Goal: Communication & Community: Answer question/provide support

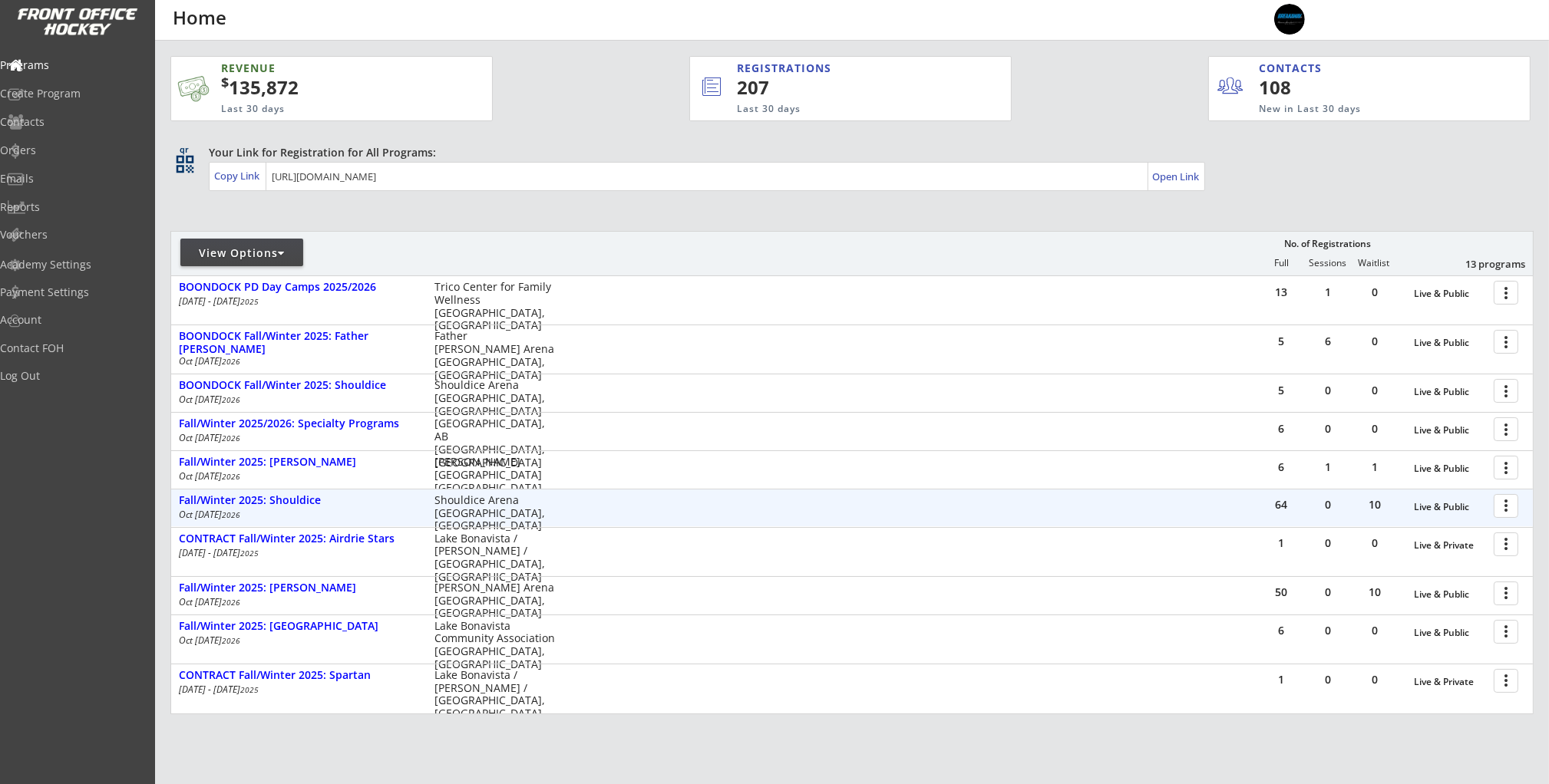
click at [1499, 507] on div at bounding box center [1508, 505] width 27 height 27
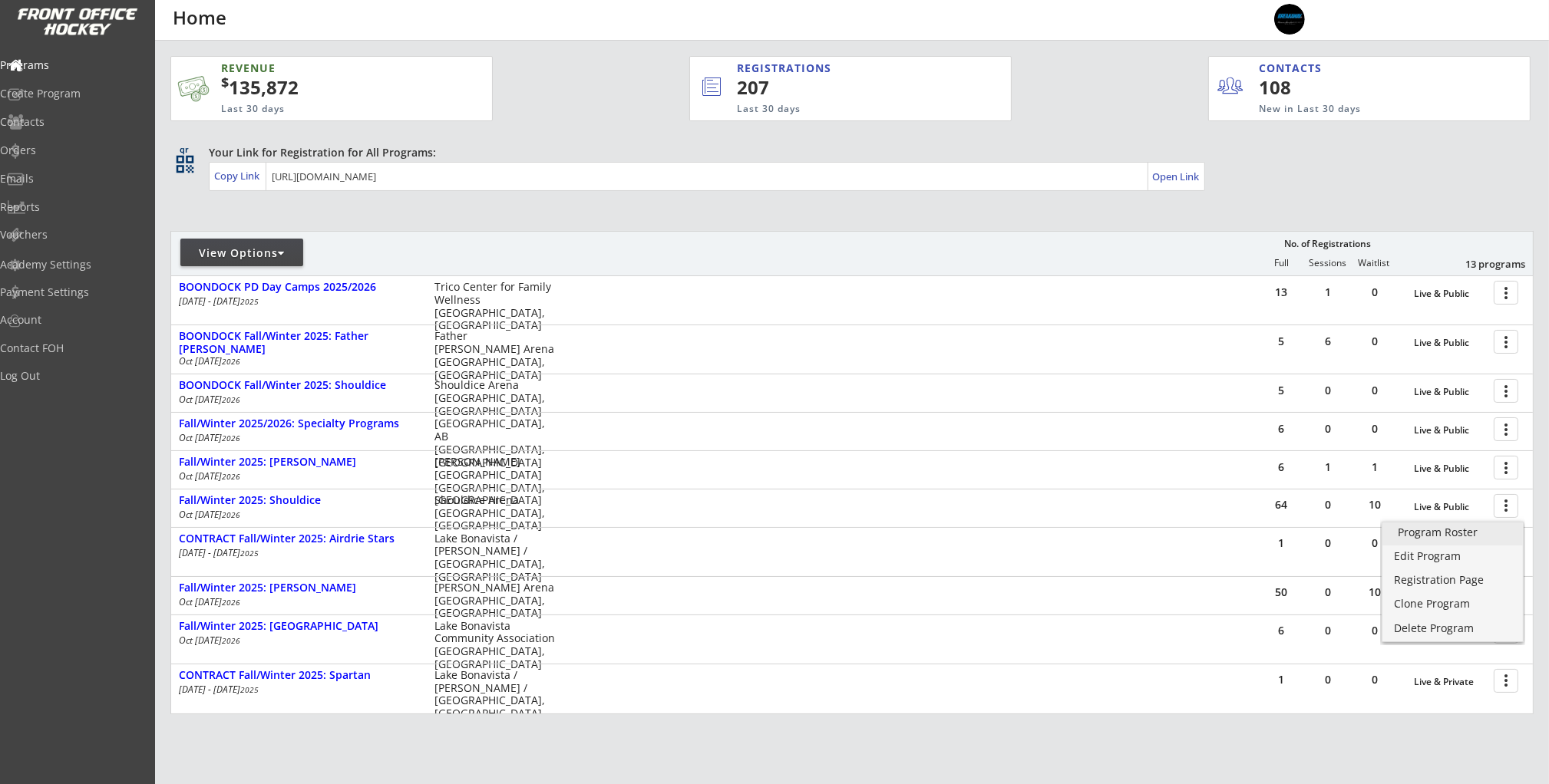
click at [1445, 530] on div "Program Roster" at bounding box center [1452, 532] width 110 height 11
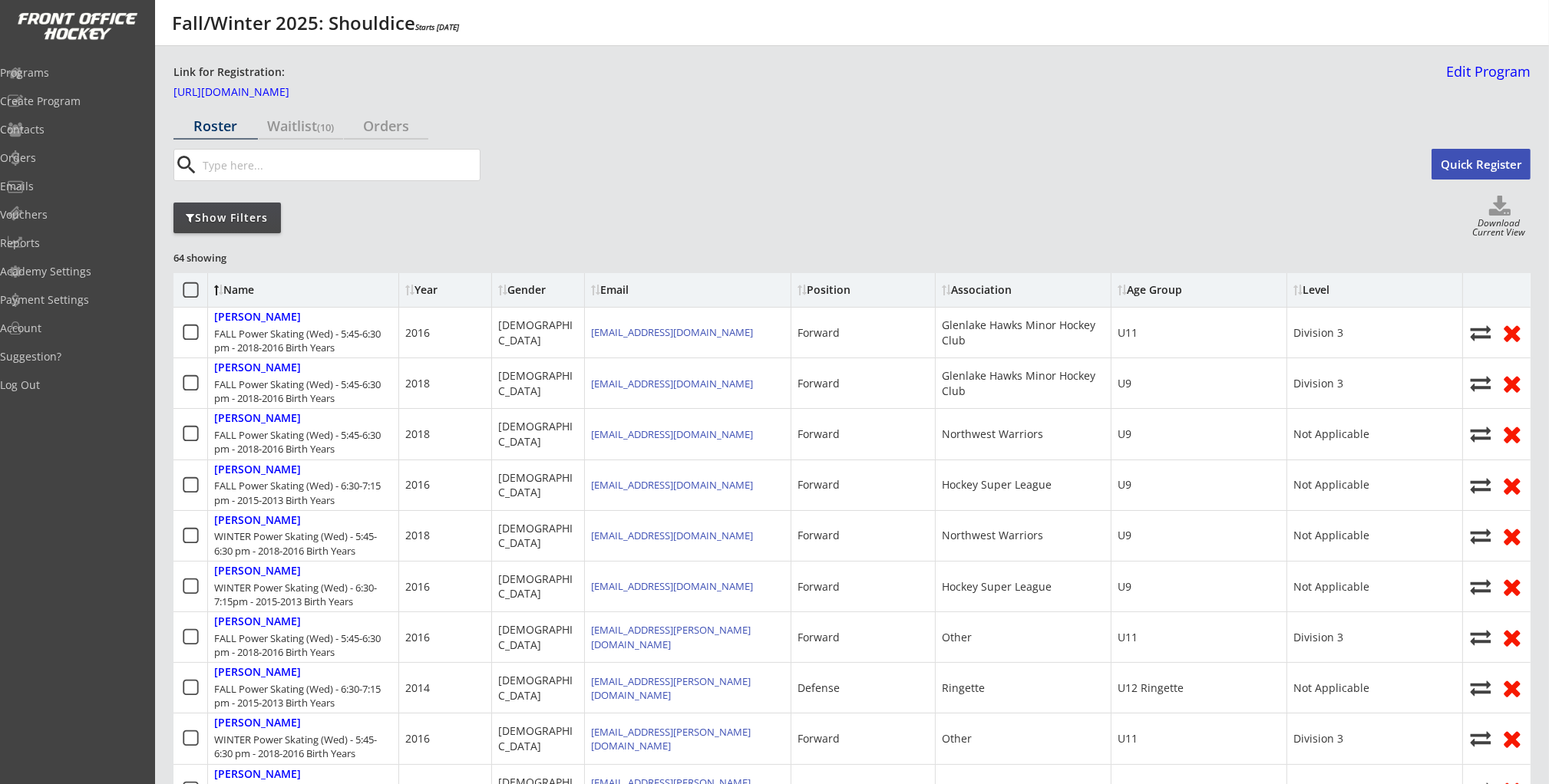
click at [216, 226] on div "Show Filters" at bounding box center [227, 218] width 107 height 31
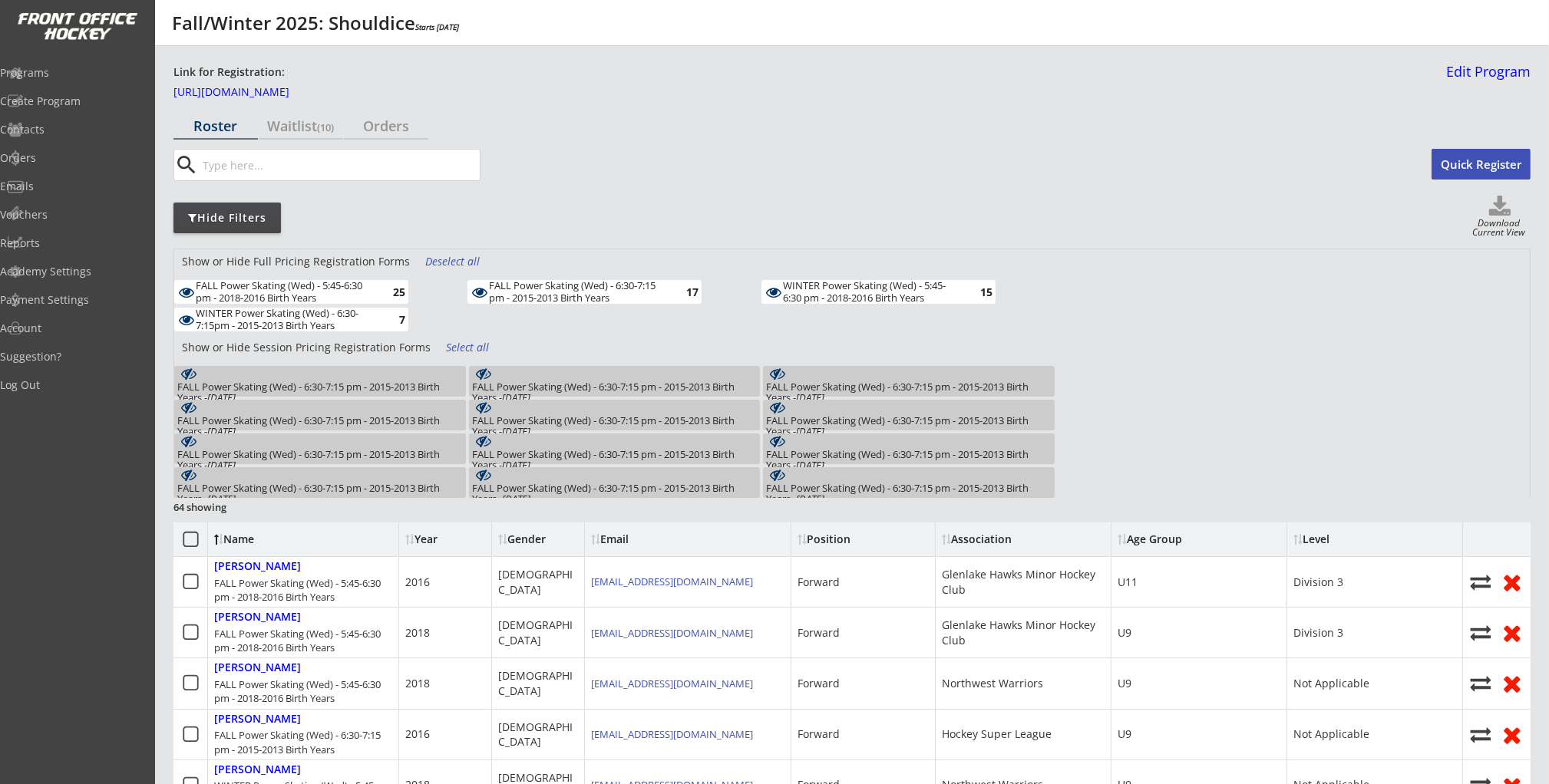
click at [452, 262] on div "Deselect all" at bounding box center [454, 261] width 57 height 15
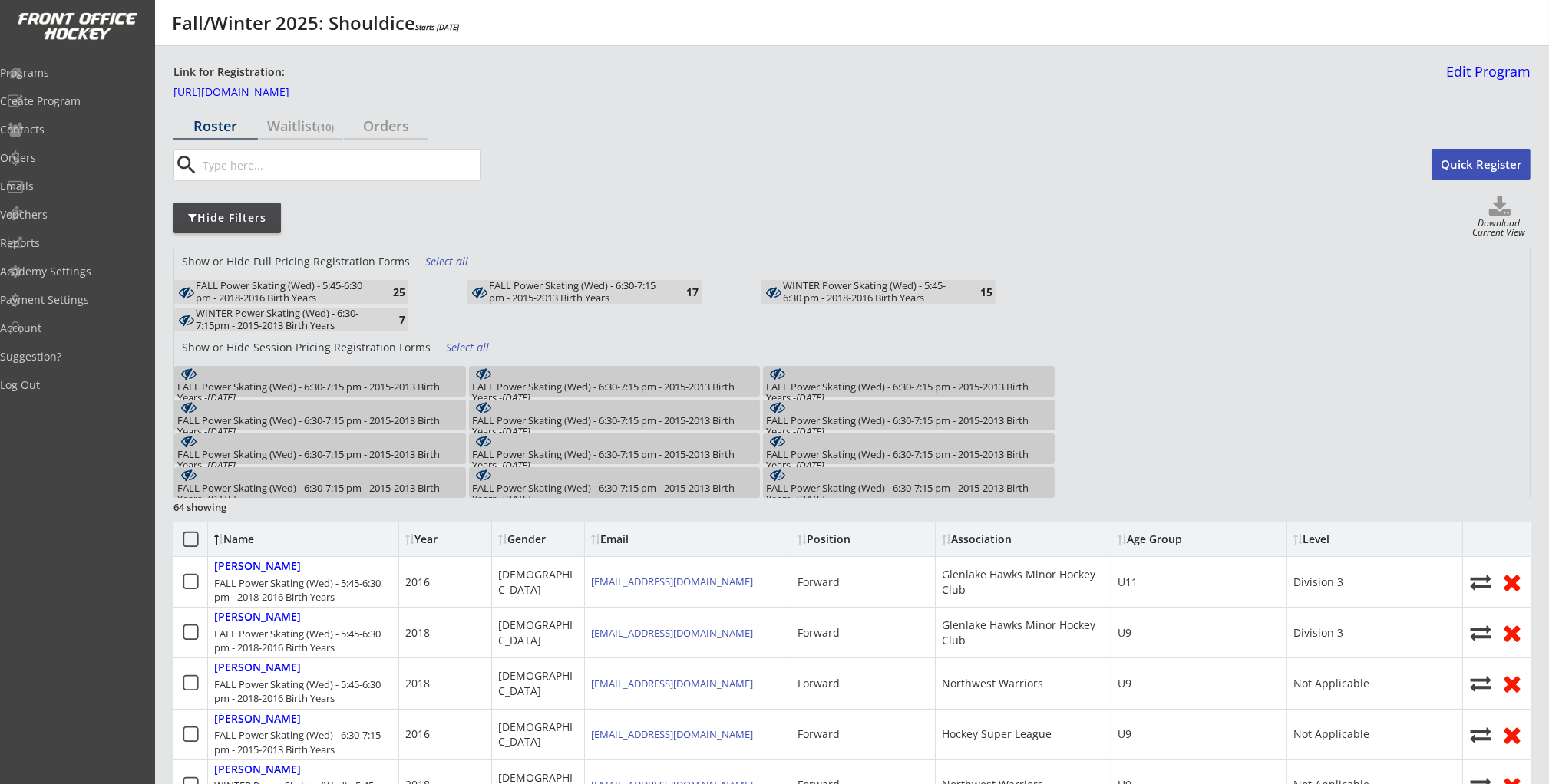
click at [363, 288] on div "FALL Power Skating (Wed) - 5:45-6:30 pm - 2018-2016 Birth Years" at bounding box center [286, 291] width 179 height 24
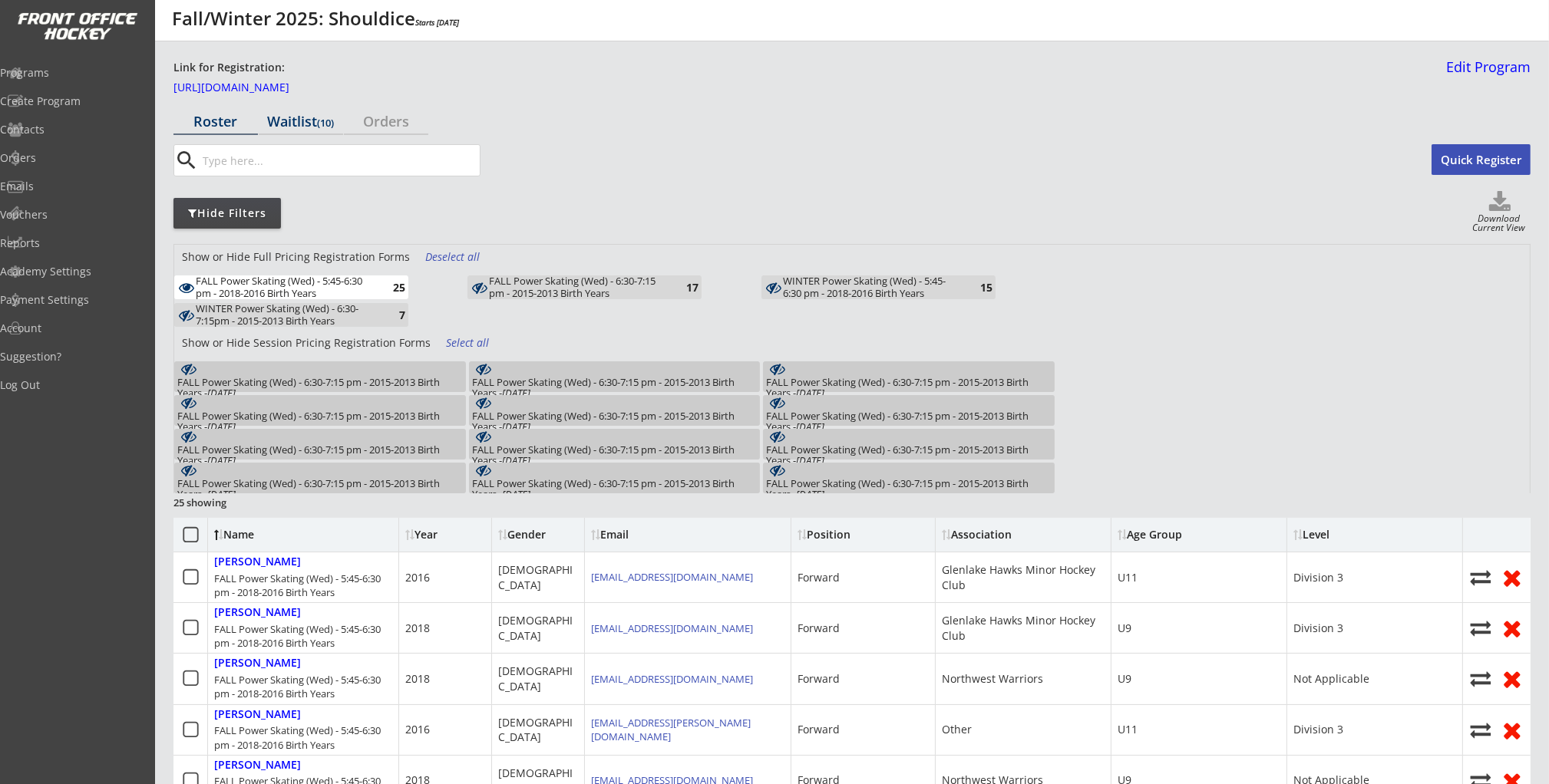
click at [286, 121] on div "Waitlist (10)" at bounding box center [301, 121] width 85 height 14
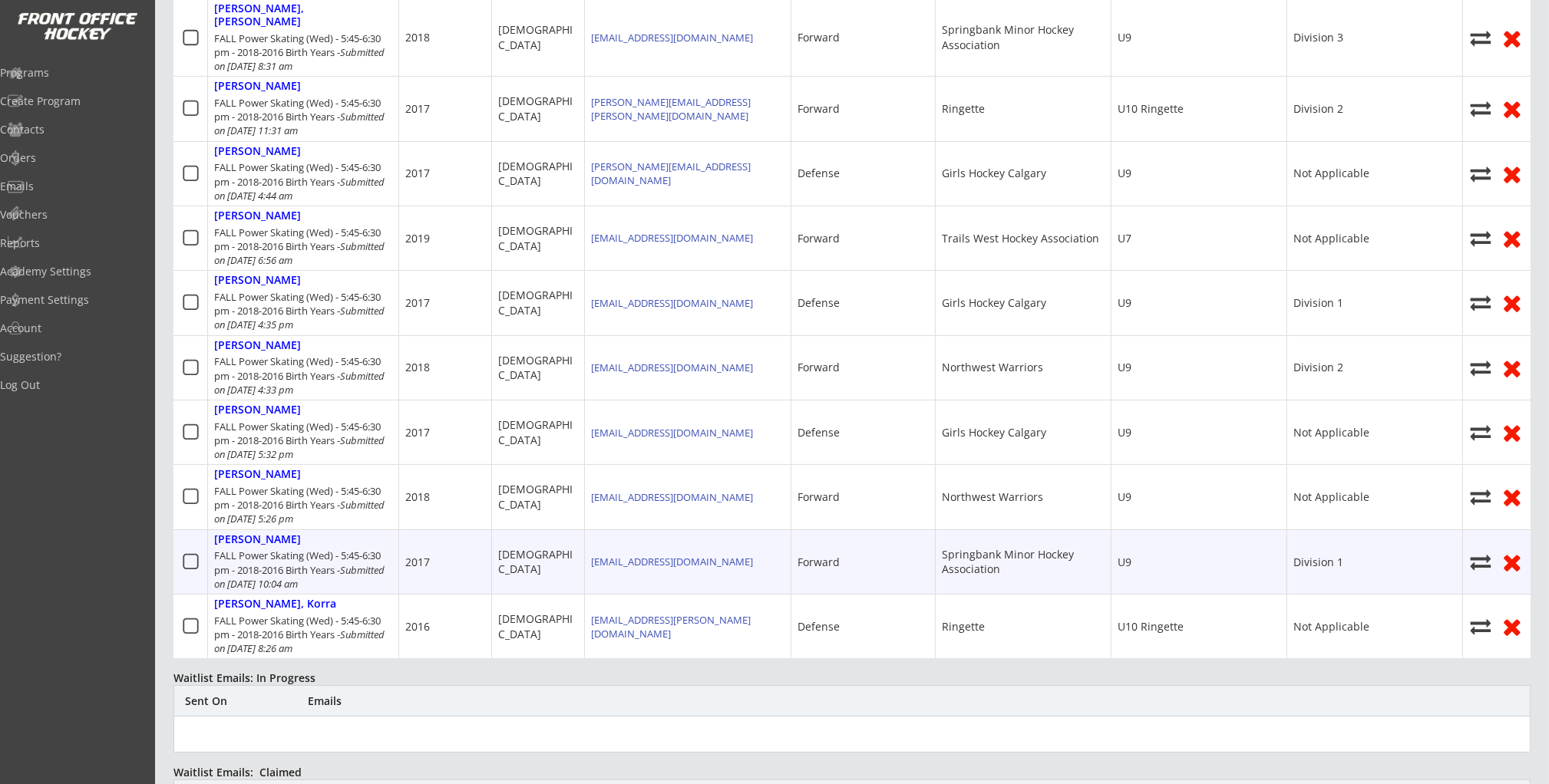
scroll to position [560, 0]
click at [299, 532] on div "Westlake, Benjamin" at bounding box center [257, 538] width 87 height 13
select select ""Forward""
select select ""Youth M""
select select ""Springbank Minor Hockey Association""
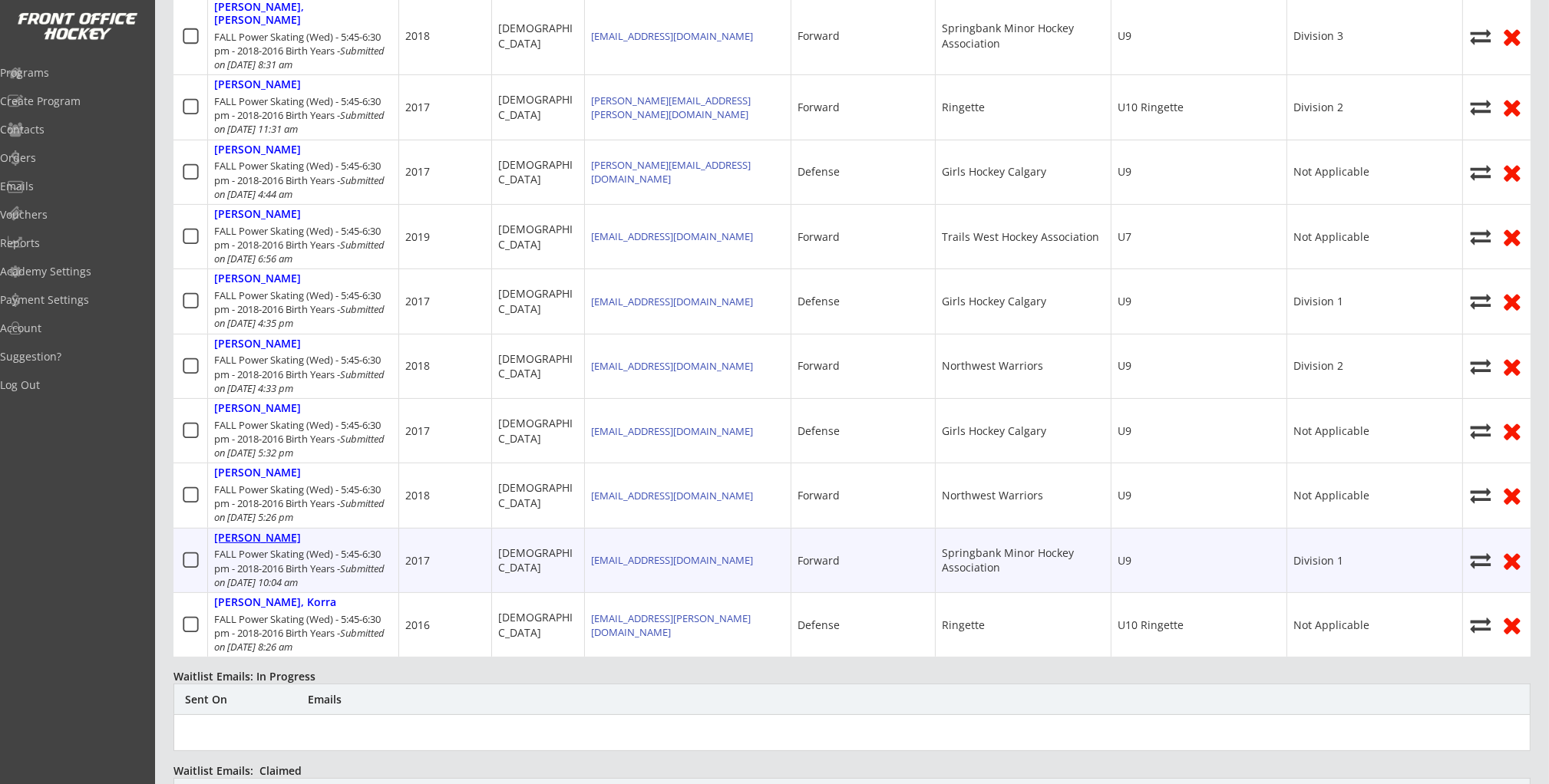
select select ""U9""
select select ""Division 1""
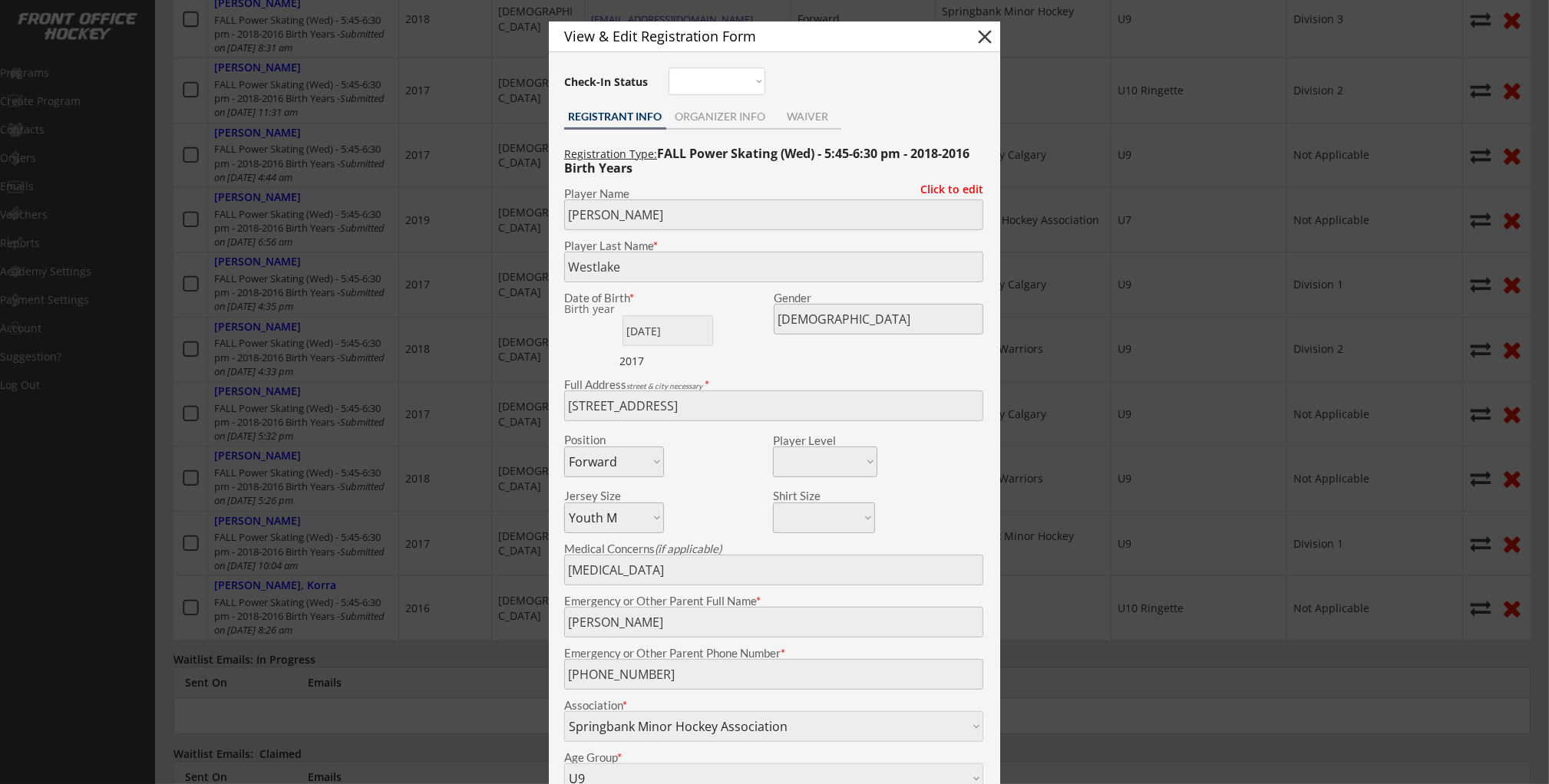
scroll to position [575, 0]
click at [702, 112] on div "ORGANIZER INFO" at bounding box center [720, 117] width 108 height 11
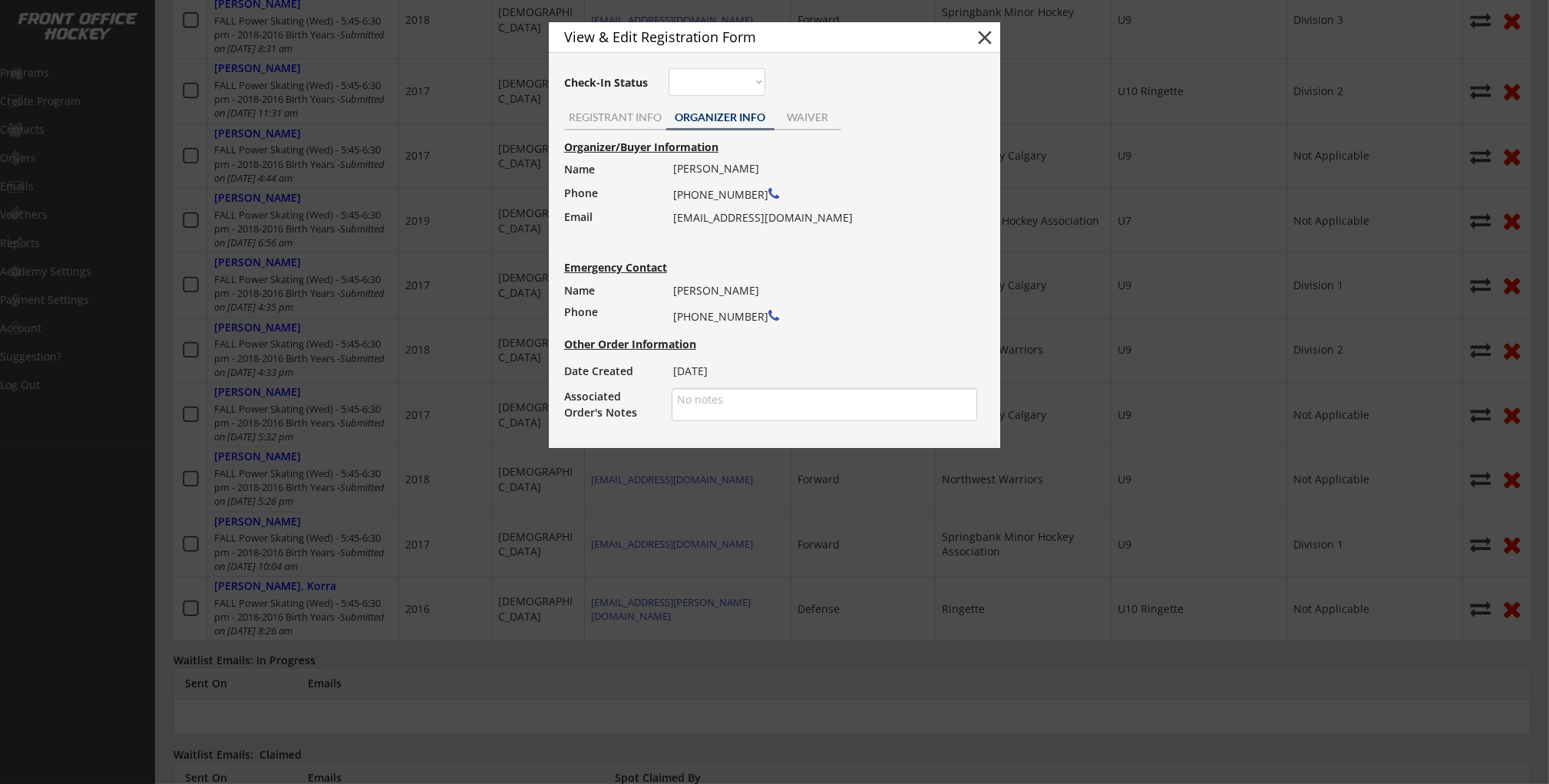
click at [724, 220] on div "Craig Westlake (403) 804-2746 westlakecraig@hotmail.com" at bounding box center [819, 193] width 294 height 71
click at [724, 221] on div "Craig Westlake (403) 804-2746 westlakecraig@hotmail.com" at bounding box center [819, 193] width 294 height 71
click at [724, 220] on div "Craig Westlake (403) 804-2746 westlakecraig@hotmail.com" at bounding box center [819, 193] width 294 height 71
copy div "[EMAIL_ADDRESS][DOMAIN_NAME]"
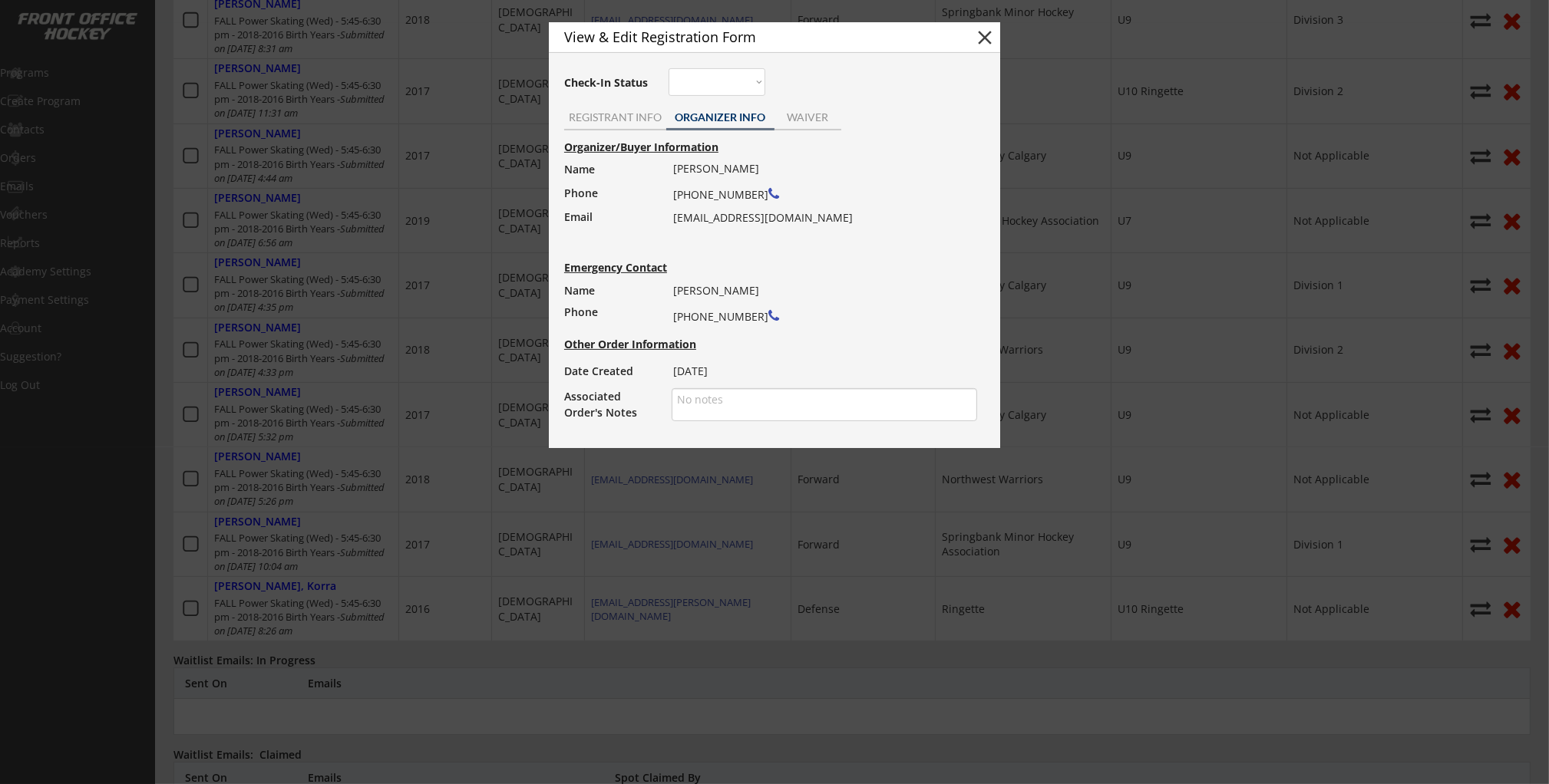
click at [490, 381] on div at bounding box center [774, 392] width 1549 height 784
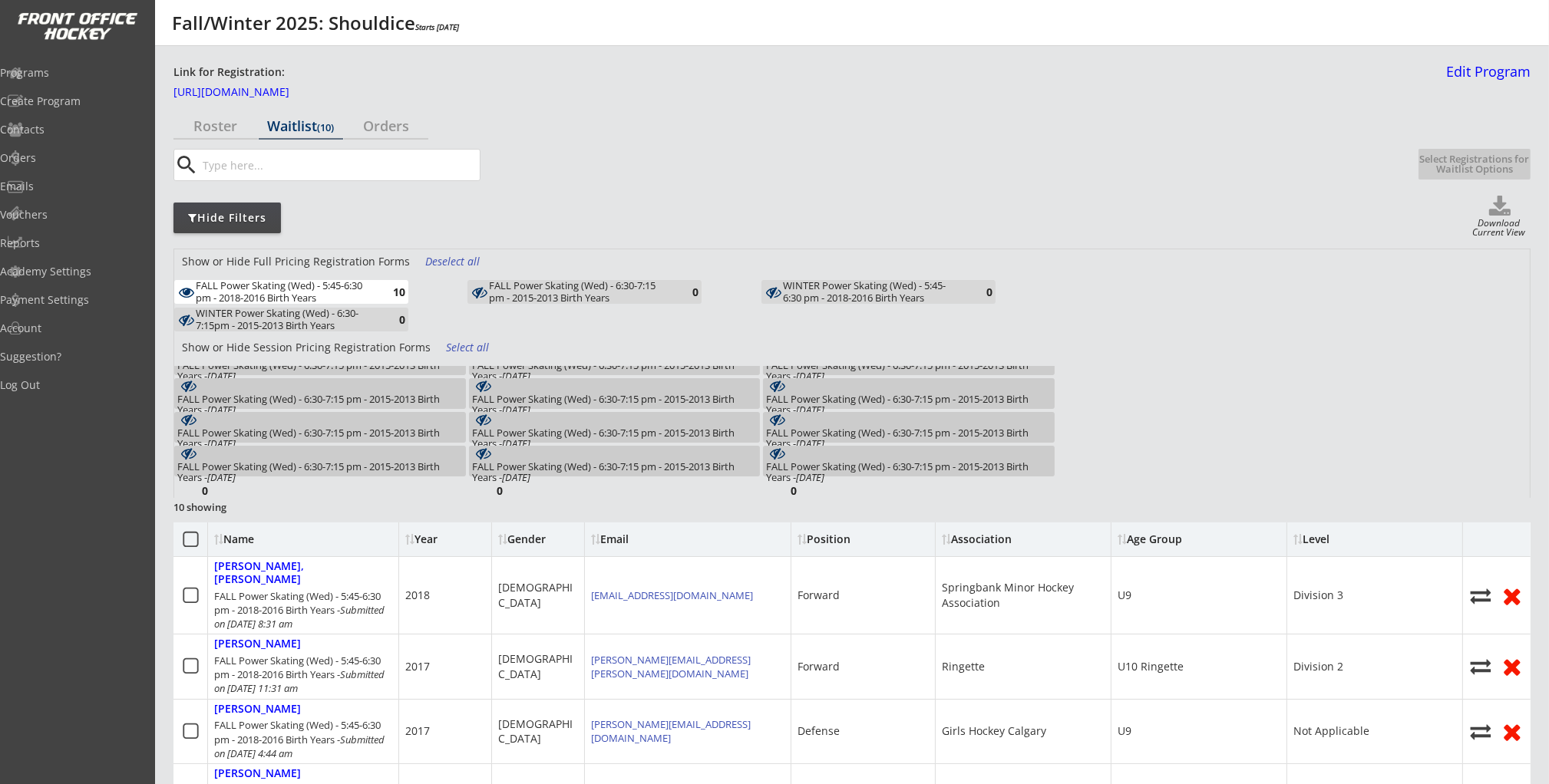
scroll to position [0, 0]
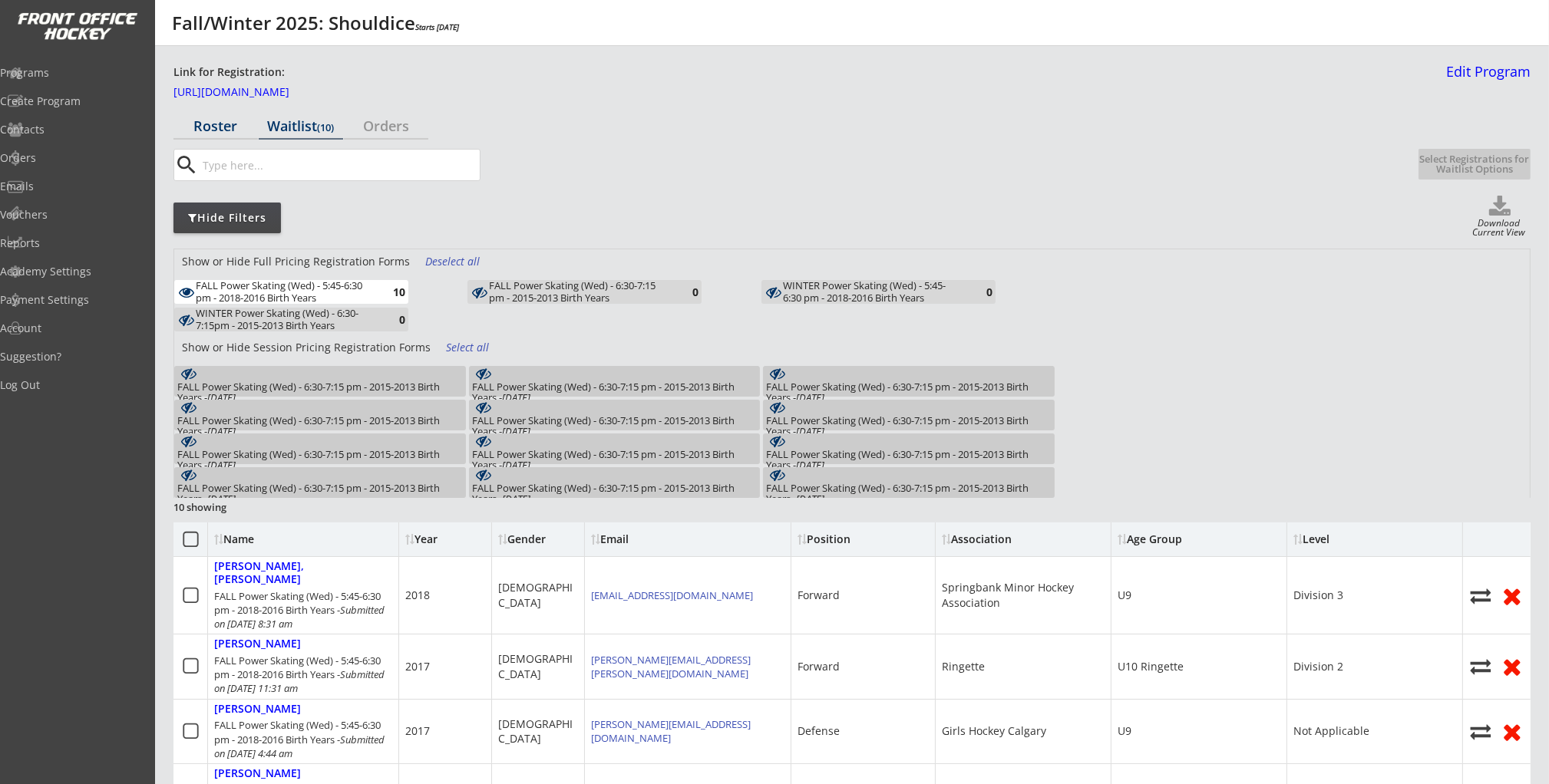
click at [212, 128] on div "Roster" at bounding box center [216, 125] width 85 height 14
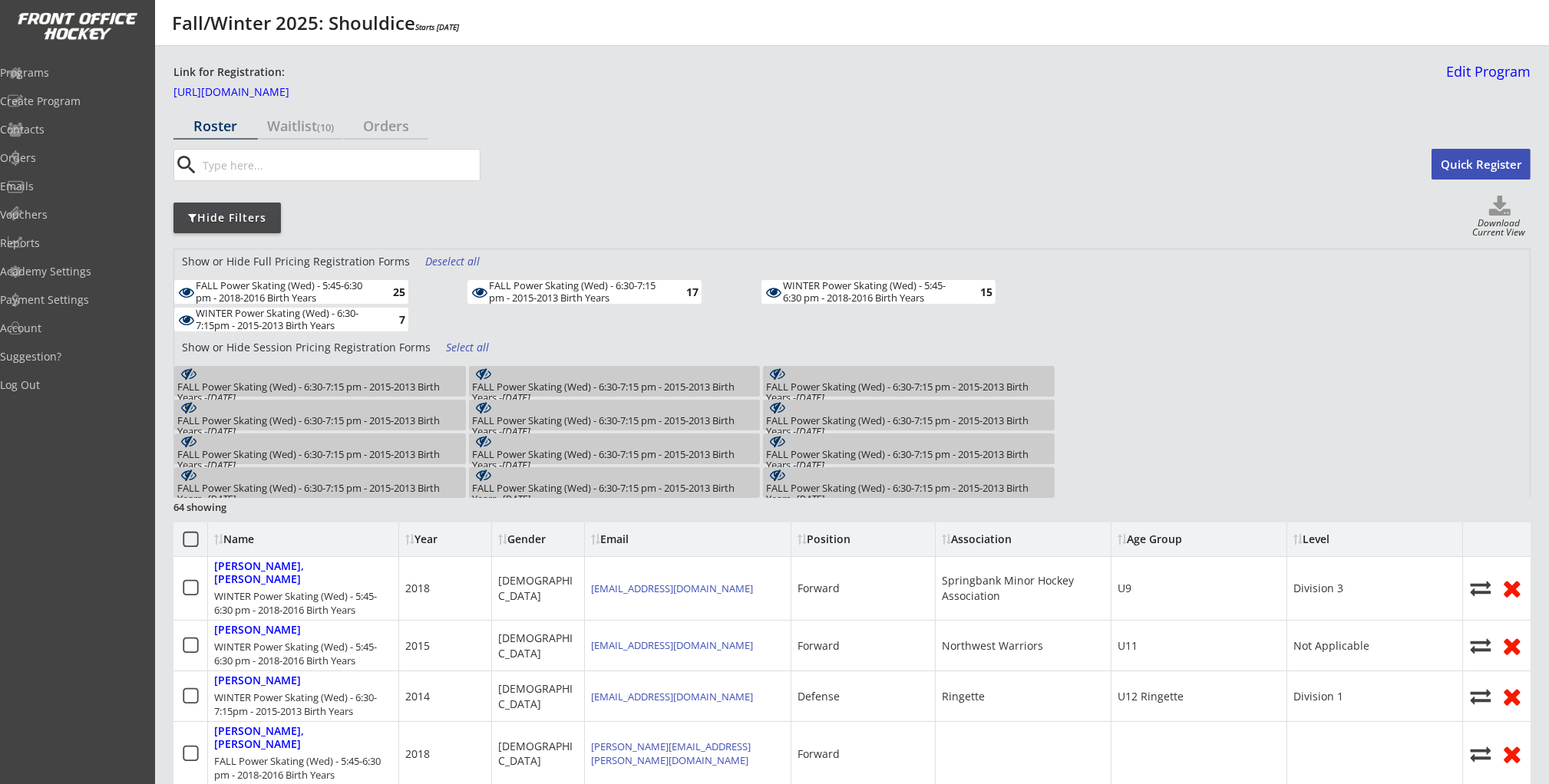
drag, startPoint x: 373, startPoint y: 319, endPoint x: 394, endPoint y: 318, distance: 21.0
click at [373, 319] on div "WINTER Power Skating (Wed) - 6:30-7:15pm - 2015-2013 Birth Years" at bounding box center [286, 319] width 179 height 24
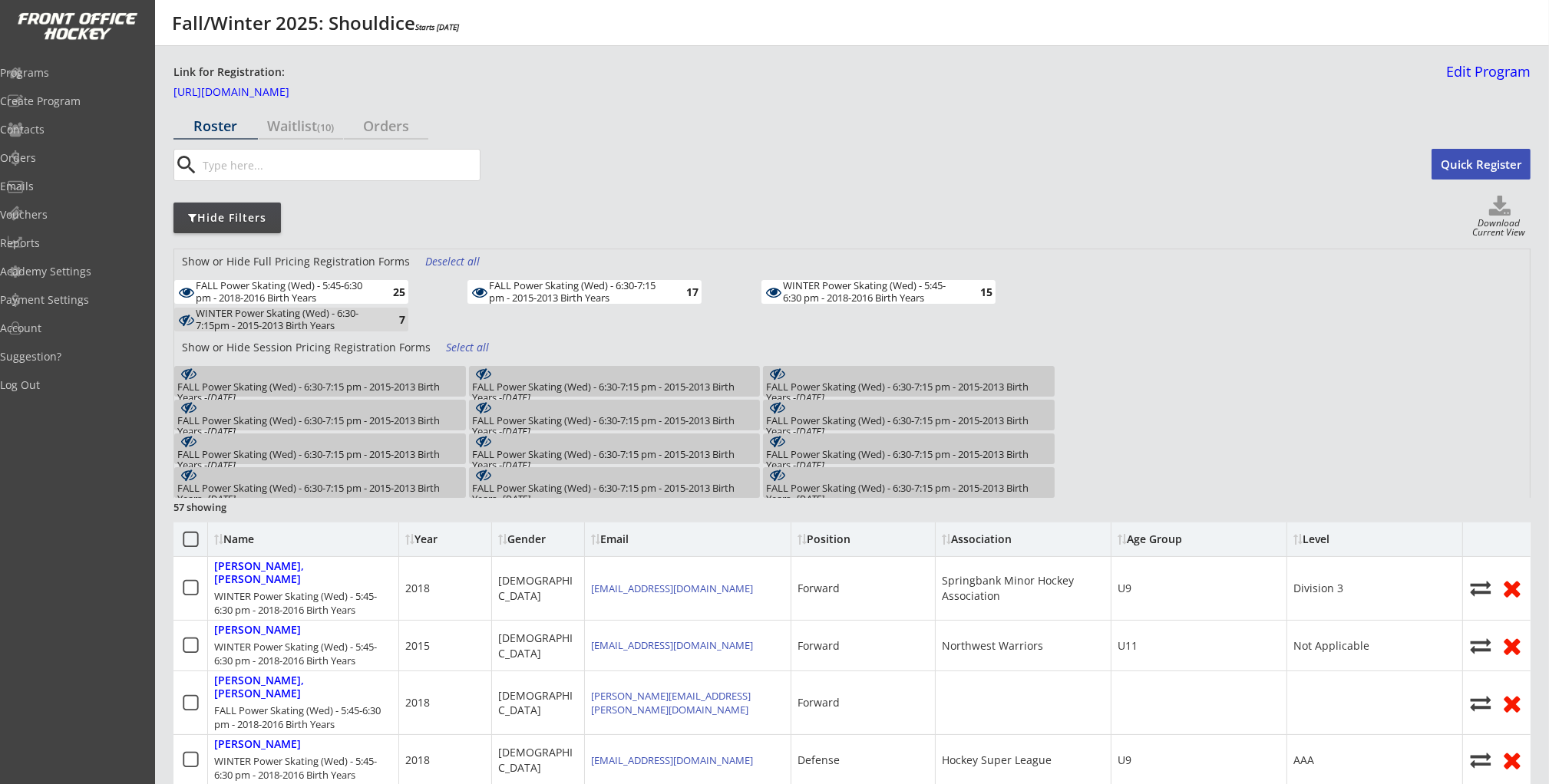
drag, startPoint x: 648, startPoint y: 291, endPoint x: 843, endPoint y: 288, distance: 195.0
click at [652, 291] on div "FALL Power Skating (Wed) - 6:30-7:15 pm - 2015-2013 Birth Years" at bounding box center [578, 291] width 179 height 24
drag, startPoint x: 884, startPoint y: 286, endPoint x: 866, endPoint y: 292, distance: 19.0
click at [884, 286] on div "WINTER Power Skating (Wed) - 5:45-6:30 pm - 2018-2016 Birth Years" at bounding box center [872, 291] width 179 height 24
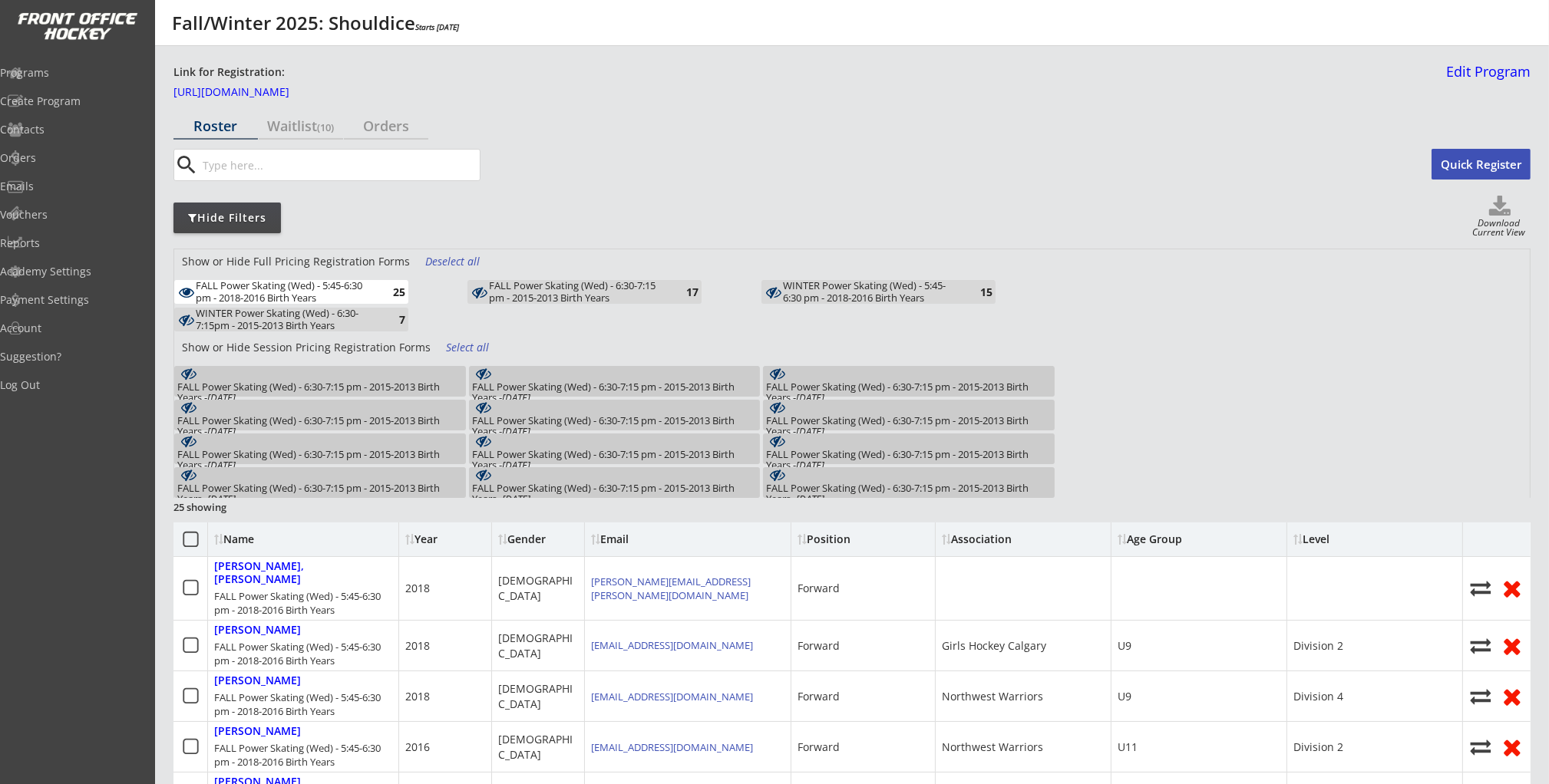
click at [822, 293] on div "WINTER Power Skating (Wed) - 5:45-6:30 pm - 2018-2016 Birth Years" at bounding box center [872, 291] width 179 height 24
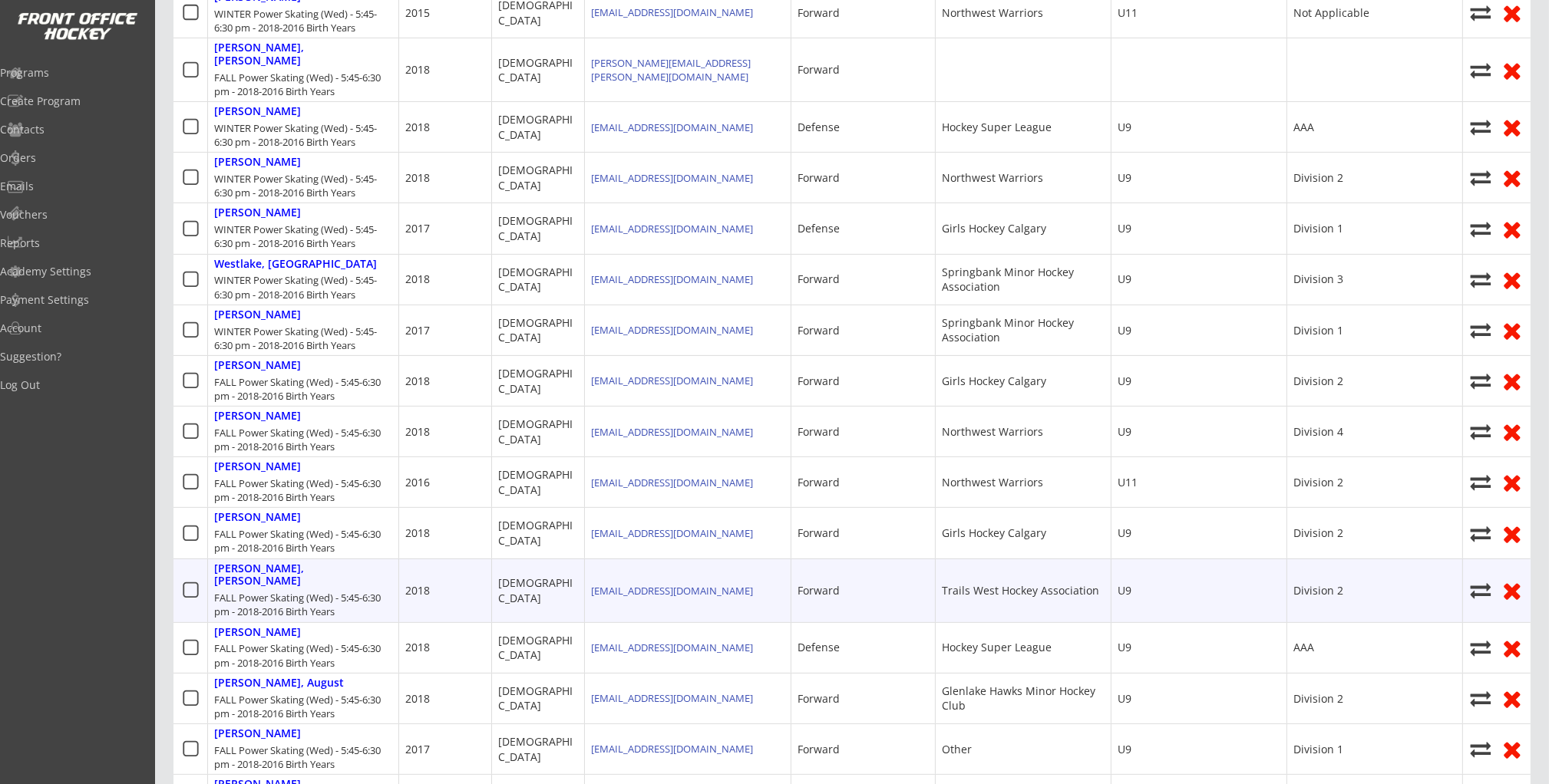
scroll to position [643, 0]
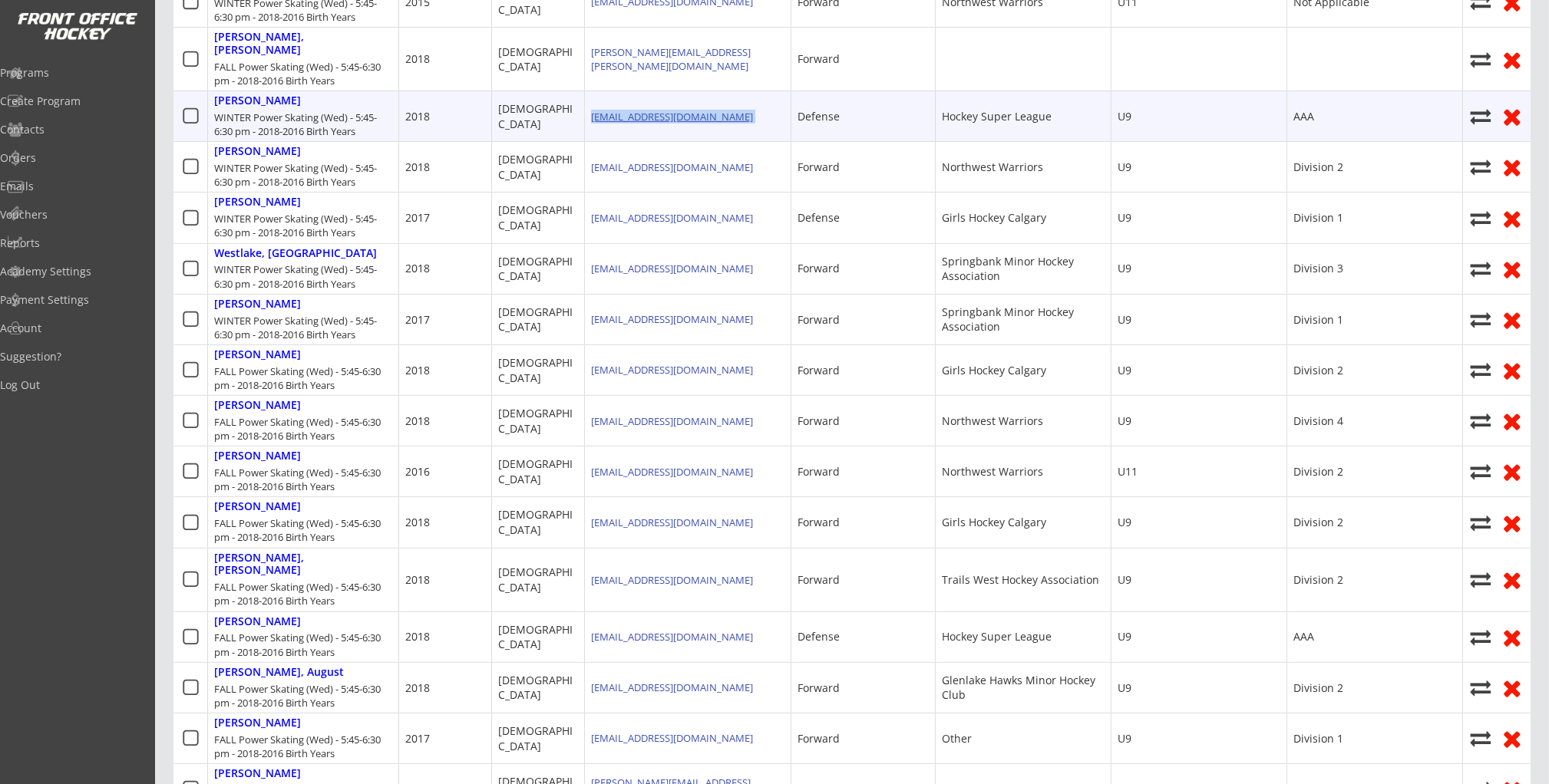
drag, startPoint x: 711, startPoint y: 94, endPoint x: 591, endPoint y: 94, distance: 120.0
click at [591, 94] on div "janeve.desy@icloud.com" at bounding box center [688, 115] width 207 height 50
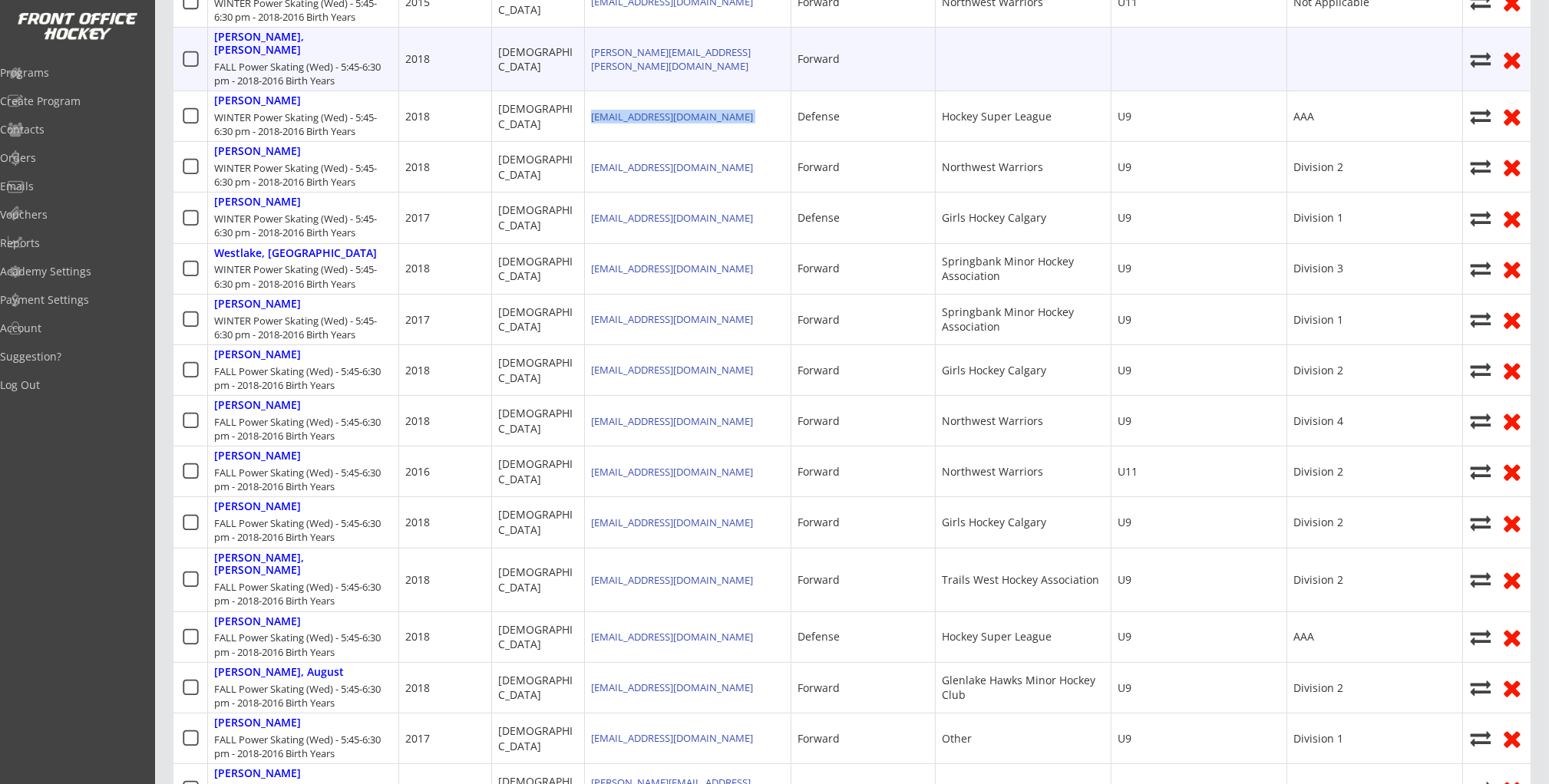
copy div "janeve.desy@icloud.com"
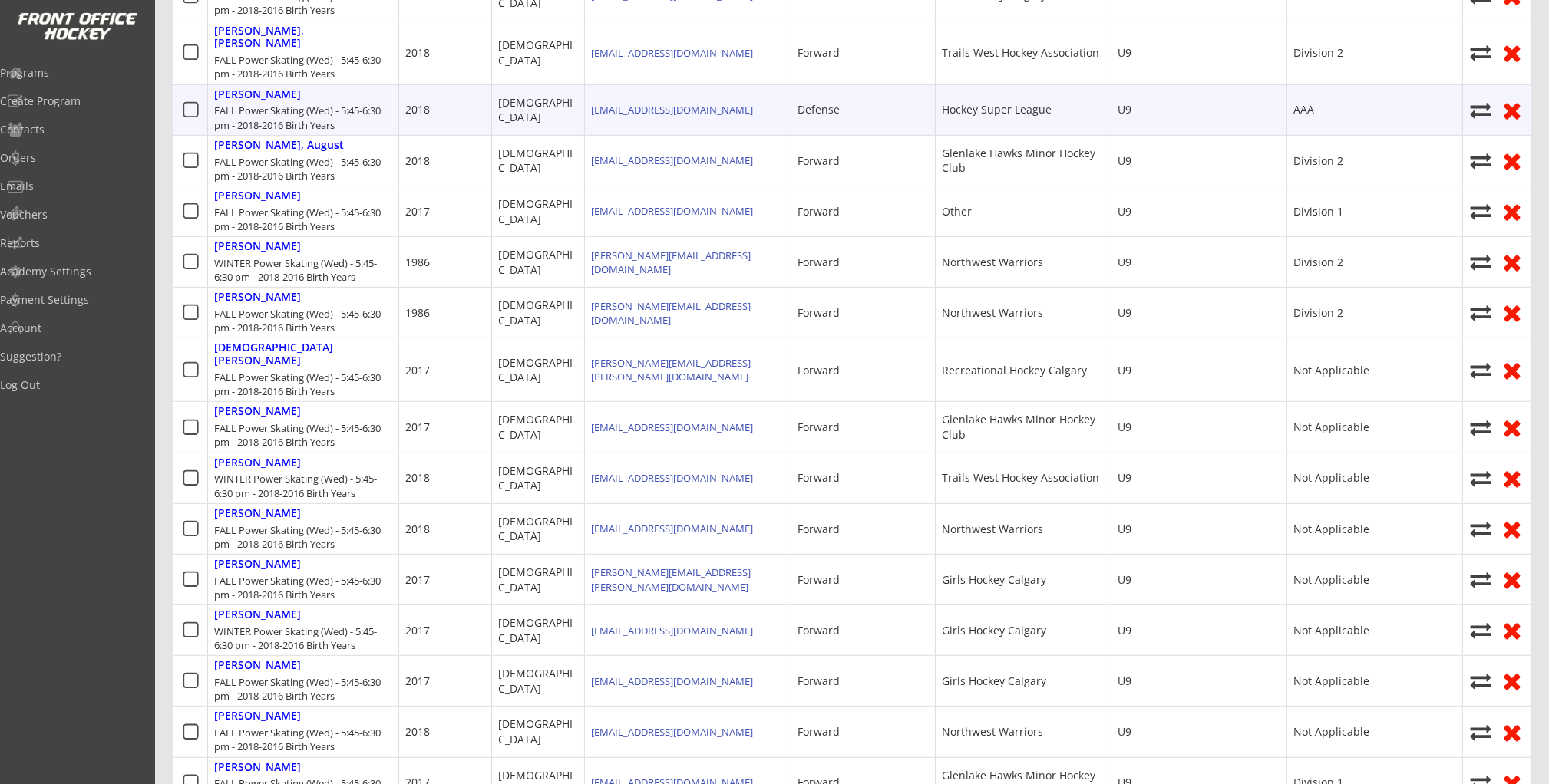
scroll to position [1174, 0]
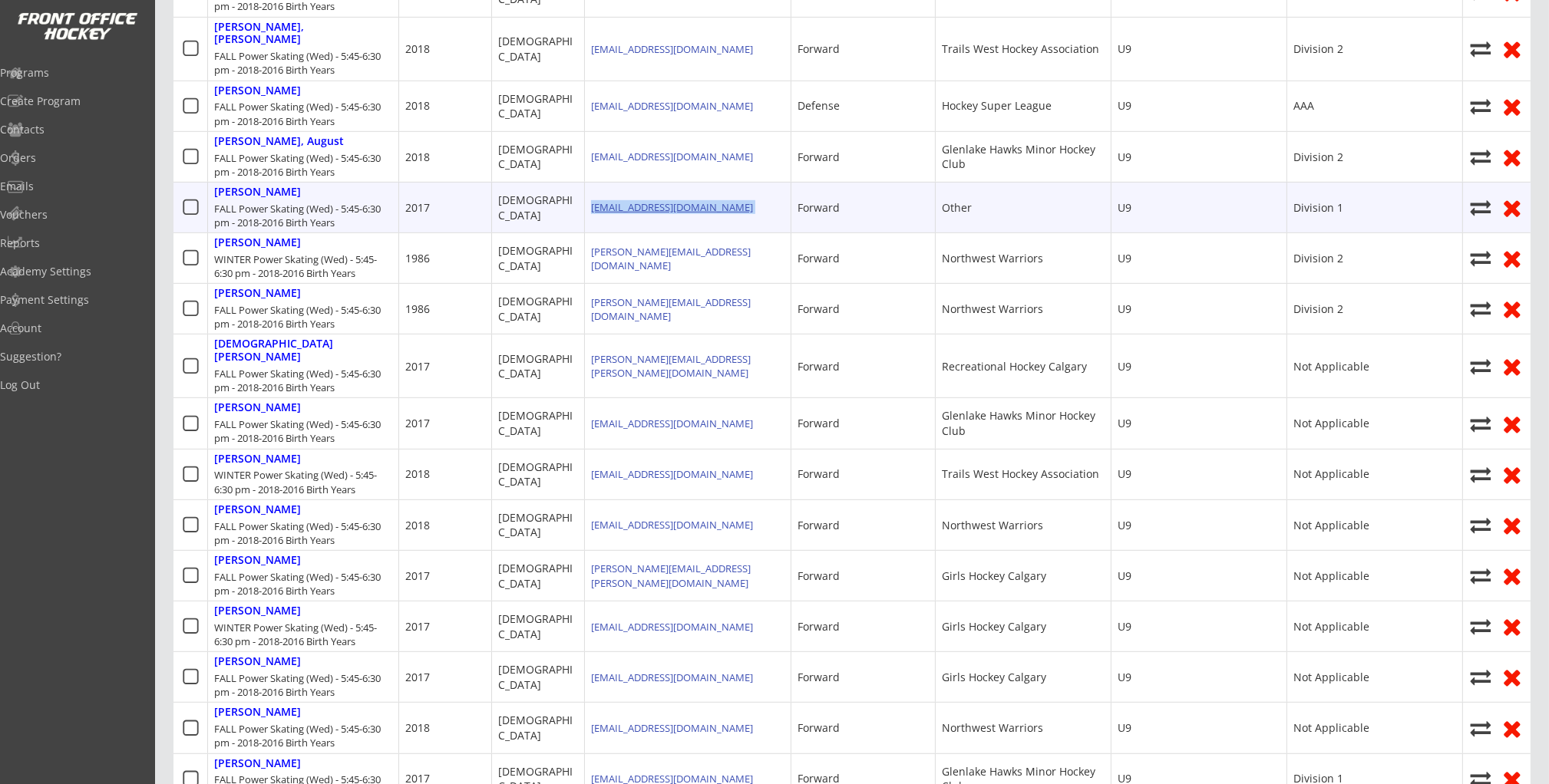
drag, startPoint x: 683, startPoint y: 168, endPoint x: 619, endPoint y: 172, distance: 64.1
click at [591, 183] on div "xuxunding@hotmail.com" at bounding box center [688, 207] width 207 height 50
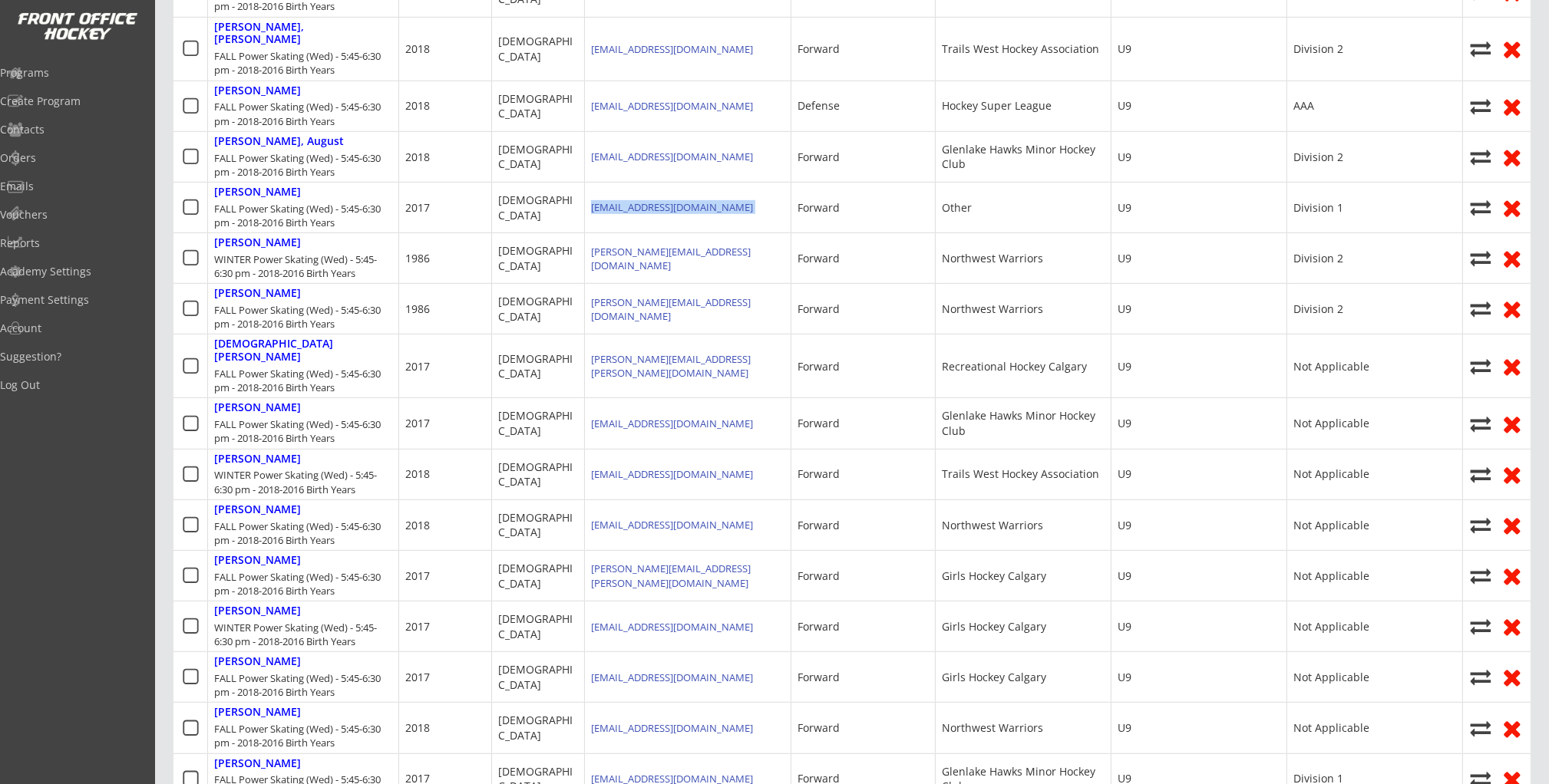
copy div "xuxunding@hotmail.com"
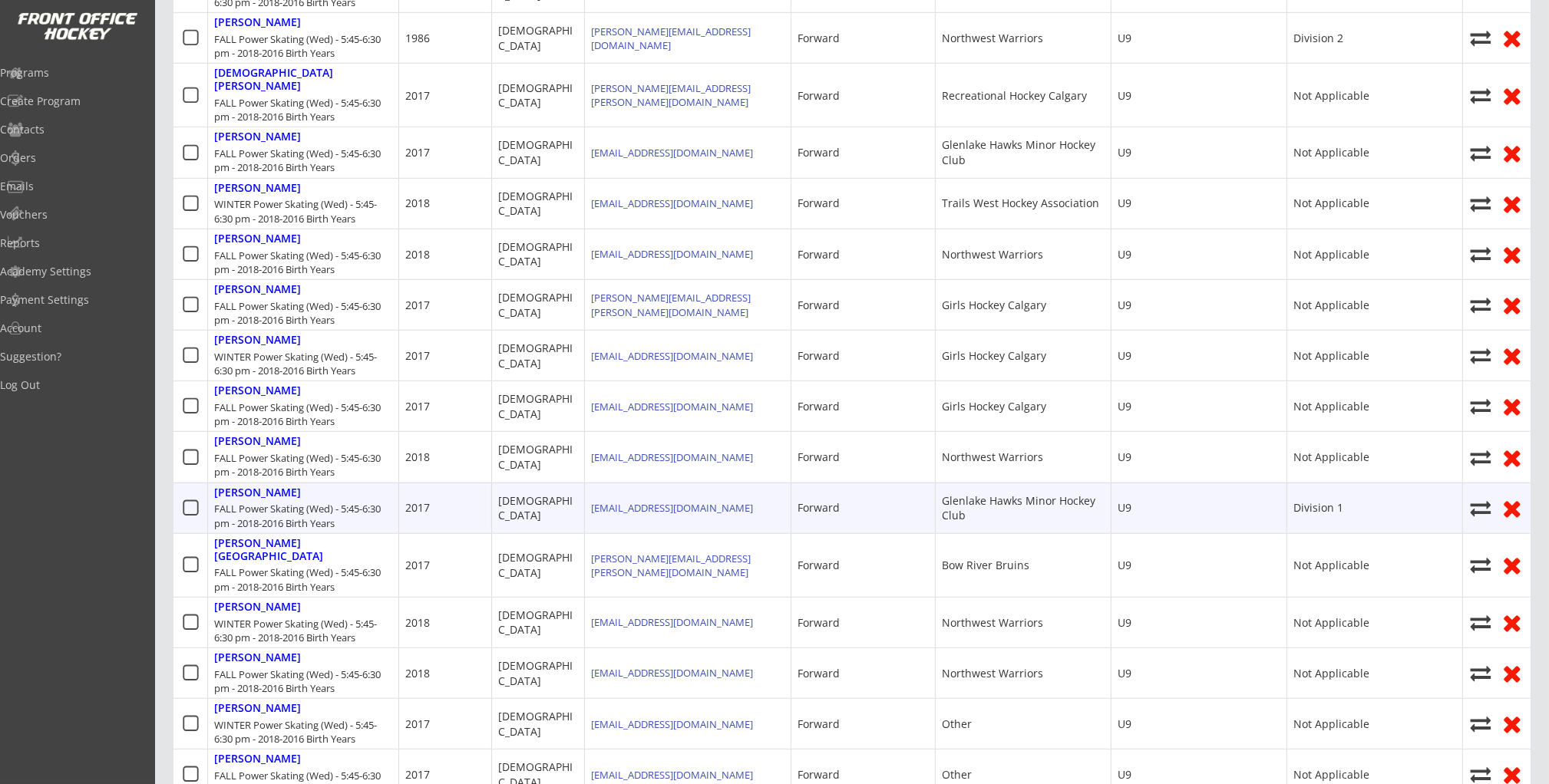
scroll to position [1448, 0]
drag, startPoint x: 713, startPoint y: 457, endPoint x: 590, endPoint y: 456, distance: 123.0
click at [590, 481] on div "adamtocher@gmail.com" at bounding box center [688, 505] width 207 height 50
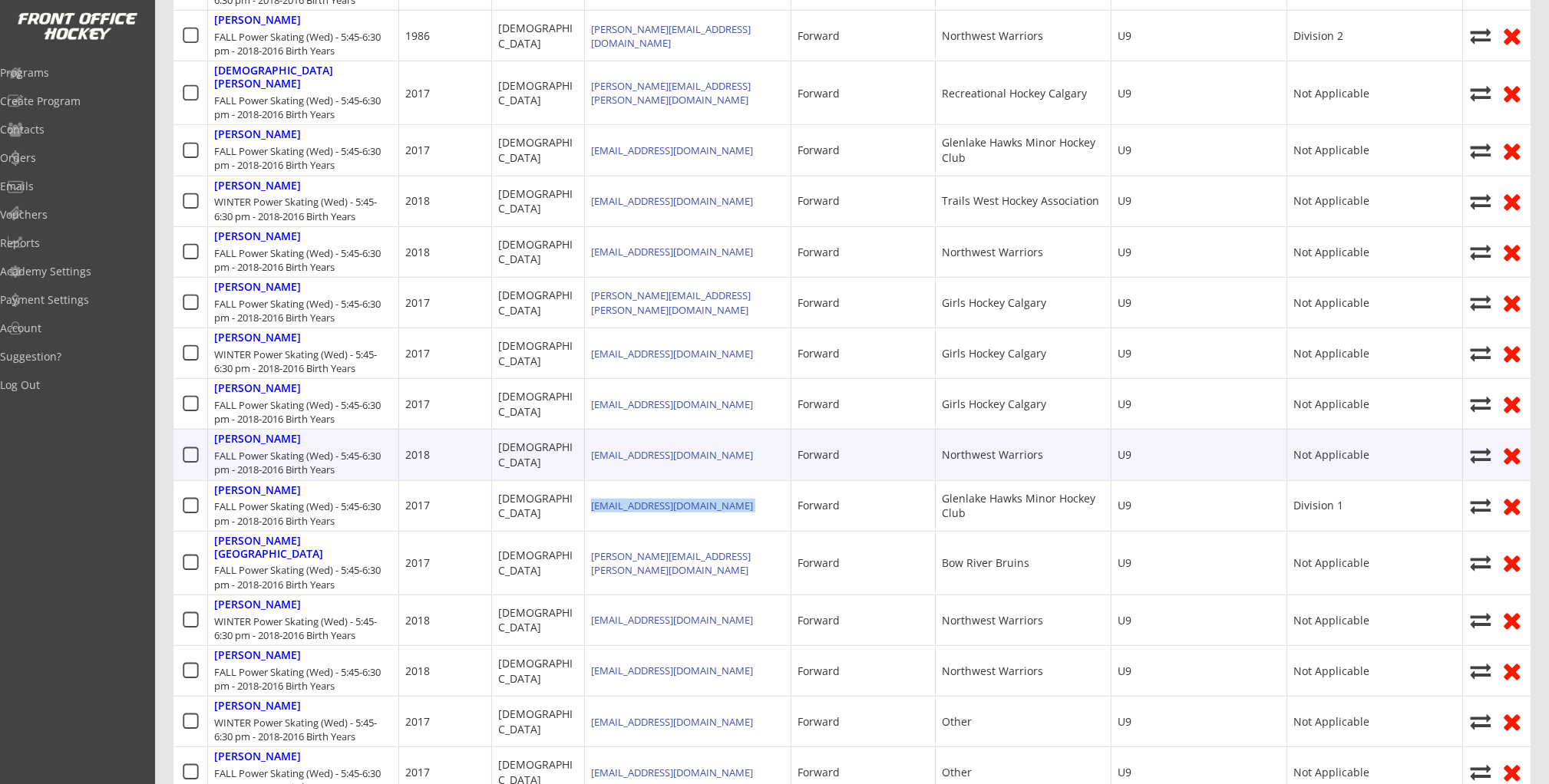
copy div "adamtocher@gmail.com"
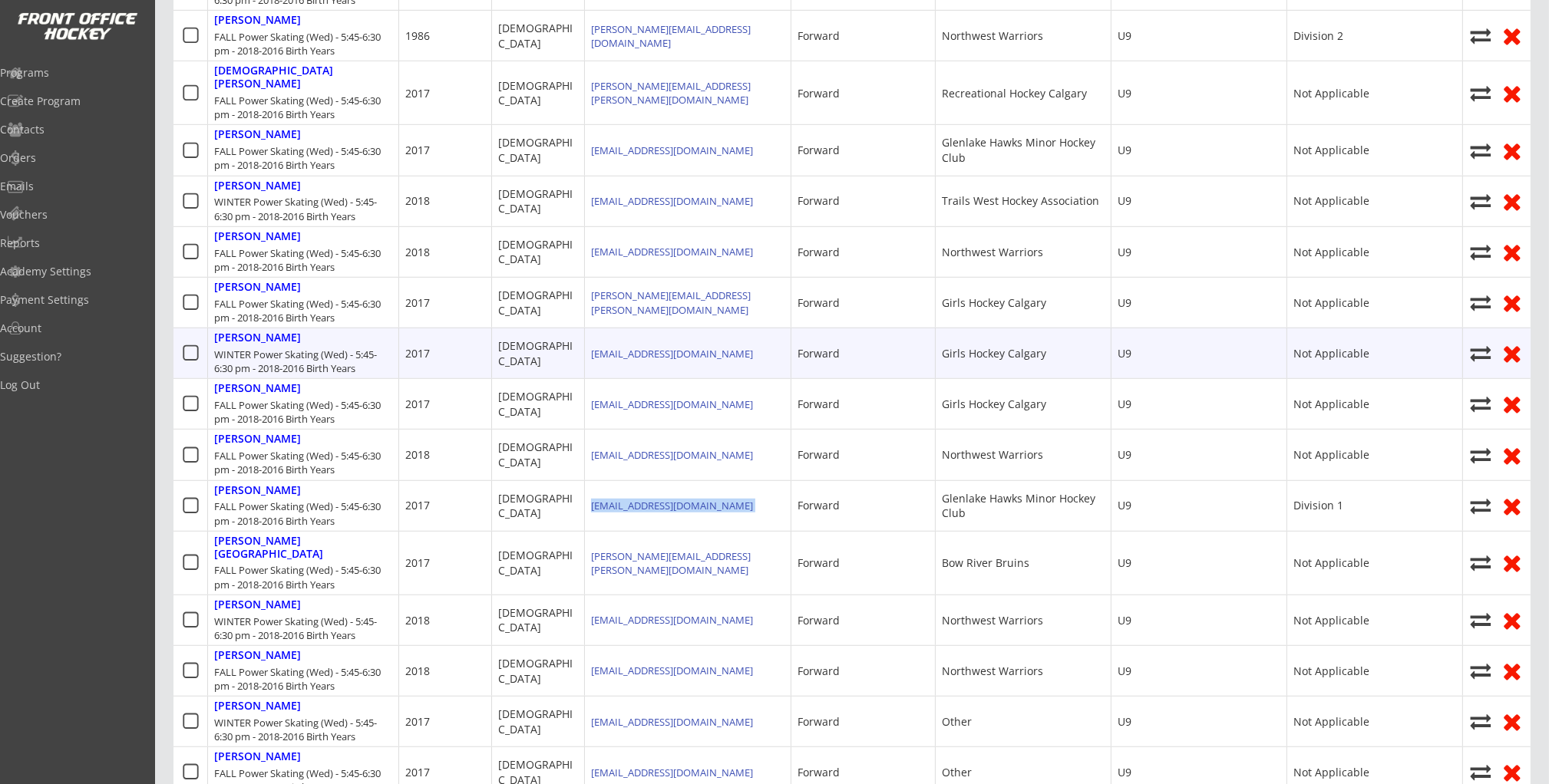
copy div "adamtocher@gmail.com"
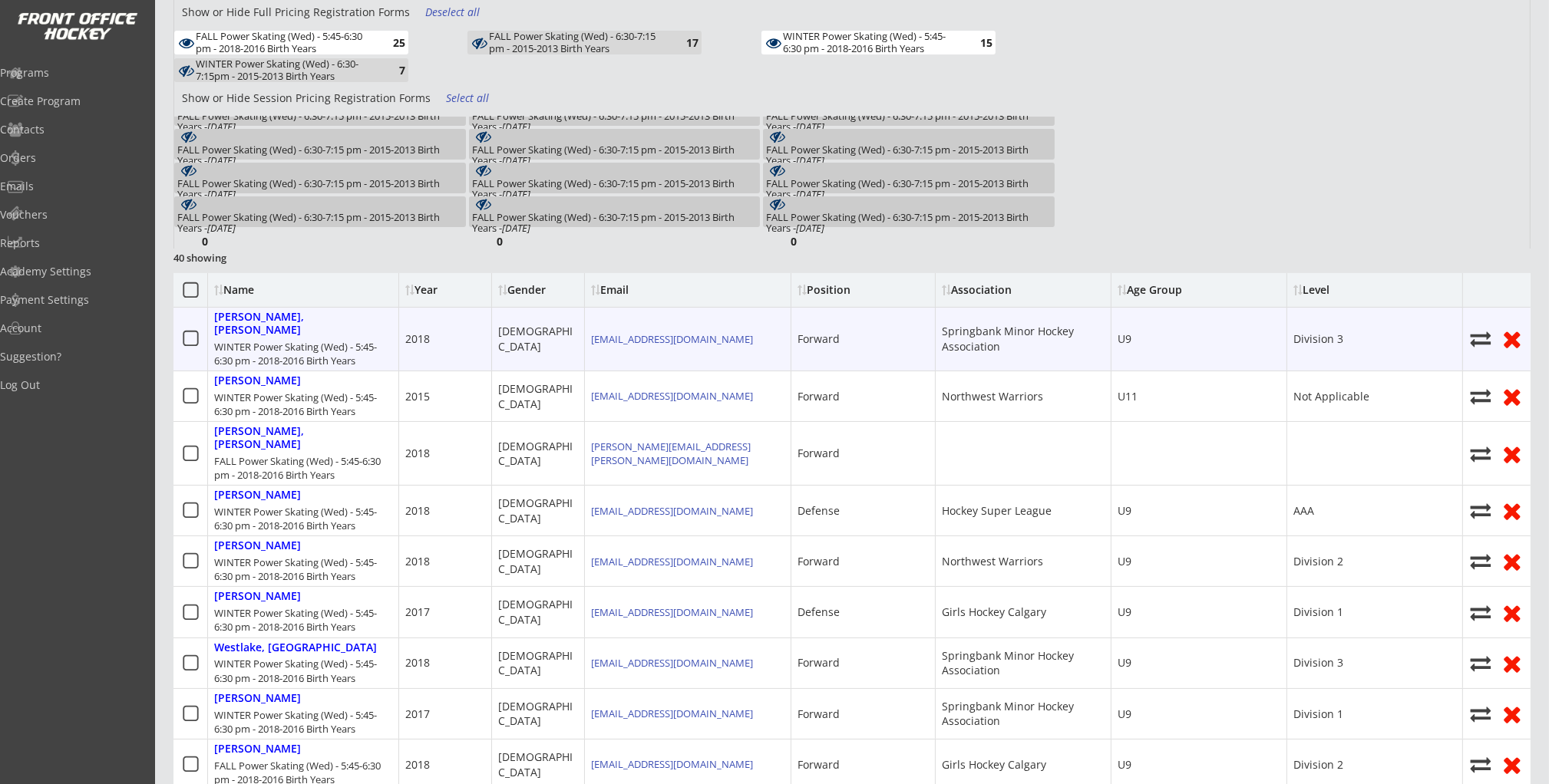
scroll to position [258, 0]
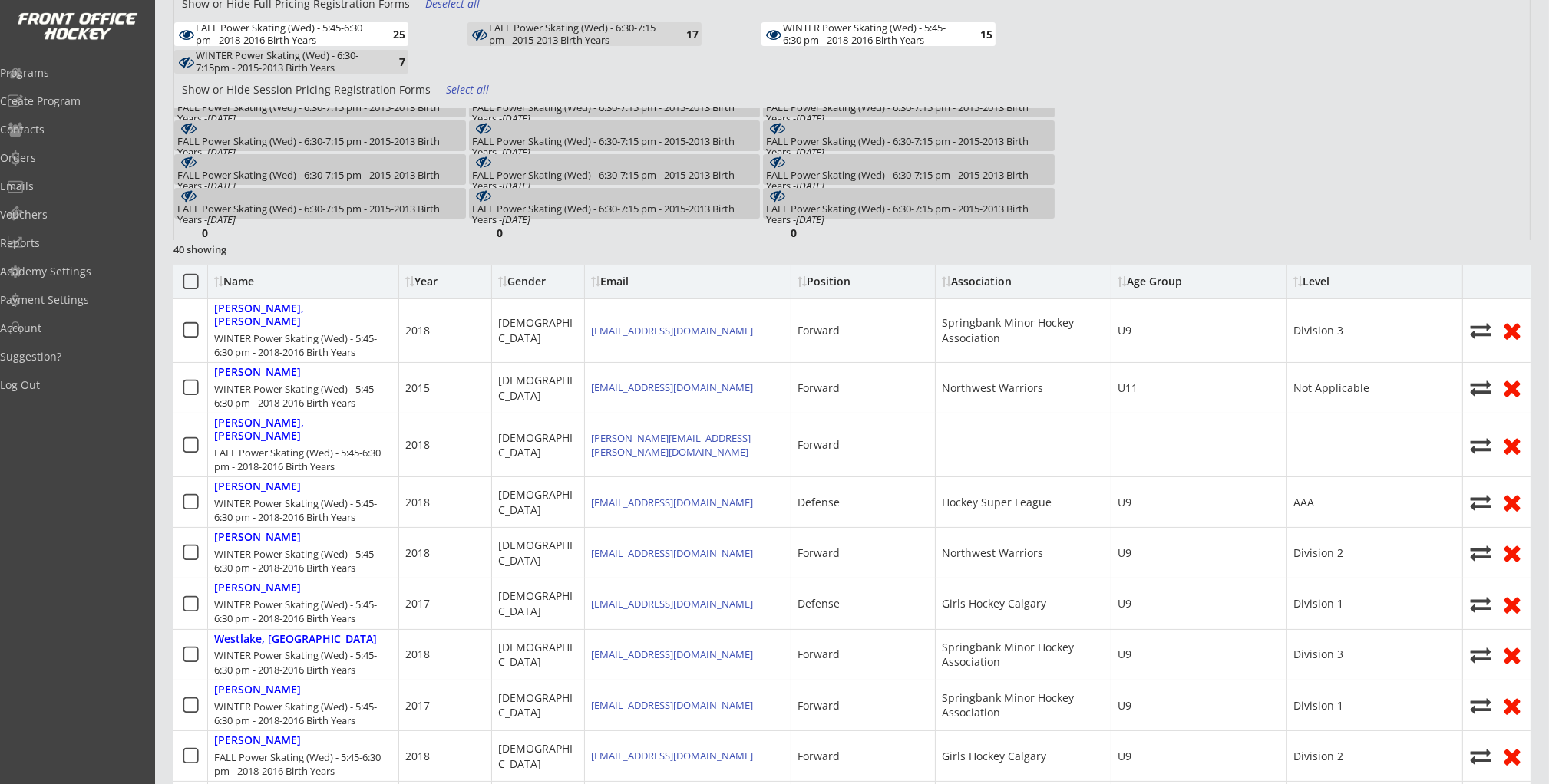
click at [251, 30] on div "FALL Power Skating (Wed) - 5:45-6:30 pm - 2018-2016 Birth Years" at bounding box center [286, 33] width 179 height 24
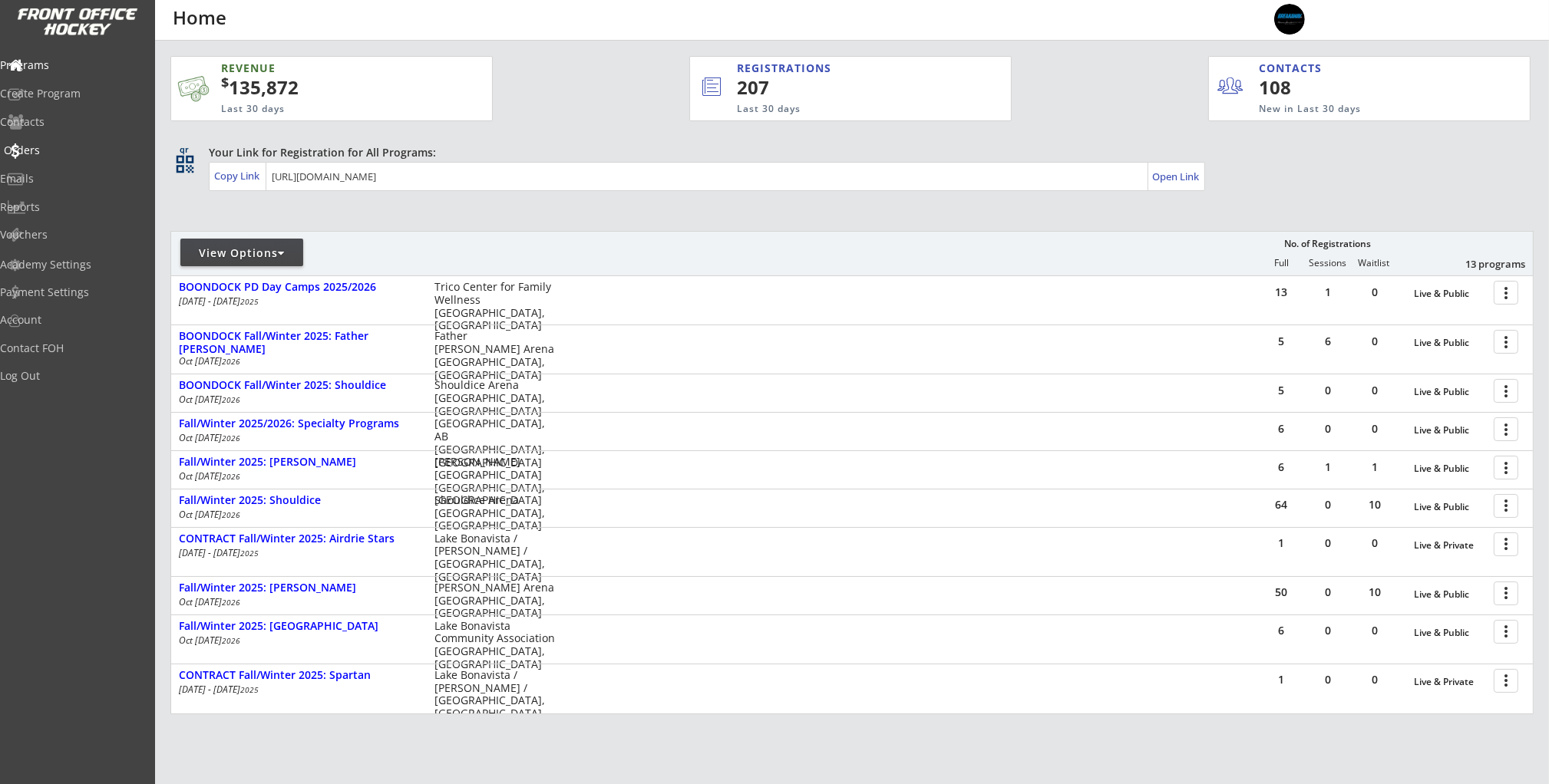
click at [43, 150] on div "Orders" at bounding box center [73, 150] width 138 height 11
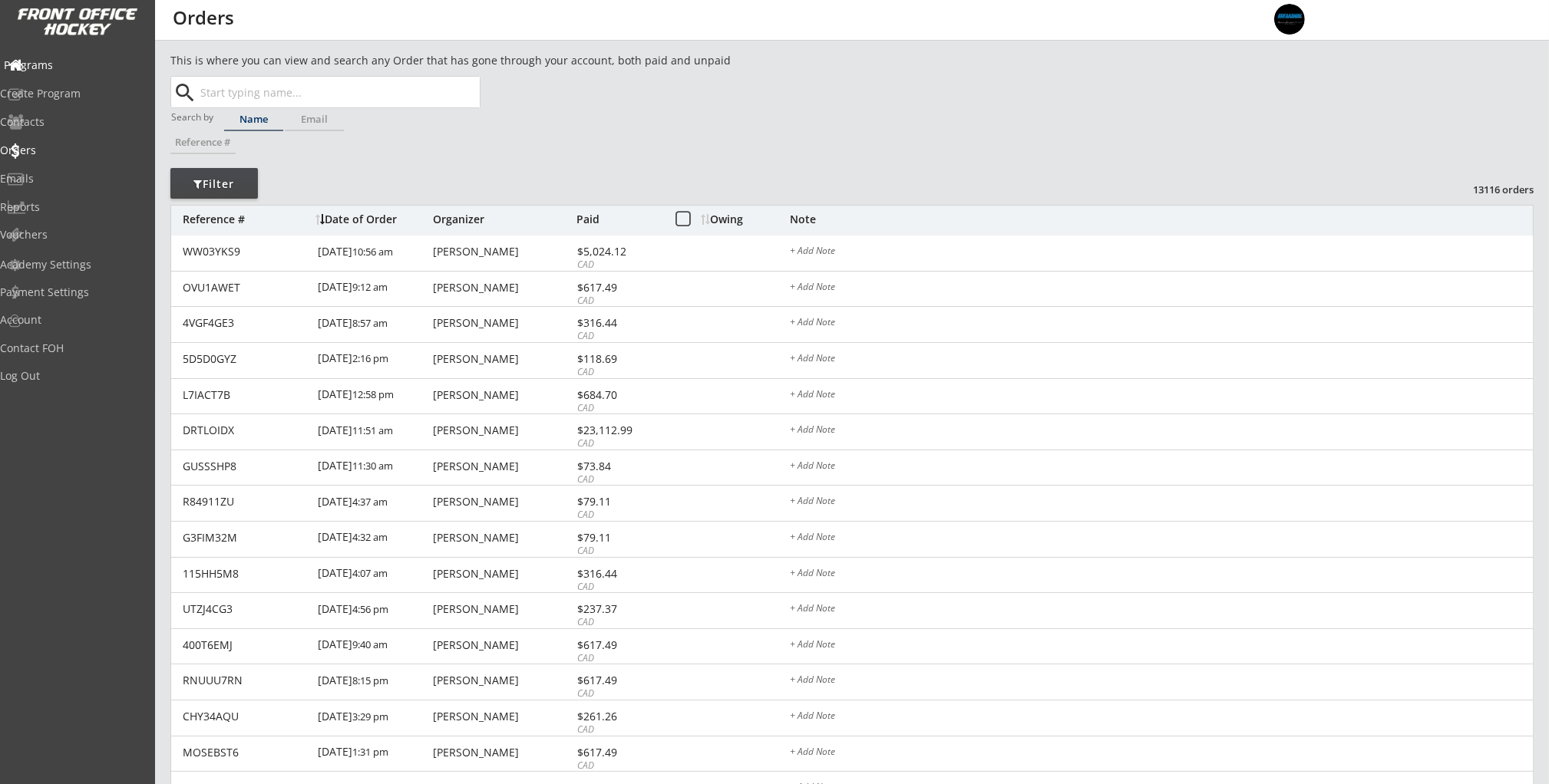
click at [55, 63] on div "Programs" at bounding box center [73, 65] width 138 height 11
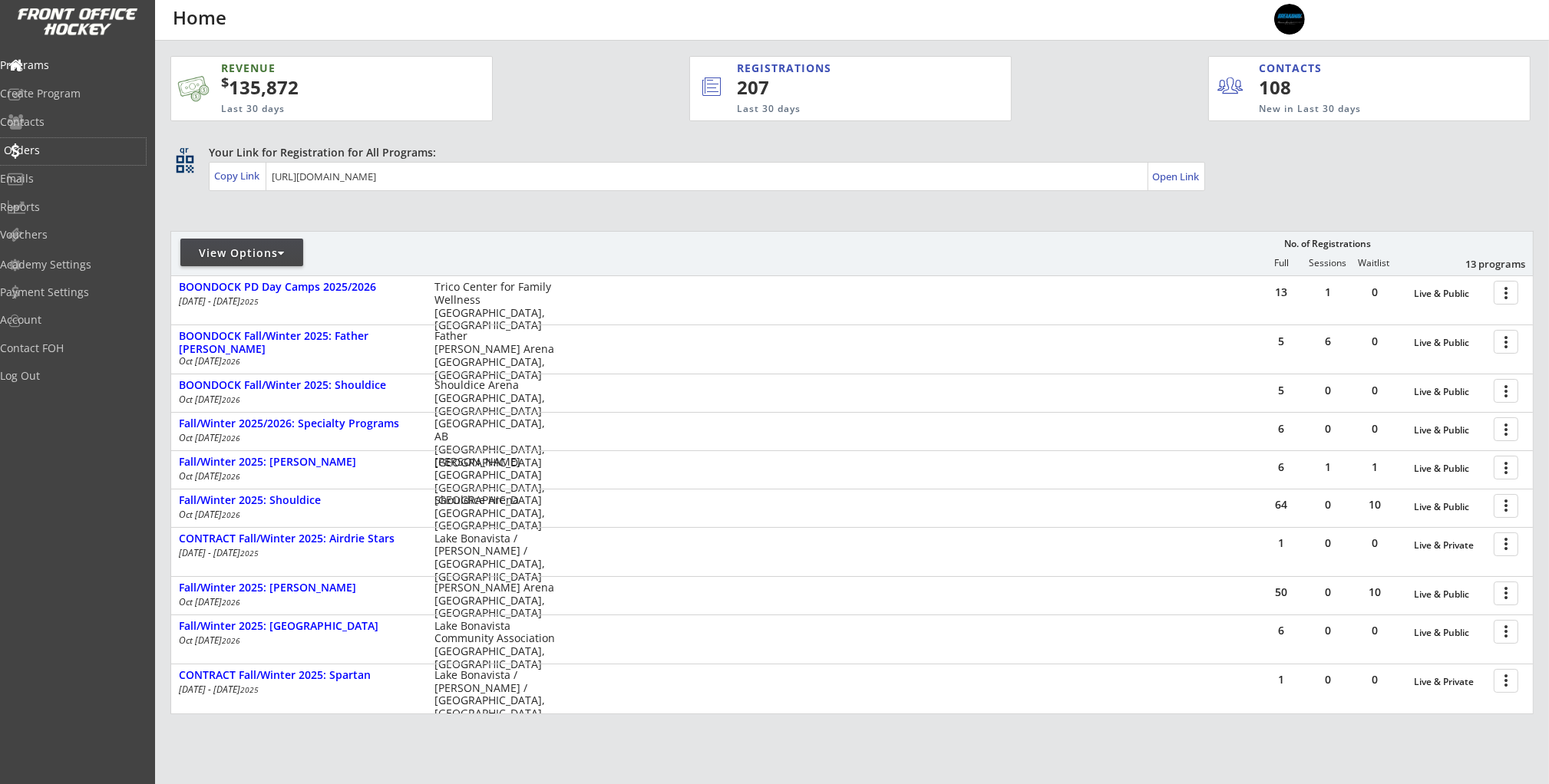
click at [58, 148] on div "Orders" at bounding box center [73, 150] width 138 height 11
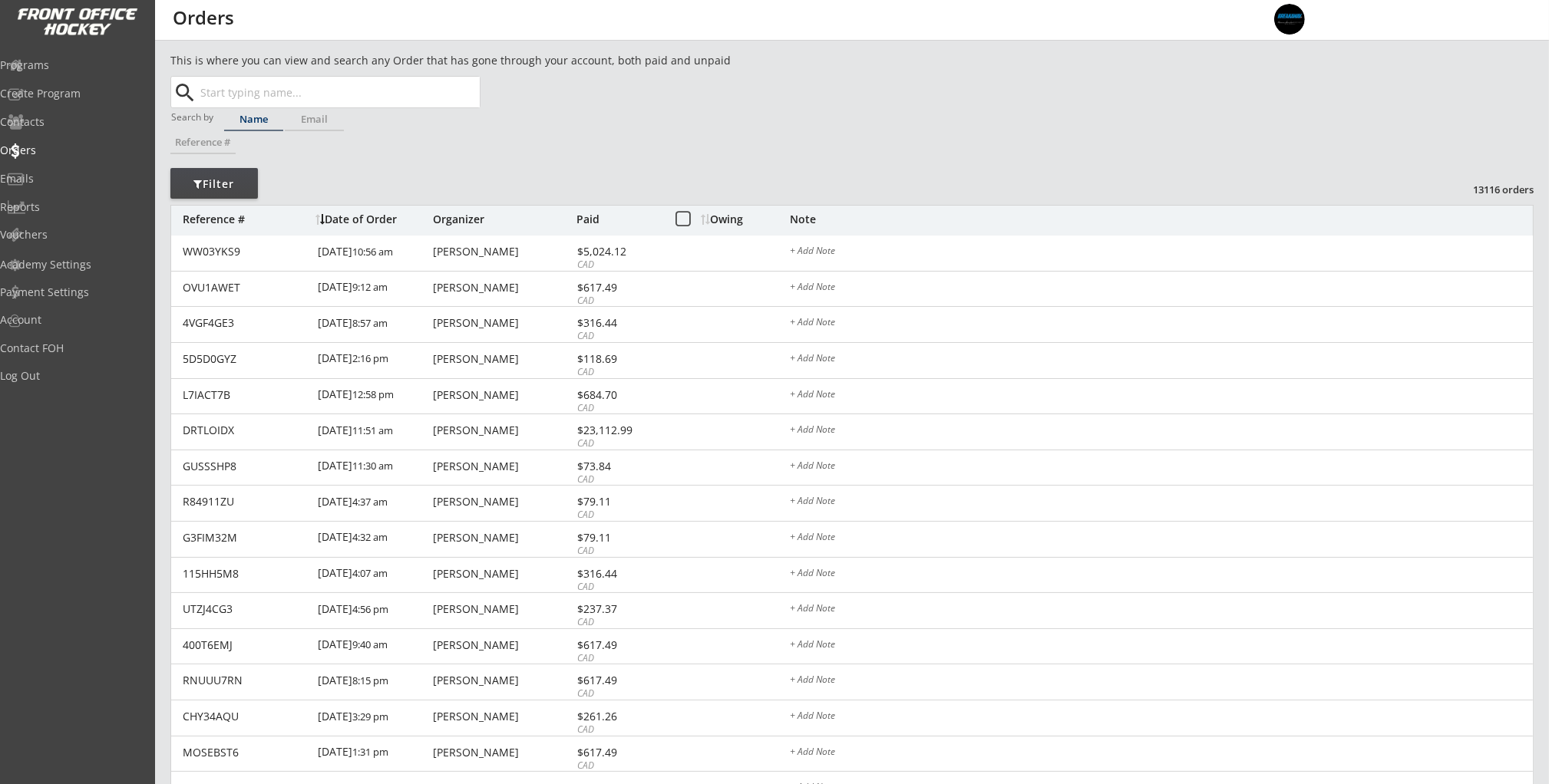
click at [295, 88] on input "text" at bounding box center [338, 92] width 282 height 31
paste input "westlakecraig@hotmail.com"
type input "westlakecraig@hotmail.com"
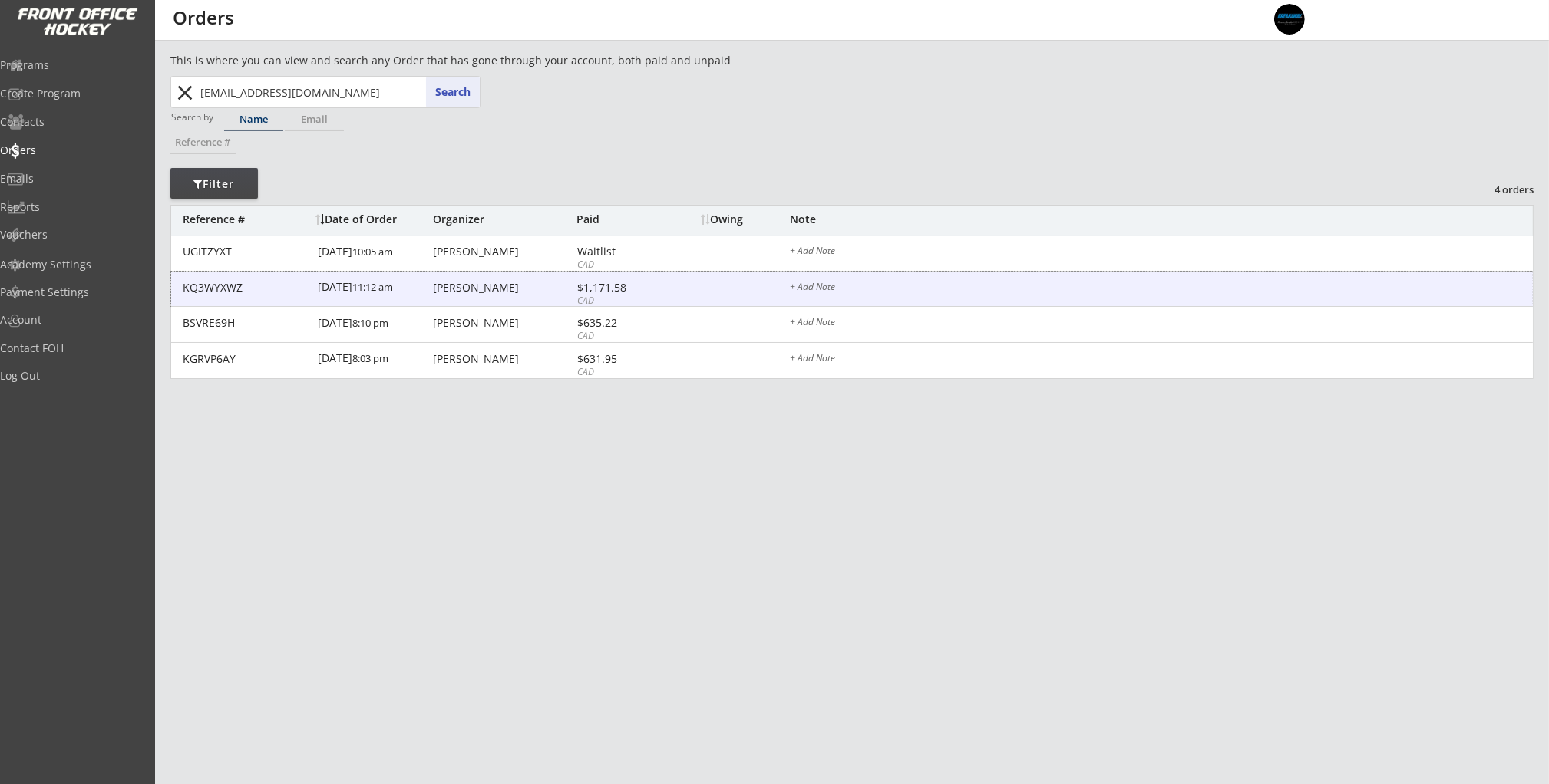
click at [469, 285] on div "Craig Westlake" at bounding box center [503, 287] width 140 height 11
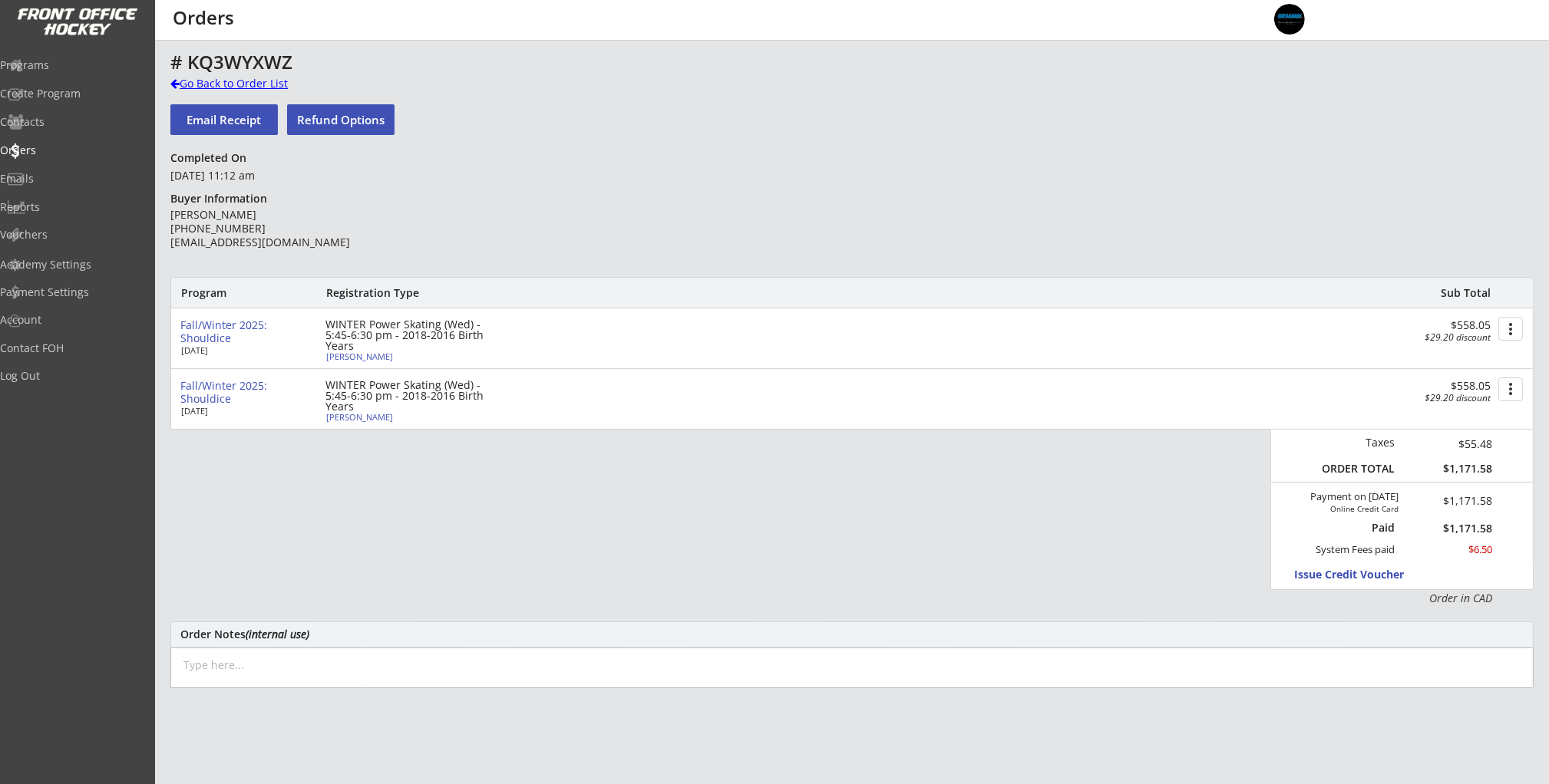
click at [199, 81] on div "Go Back to Order List" at bounding box center [249, 83] width 158 height 15
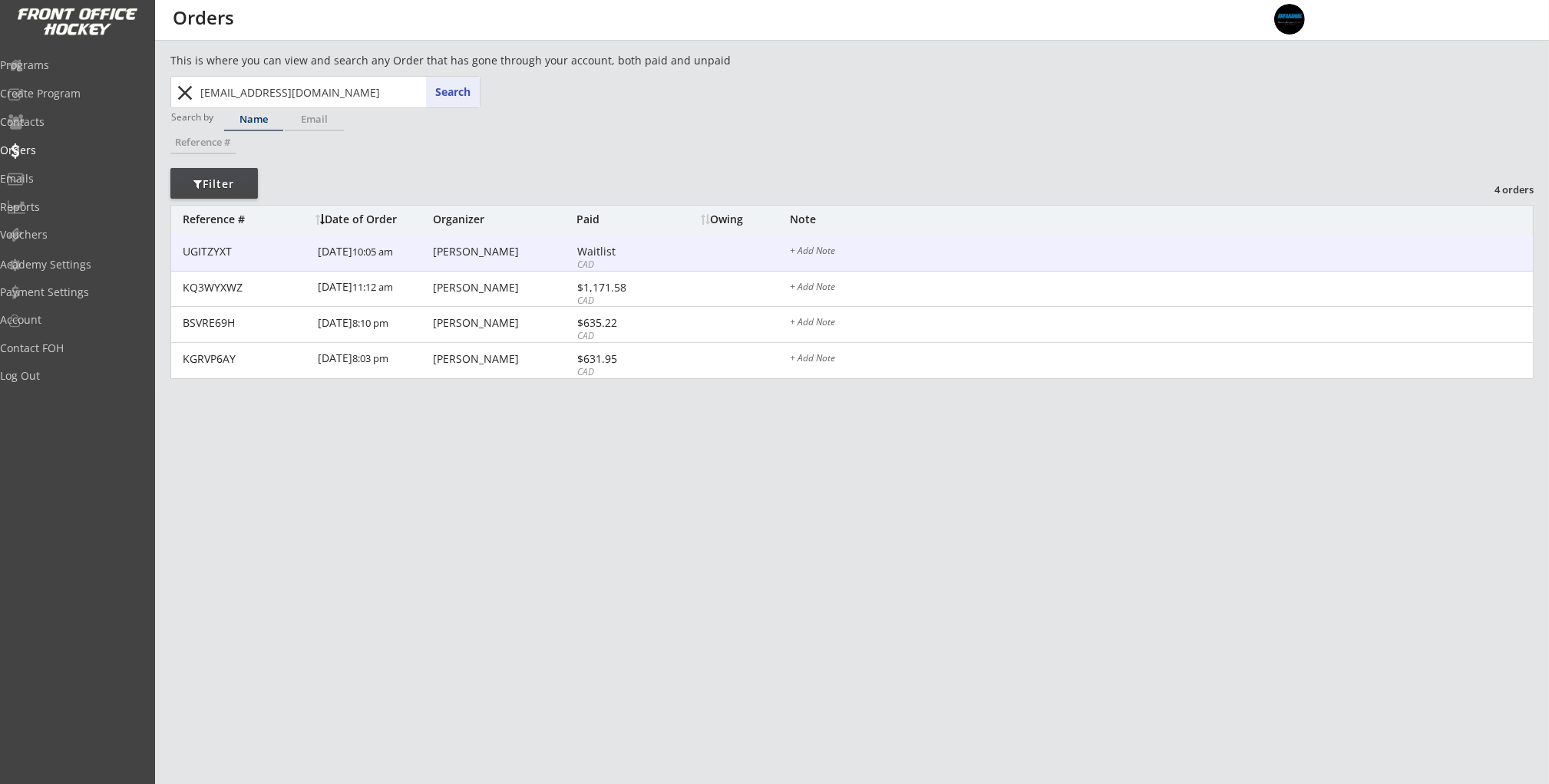
click at [420, 248] on div "9/16/25 10:05 am" at bounding box center [373, 253] width 111 height 34
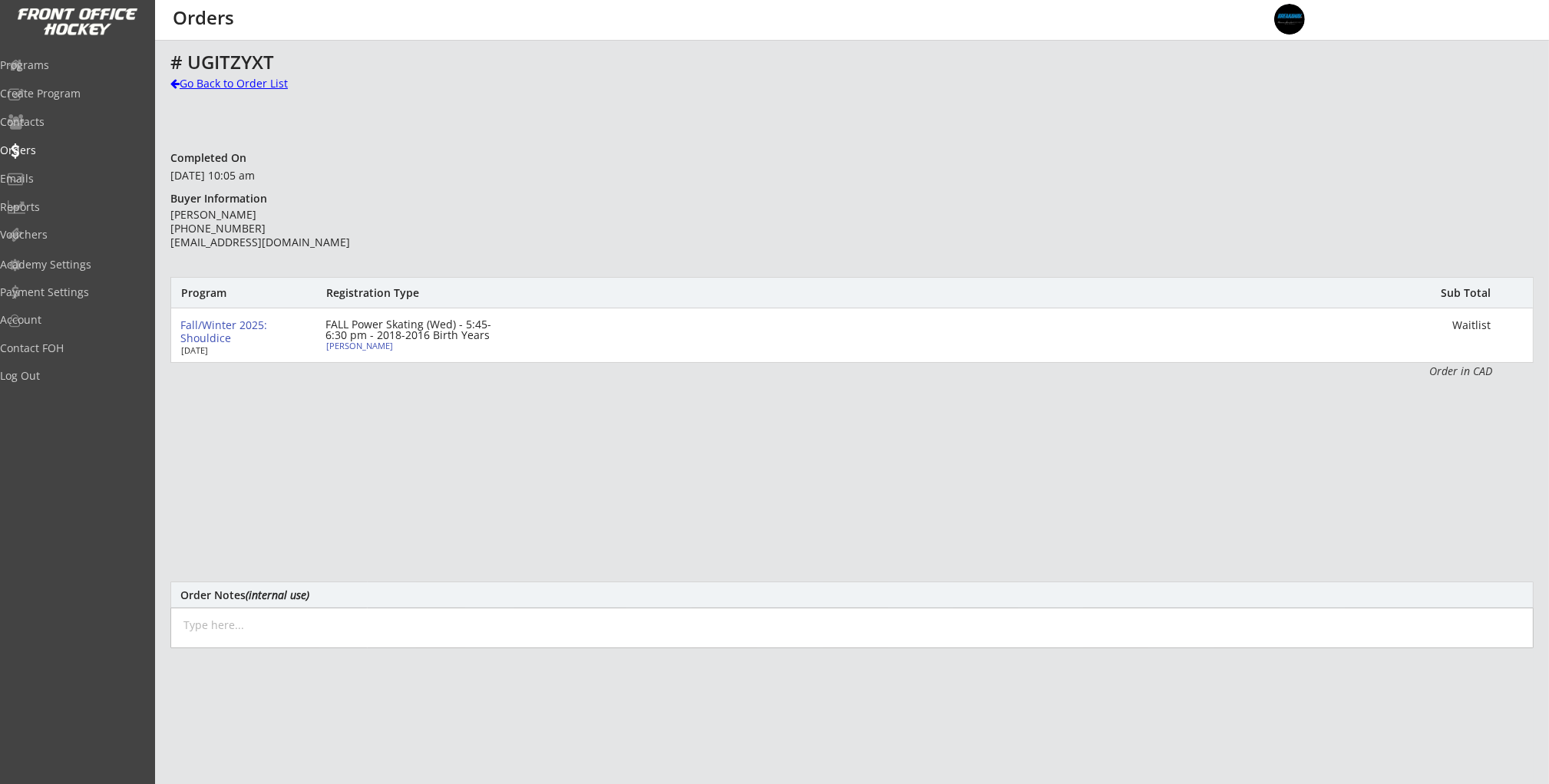
click at [207, 89] on div "Go Back to Order List" at bounding box center [249, 83] width 158 height 15
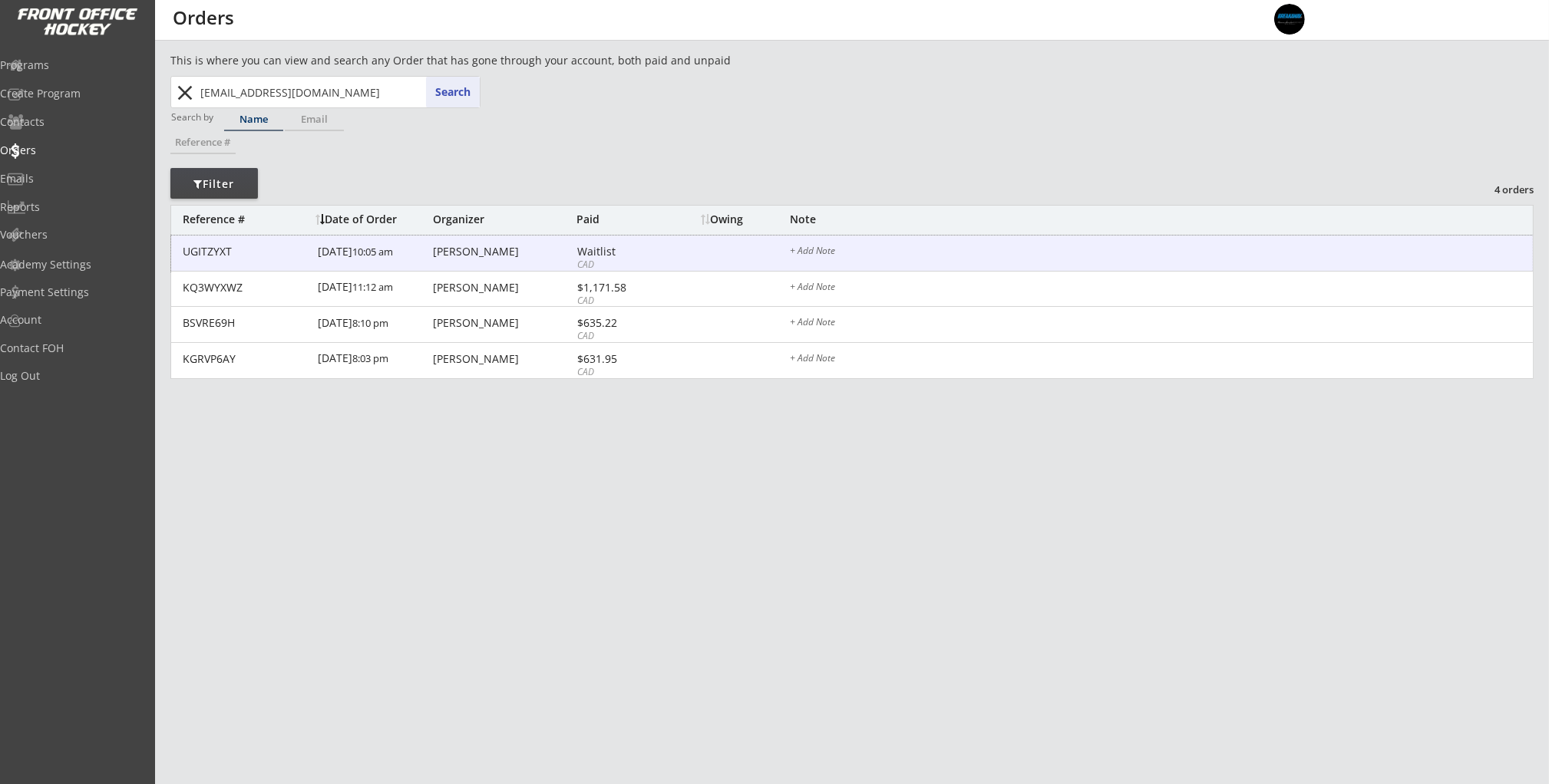
click at [400, 259] on div "9/16/25 10:05 am" at bounding box center [373, 253] width 111 height 34
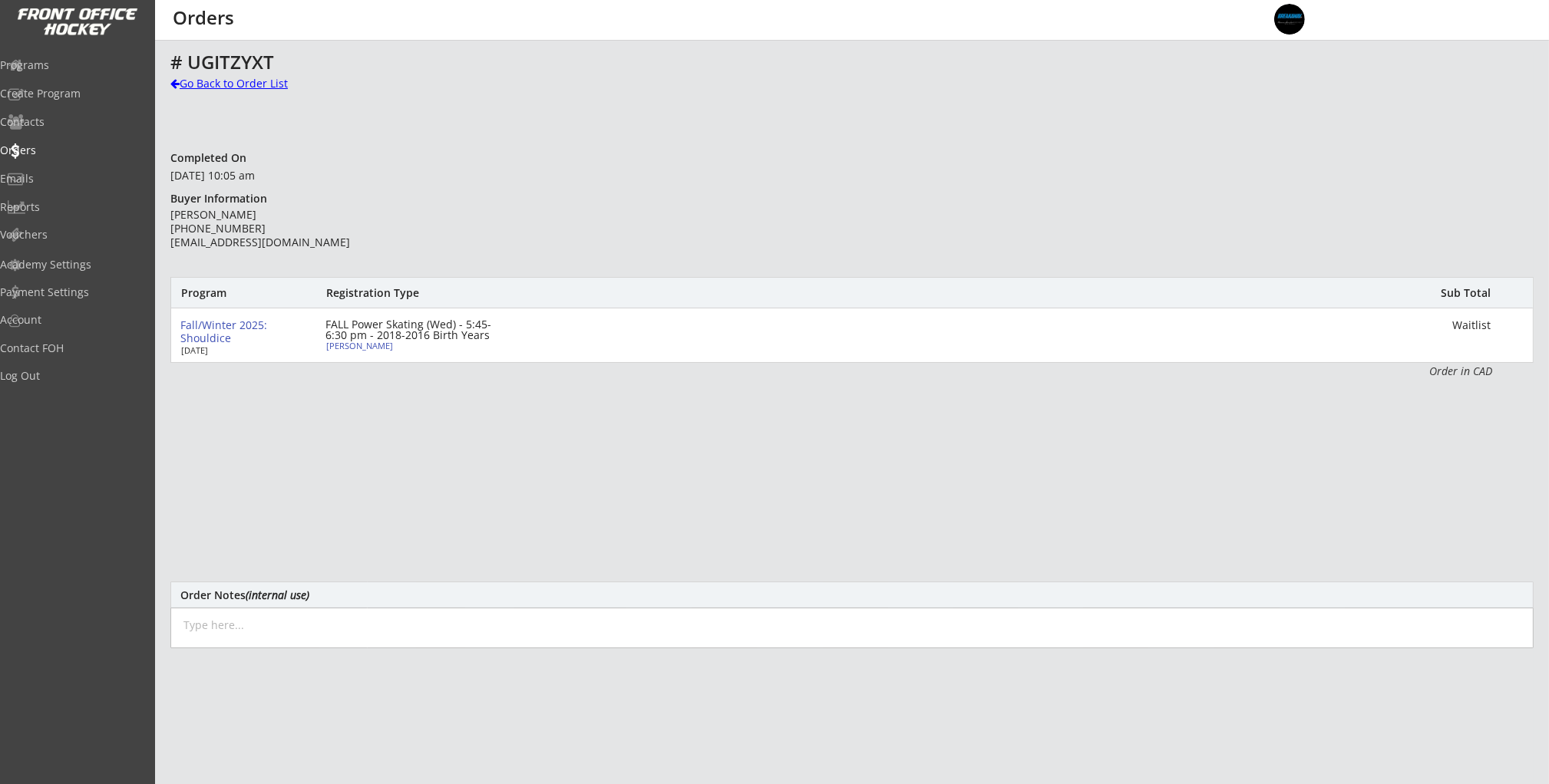
click at [237, 84] on div "Go Back to Order List" at bounding box center [249, 83] width 158 height 15
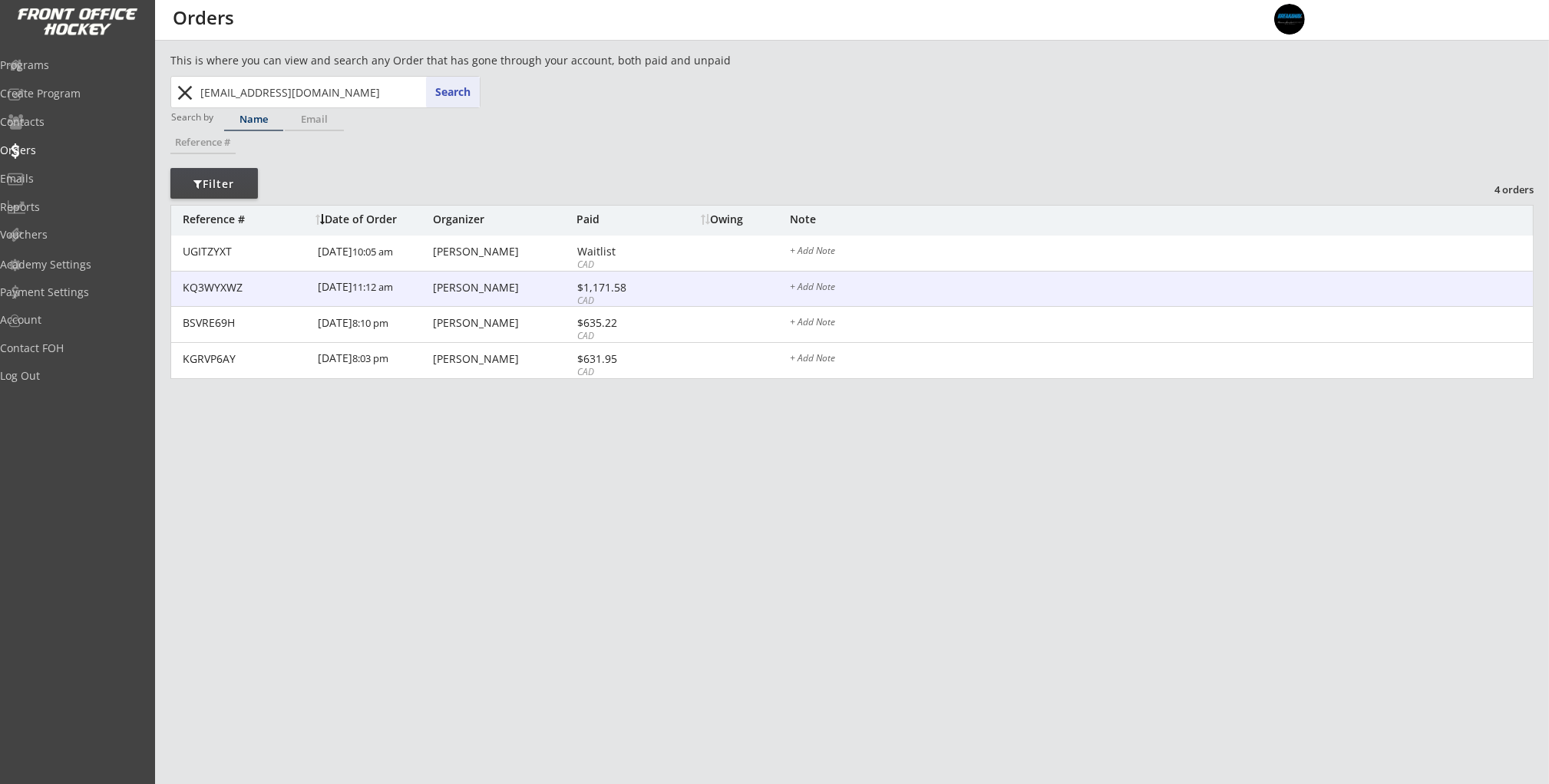
click at [369, 290] on div "9/15/25 11:12 am" at bounding box center [373, 289] width 111 height 34
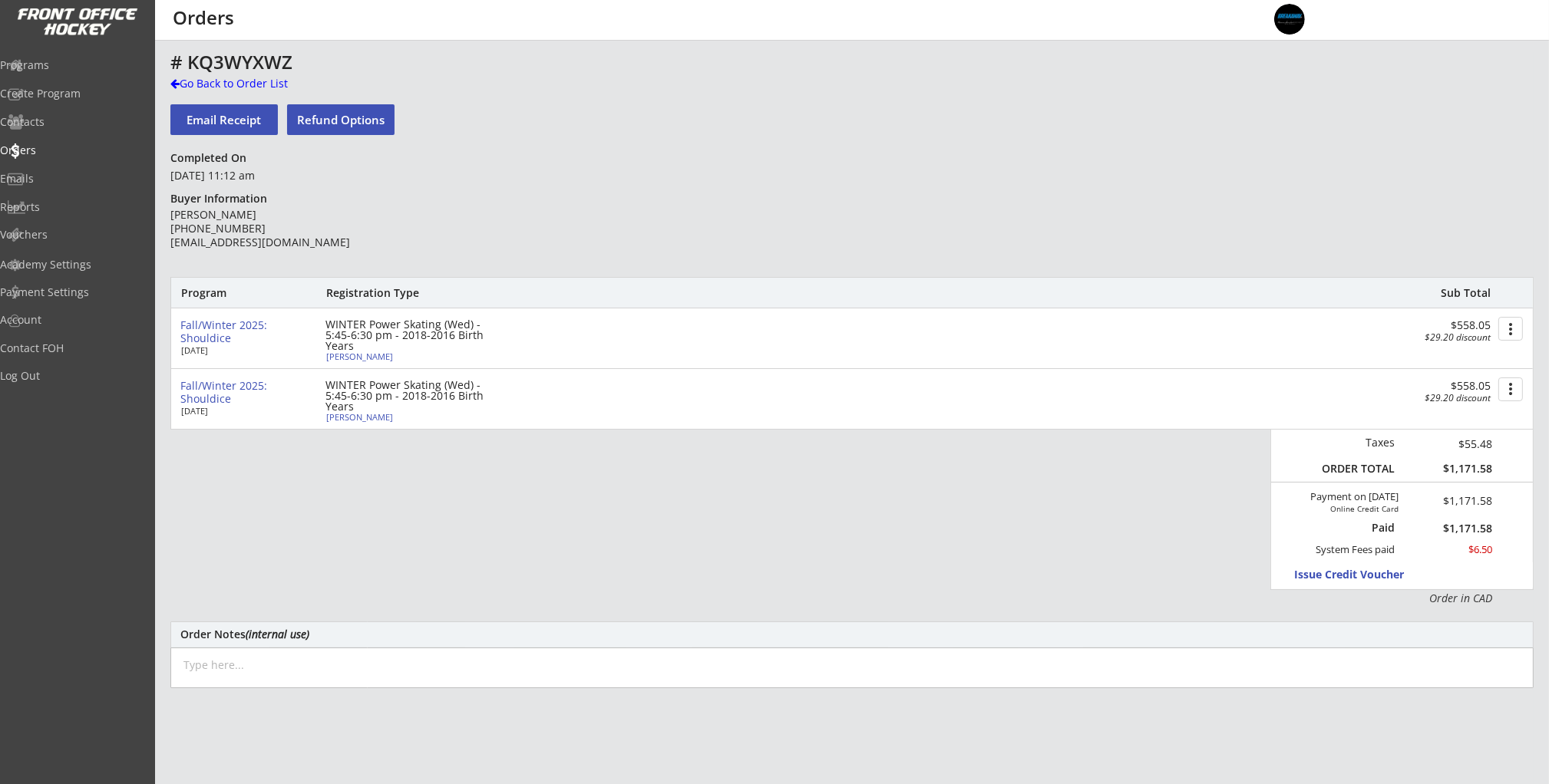
click at [345, 351] on div "WINTER Power Skating (Wed) - 5:45-6:30 pm - 2018-2016 Birth Years" at bounding box center [413, 335] width 177 height 33
select select ""Forward""
select select ""Youth M""
type input "[DEMOGRAPHIC_DATA]"
type input "Springbank Minor Hockey Association"
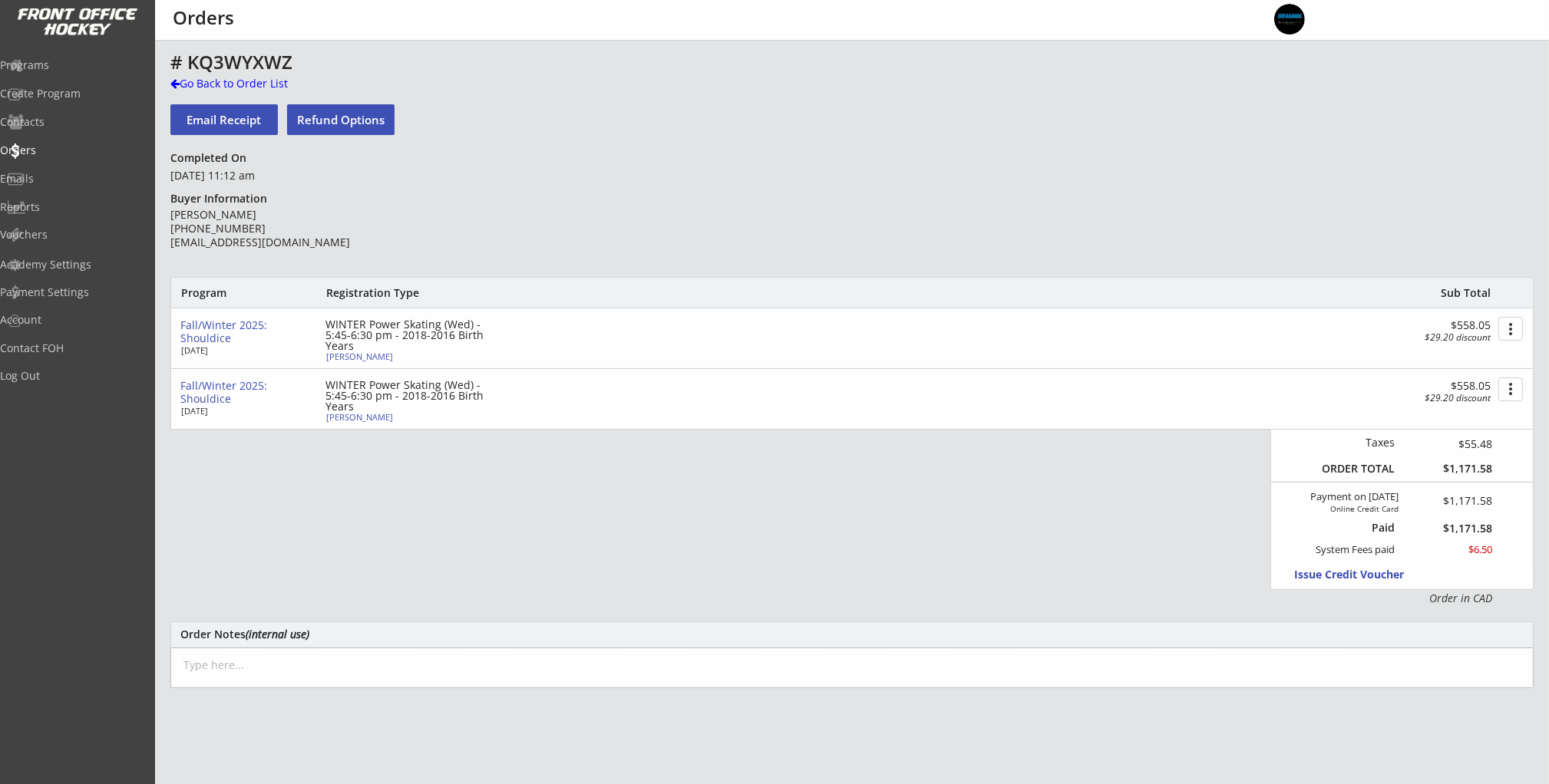
type input "U9"
type input "Division 1"
select select ""Springbank Minor Hockey Association""
select select ""U9""
select select ""Division 1""
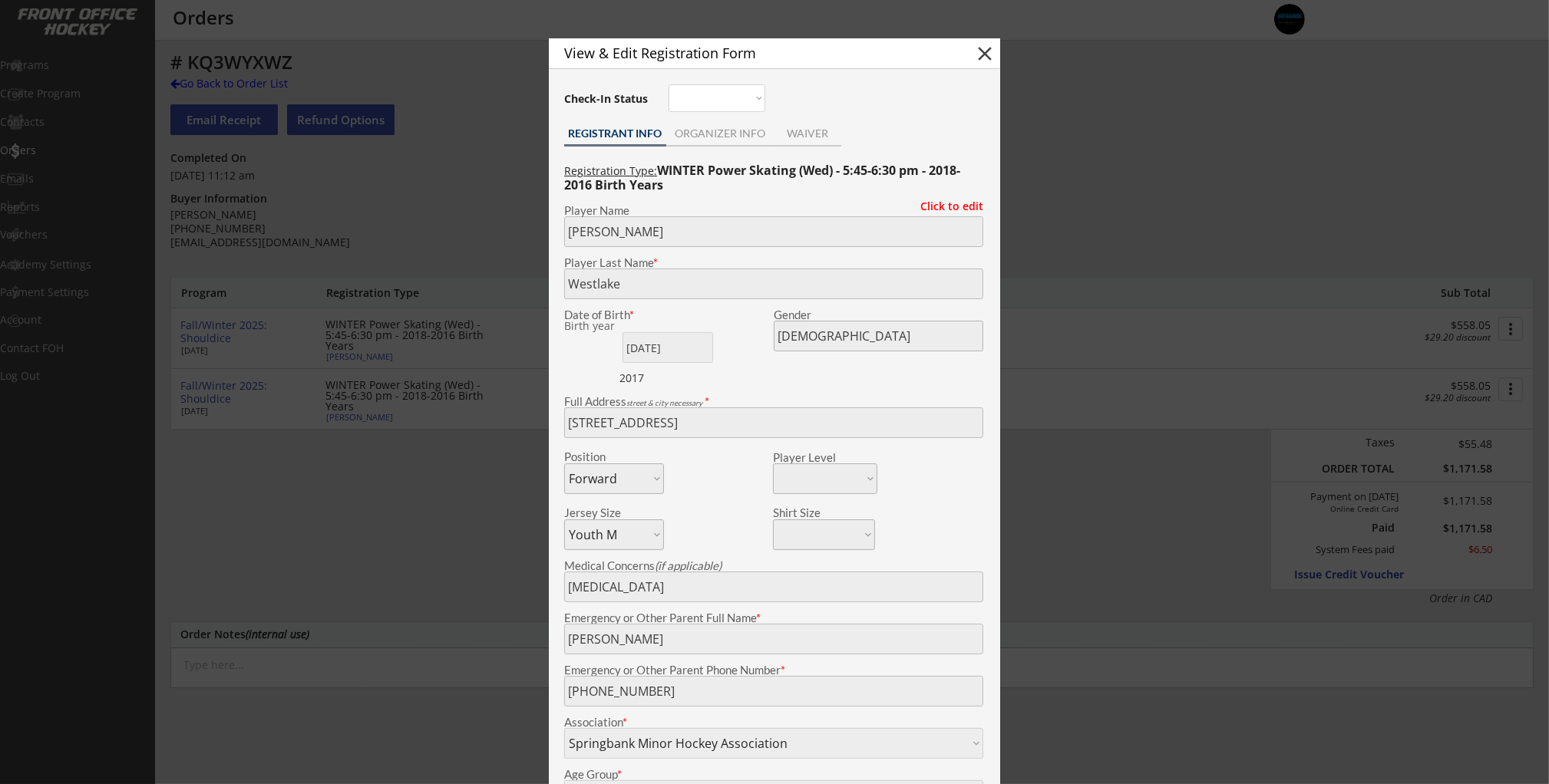
scroll to position [230, 0]
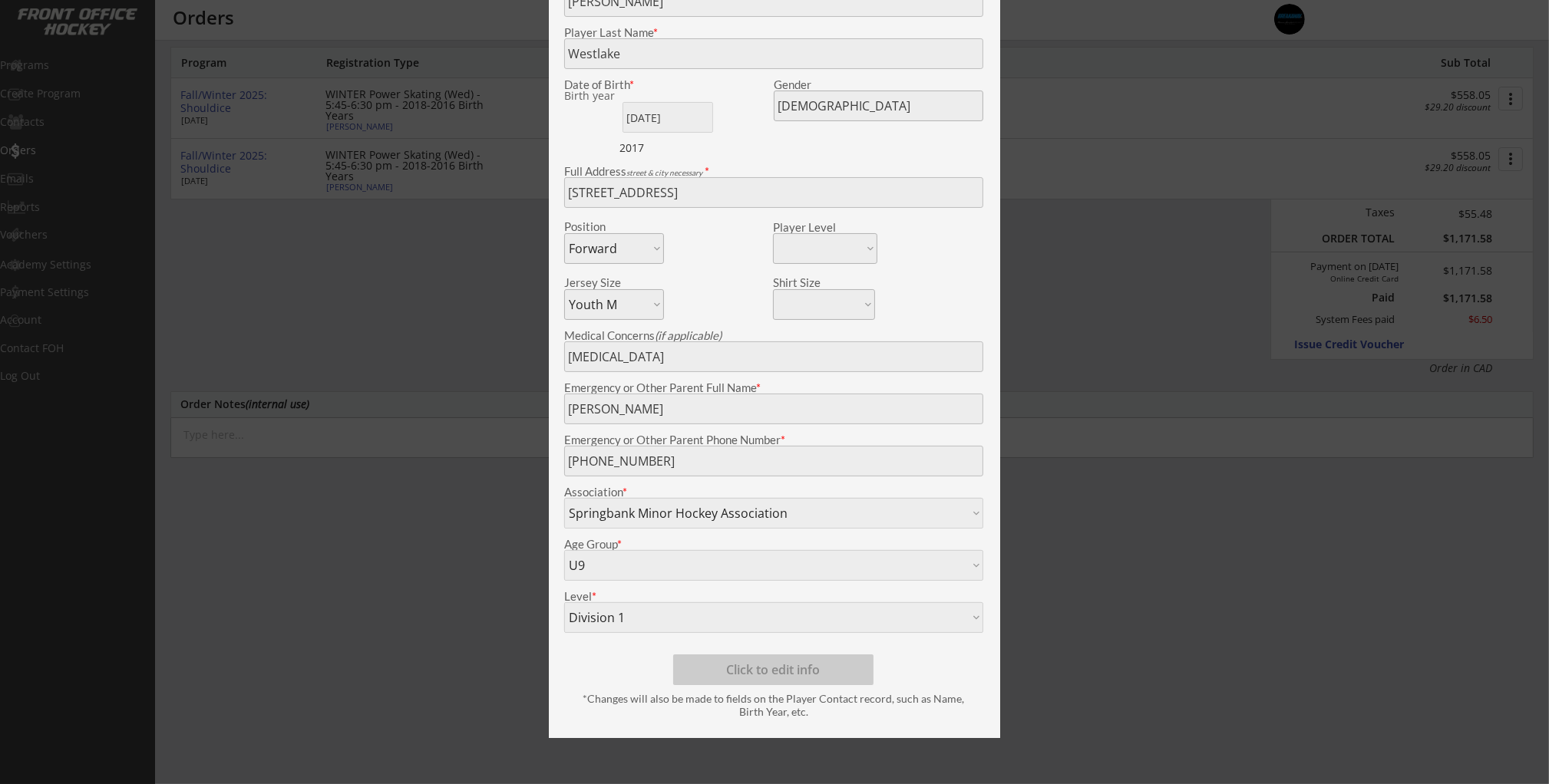
click at [345, 352] on div at bounding box center [774, 392] width 1549 height 784
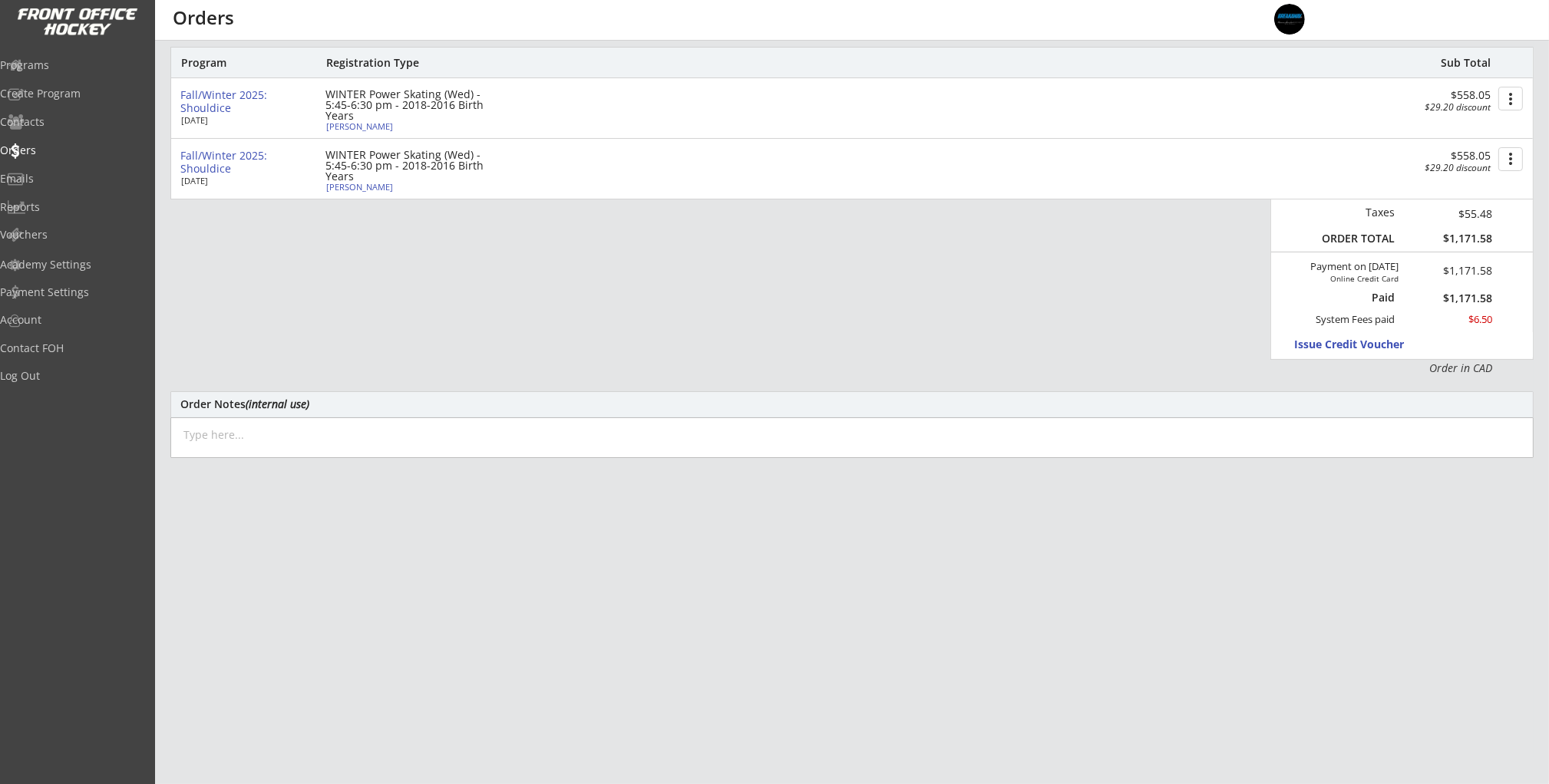
click at [370, 184] on div "Layla Westlake" at bounding box center [412, 187] width 171 height 8
type input "Layla"
type input "09/10/2018"
type input "[DEMOGRAPHIC_DATA]"
select select ""Youth S""
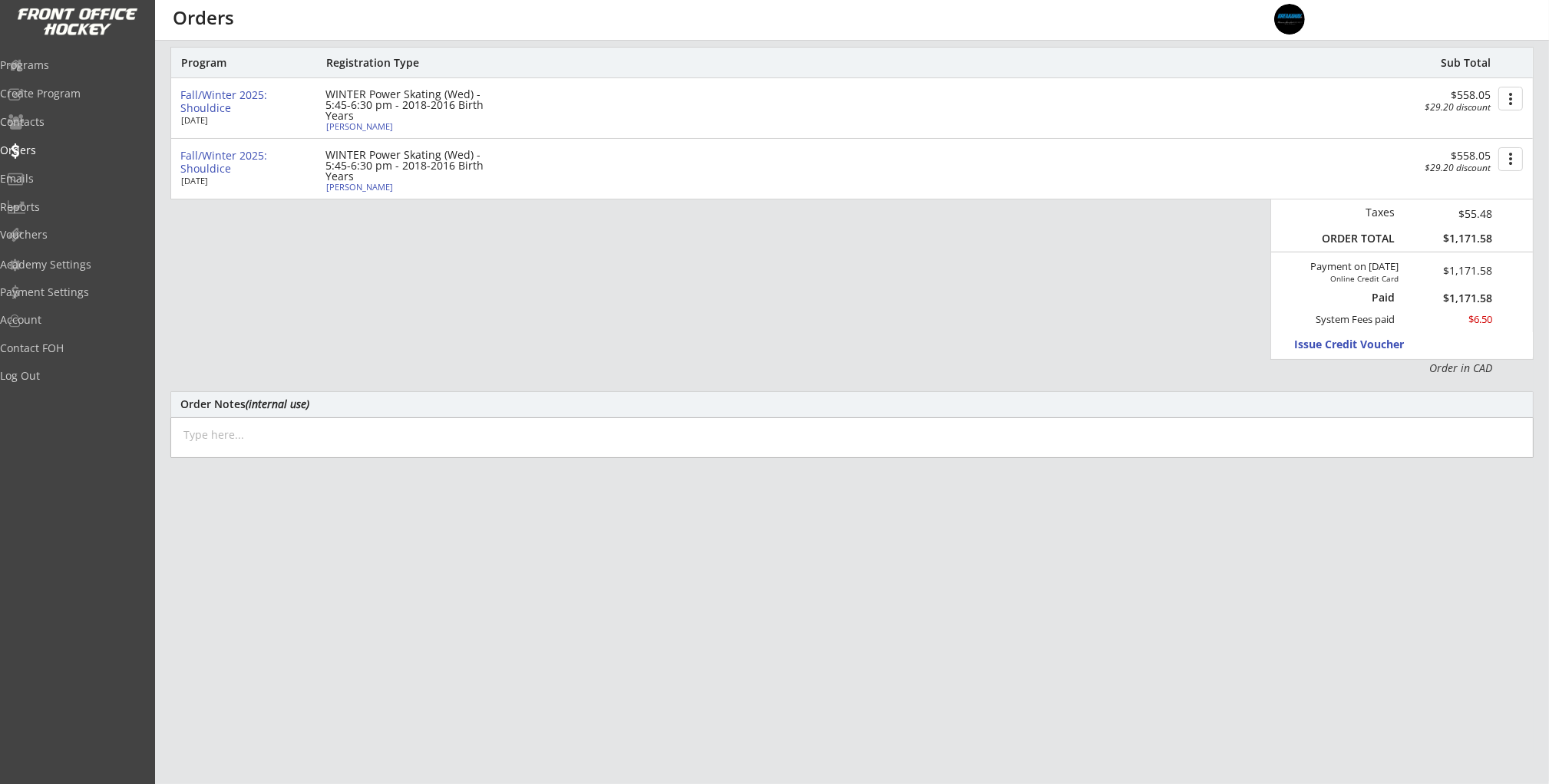
type input "Ceiliac"
type input "Craig Westlake"
type input "(403) 804-2746"
type input "Division 3"
select select ""Division 3""
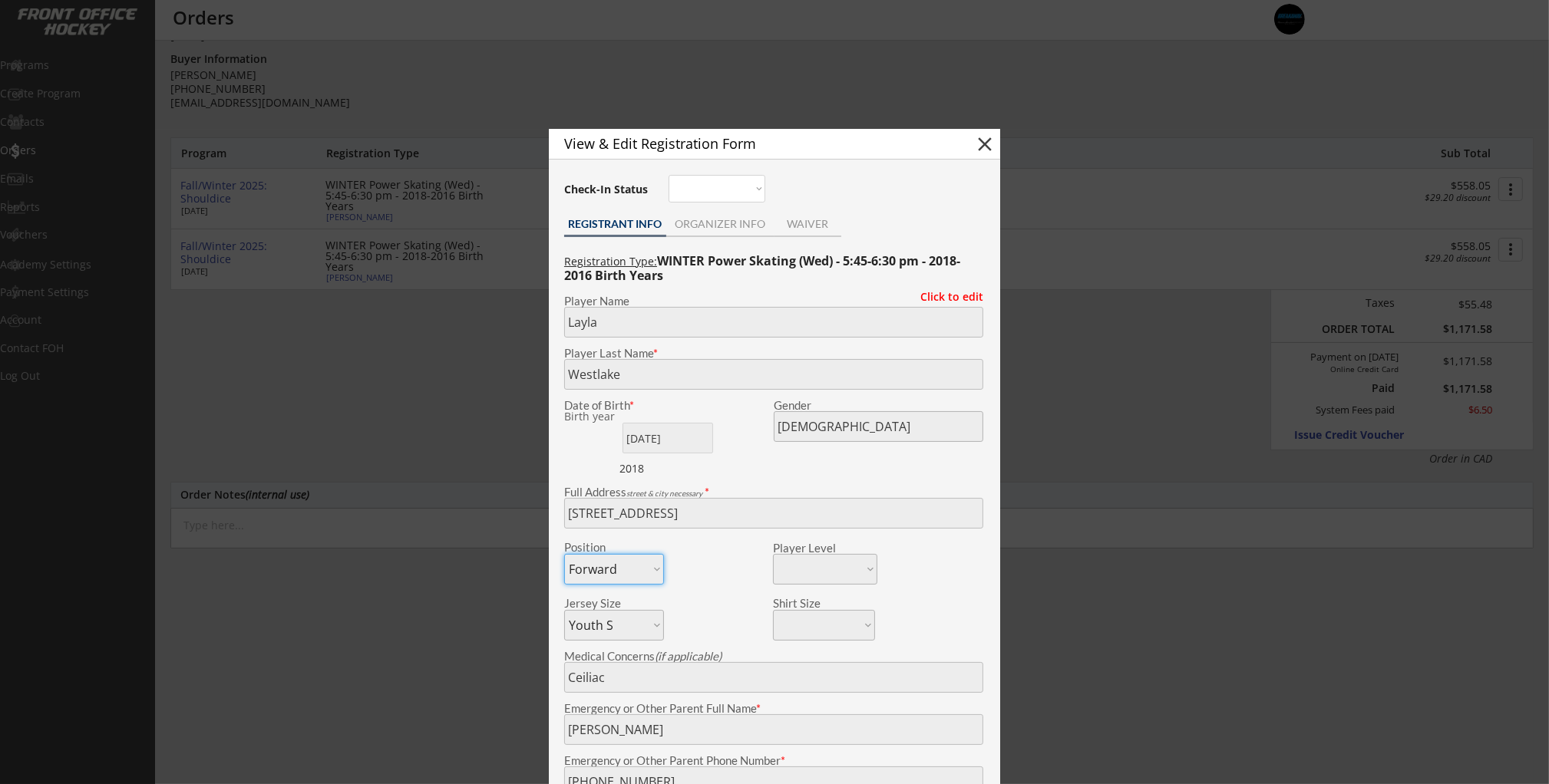
scroll to position [50, 0]
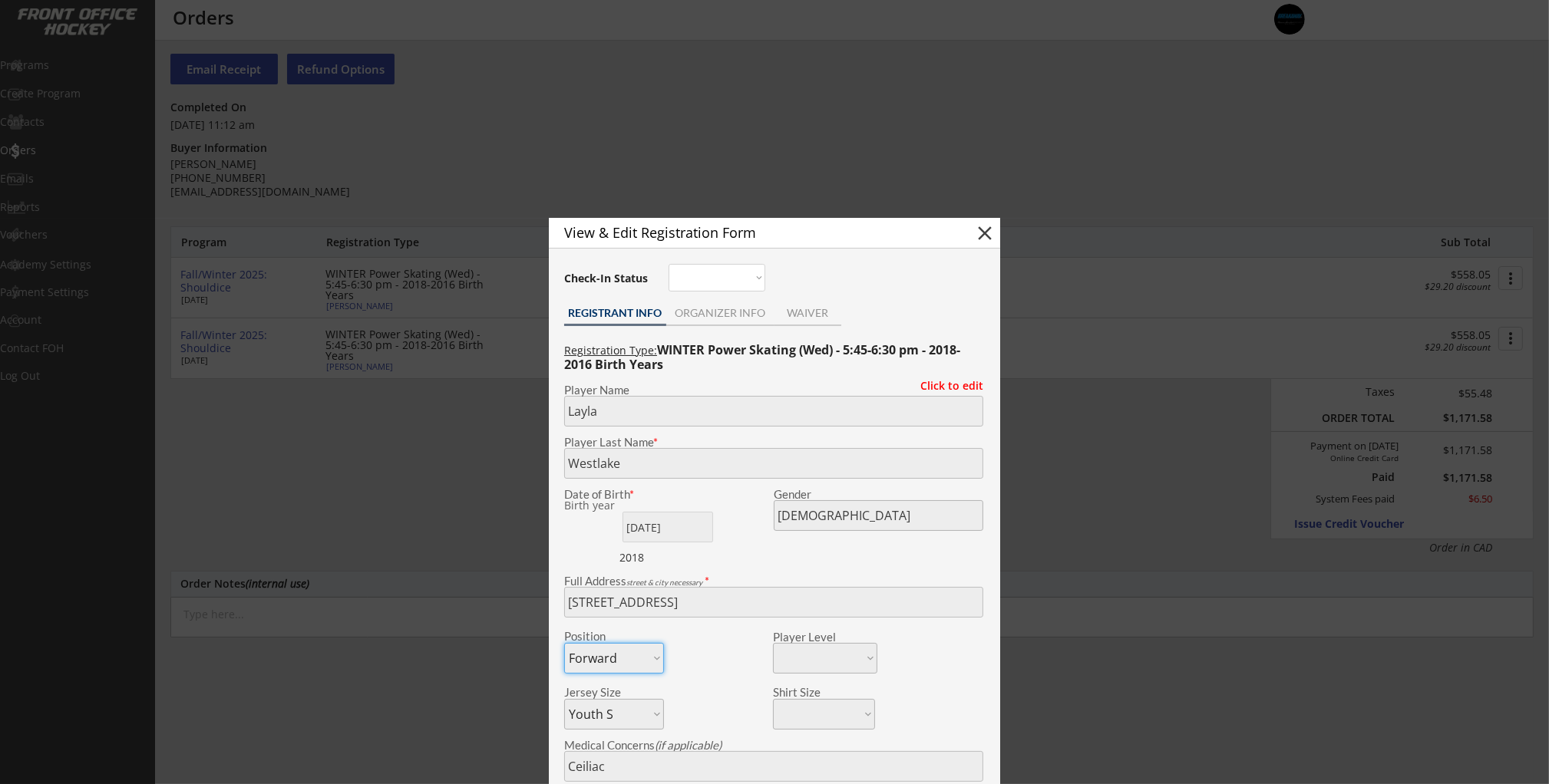
drag, startPoint x: 354, startPoint y: 220, endPoint x: 263, endPoint y: 150, distance: 114.8
click at [354, 220] on div at bounding box center [774, 392] width 1549 height 784
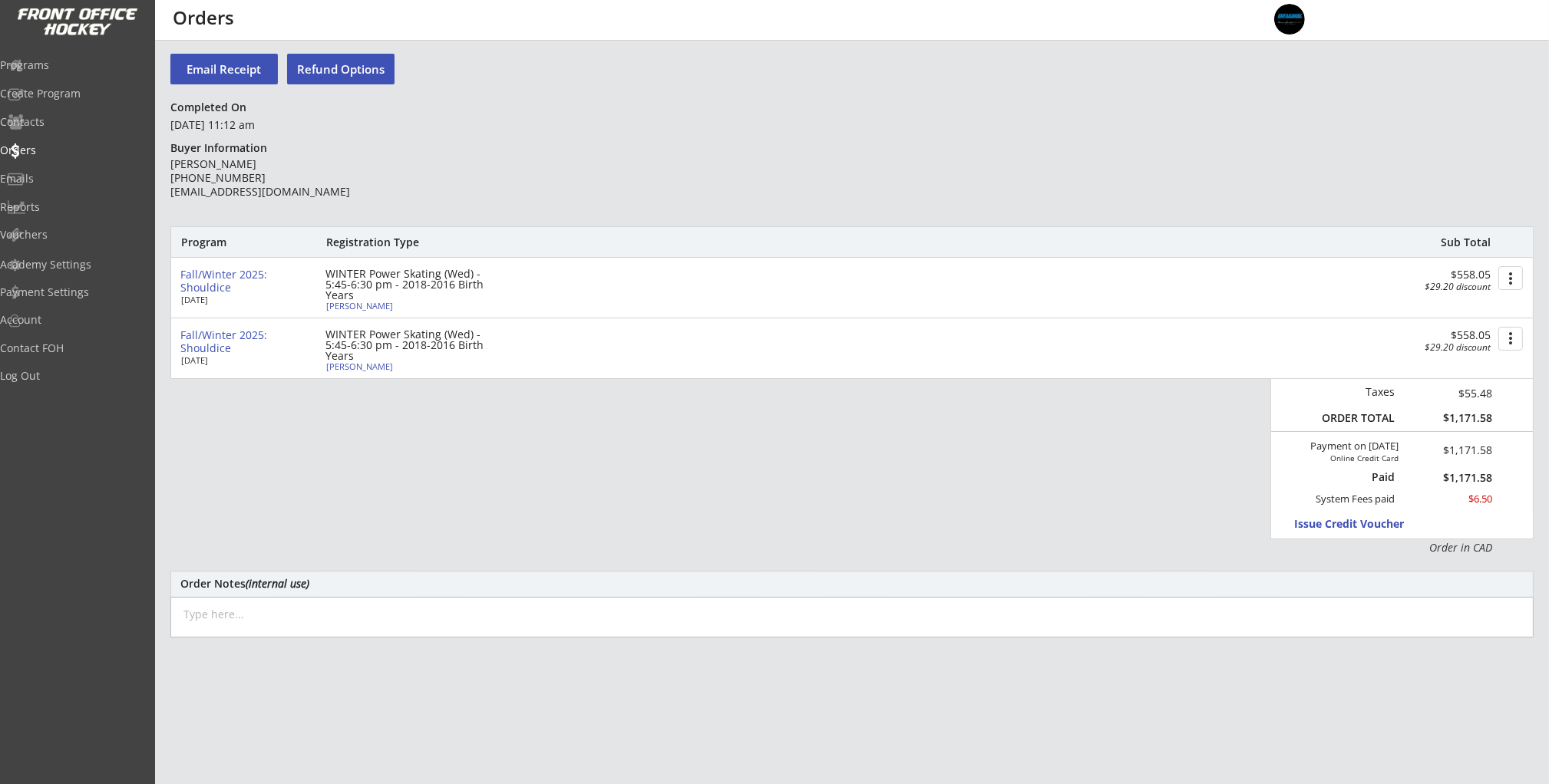
scroll to position [0, 0]
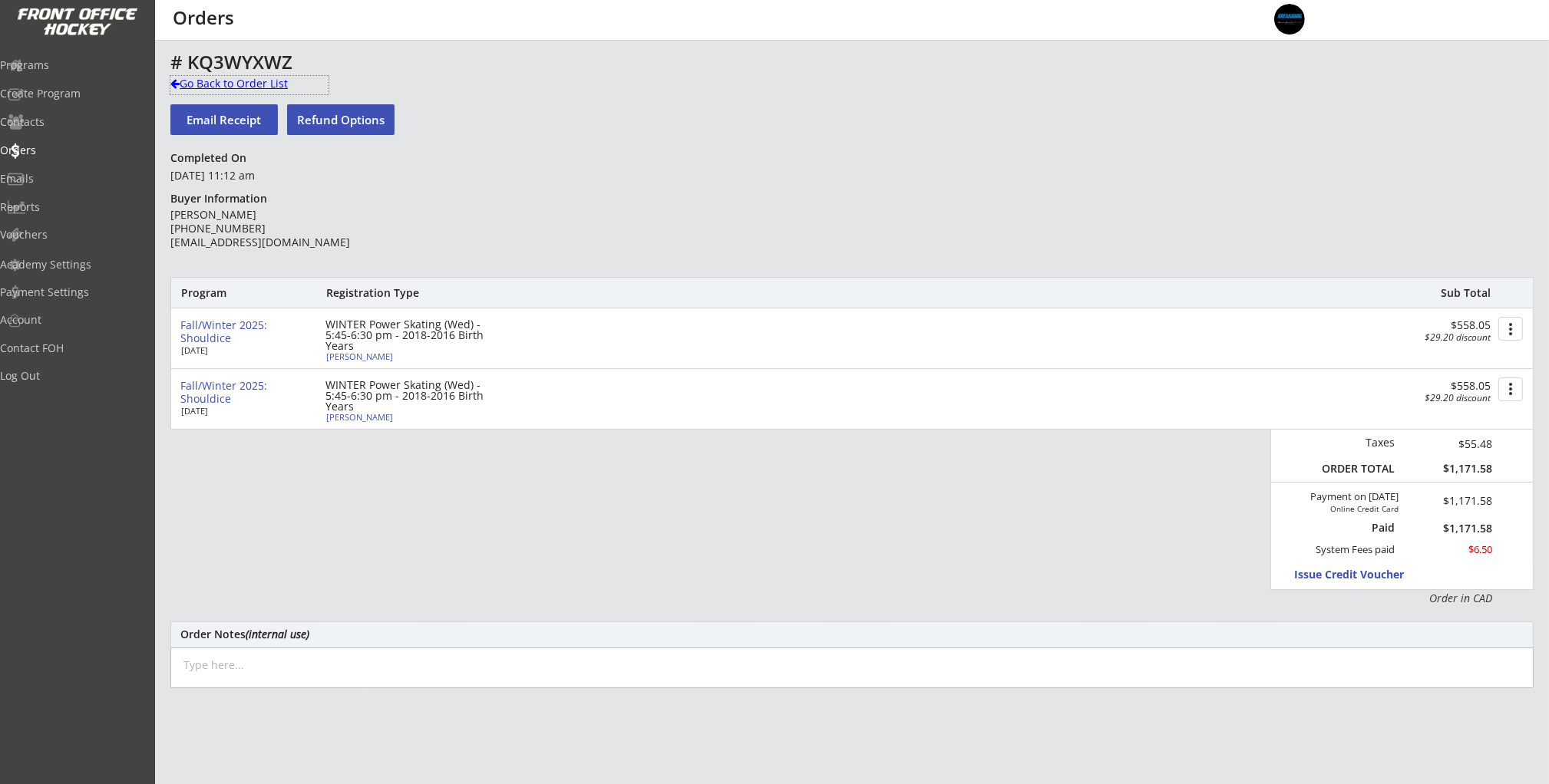
click at [207, 83] on div "Go Back to Order List" at bounding box center [249, 83] width 158 height 15
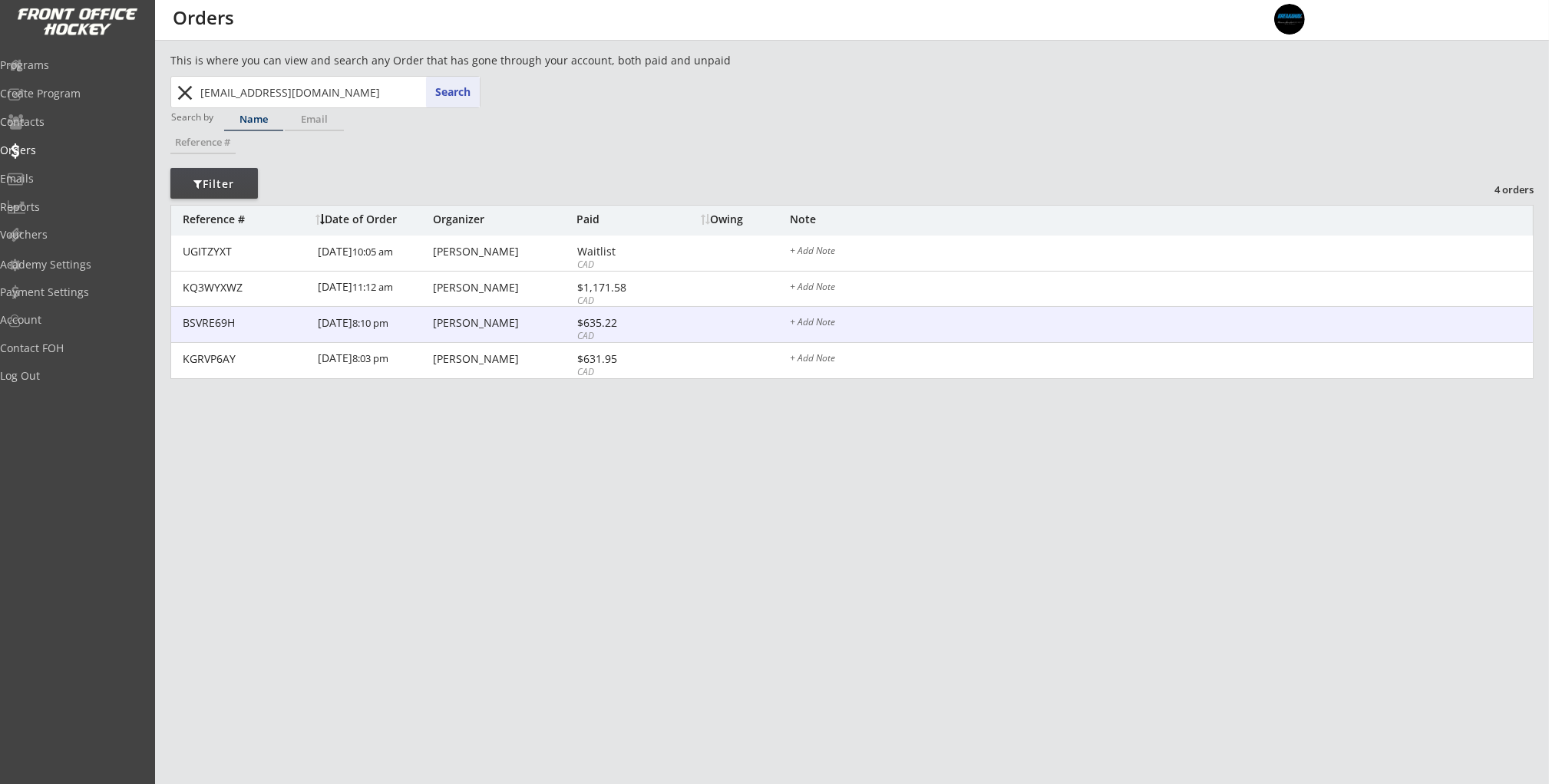
click at [480, 326] on div "Craig Westlake" at bounding box center [503, 323] width 140 height 11
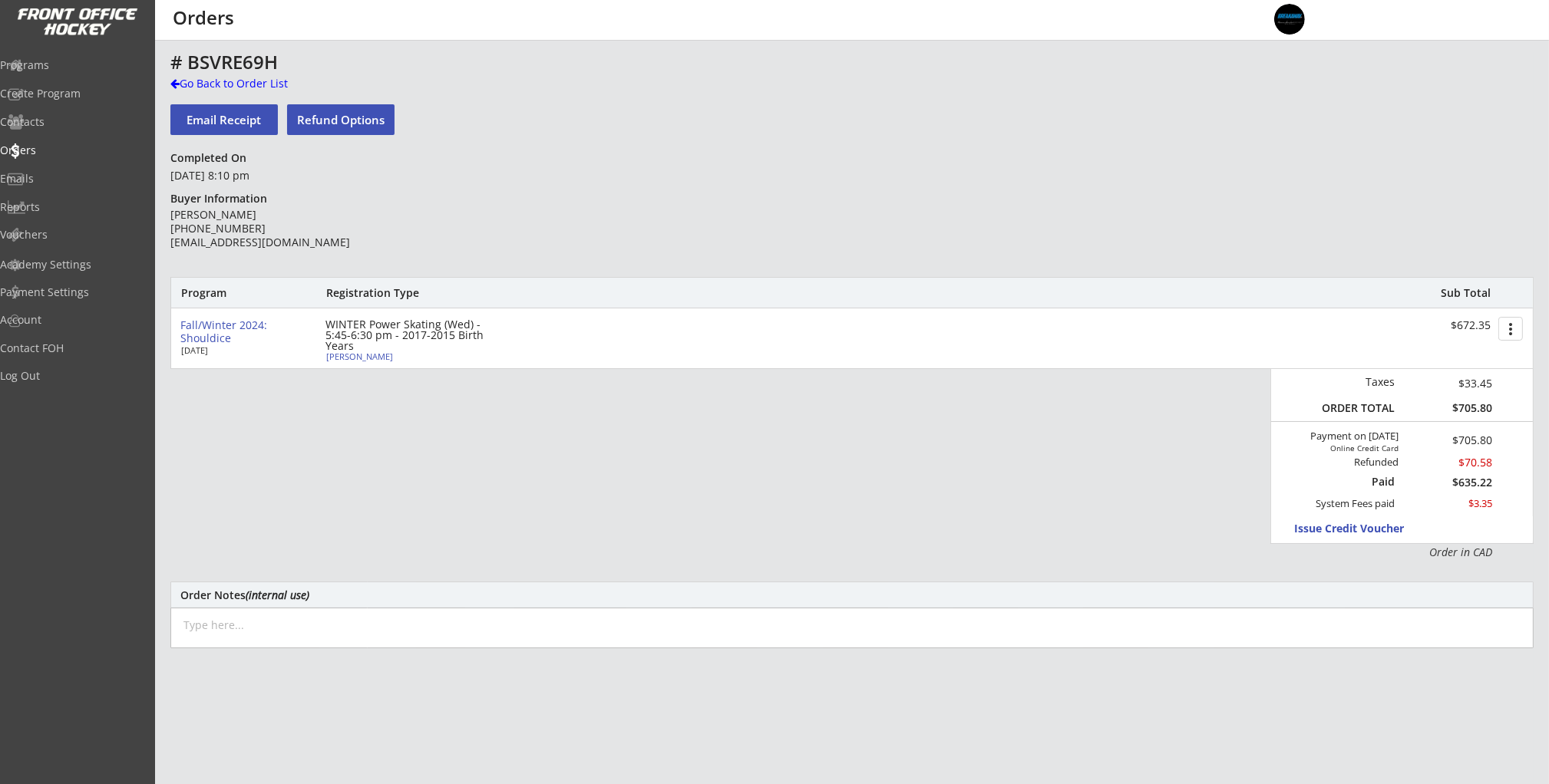
click at [366, 357] on div "Benjamin Westlake" at bounding box center [412, 356] width 171 height 8
type input "Benjamin"
type input "Westlake"
type input "01/25/2017"
type input "[DEMOGRAPHIC_DATA]"
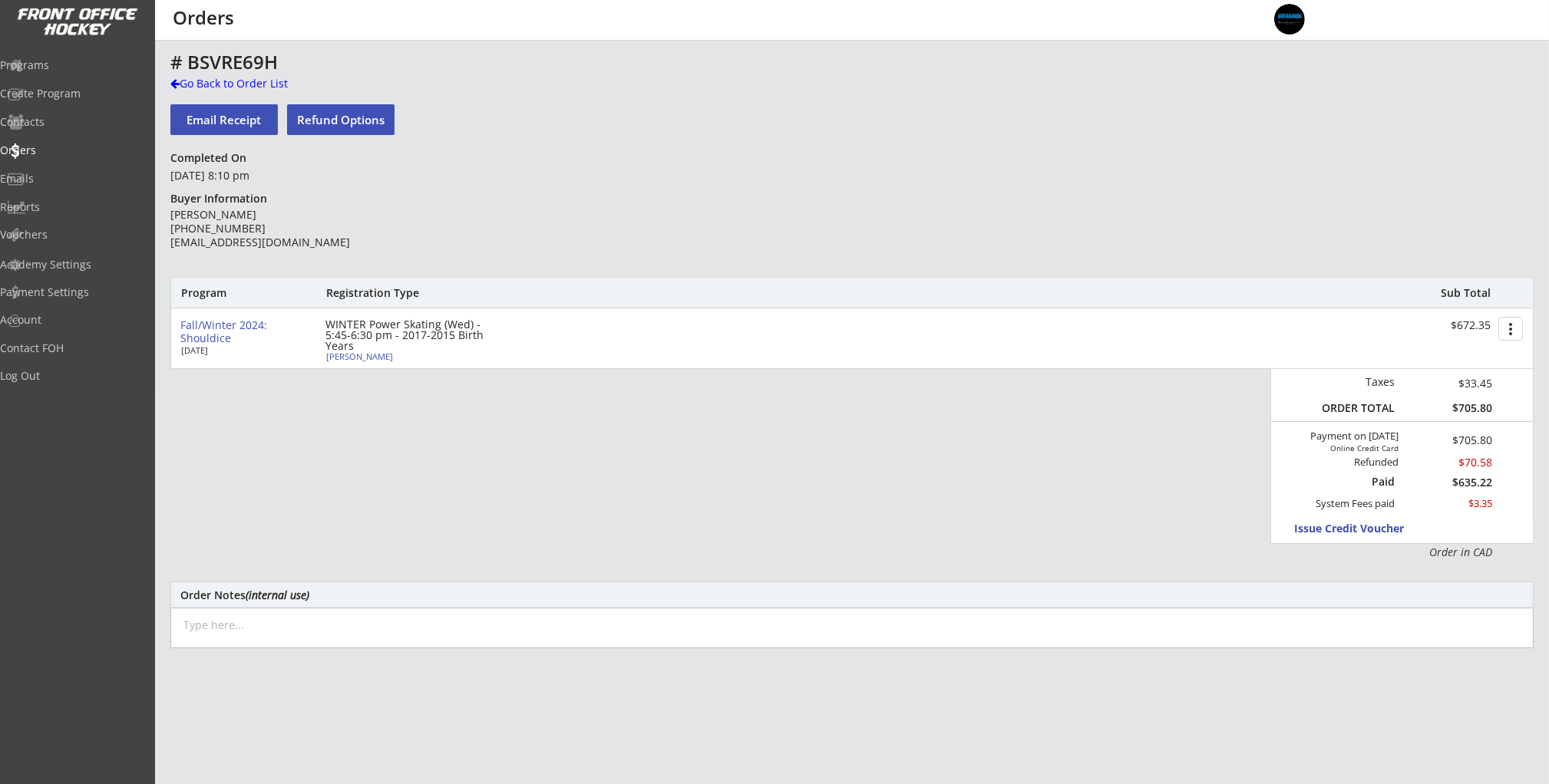
type input "7815 Wentworth Dr SW, Calgary, AB T3H 4L5, Canada"
select select ""Forward""
select select ""Youth S""
type input "Celiac Disease"
type input "Craig Westlake"
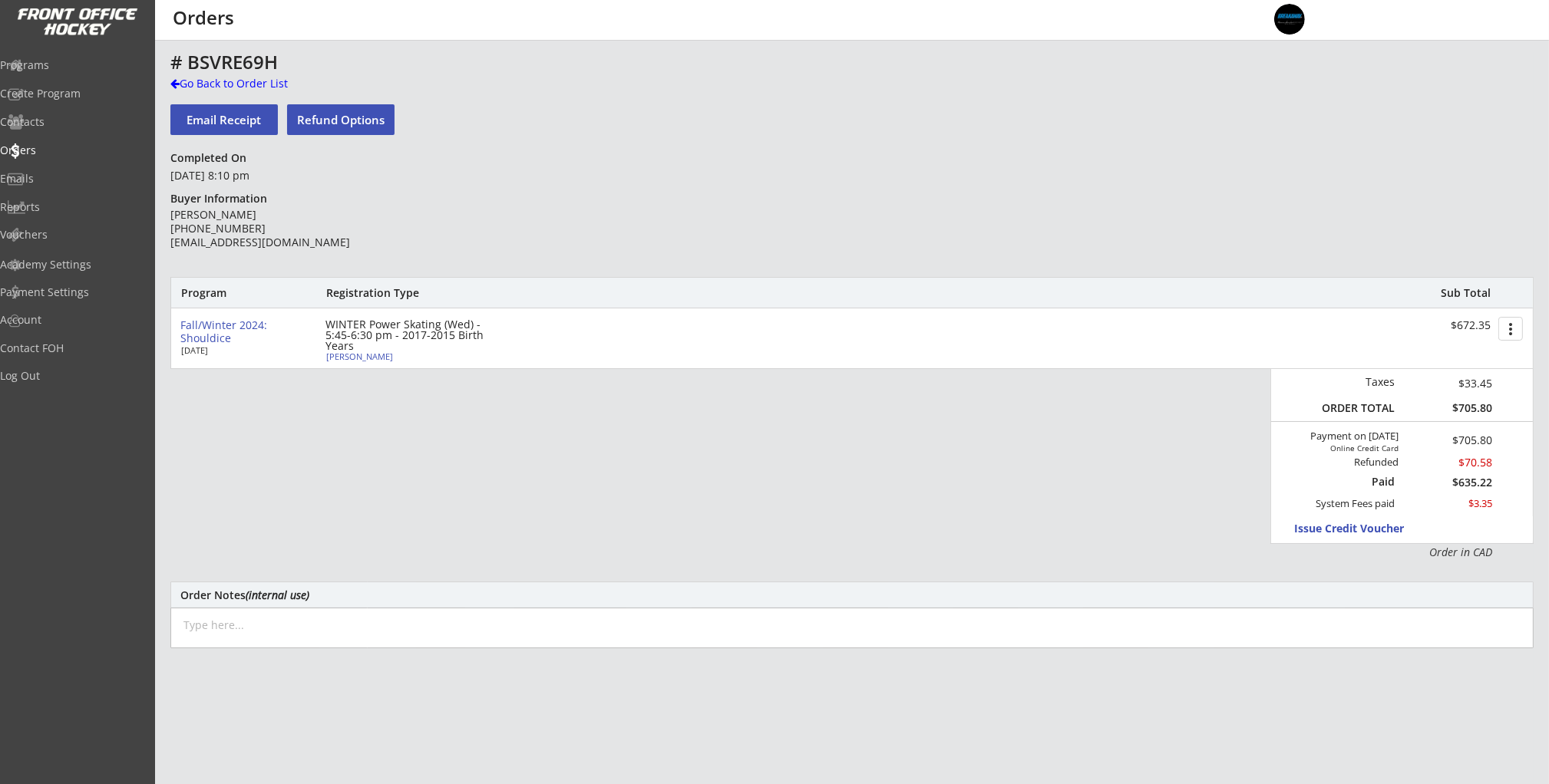
type input "(403) 519-9657"
type input "Springbank Minor Hockey Association"
type input "U9"
type input "Division 1"
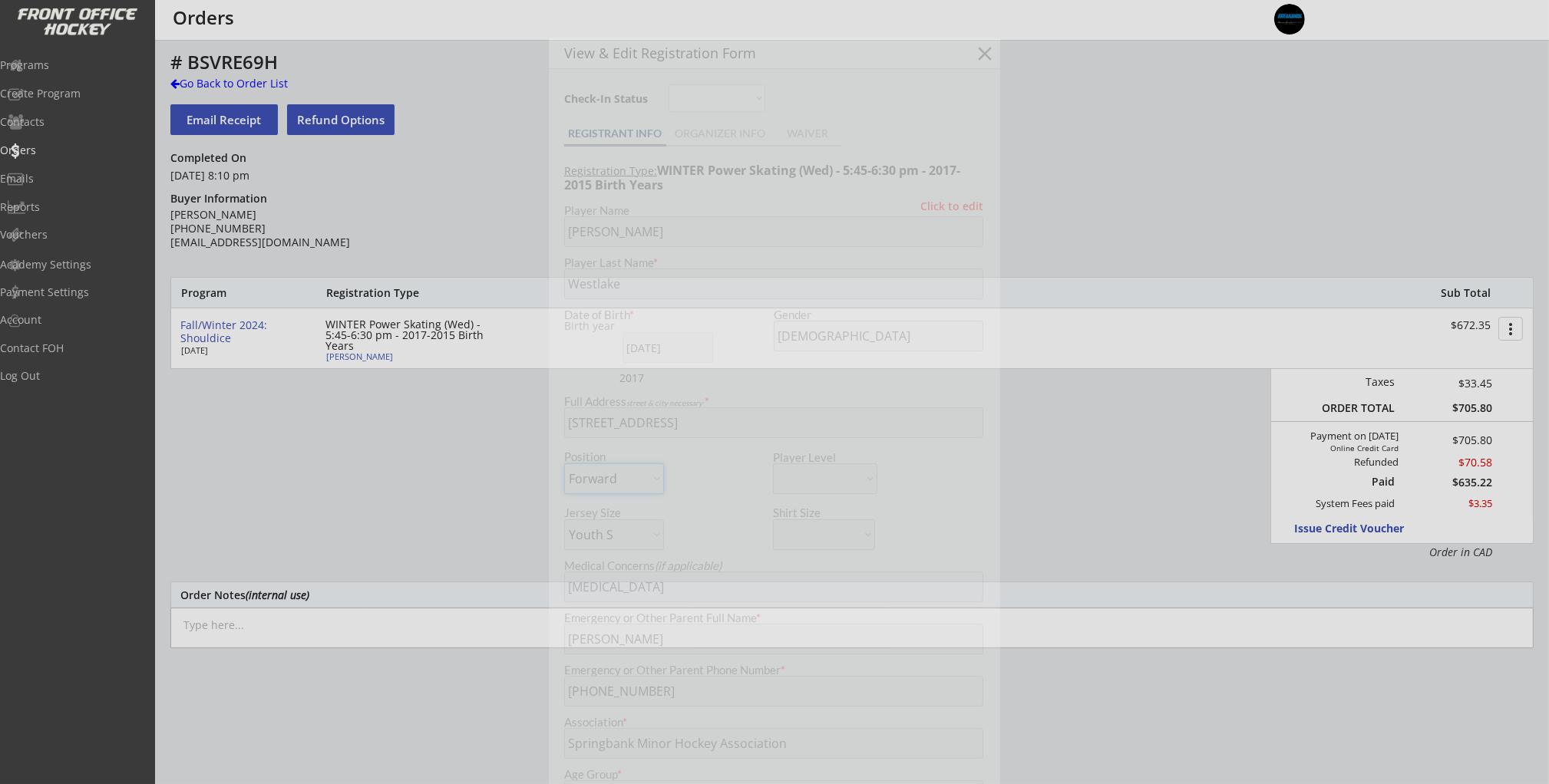
select select ""Springbank Minor Hockey Association""
select select ""U9""
select select ""Division 1""
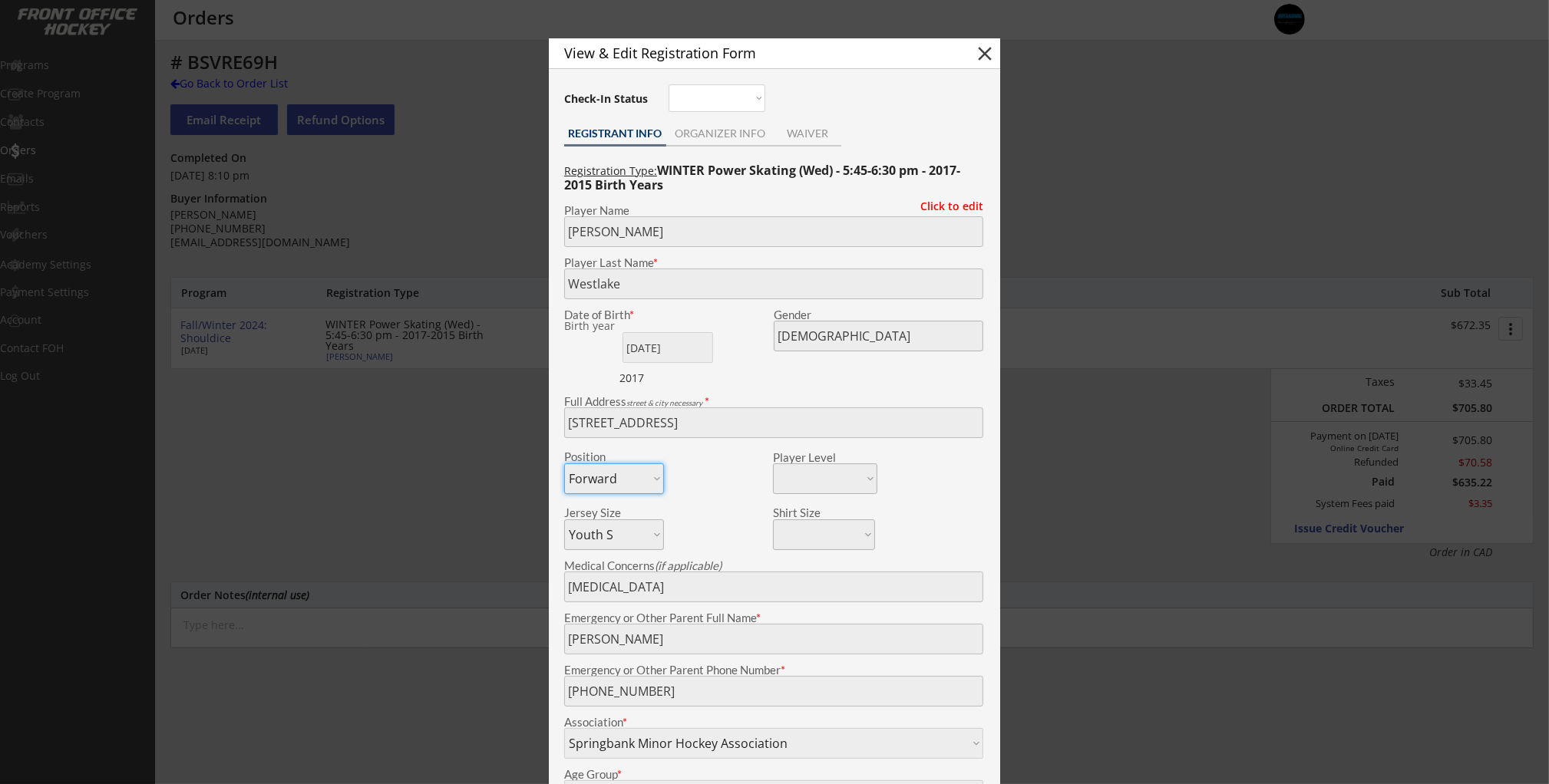
click at [981, 56] on button "close" at bounding box center [984, 54] width 23 height 23
select select ""PLACEHOLDER_1427118222253""
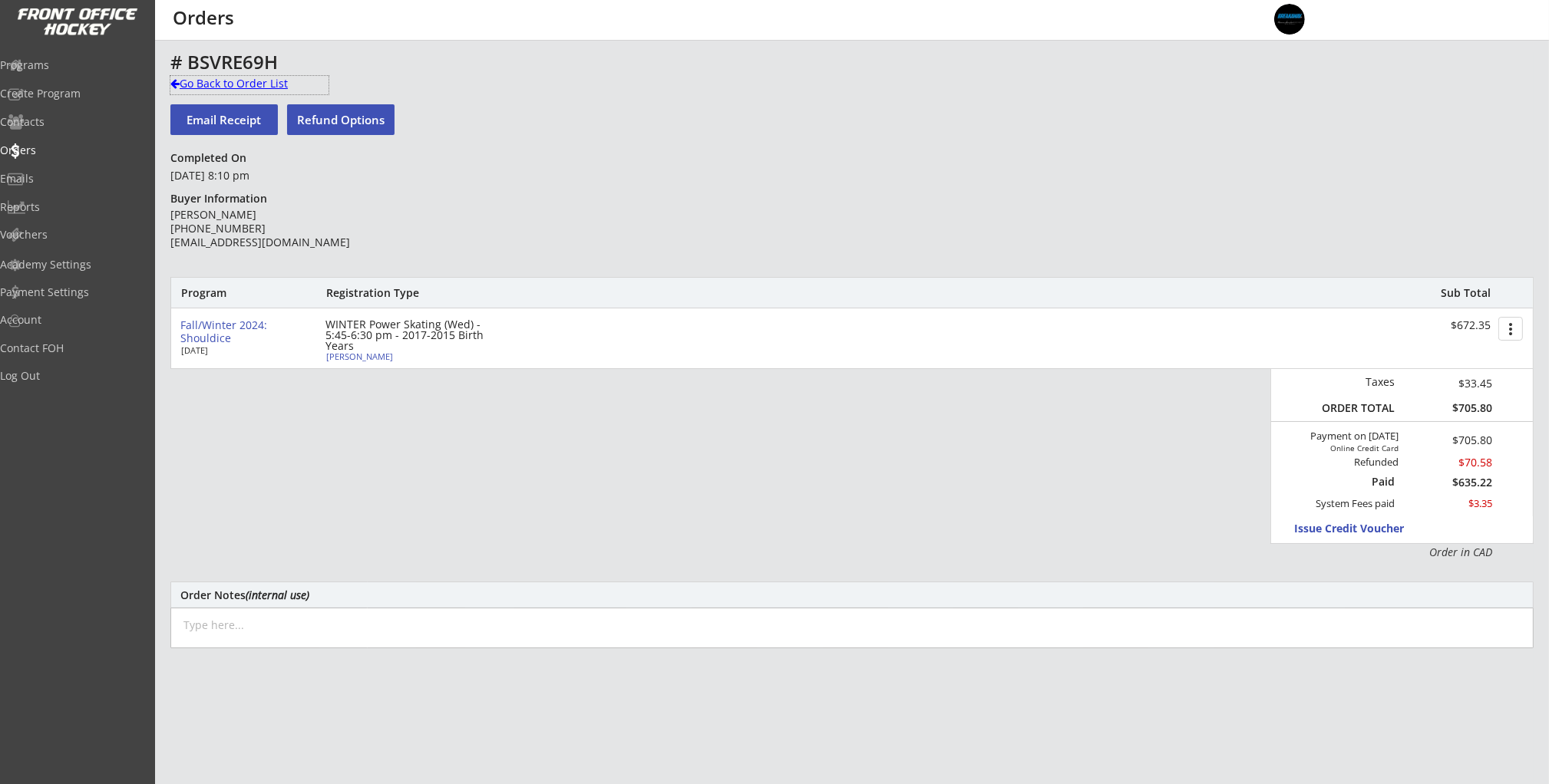
drag, startPoint x: 207, startPoint y: 83, endPoint x: 236, endPoint y: 102, distance: 34.7
click at [207, 83] on div "Go Back to Order List" at bounding box center [249, 83] width 158 height 15
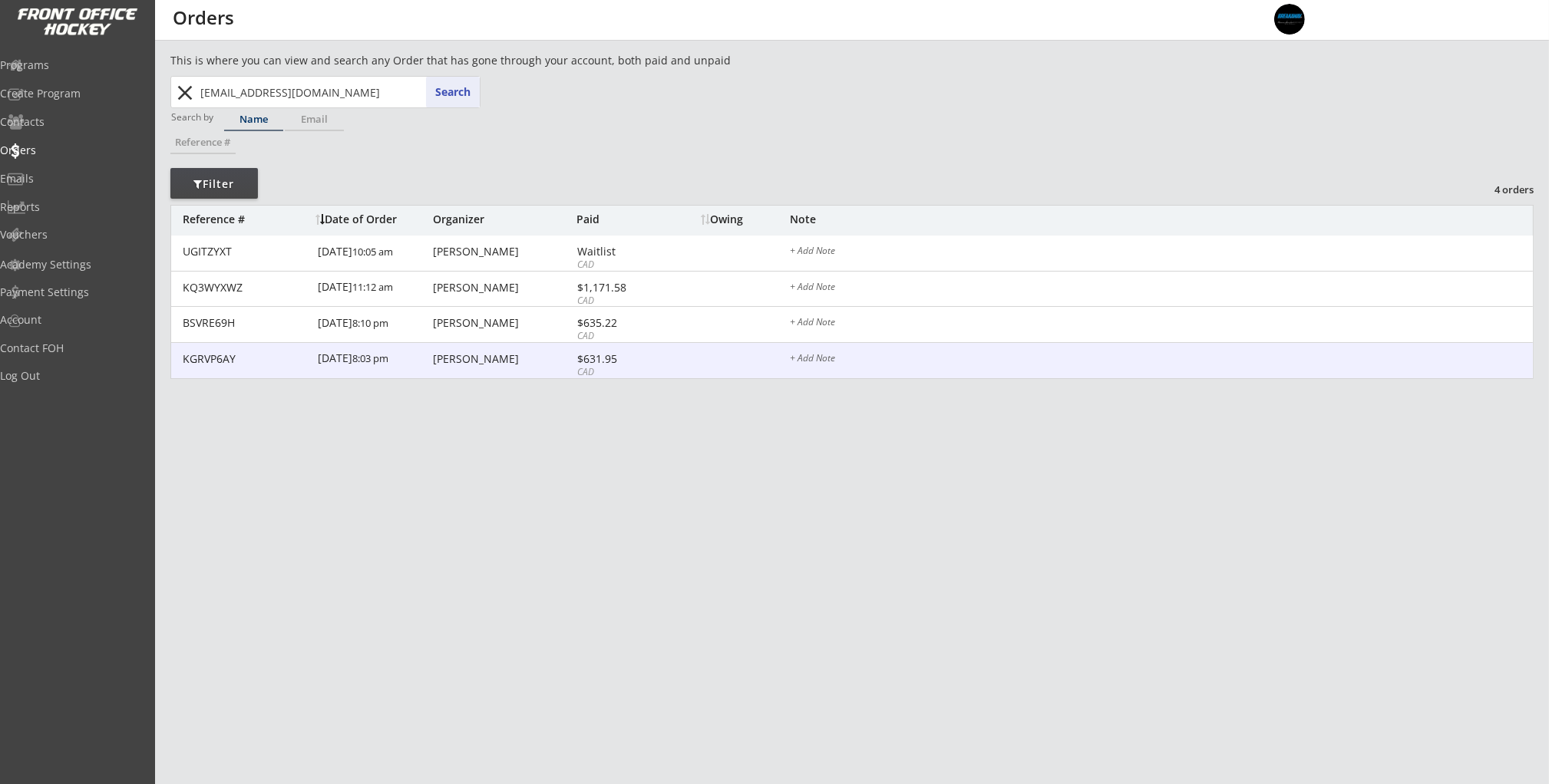
click at [421, 352] on div "10/21/24 8:03 pm" at bounding box center [373, 360] width 111 height 34
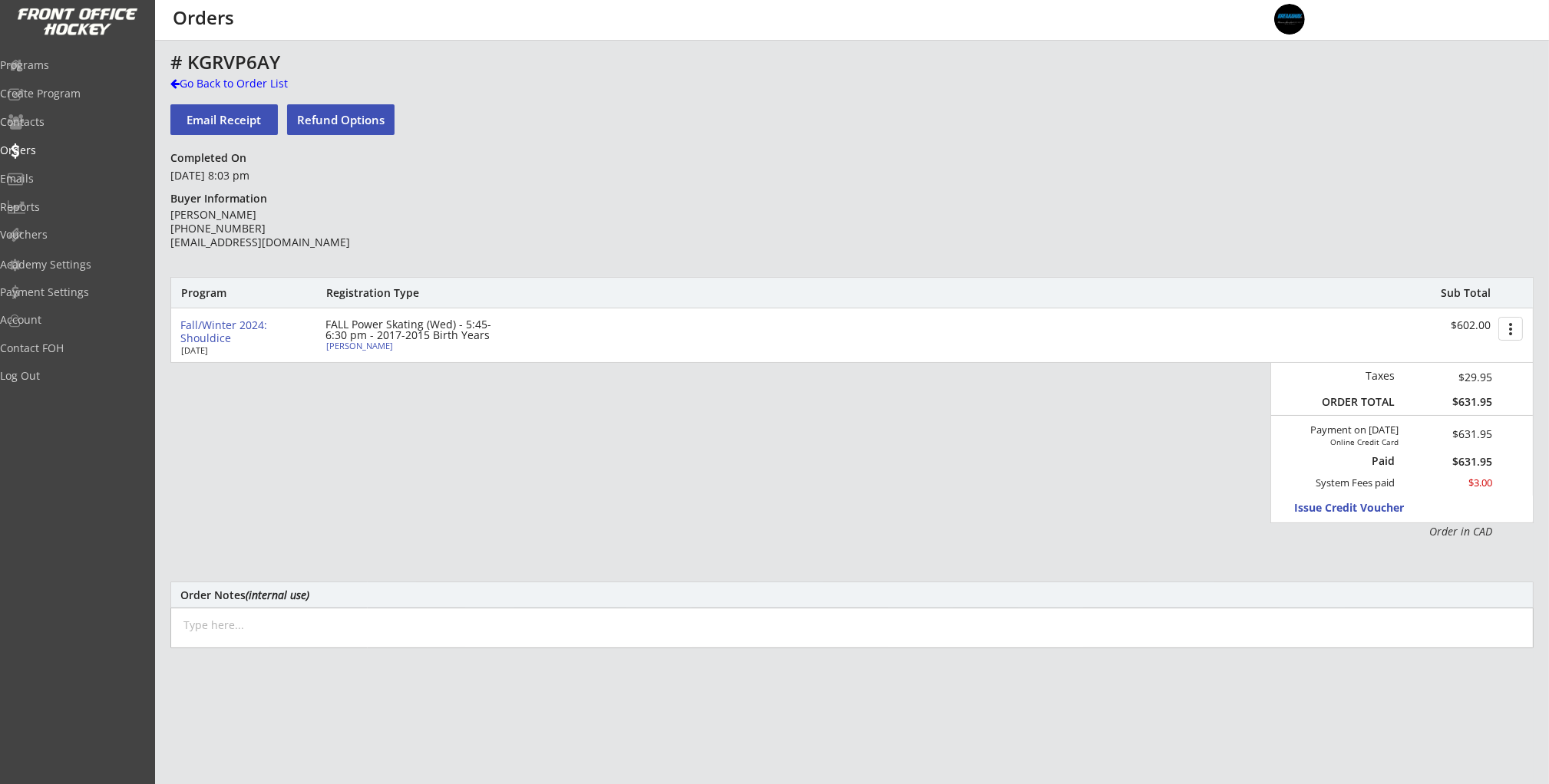
click at [382, 349] on div "Benjamin Westlake" at bounding box center [412, 346] width 171 height 8
type input "Benjamin"
type input "Westlake"
type input "01/25/2017"
type input "[DEMOGRAPHIC_DATA]"
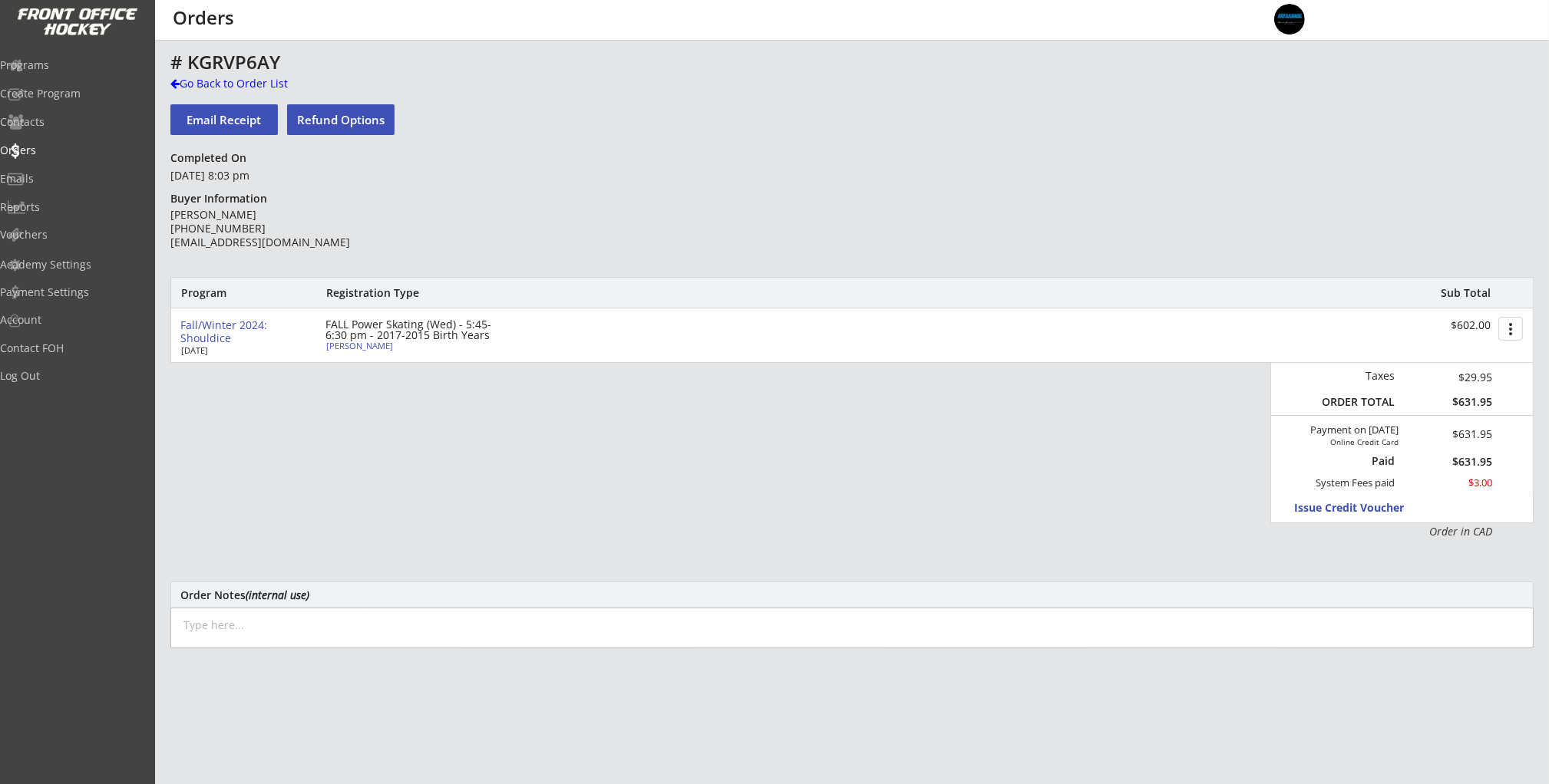
type input "7815 Wentworth Dr SW, Calgary, AB T3H 4L5, Canada"
select select ""Forward""
select select ""Youth S""
type input "Celiac Disease"
type input "Craig Westlake"
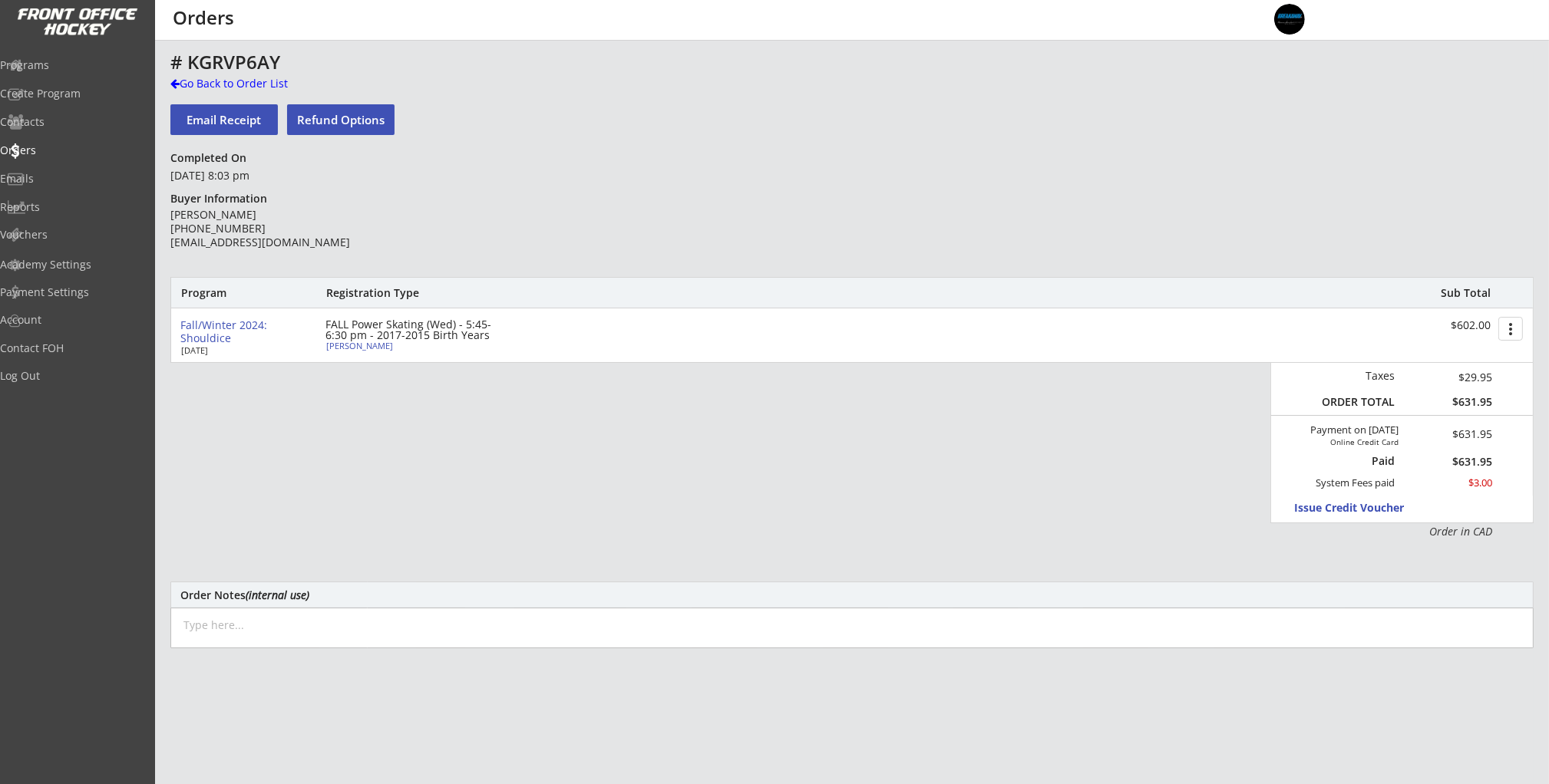
type input "(403) 519-9657"
type input "Springbank Minor Hockey Association"
select select ""Springbank Minor Hockey Association""
type input "U9"
select select ""U9""
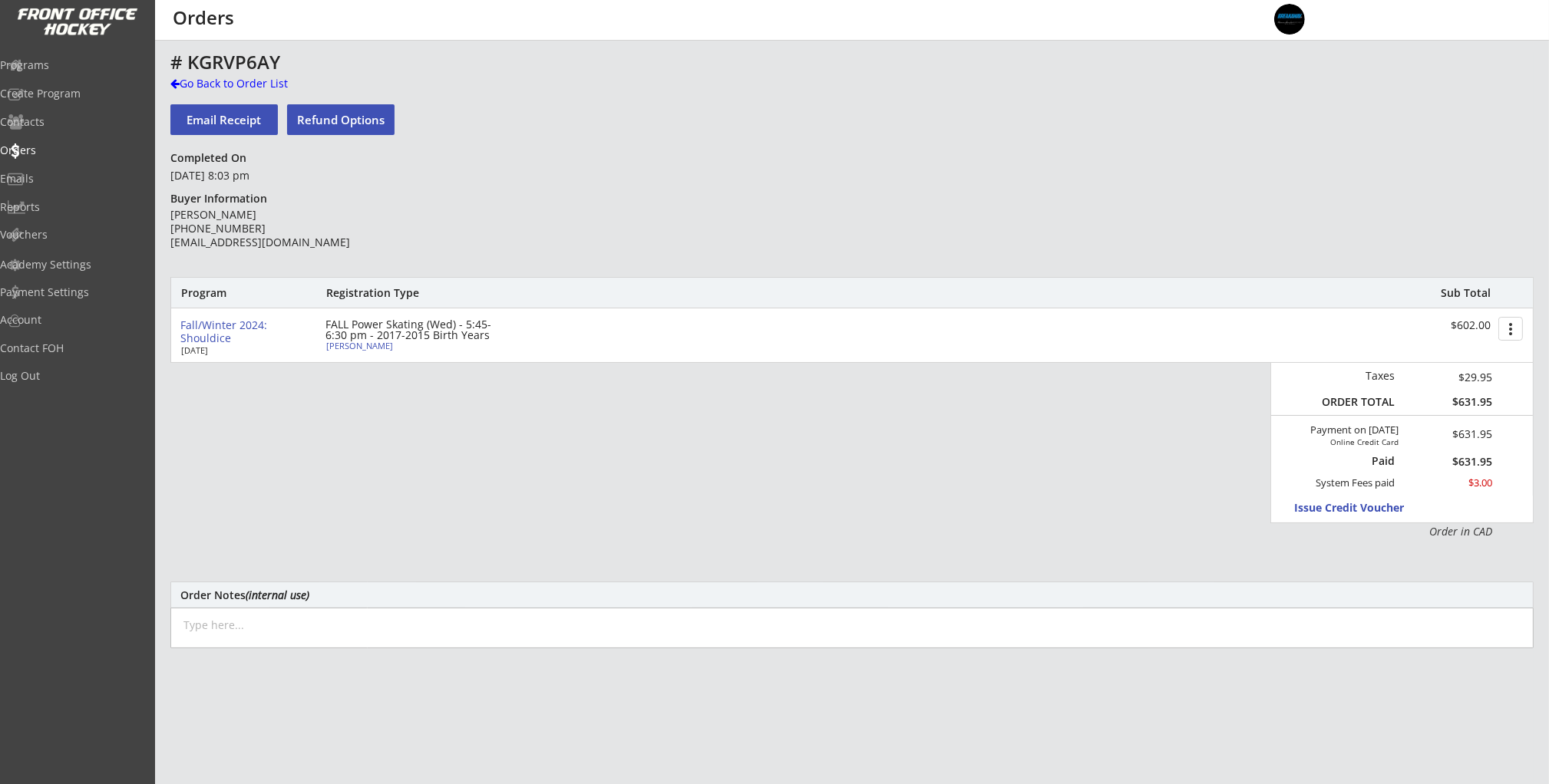
type input "Division 1"
select select ""Division 1""
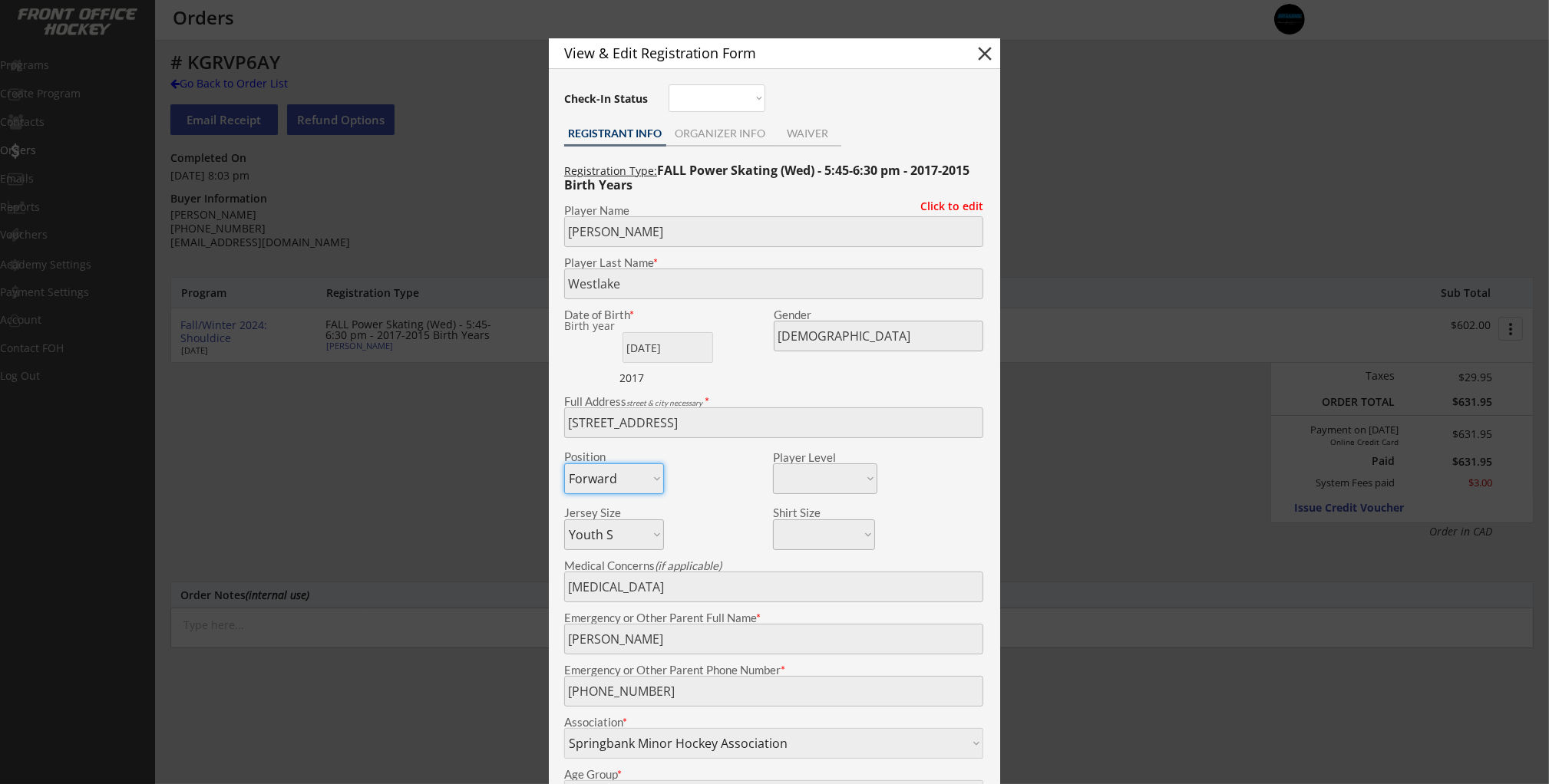
click at [501, 413] on div at bounding box center [774, 392] width 1549 height 784
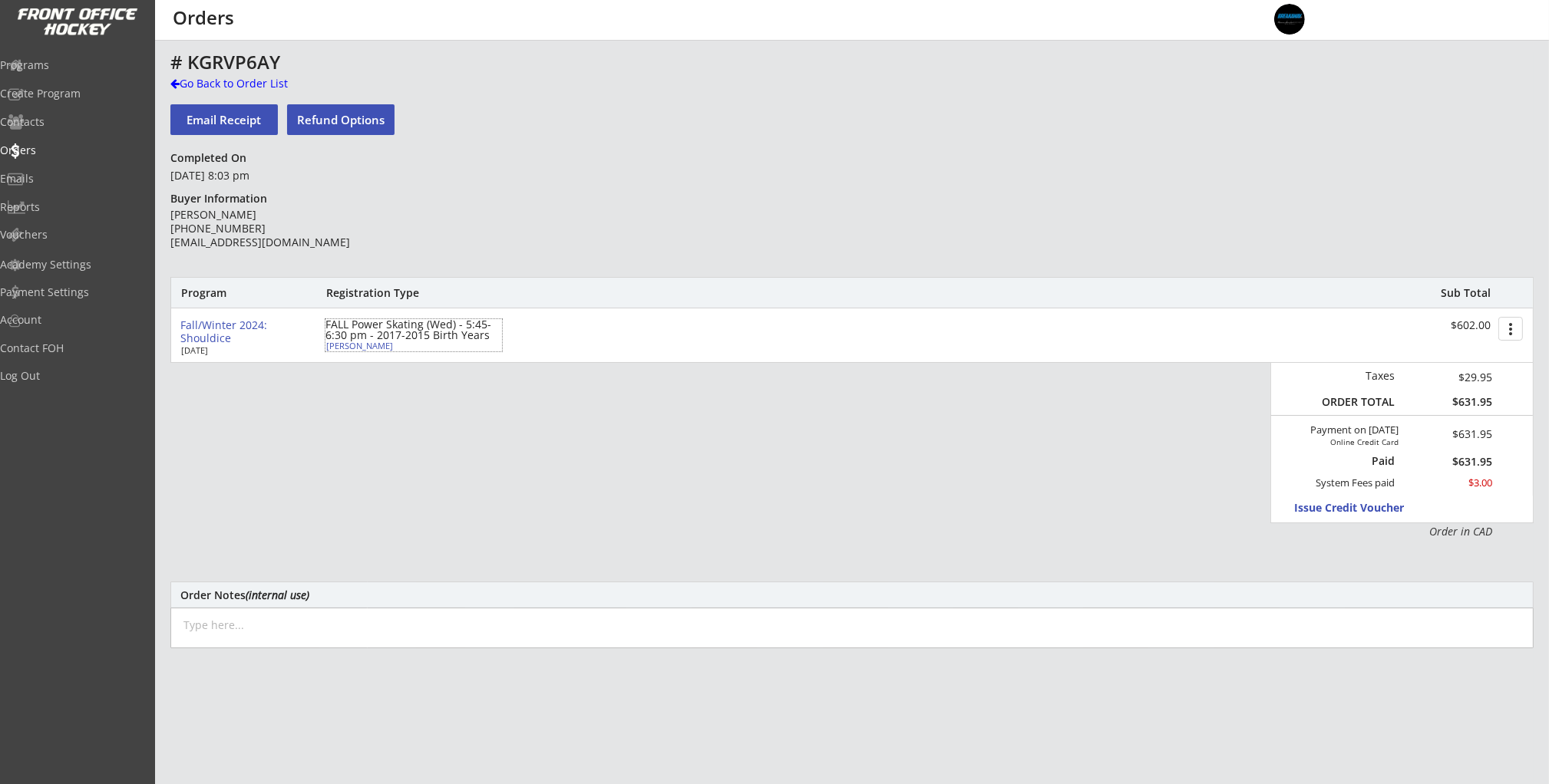
click at [383, 348] on div "Benjamin Westlake" at bounding box center [412, 346] width 171 height 8
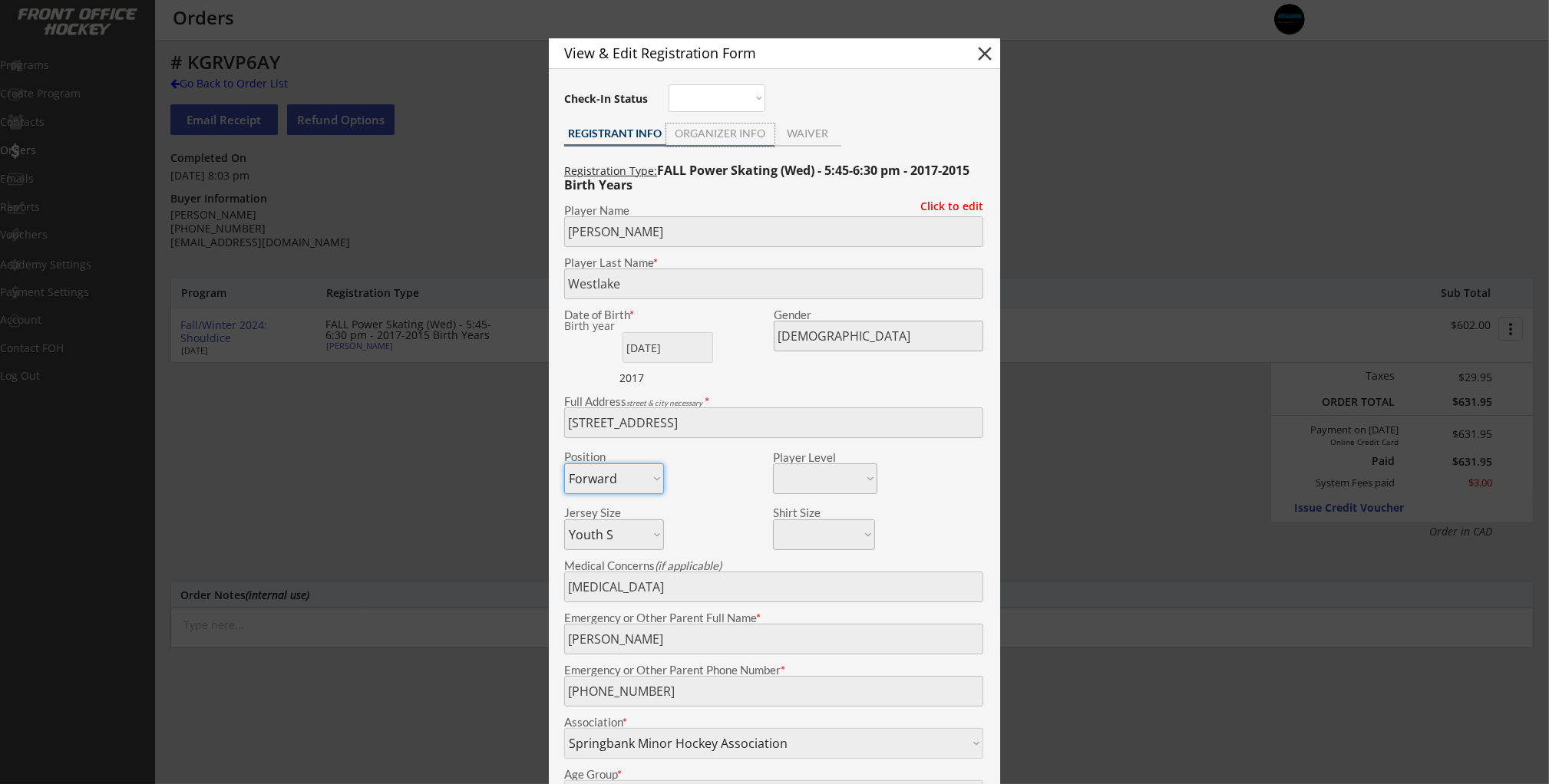
click at [713, 128] on div "ORGANIZER INFO" at bounding box center [720, 133] width 108 height 11
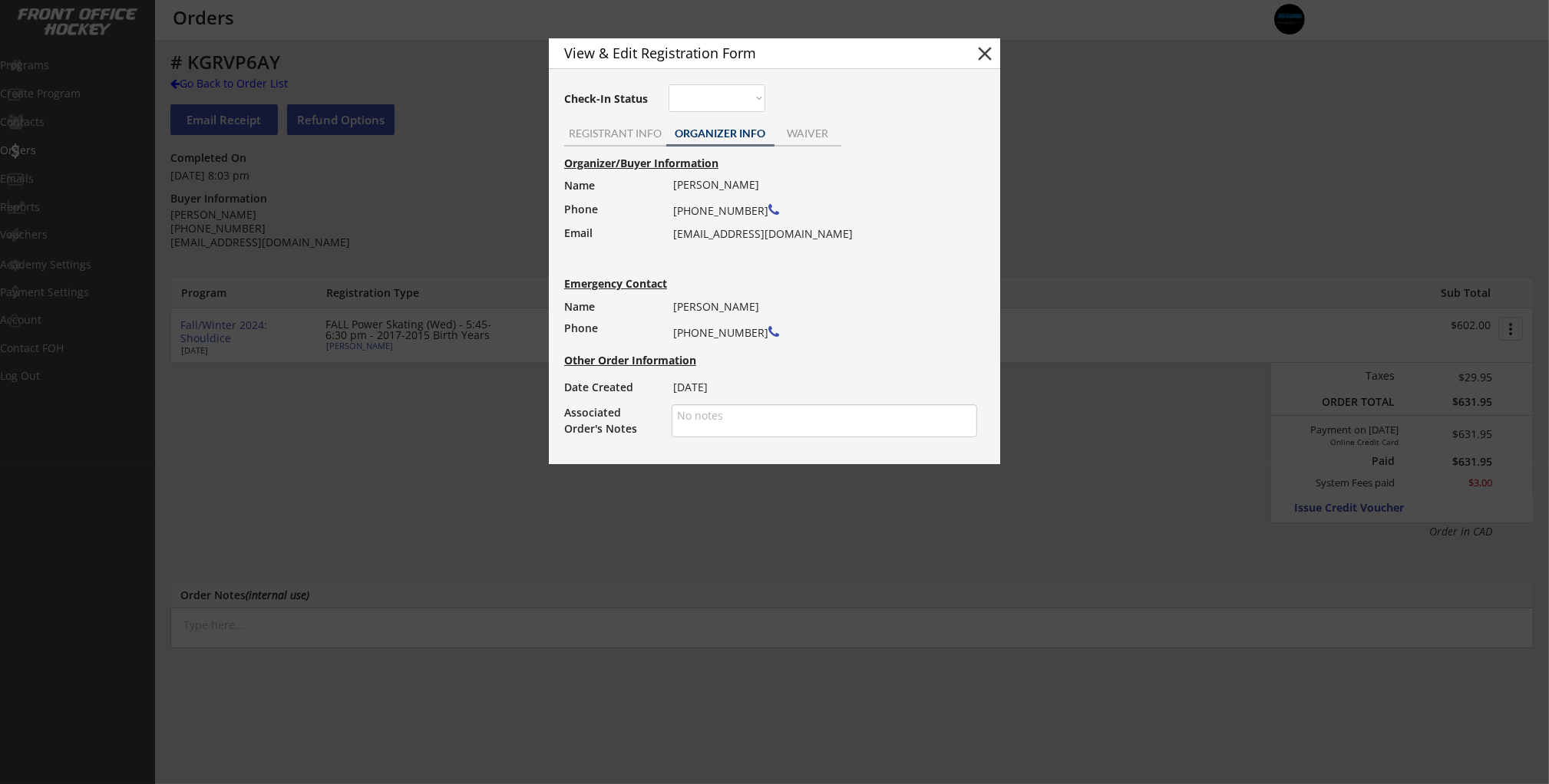
click at [716, 232] on div "Craig Westlake (403) 804-2746 westlakecraig@hotmail.com" at bounding box center [819, 209] width 294 height 71
copy div "westlakecraig@hotmail.com"
drag, startPoint x: 412, startPoint y: 221, endPoint x: 136, endPoint y: 160, distance: 282.7
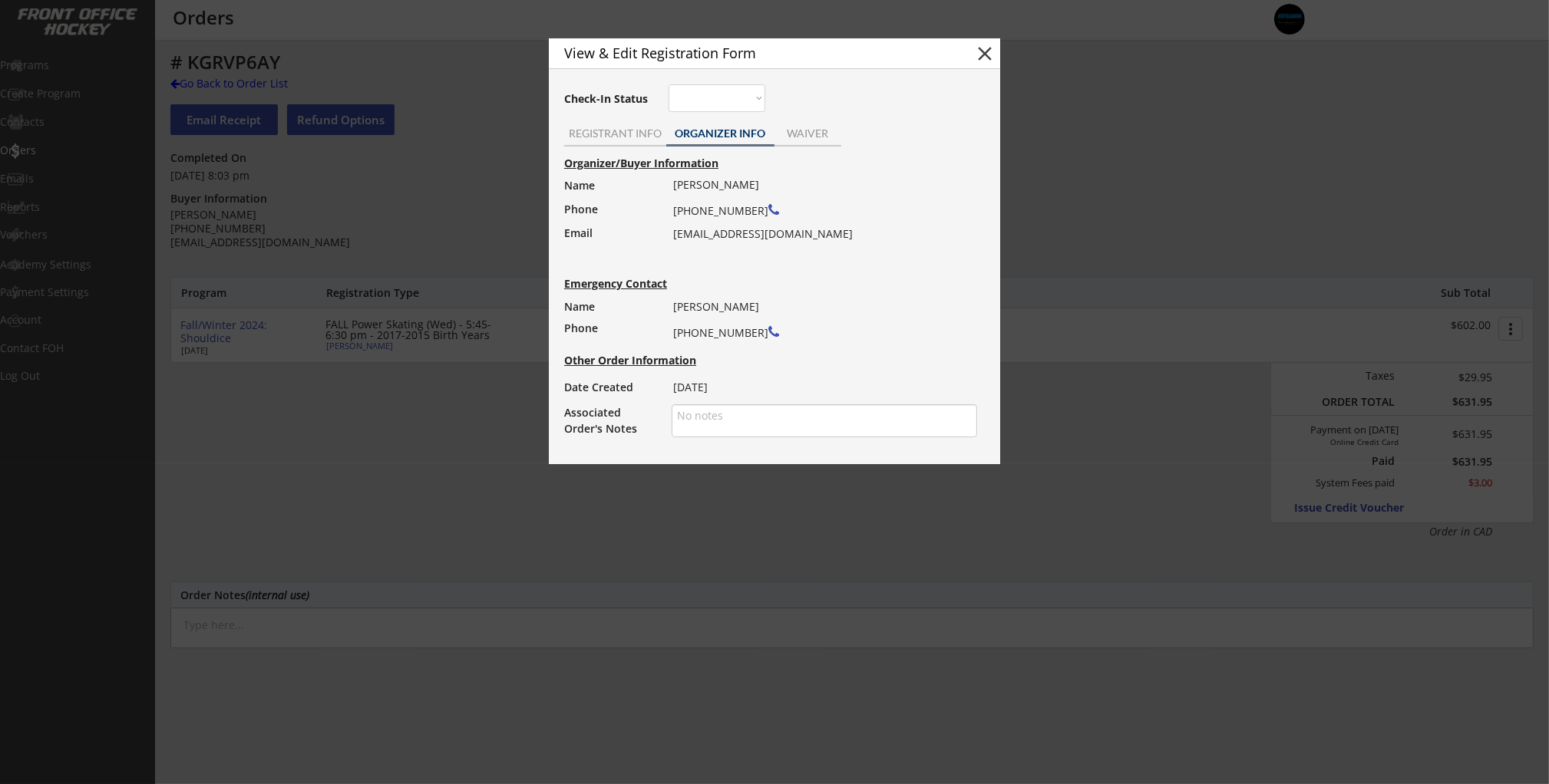
click at [404, 220] on div at bounding box center [774, 392] width 1549 height 784
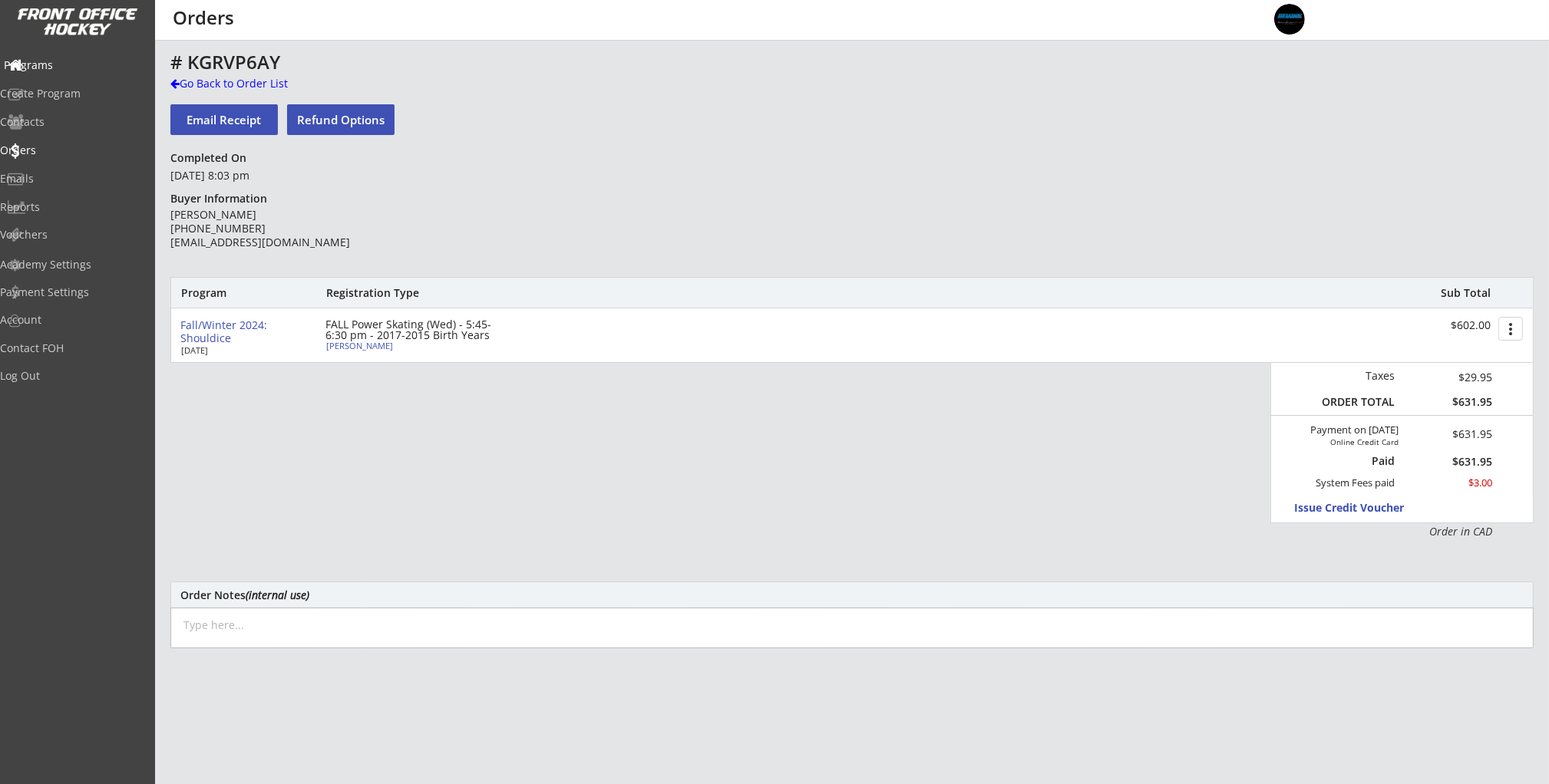
click at [37, 60] on div "Programs" at bounding box center [73, 65] width 138 height 11
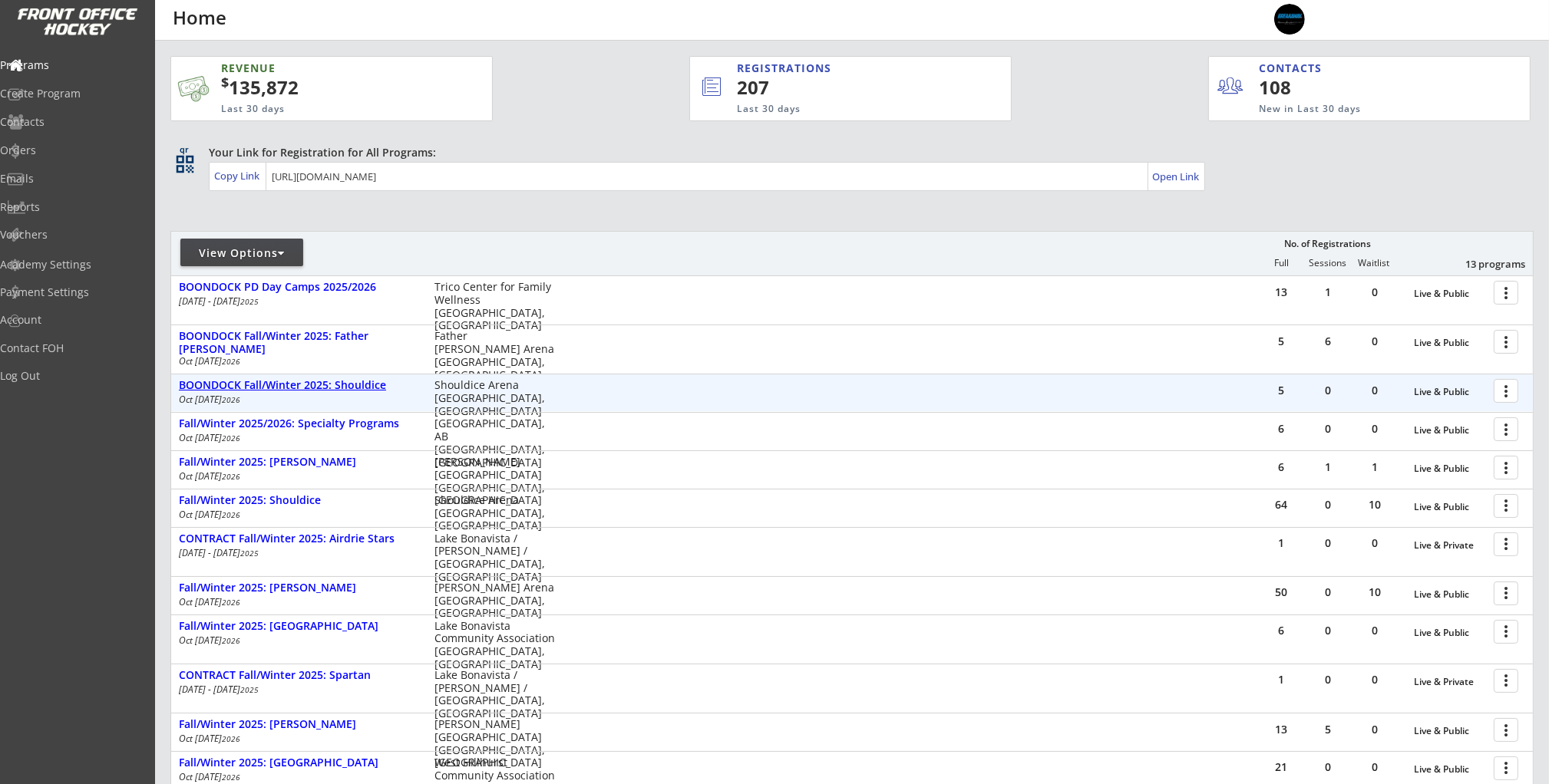
click at [338, 389] on div "BOONDOCK Fall/Winter 2025: Shouldice" at bounding box center [299, 385] width 239 height 13
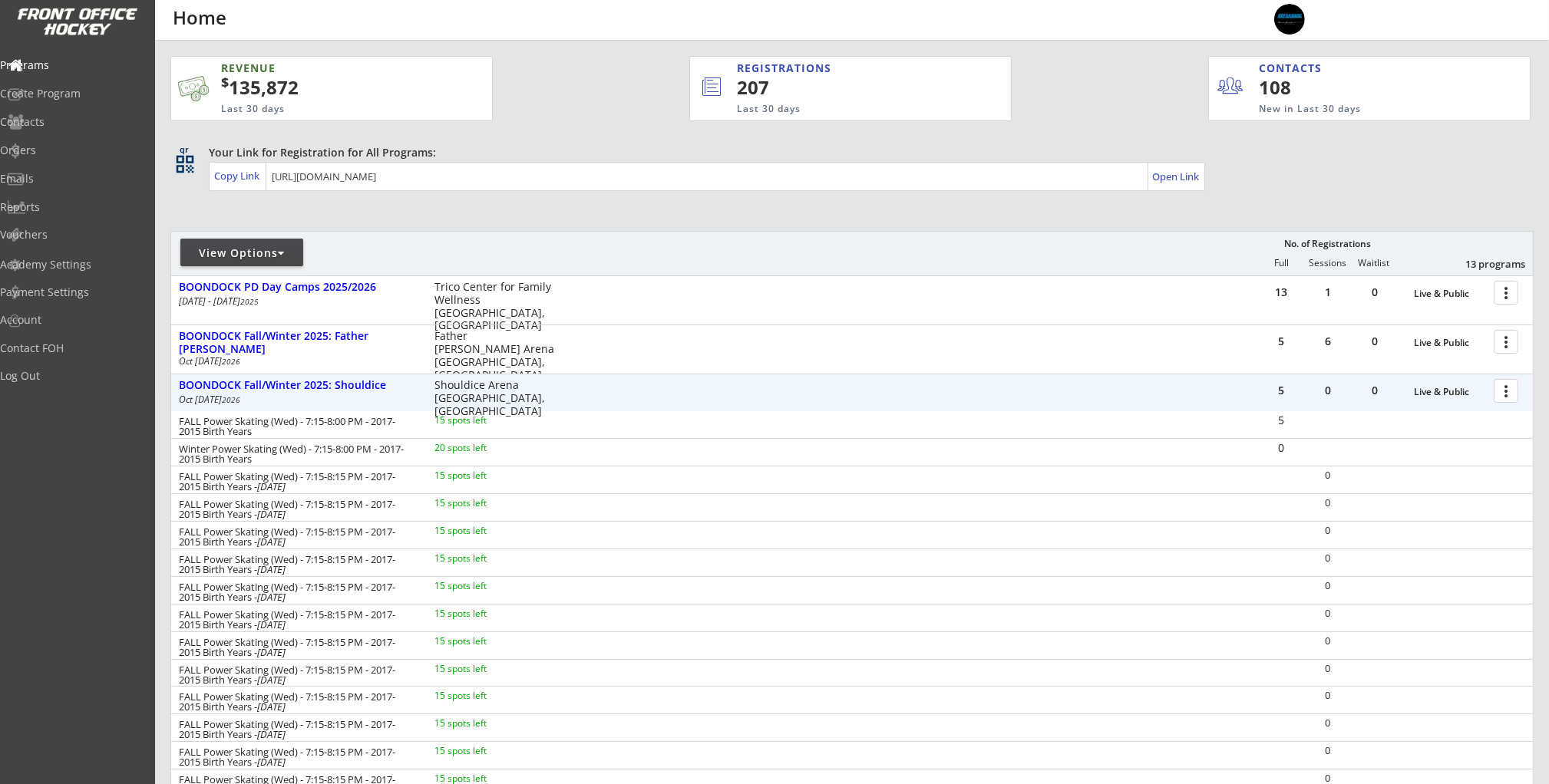
click at [1499, 390] on div at bounding box center [1508, 390] width 27 height 27
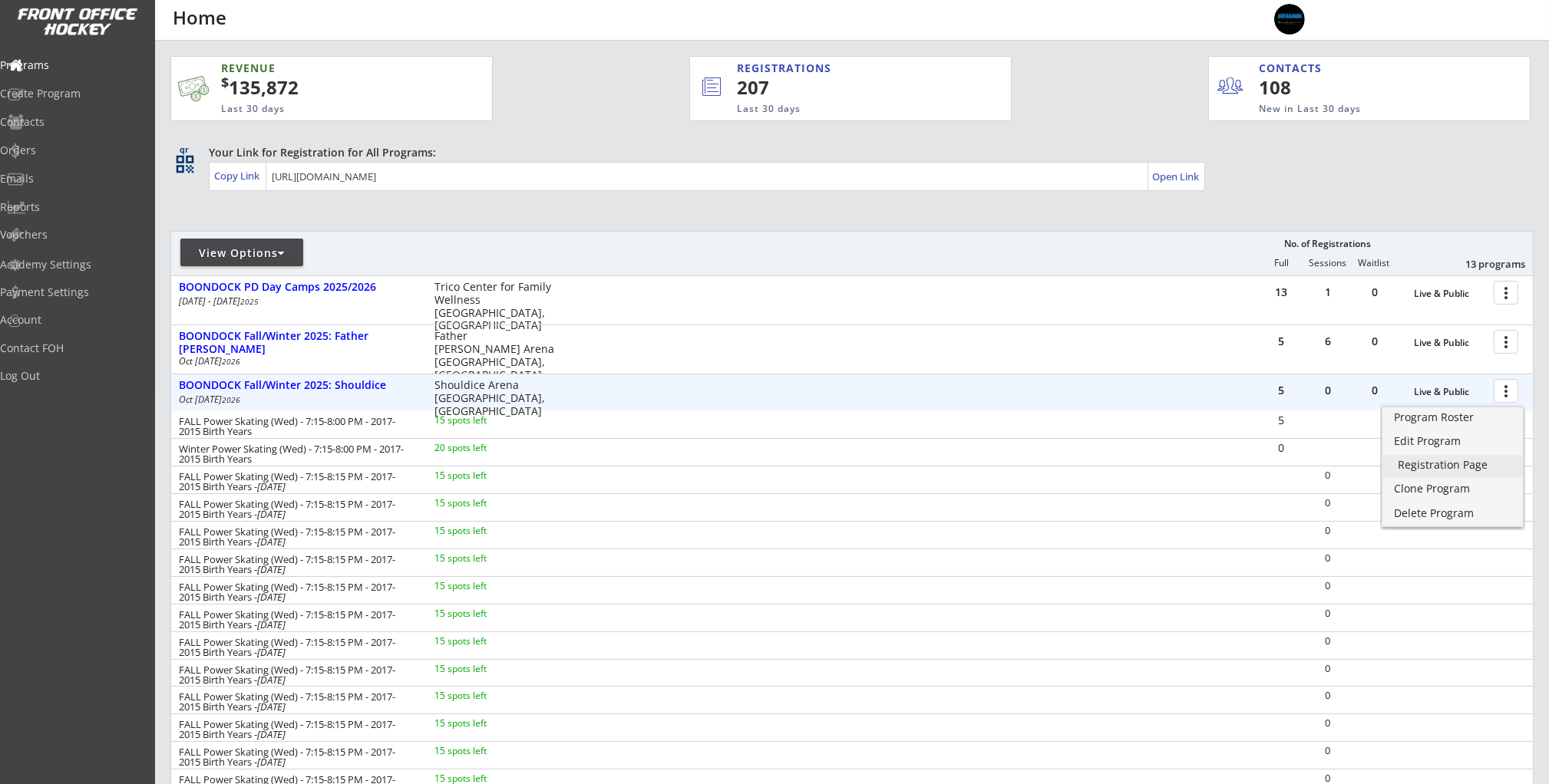
click at [1463, 465] on div "Registration Page" at bounding box center [1452, 464] width 110 height 11
click at [59, 155] on div "Orders" at bounding box center [73, 150] width 138 height 11
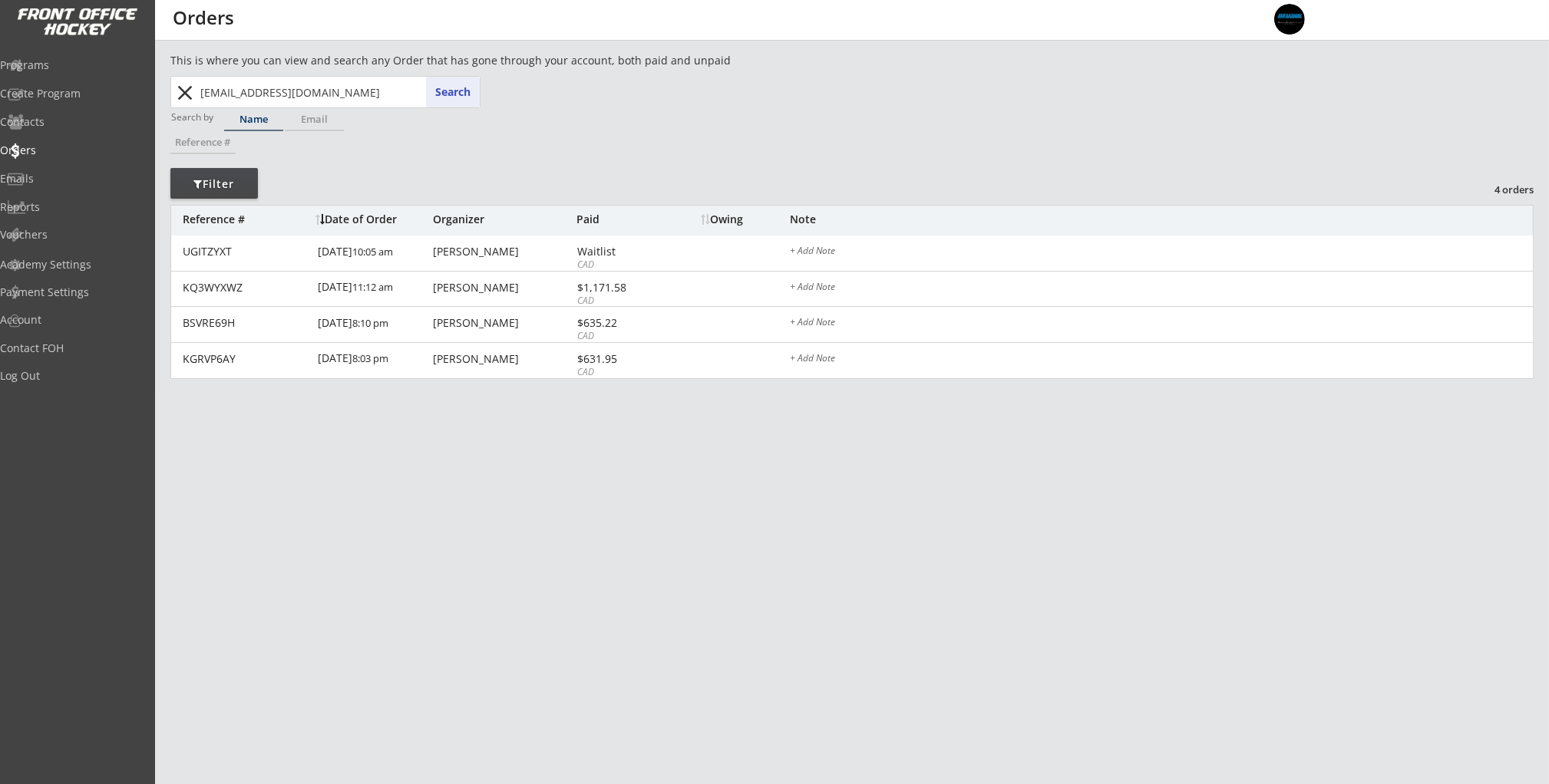
click at [241, 94] on input "westlakecraig@hotmail.com" at bounding box center [338, 92] width 282 height 31
paste input "janeve.desy@icloud.com"
type input "janeve.desy@icloud.com"
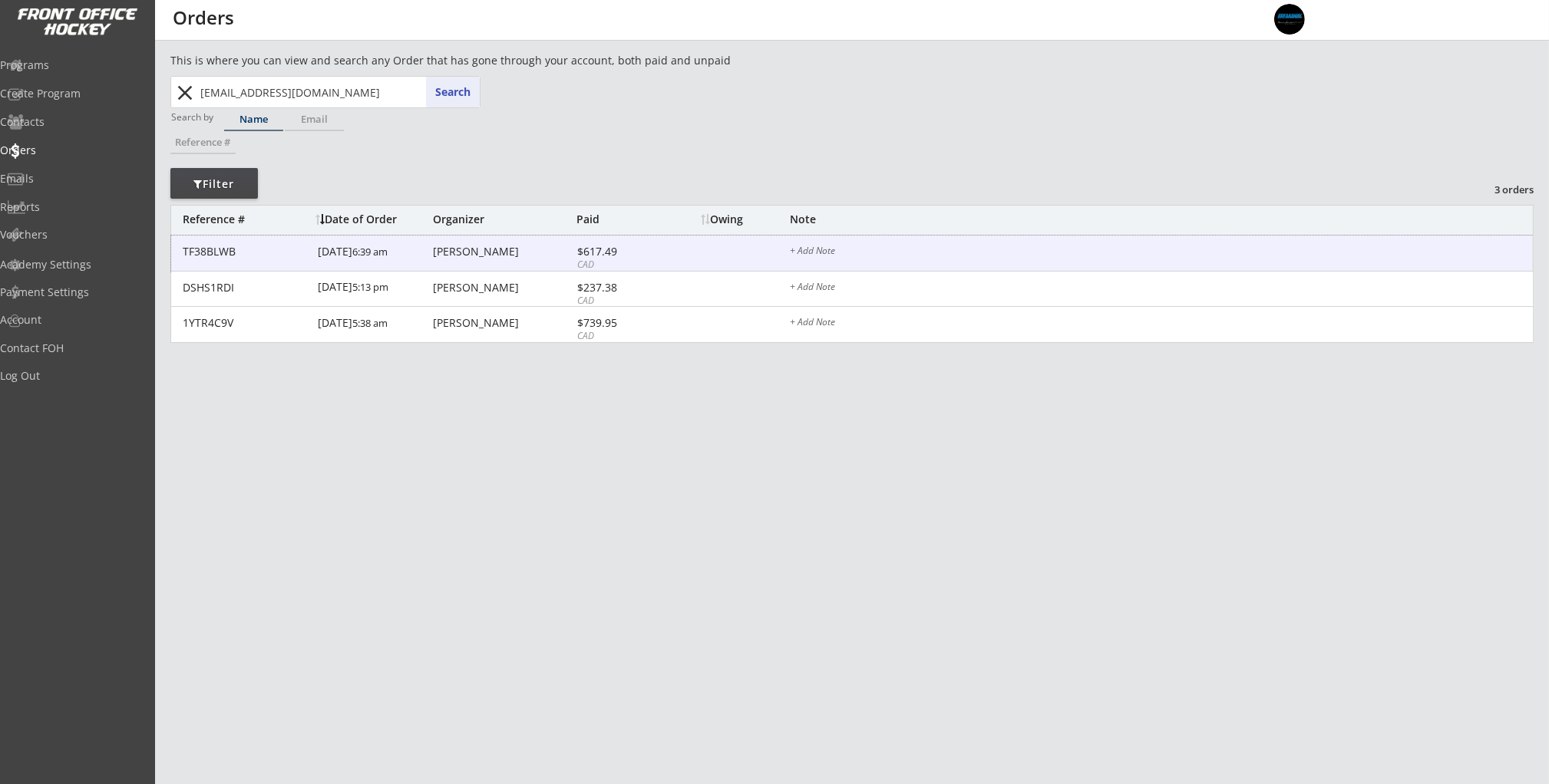
click at [458, 268] on div "TF38BLWB 9/18/25 6:39 am Janeve Desy $617.49 CAD + Add Note" at bounding box center [851, 254] width 1361 height 36
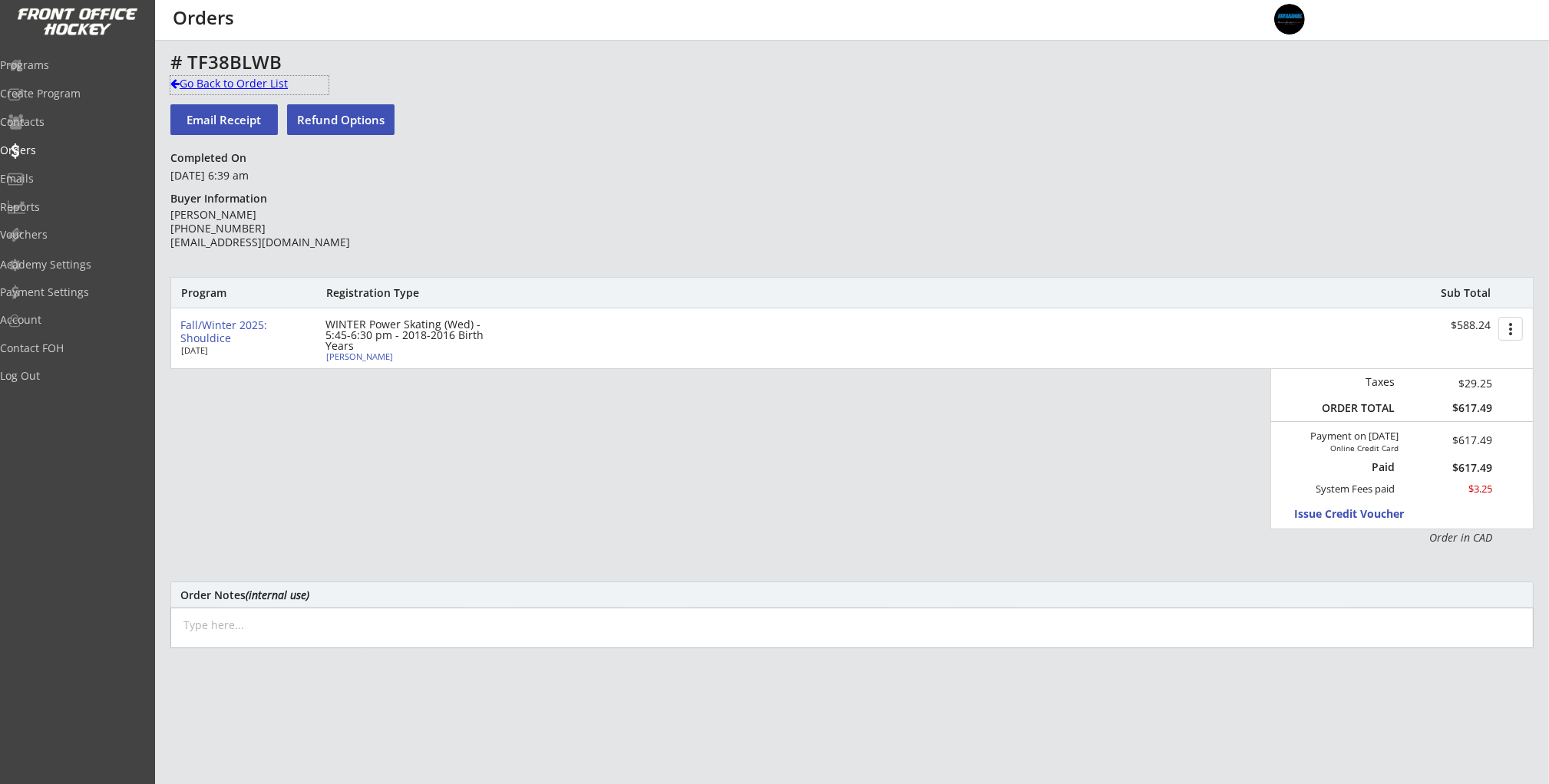
click at [208, 85] on div "Go Back to Order List" at bounding box center [249, 83] width 158 height 15
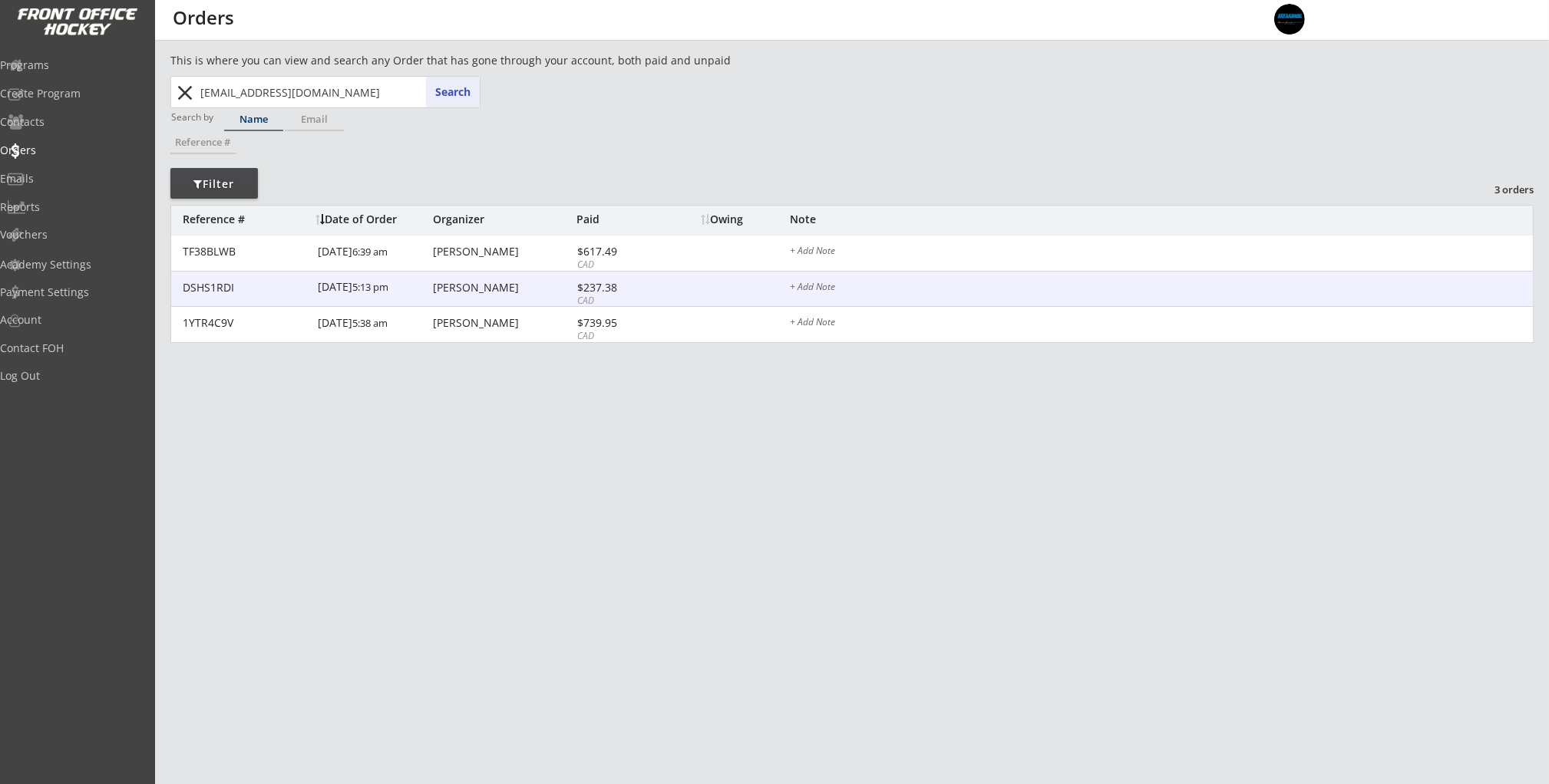
click at [443, 298] on div "DSHS1RDI 9/09/25 5:13 pm Janeve Desy $237.38 CAD + Add Note" at bounding box center [851, 290] width 1361 height 36
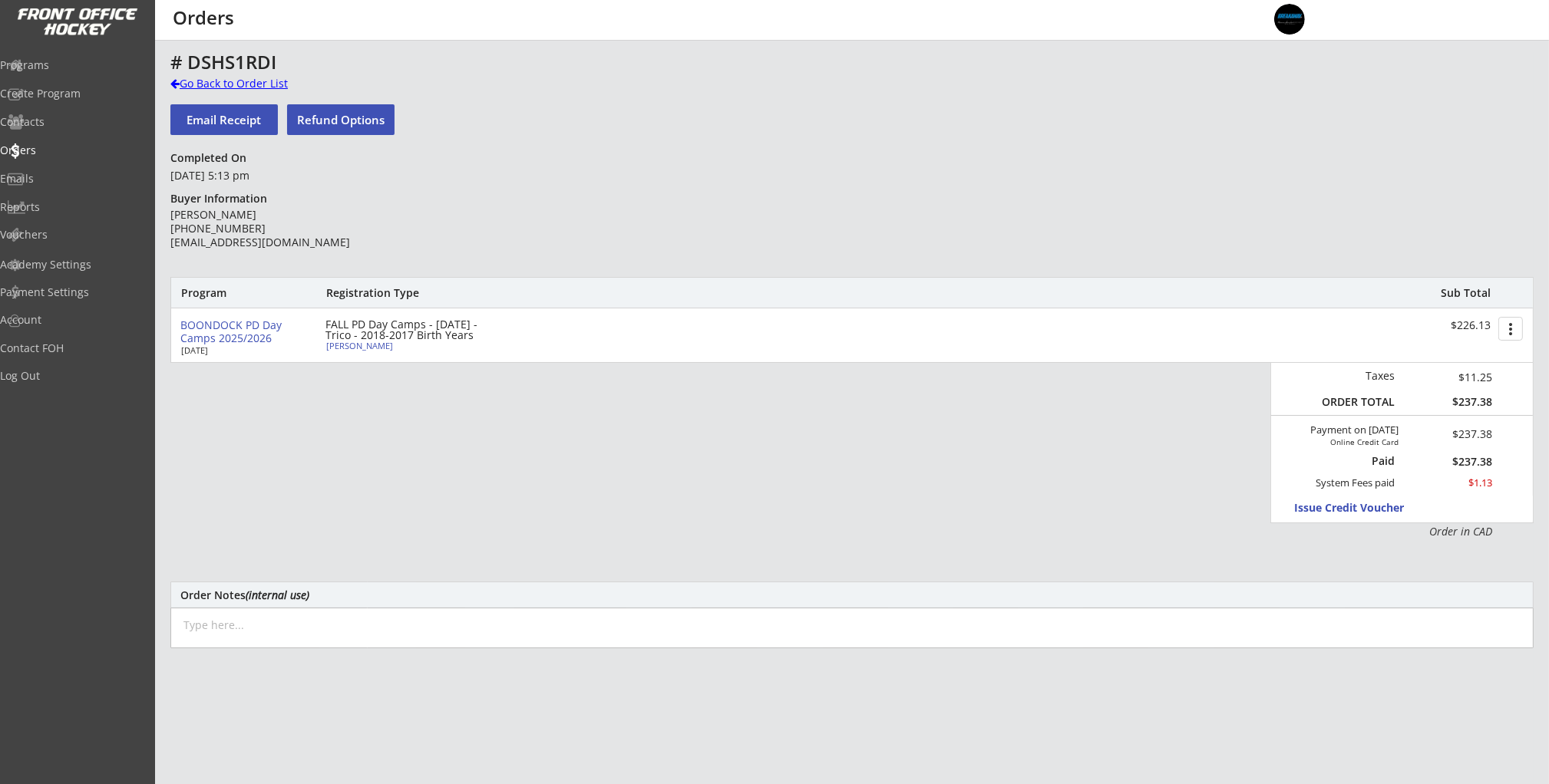
click at [208, 90] on div "Go Back to Order List" at bounding box center [249, 85] width 158 height 19
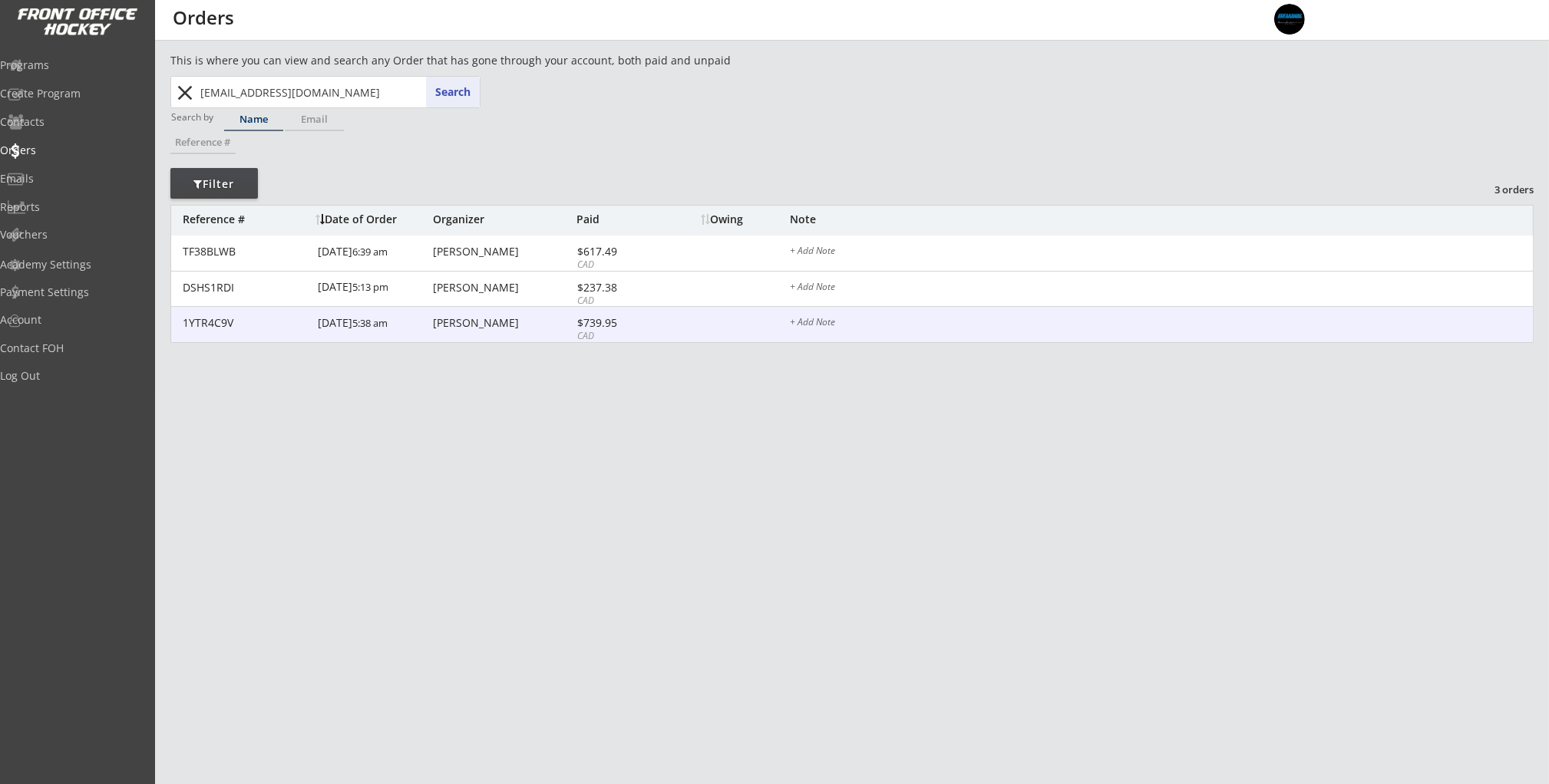
click at [459, 338] on div "1YTR4C9V 9/09/25 5:38 am Janeve Desy $739.95 CAD + Add Note" at bounding box center [851, 324] width 1361 height 36
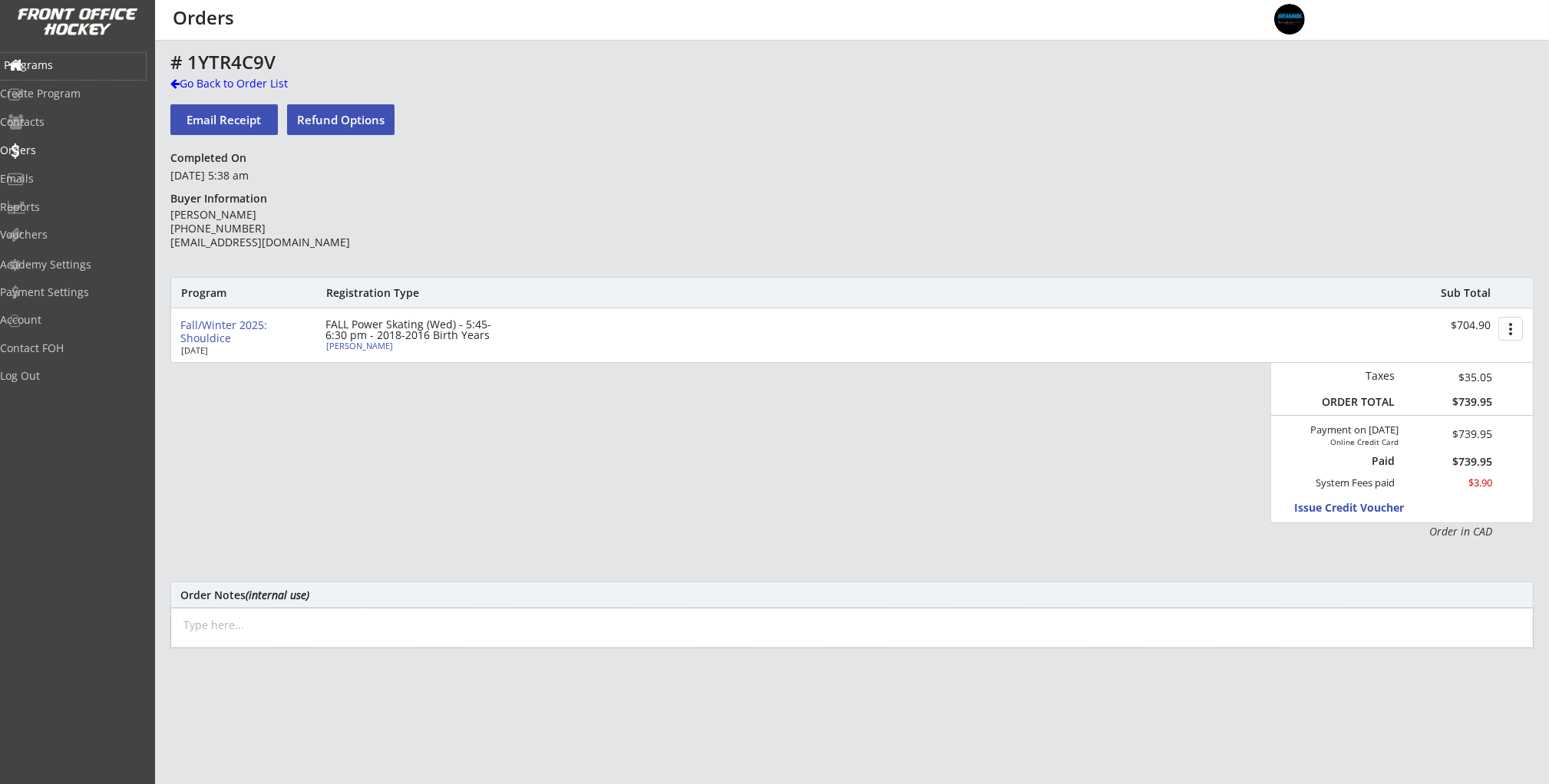
click at [85, 78] on div "Programs" at bounding box center [72, 66] width 146 height 27
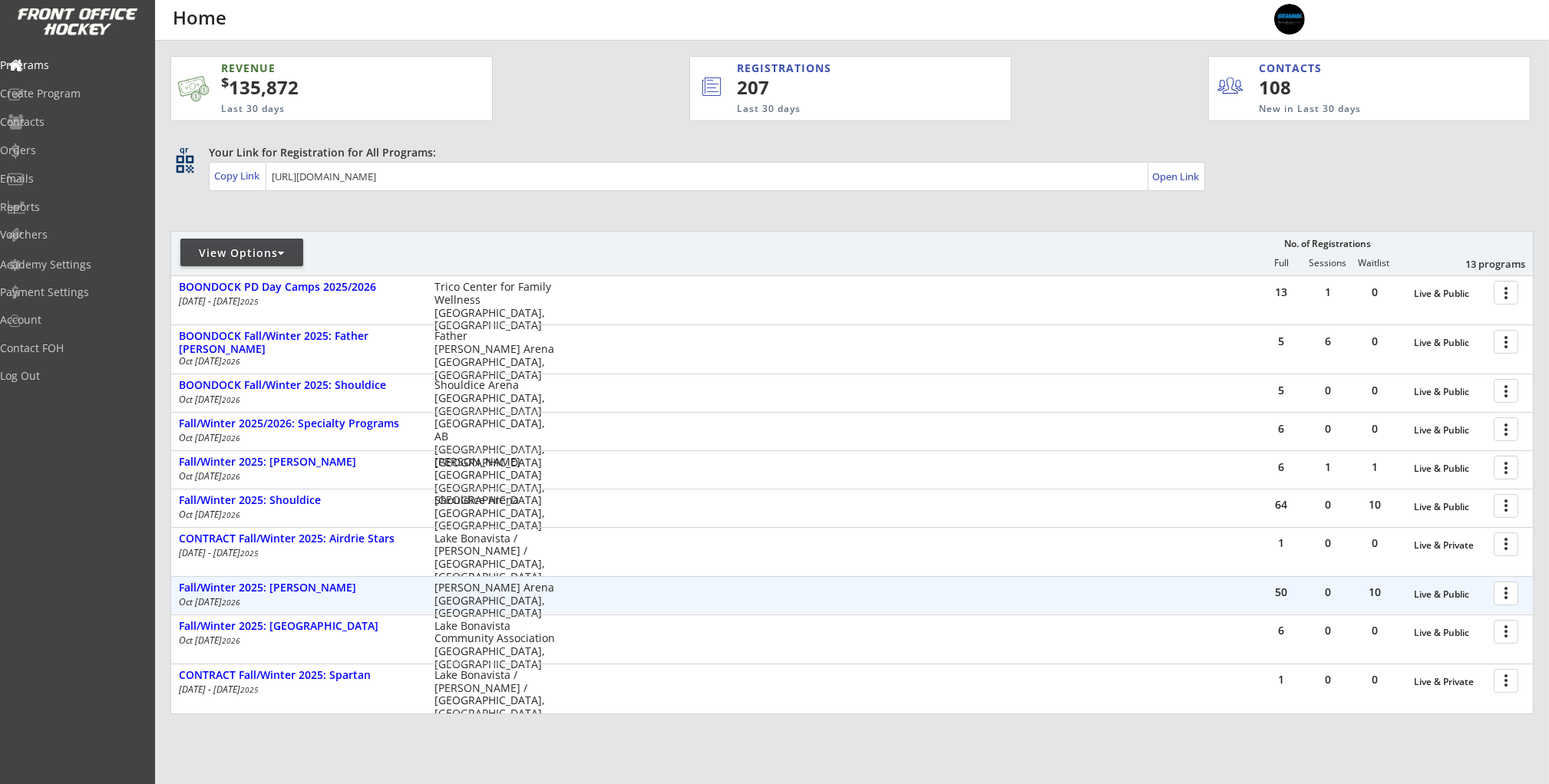
click at [1504, 589] on div at bounding box center [1508, 592] width 27 height 27
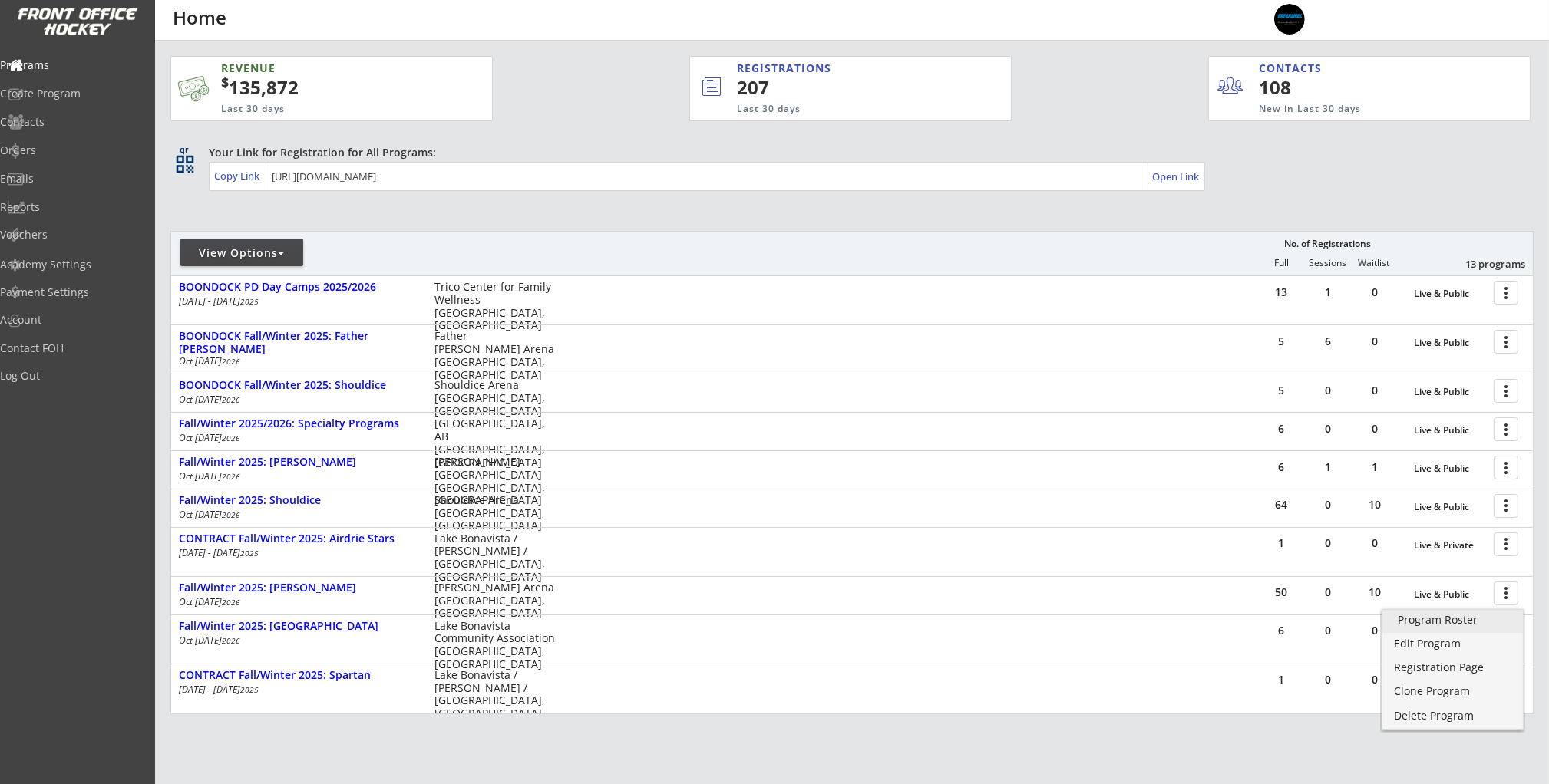
click at [1470, 619] on div "Program Roster" at bounding box center [1452, 620] width 110 height 11
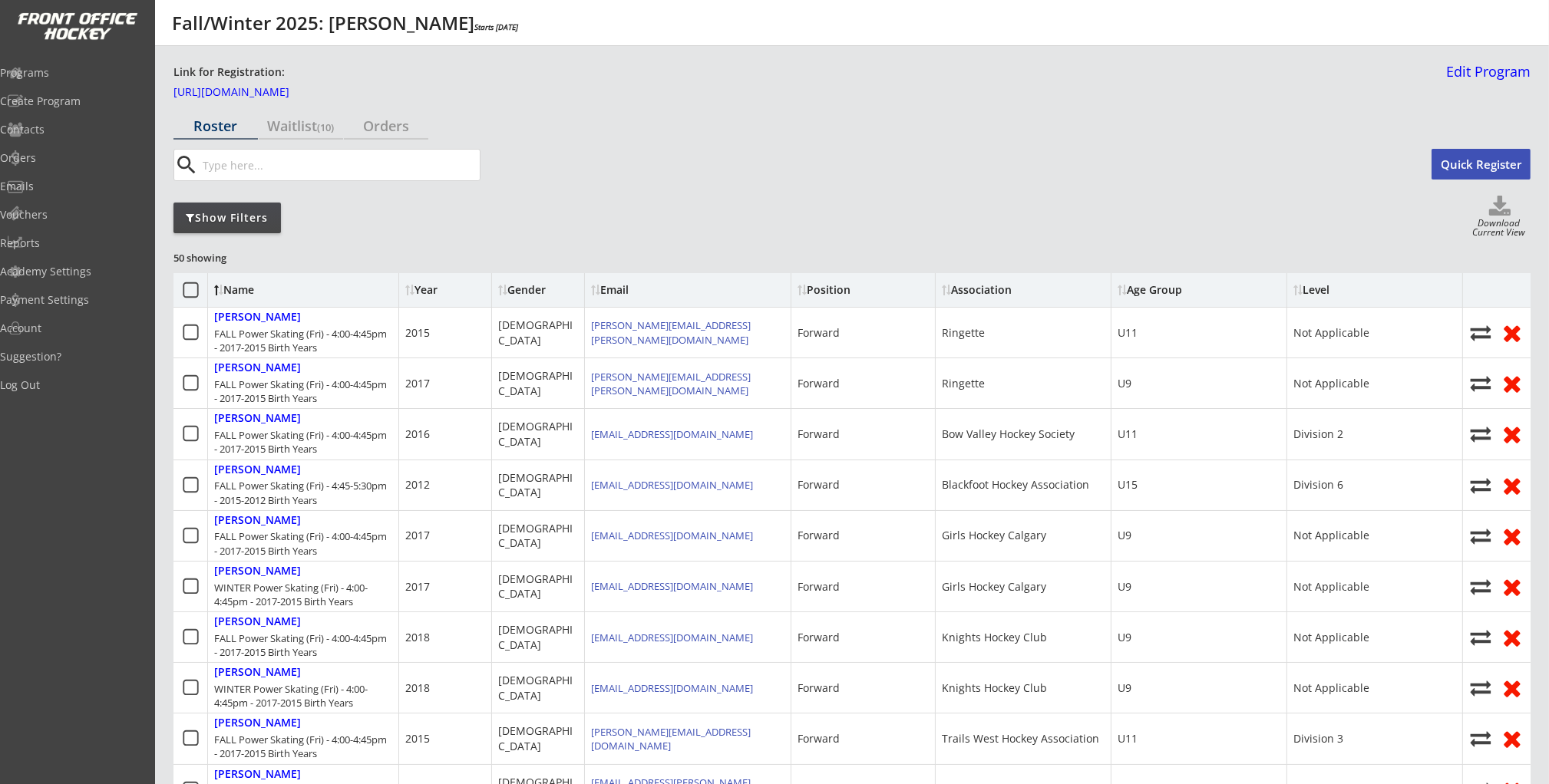
click at [266, 220] on div "Show Filters" at bounding box center [227, 217] width 107 height 15
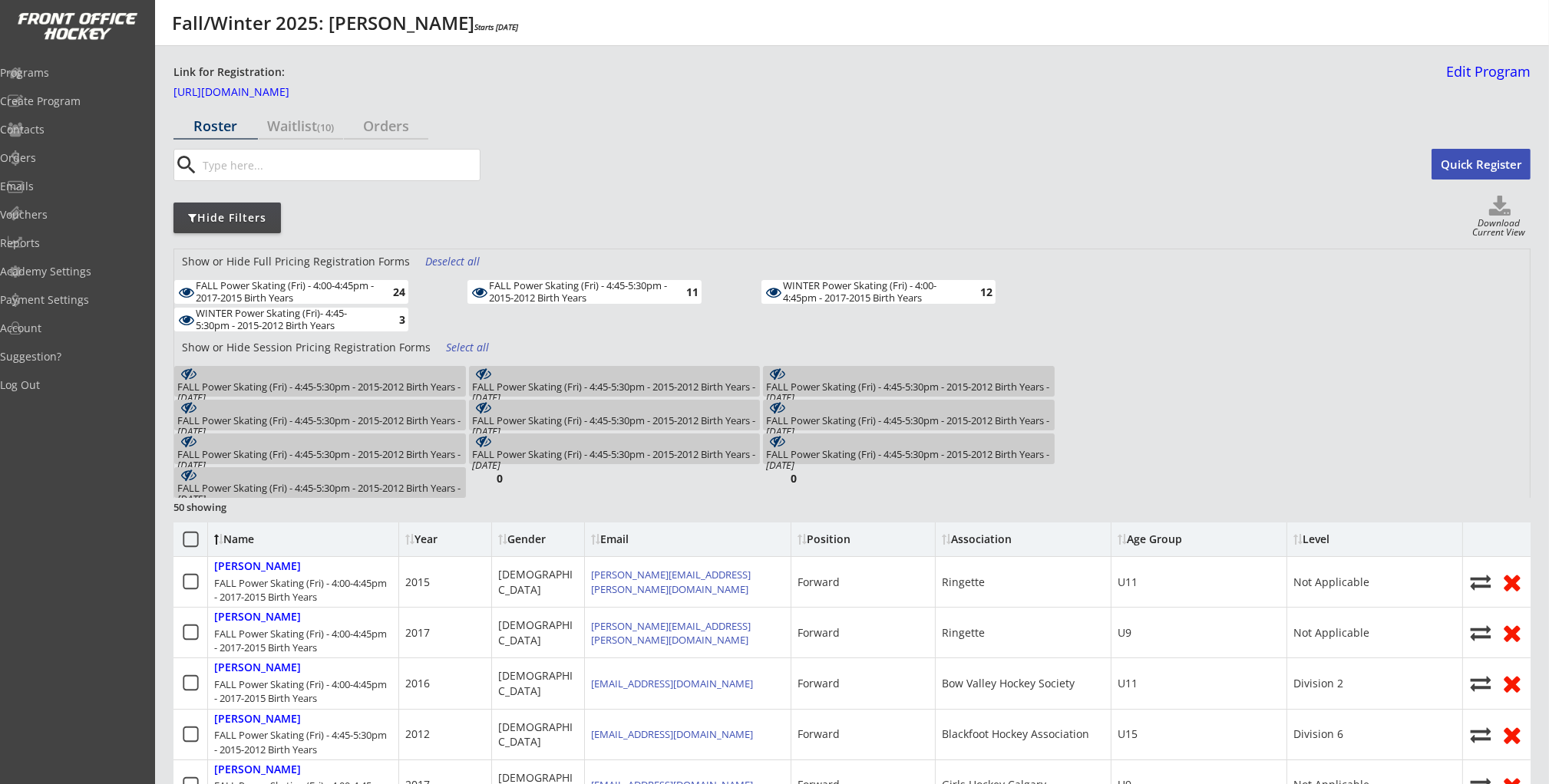
drag, startPoint x: 383, startPoint y: 320, endPoint x: 499, endPoint y: 305, distance: 117.0
click at [386, 319] on div "3" at bounding box center [390, 320] width 31 height 11
drag, startPoint x: 556, startPoint y: 296, endPoint x: 731, endPoint y: 295, distance: 175.0
click at [560, 296] on div "FALL Power Skating (Fri) - 4:45-5:30pm - 2015-2012 Birth Years" at bounding box center [578, 291] width 179 height 24
click at [934, 290] on div "WINTER Power Skating (Fri) - 4:00-4:45pm - 2017-2015 Birth Years" at bounding box center [872, 291] width 179 height 24
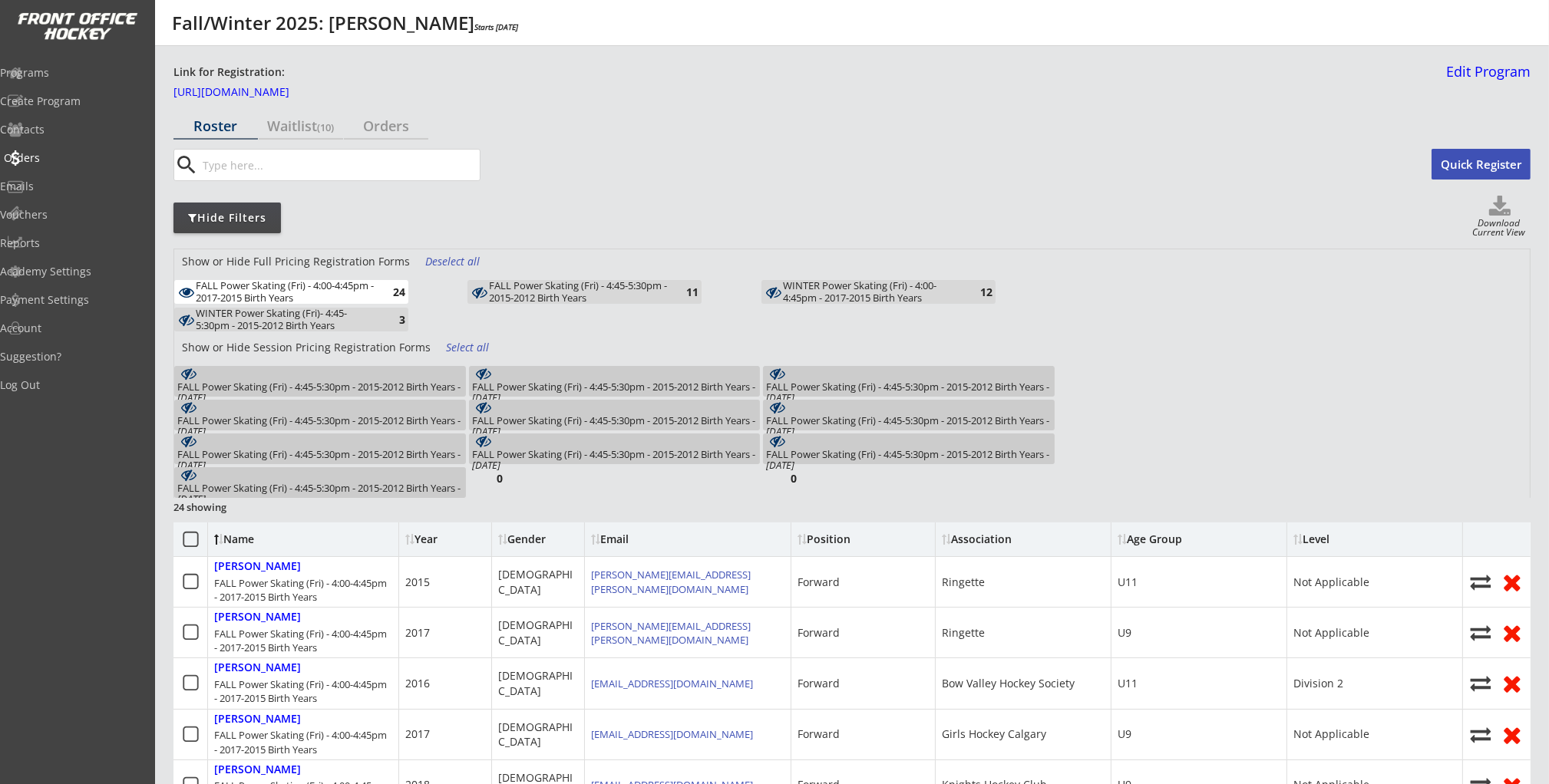
click at [62, 163] on div "Orders" at bounding box center [73, 158] width 138 height 11
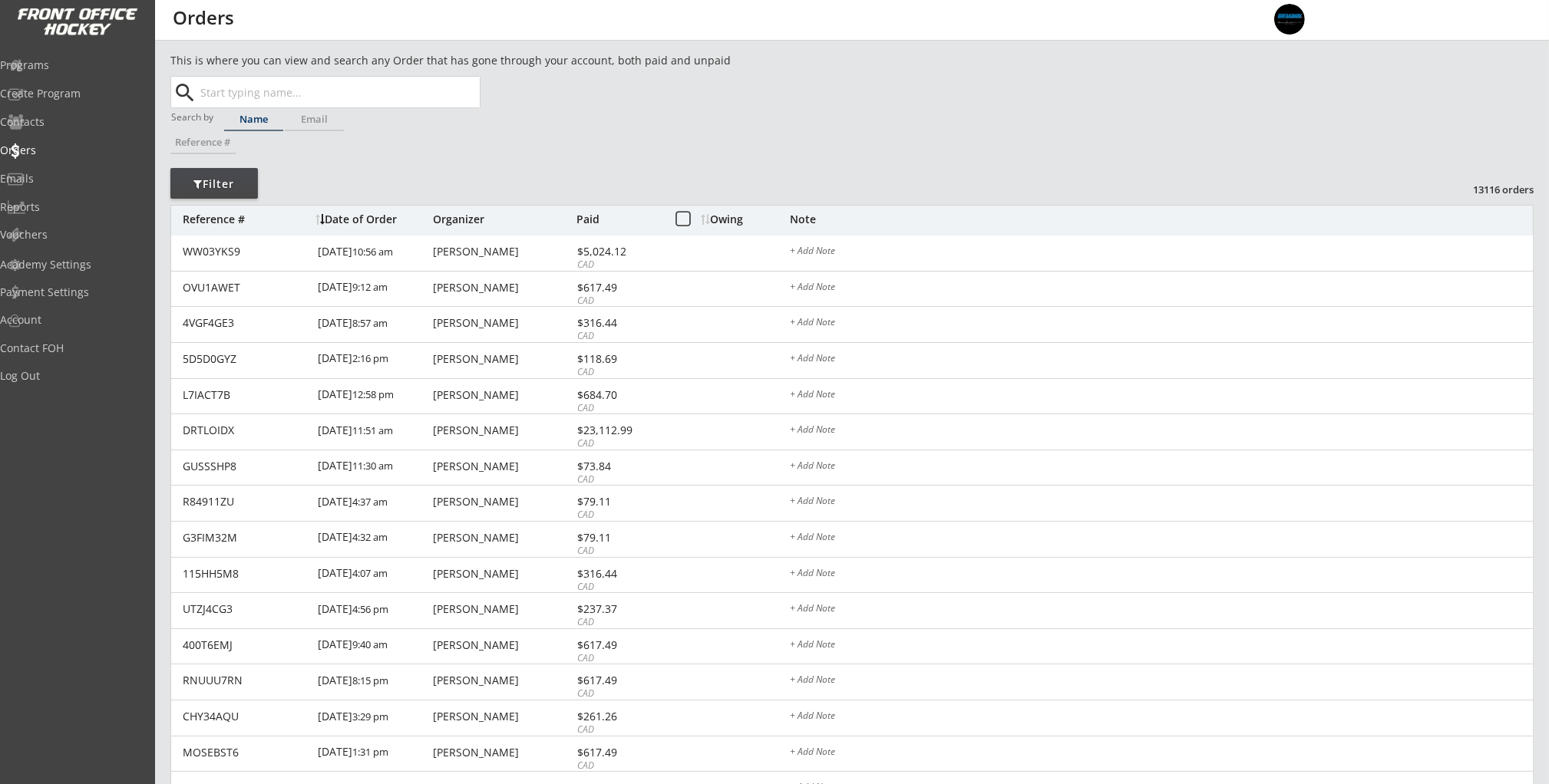
click at [254, 97] on input "text" at bounding box center [338, 92] width 282 height 31
paste input "[EMAIL_ADDRESS][DOMAIN_NAME]"
type input "[EMAIL_ADDRESS][DOMAIN_NAME]"
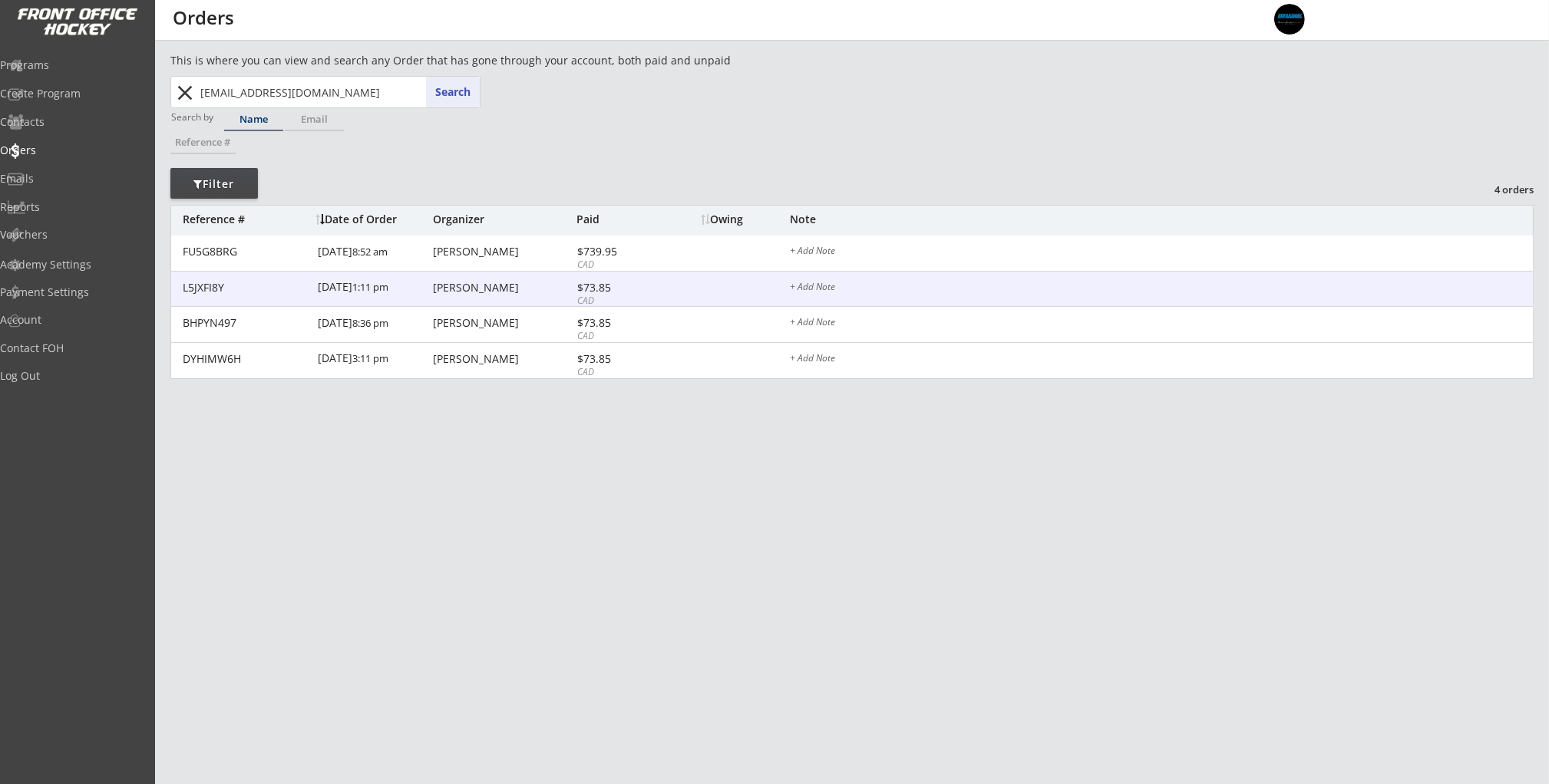
click at [394, 297] on div "11/12/24 1:11 pm" at bounding box center [373, 289] width 111 height 34
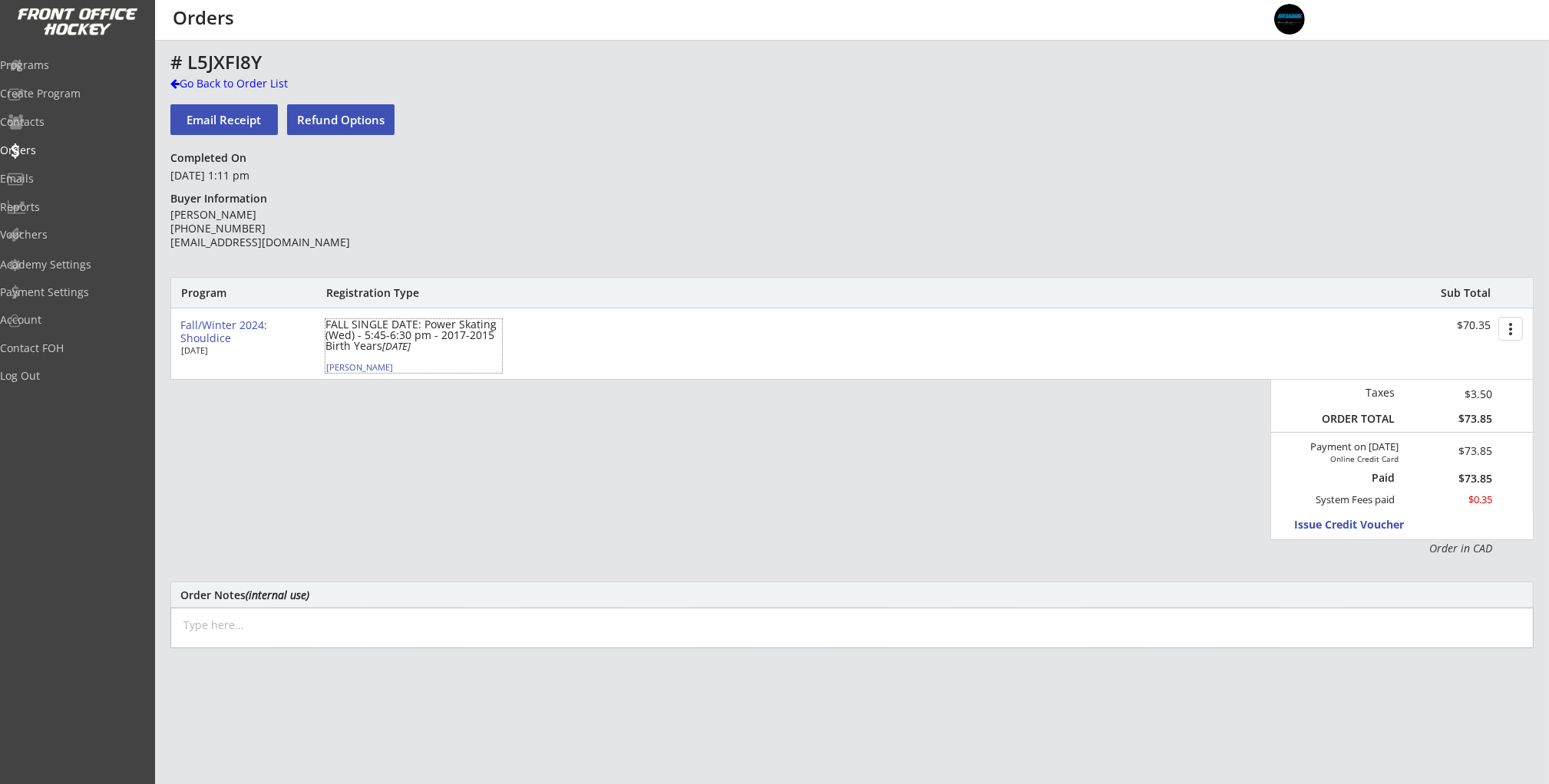
click at [358, 371] on div "Alexander Li" at bounding box center [412, 367] width 171 height 8
select select ""Forward""
select select ""Youth M""
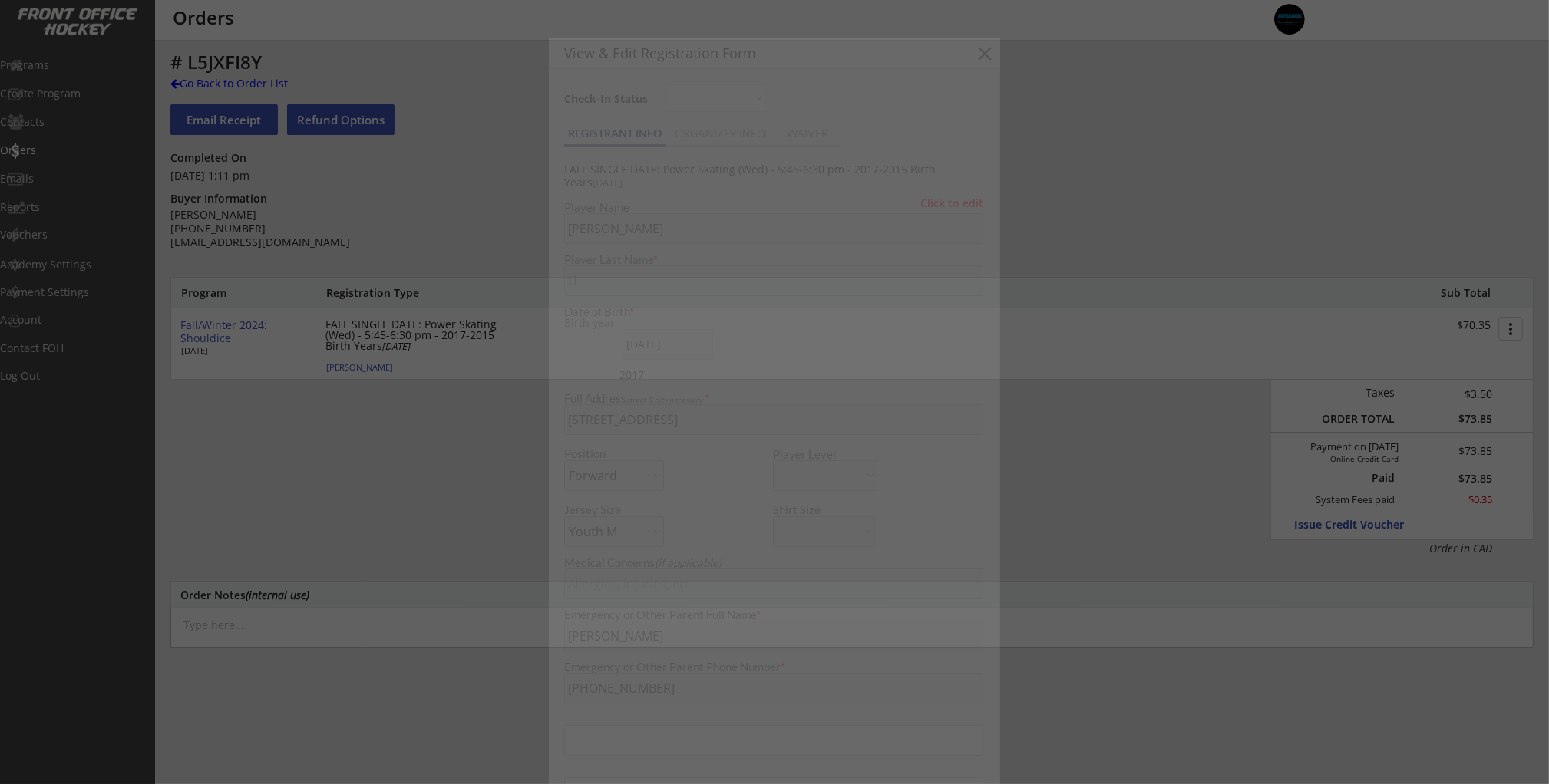
type input "[DEMOGRAPHIC_DATA]"
type input "Other"
type input "U9"
type input "Division 2"
select select ""Other""
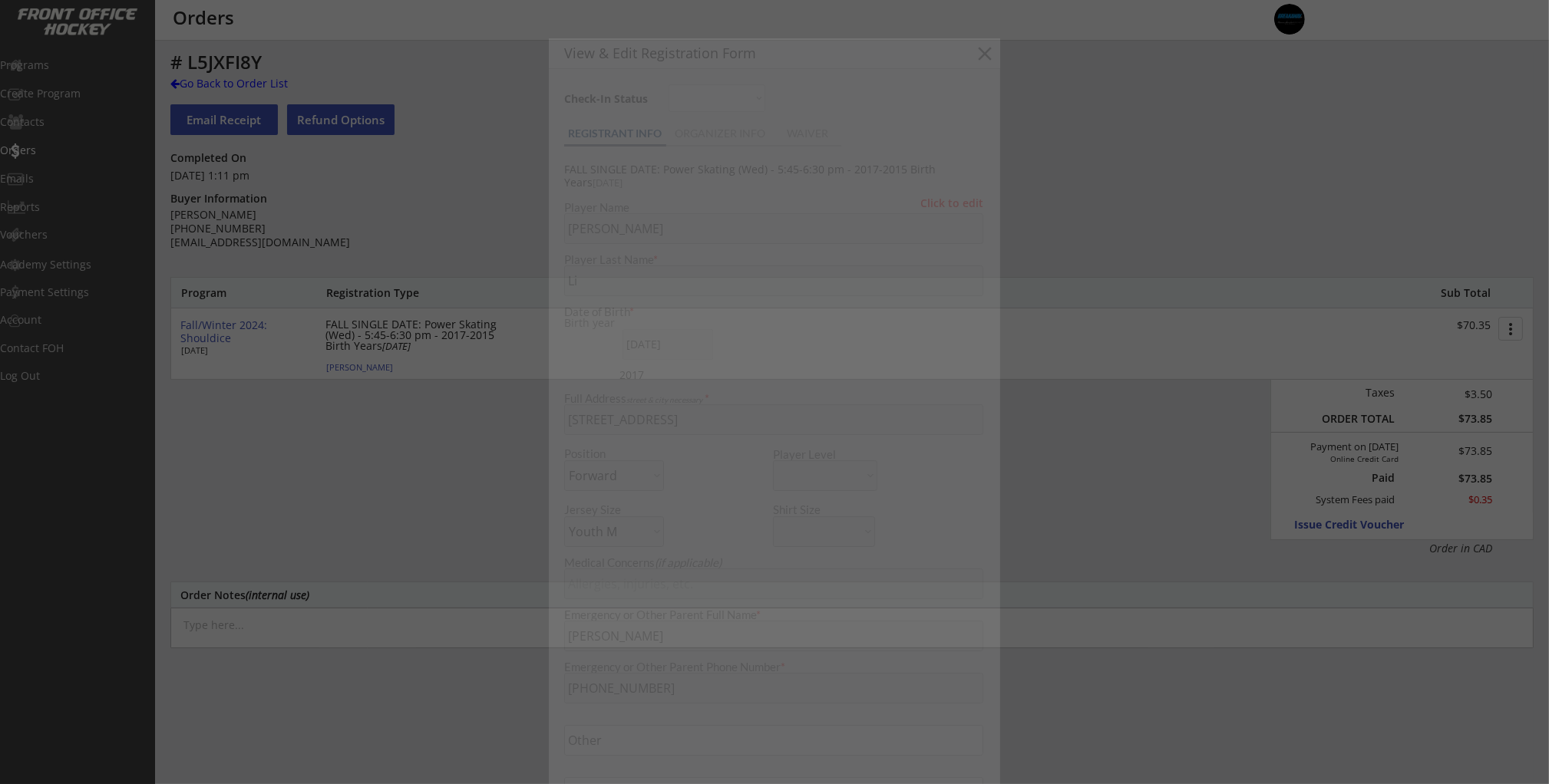
select select ""U9""
select select ""Division 2""
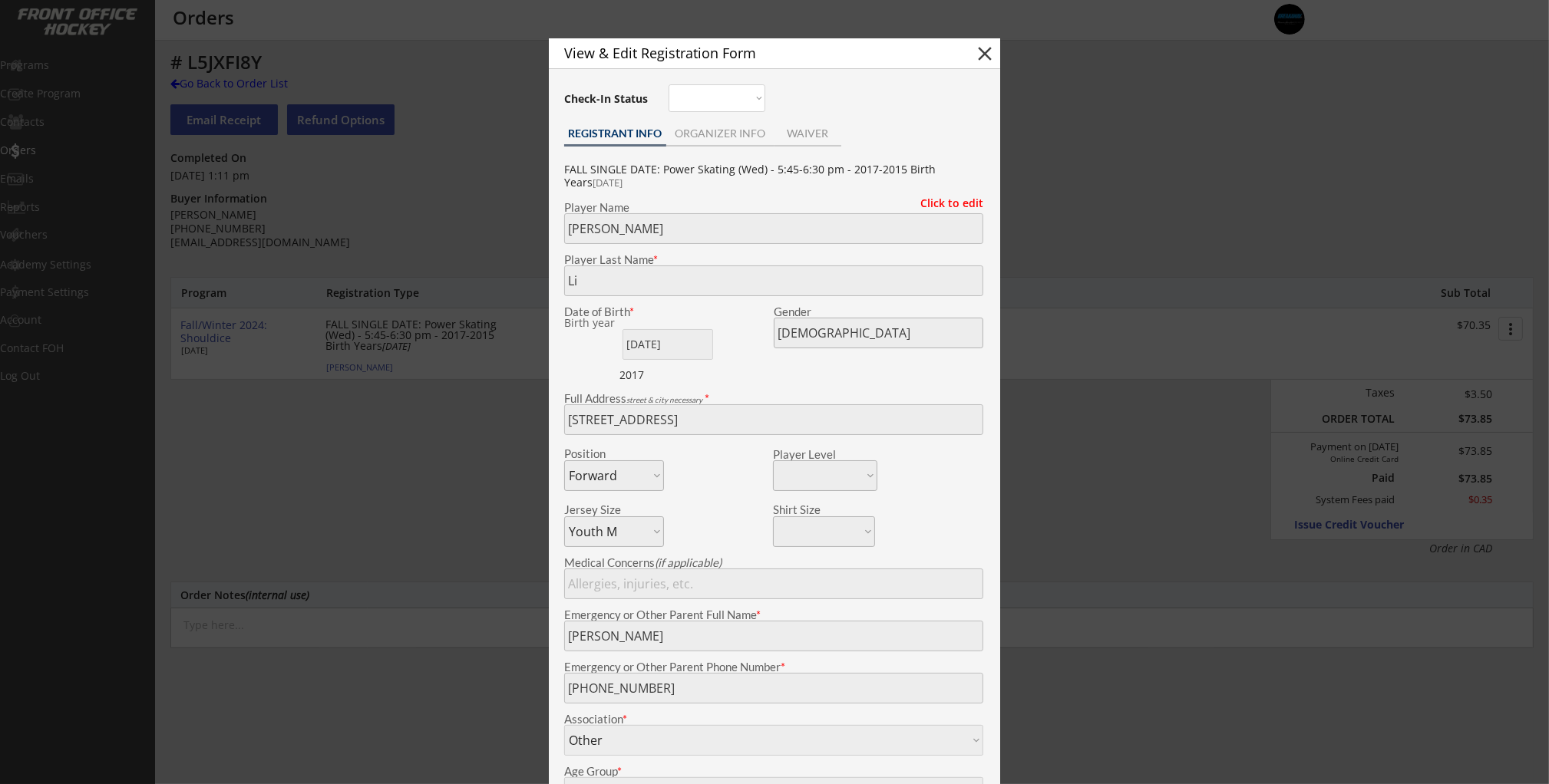
click at [988, 57] on button "close" at bounding box center [984, 54] width 23 height 23
select select ""PLACEHOLDER_1427118222253""
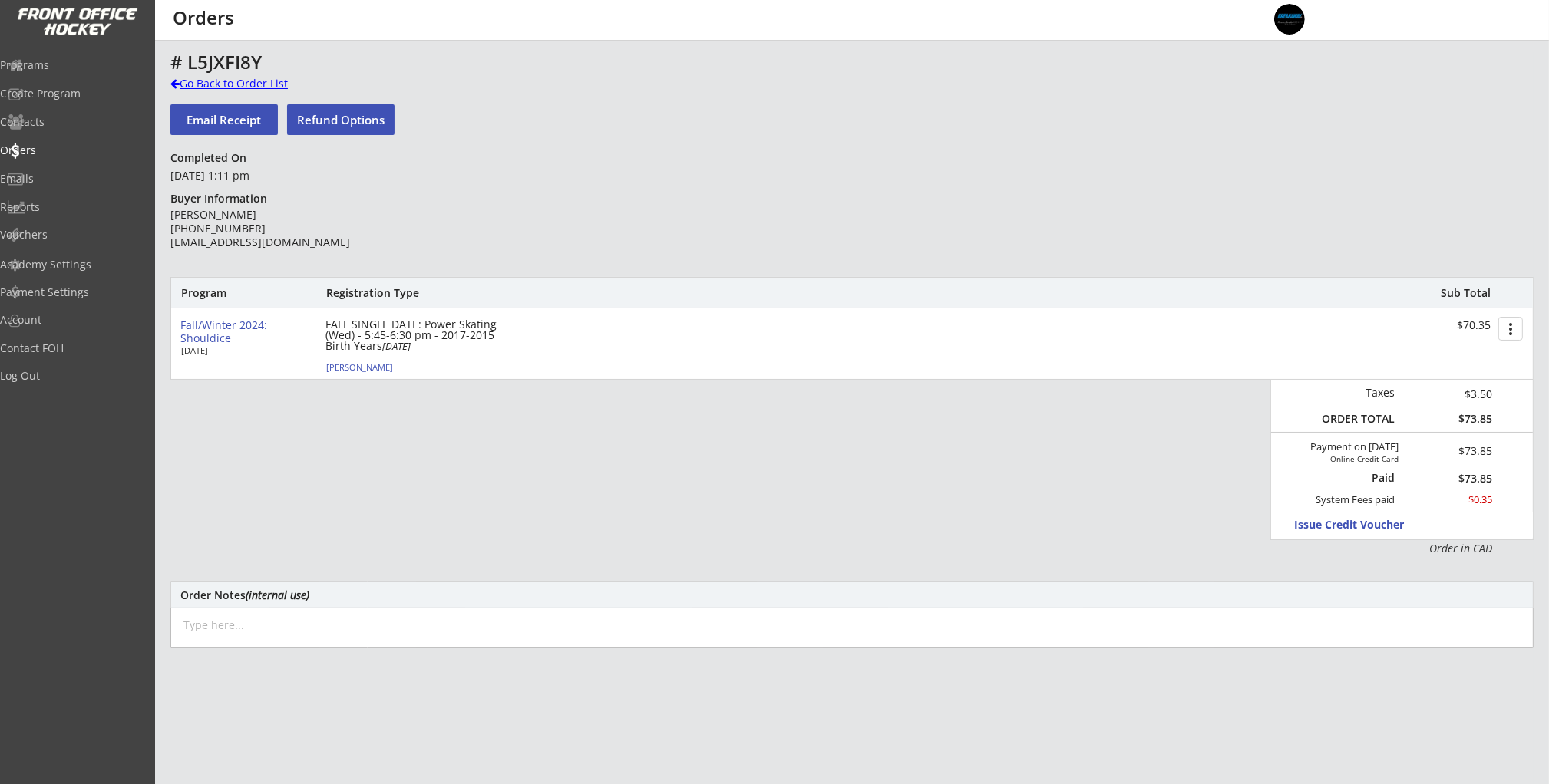
click at [189, 85] on div "Go Back to Order List" at bounding box center [249, 83] width 158 height 15
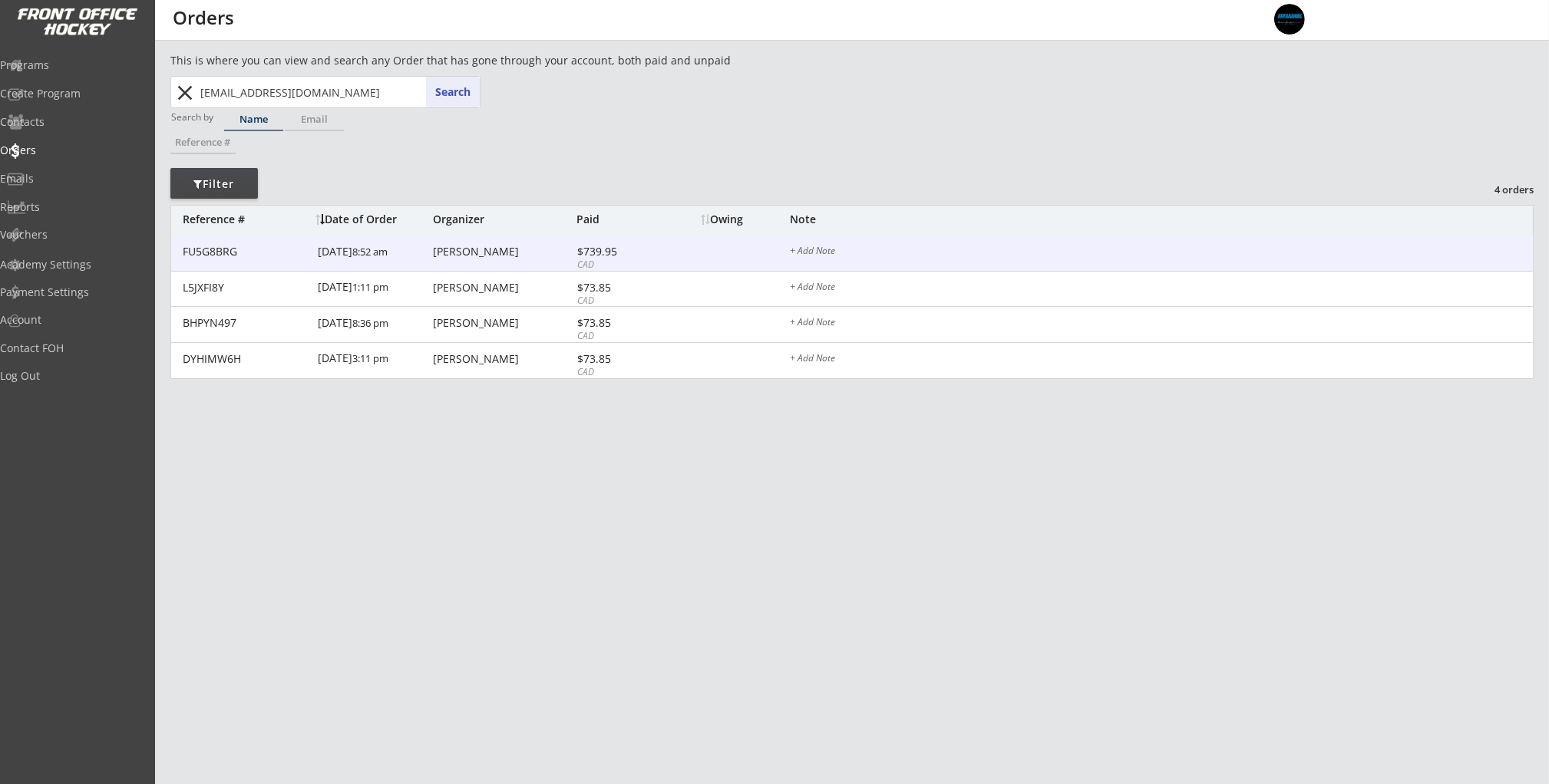
click at [369, 261] on div "9/08/25 8:52 am" at bounding box center [373, 253] width 111 height 34
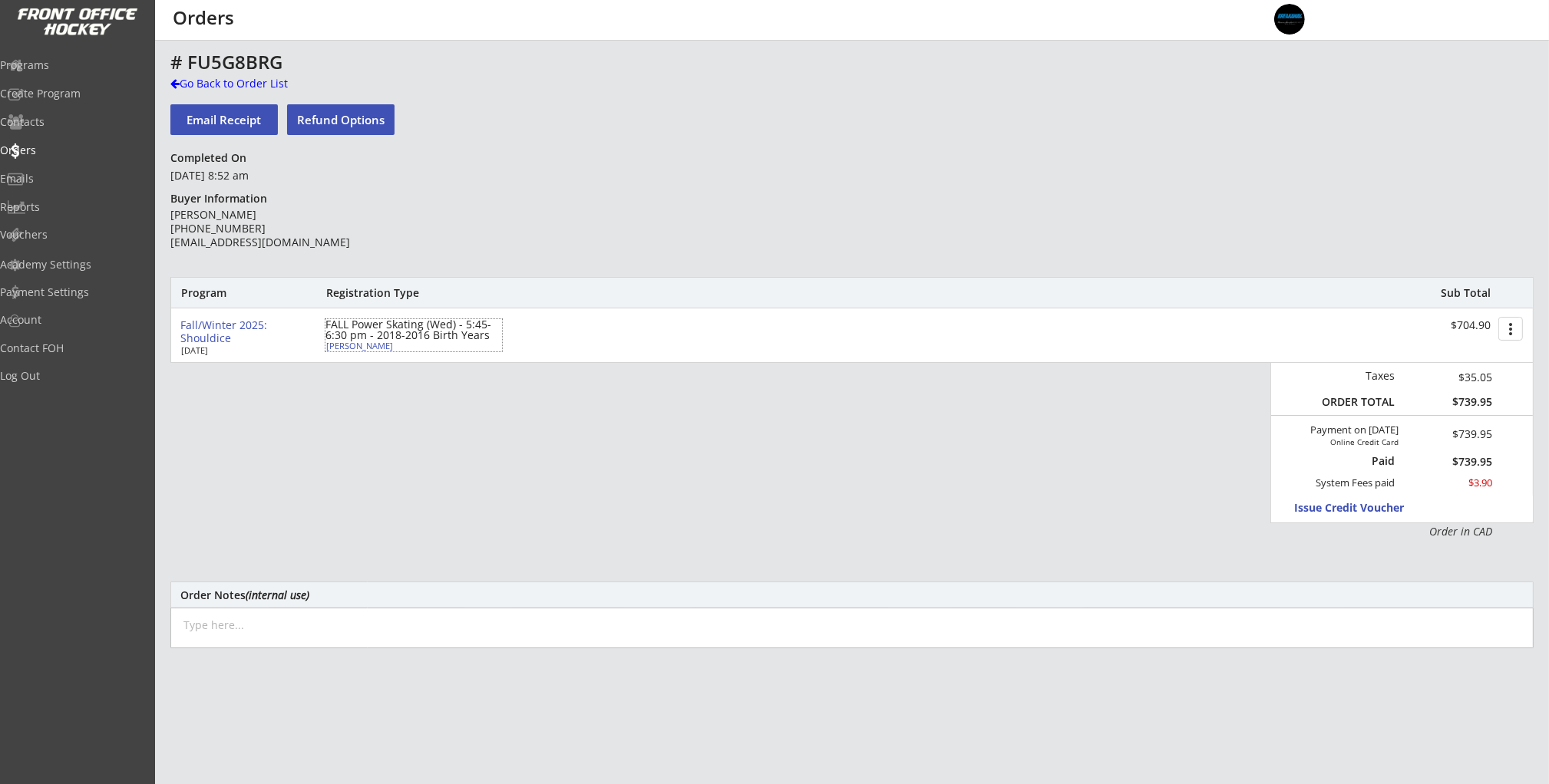
click at [357, 346] on div "Alexander Li" at bounding box center [412, 346] width 171 height 8
type input "Alexander"
type input "Li"
type input "01/24/2017"
type input "[DEMOGRAPHIC_DATA]"
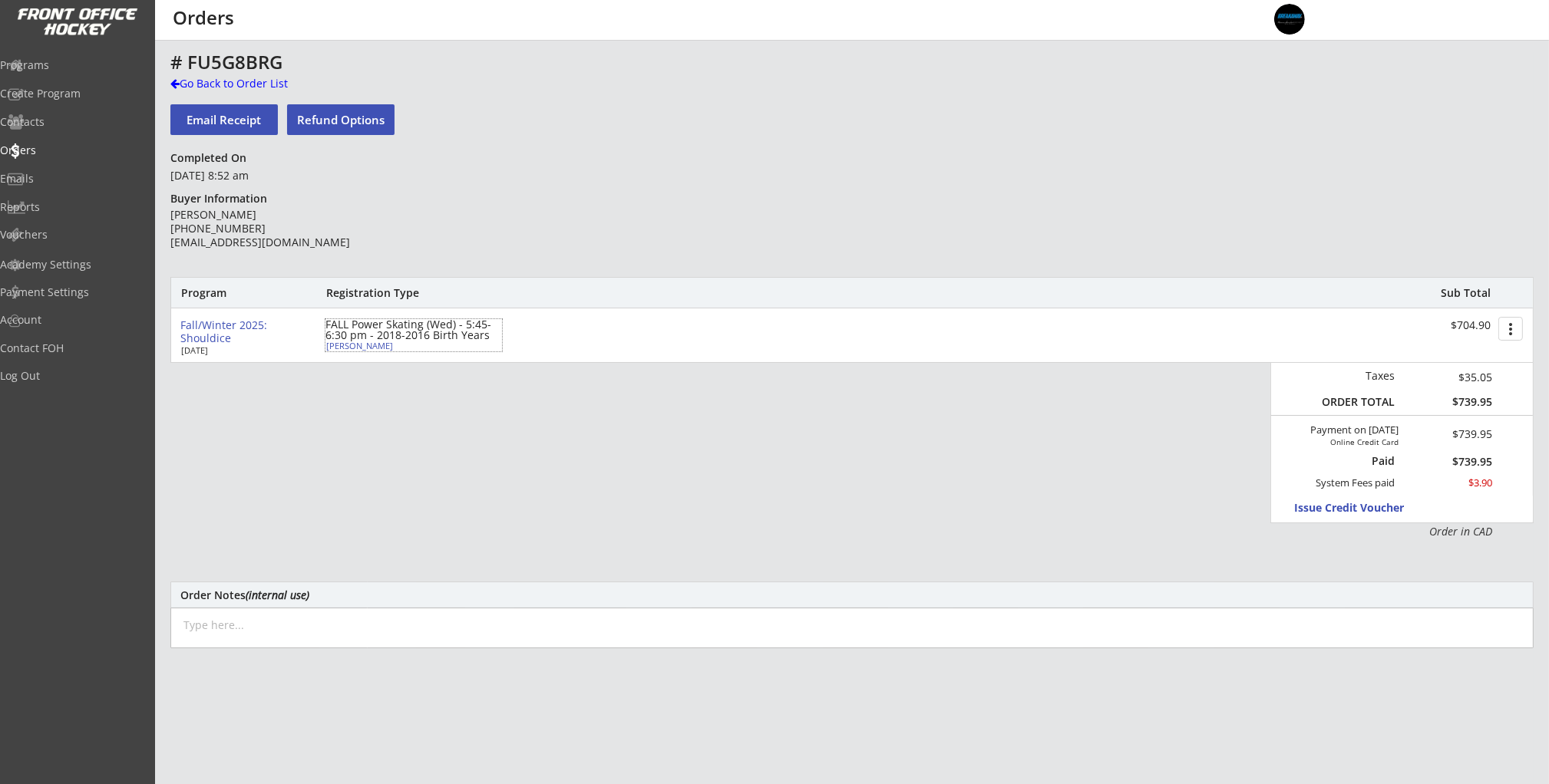
type input "192 Hampshire Grove NW, Calgary, AB T3A 5B3, Canada"
select select ""Forward""
select select ""Youth M""
type input "Bing Li"
type input "(780) 224-8480"
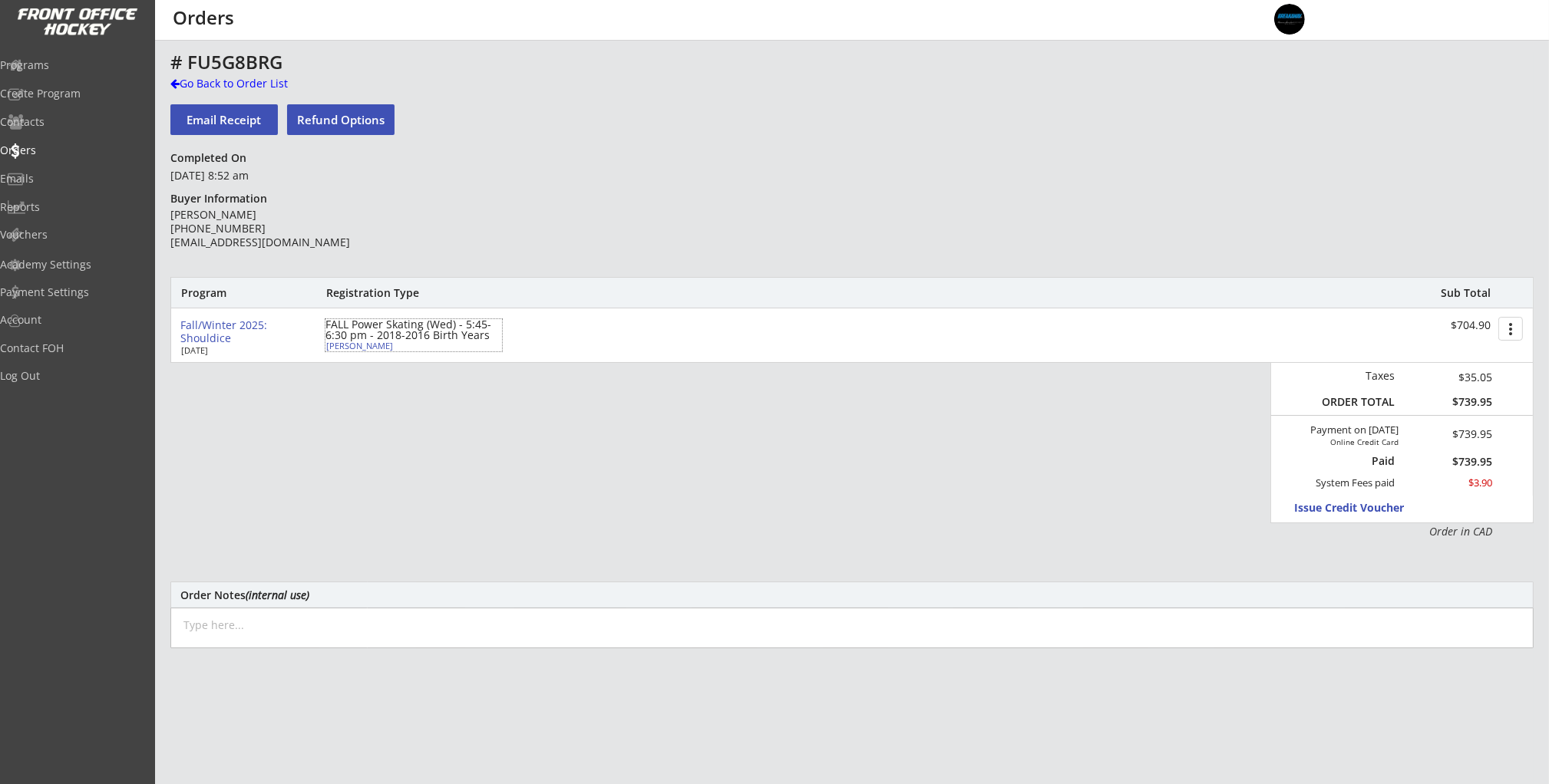
type input "Other"
type input "U9"
type input "Division 1"
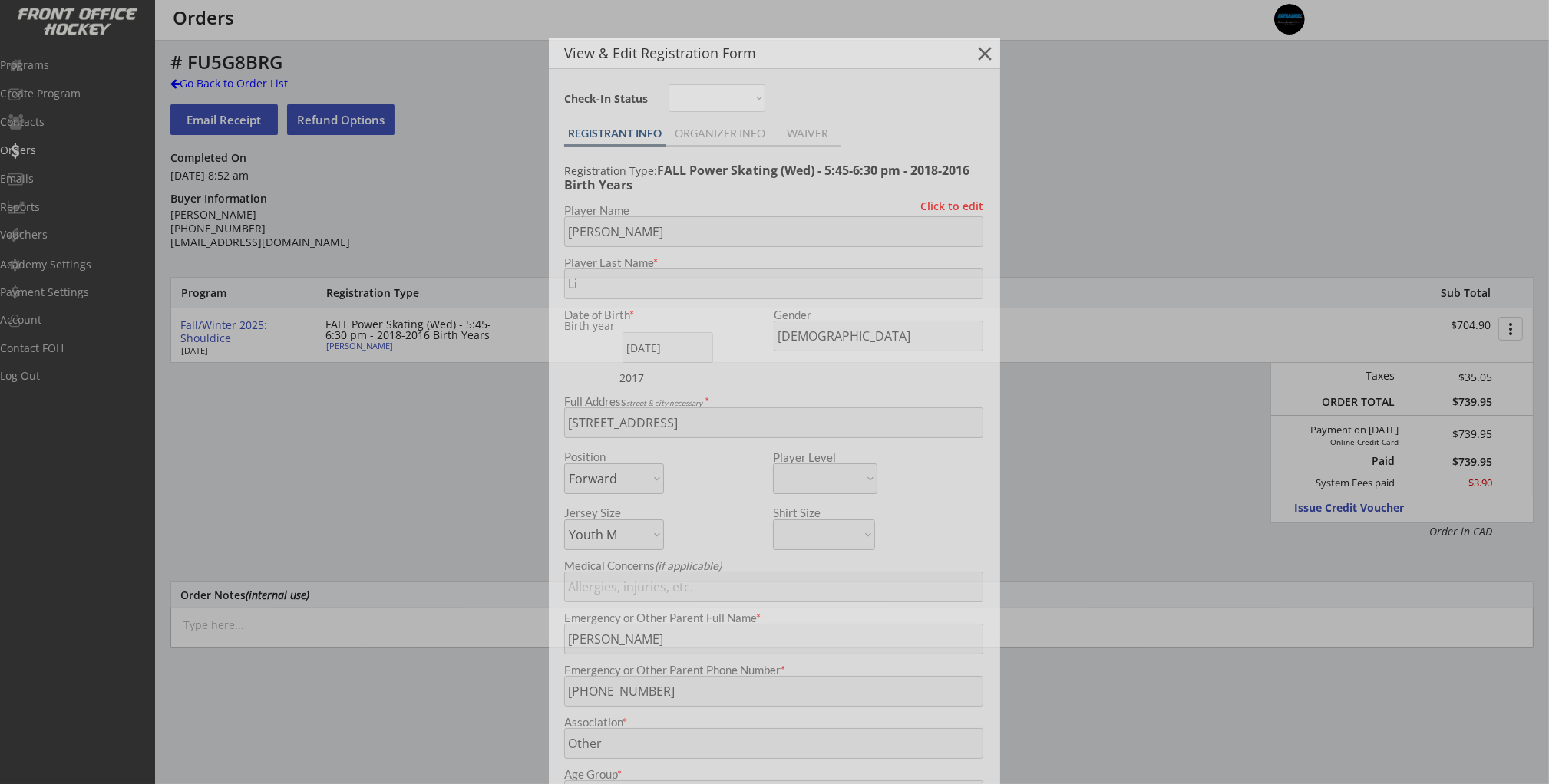
select select ""Other""
select select ""U9""
select select ""Division 1""
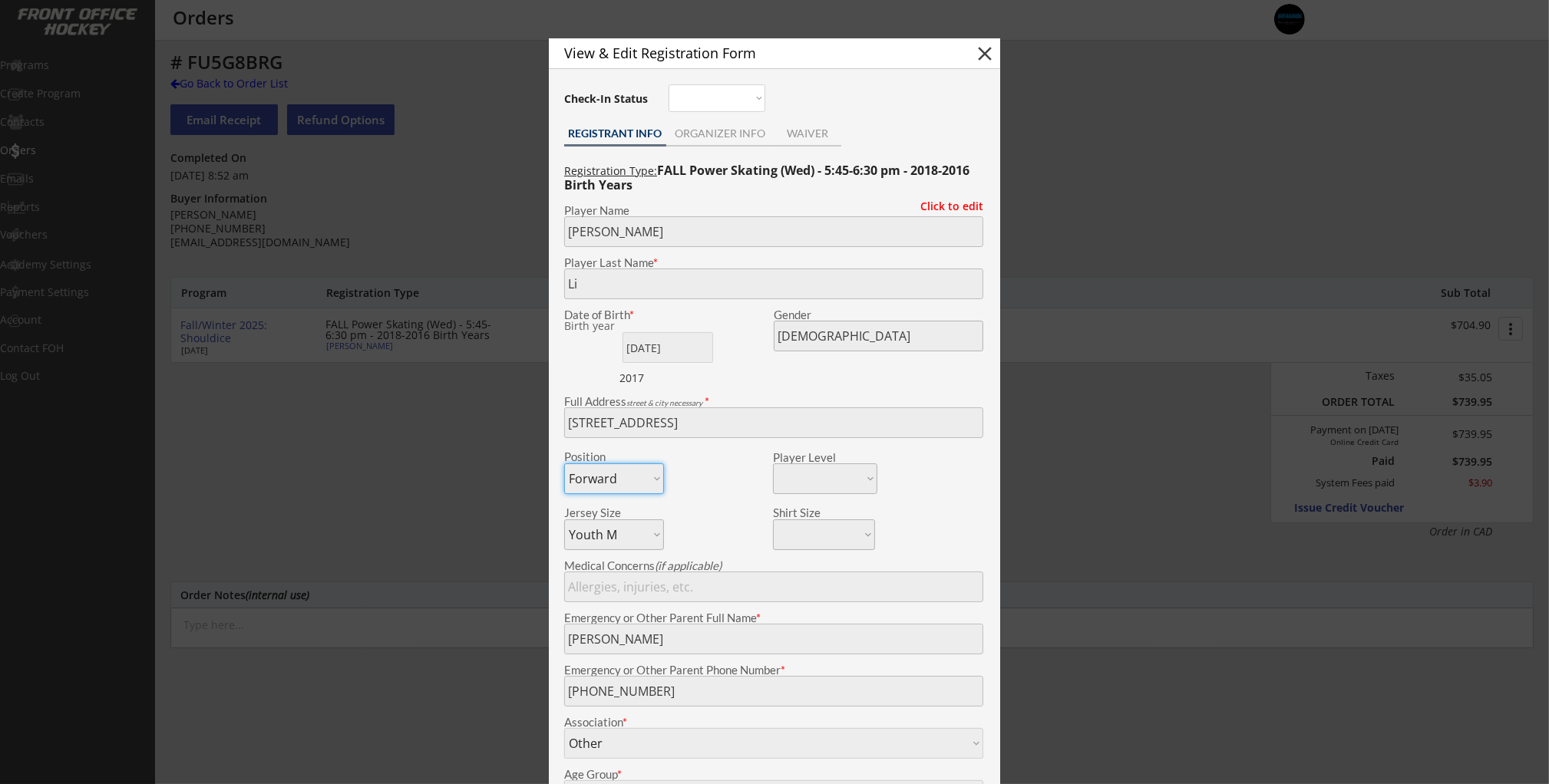
drag, startPoint x: 711, startPoint y: 117, endPoint x: 713, endPoint y: 125, distance: 8.2
click at [711, 118] on div "View & Edit Registration Form close Check-In Status Not here Present REGISTRANT…" at bounding box center [774, 503] width 452 height 930
click at [713, 128] on div "ORGANIZER INFO" at bounding box center [720, 133] width 108 height 11
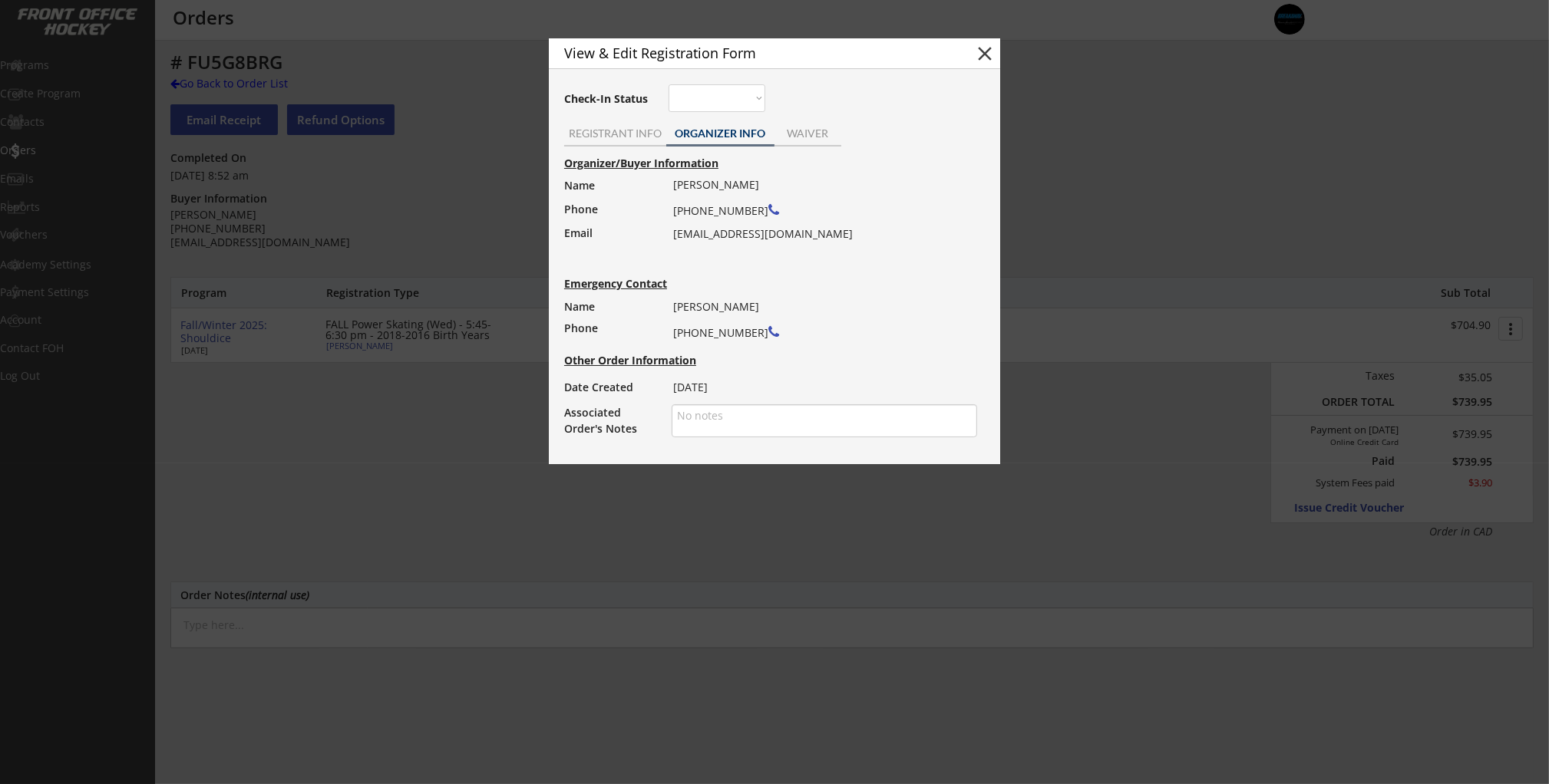
click at [722, 236] on div "Xun Xu (506) 292-3314 xuxunding@hotmail.com" at bounding box center [819, 209] width 294 height 71
click at [721, 236] on div "Xun Xu (506) 292-3314 xuxunding@hotmail.com" at bounding box center [819, 209] width 294 height 71
copy div "[EMAIL_ADDRESS][DOMAIN_NAME]"
drag, startPoint x: 440, startPoint y: 210, endPoint x: 427, endPoint y: 208, distance: 13.2
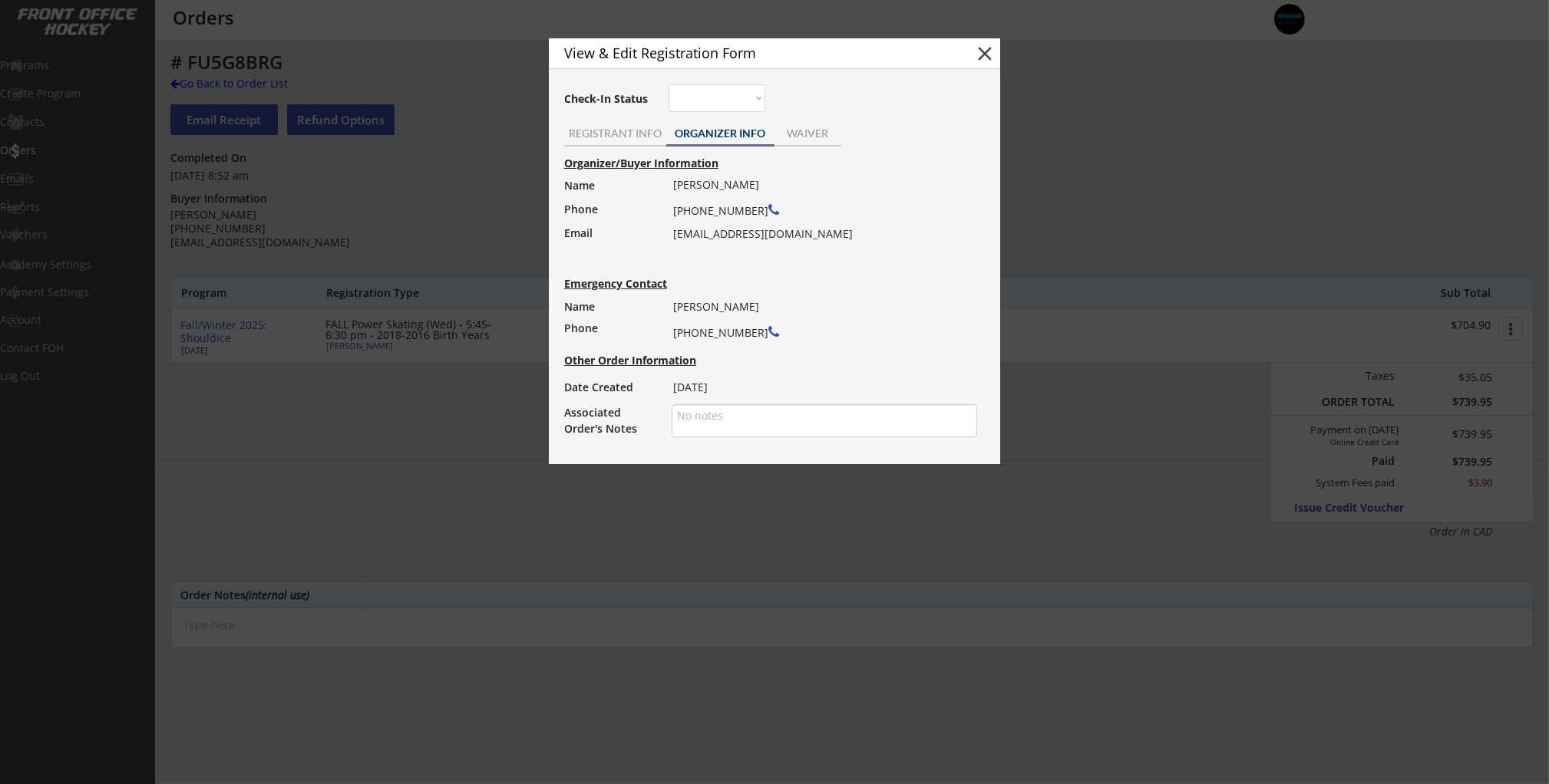
click at [439, 210] on div at bounding box center [774, 392] width 1549 height 784
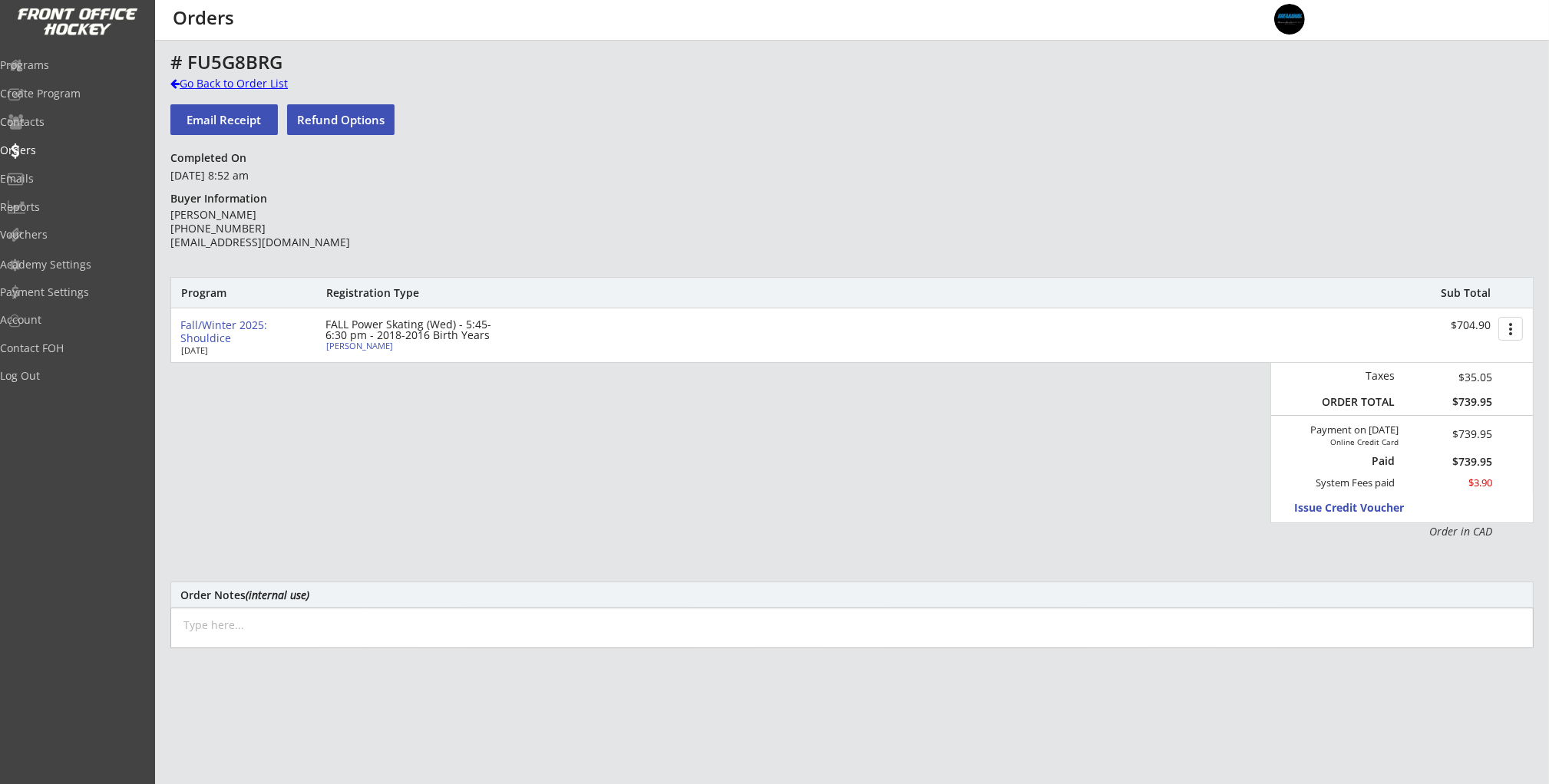
click at [243, 81] on div "Go Back to Order List" at bounding box center [249, 83] width 158 height 15
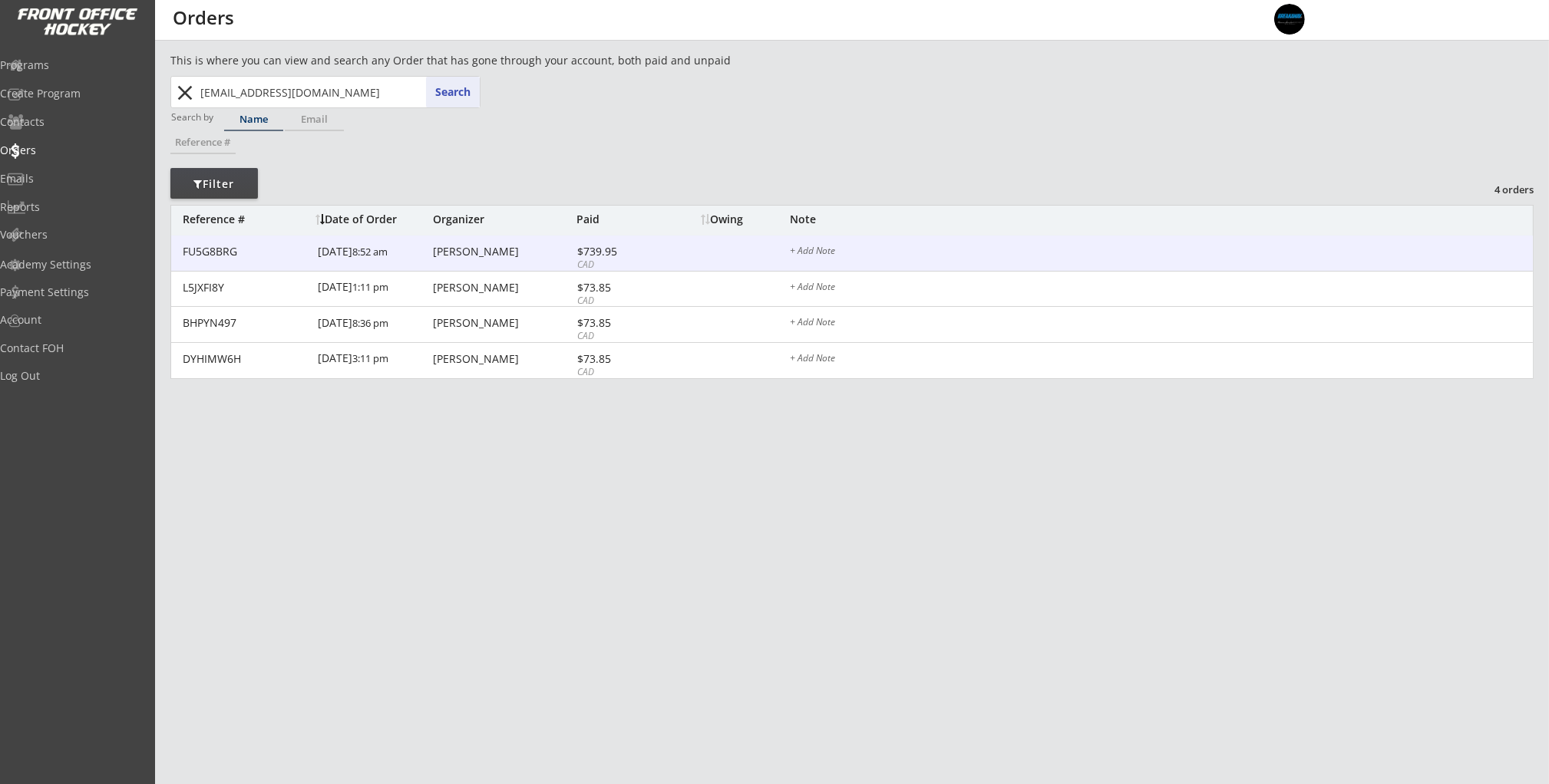
click at [459, 247] on div "Xun Xu" at bounding box center [503, 251] width 140 height 11
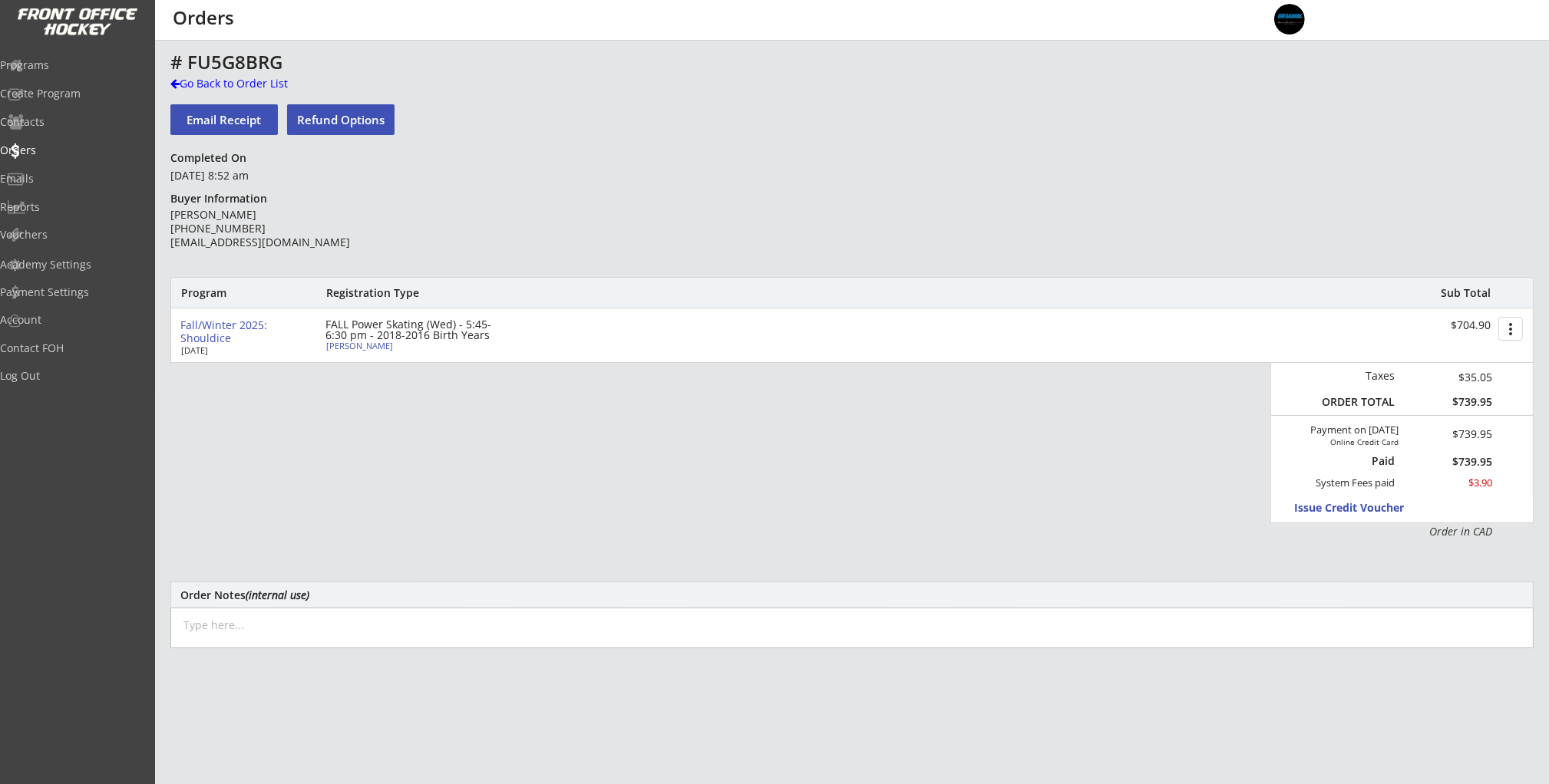
click at [362, 347] on div "Alexander Li" at bounding box center [412, 346] width 171 height 8
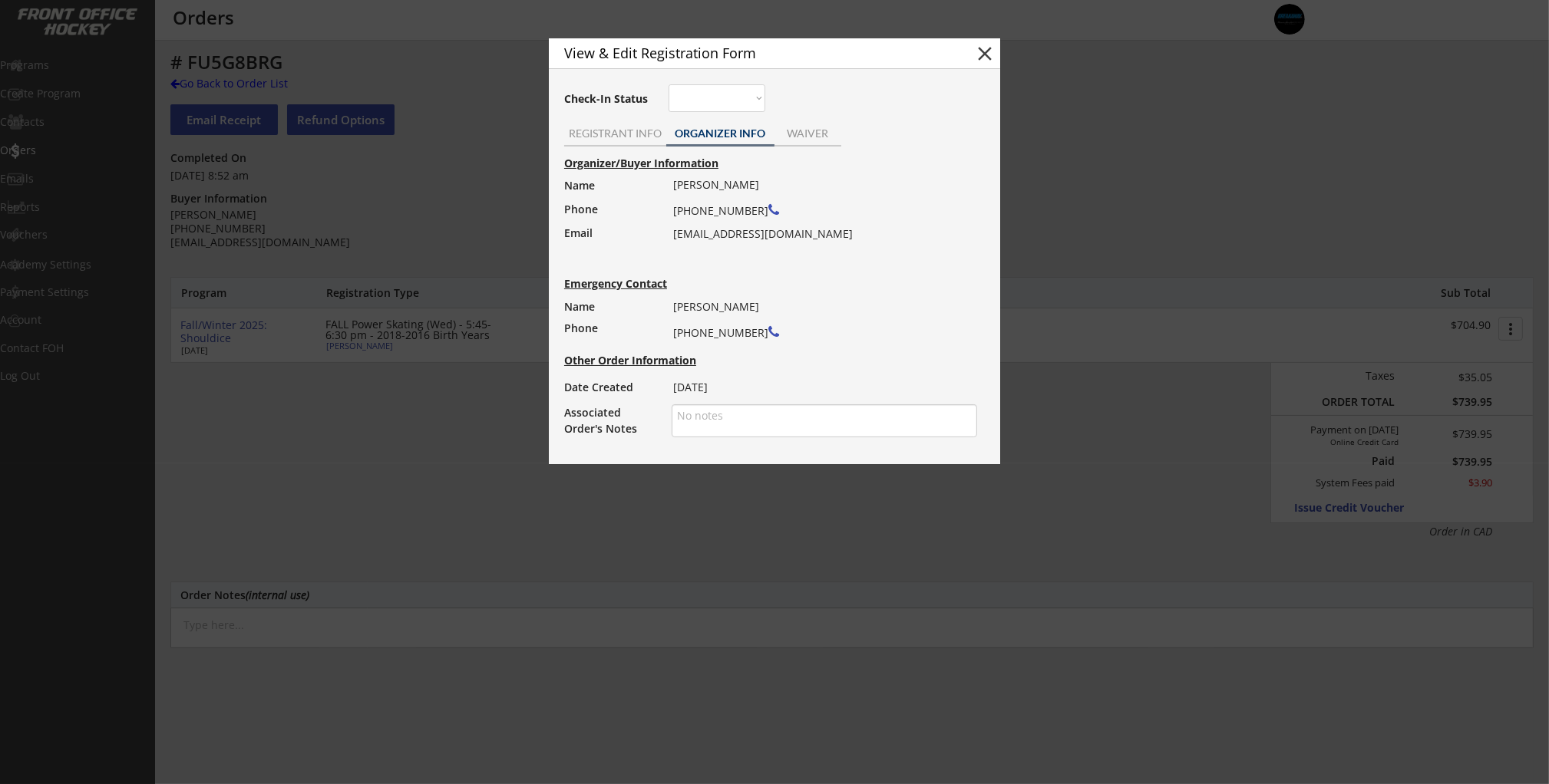
click at [359, 429] on div at bounding box center [774, 392] width 1549 height 784
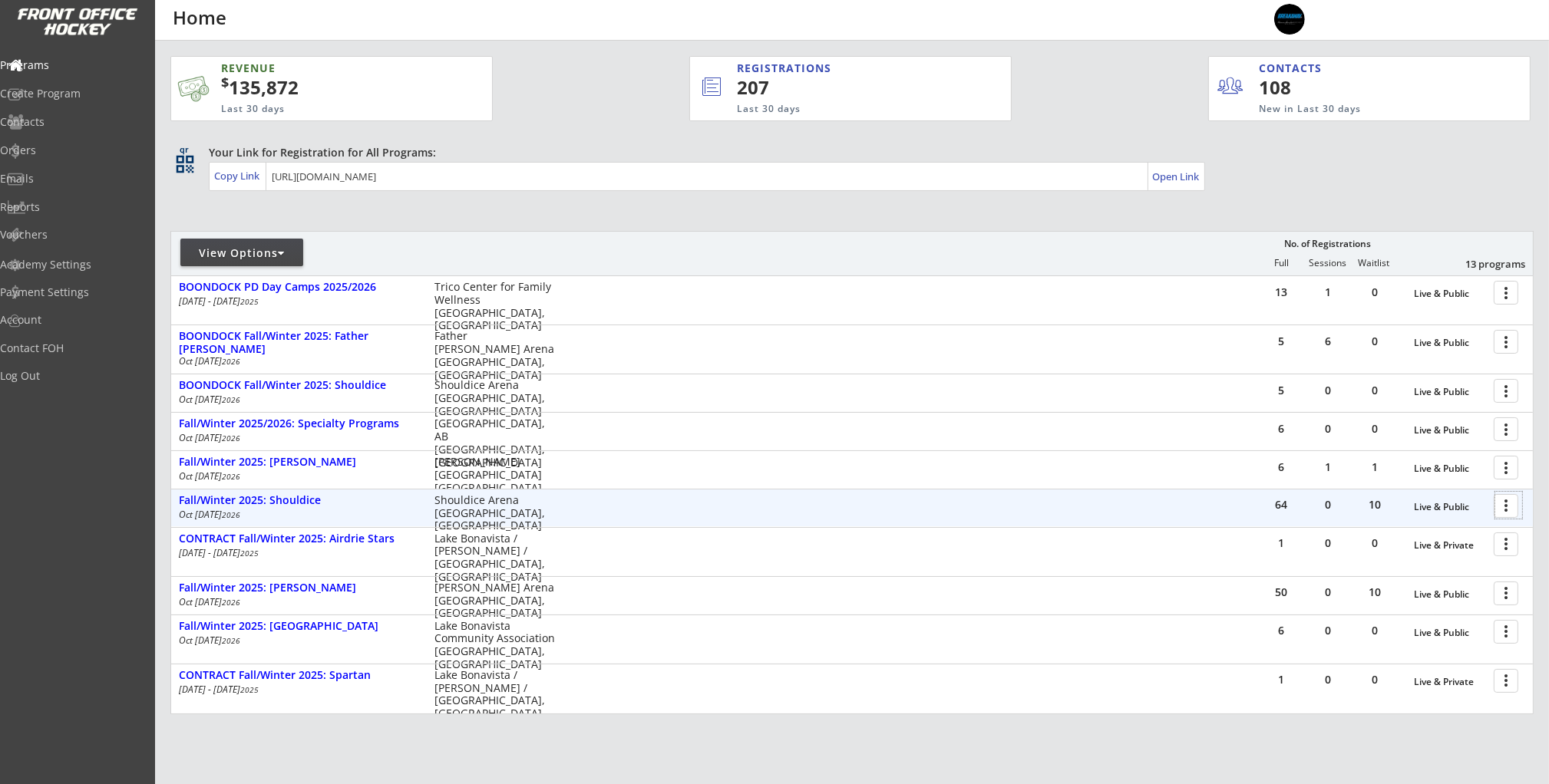
click at [1513, 504] on div at bounding box center [1508, 505] width 27 height 27
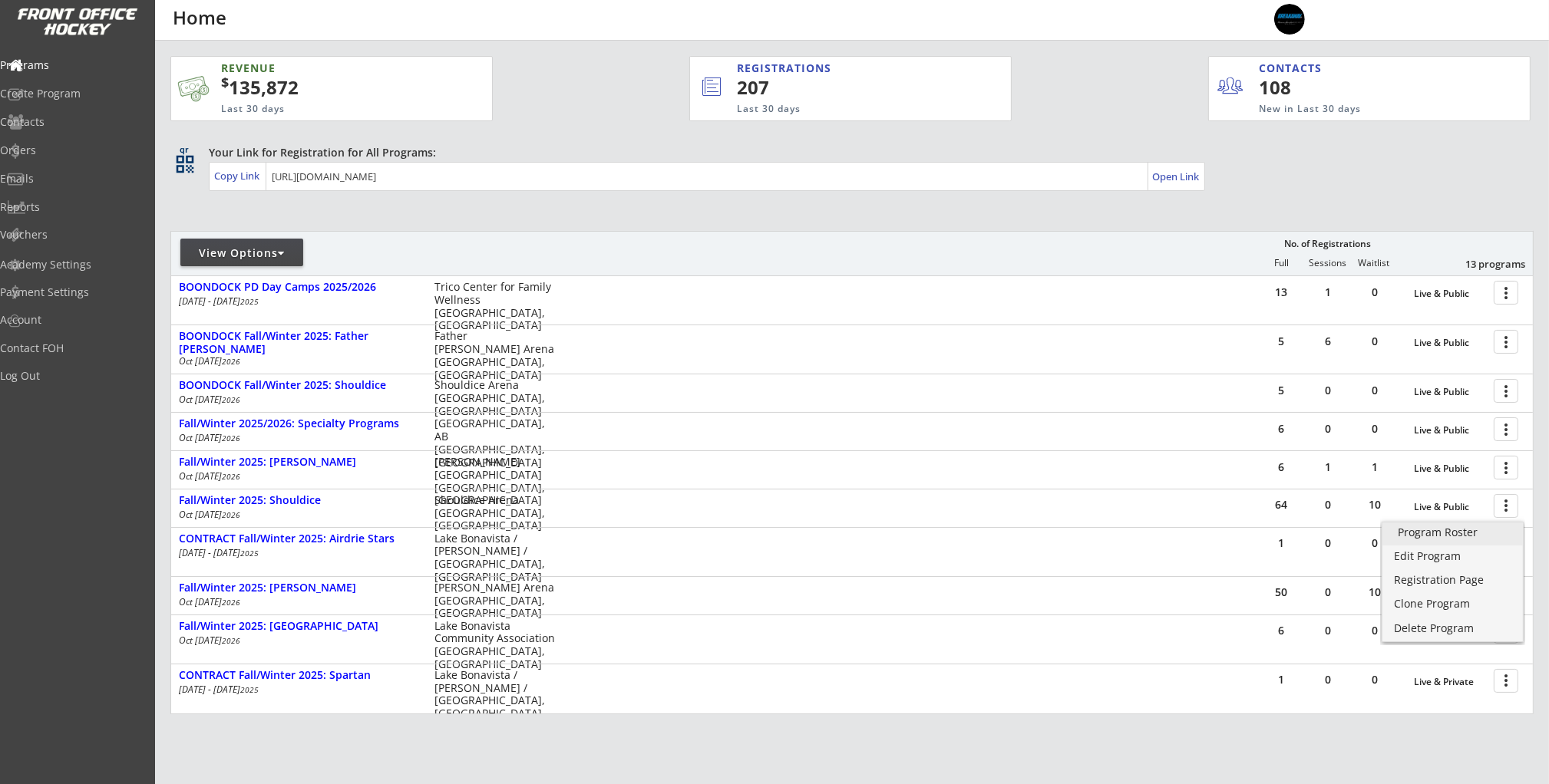
click at [1467, 534] on div "Program Roster" at bounding box center [1452, 532] width 110 height 11
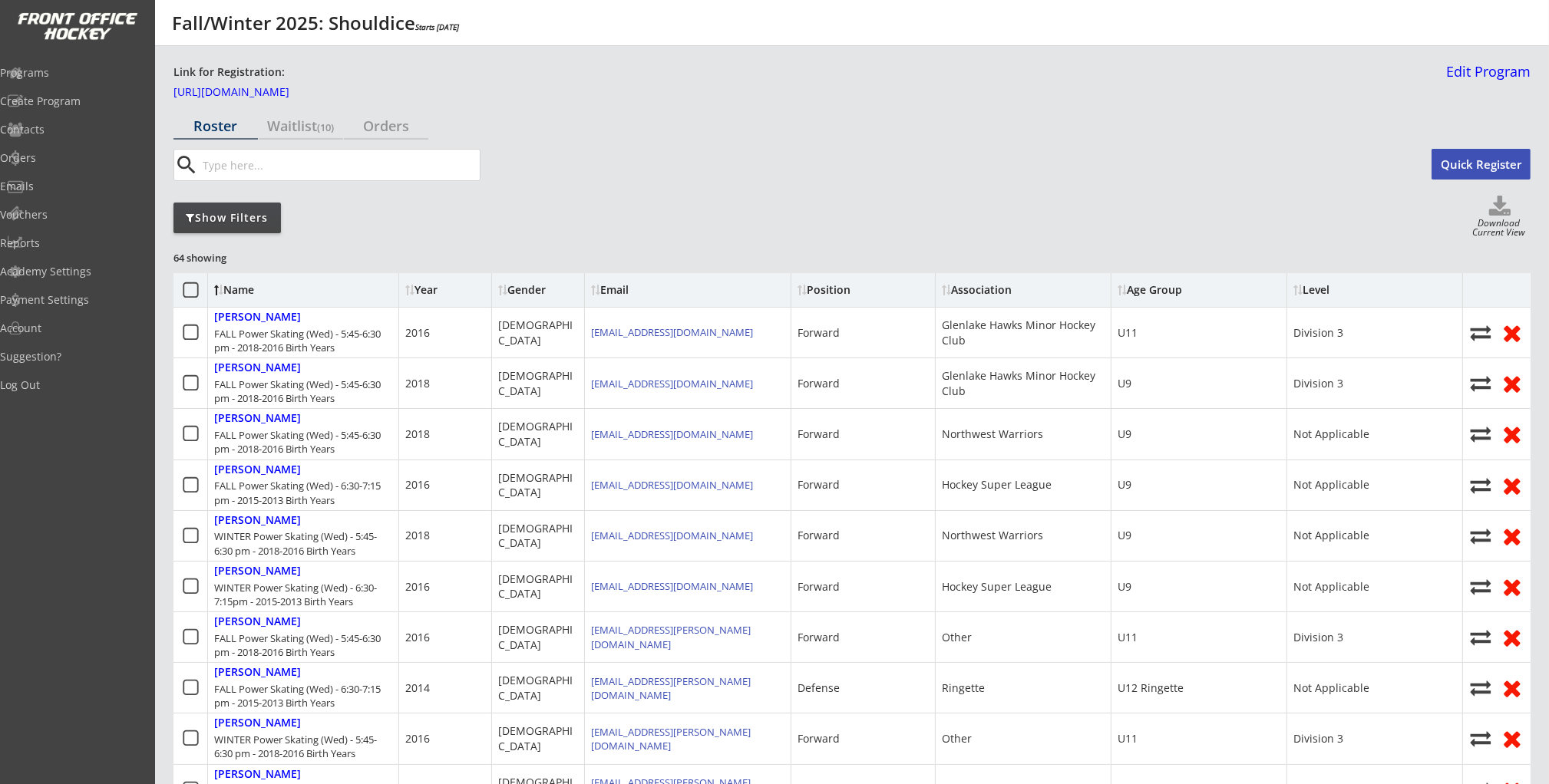
click at [221, 215] on div "Show Filters" at bounding box center [227, 217] width 107 height 15
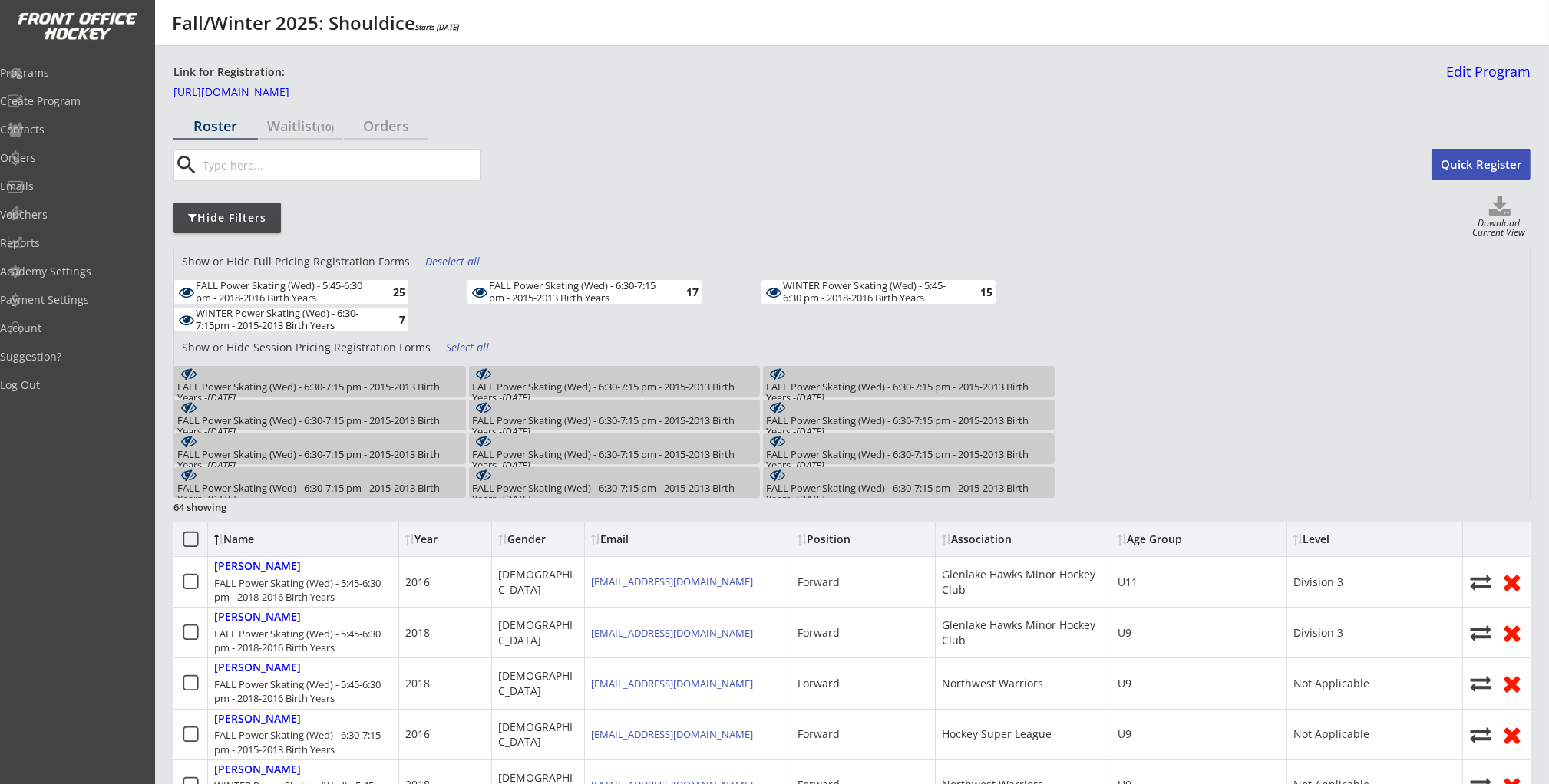
click at [438, 266] on div "Deselect all" at bounding box center [454, 261] width 57 height 15
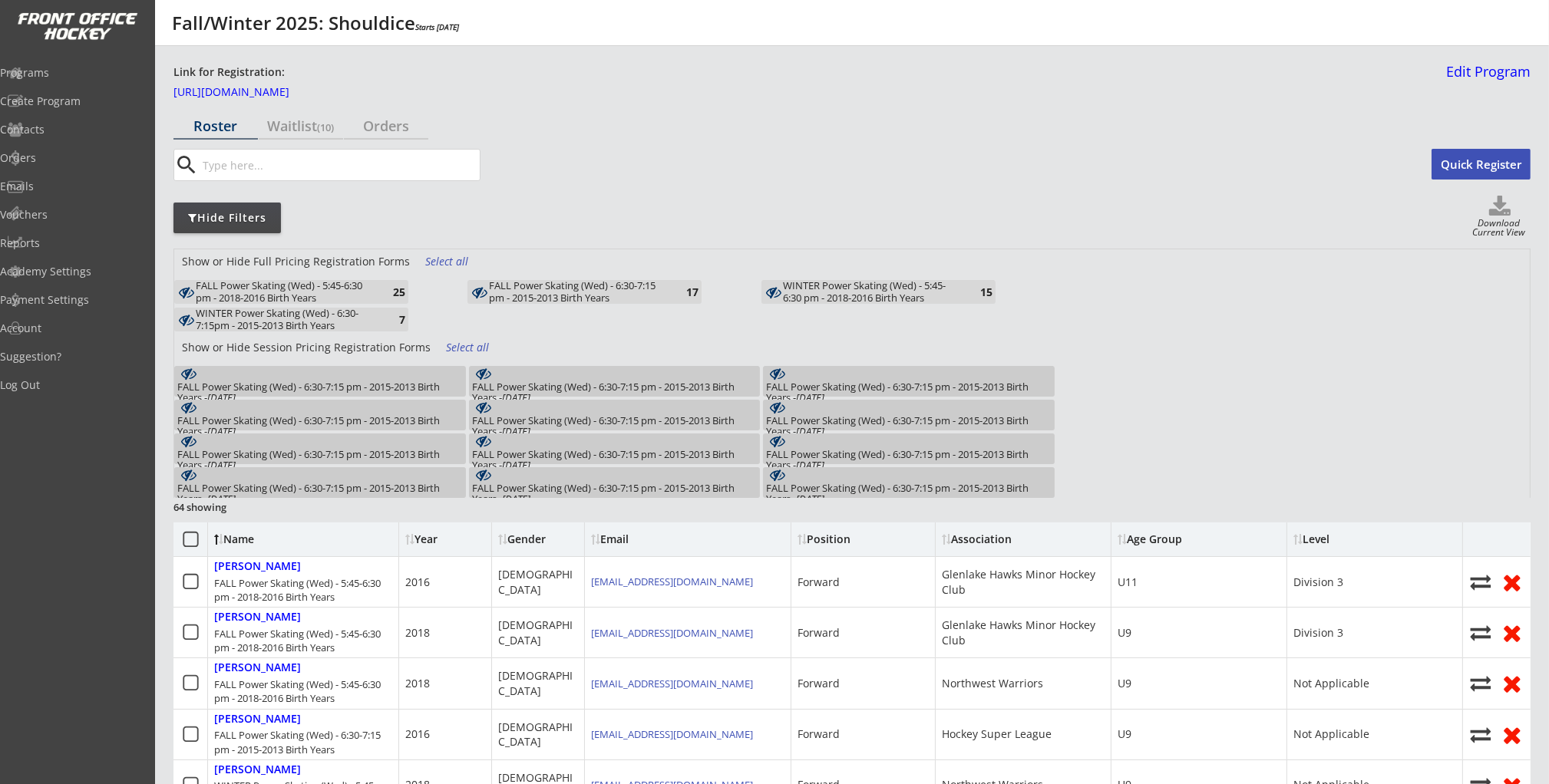
drag, startPoint x: 377, startPoint y: 285, endPoint x: 580, endPoint y: 283, distance: 203.0
click at [382, 286] on div "25" at bounding box center [390, 292] width 31 height 11
drag, startPoint x: 844, startPoint y: 285, endPoint x: 837, endPoint y: 290, distance: 8.6
click at [844, 285] on div "WINTER Power Skating (Wed) - 5:45-6:30 pm - 2018-2016 Birth Years" at bounding box center [872, 291] width 179 height 24
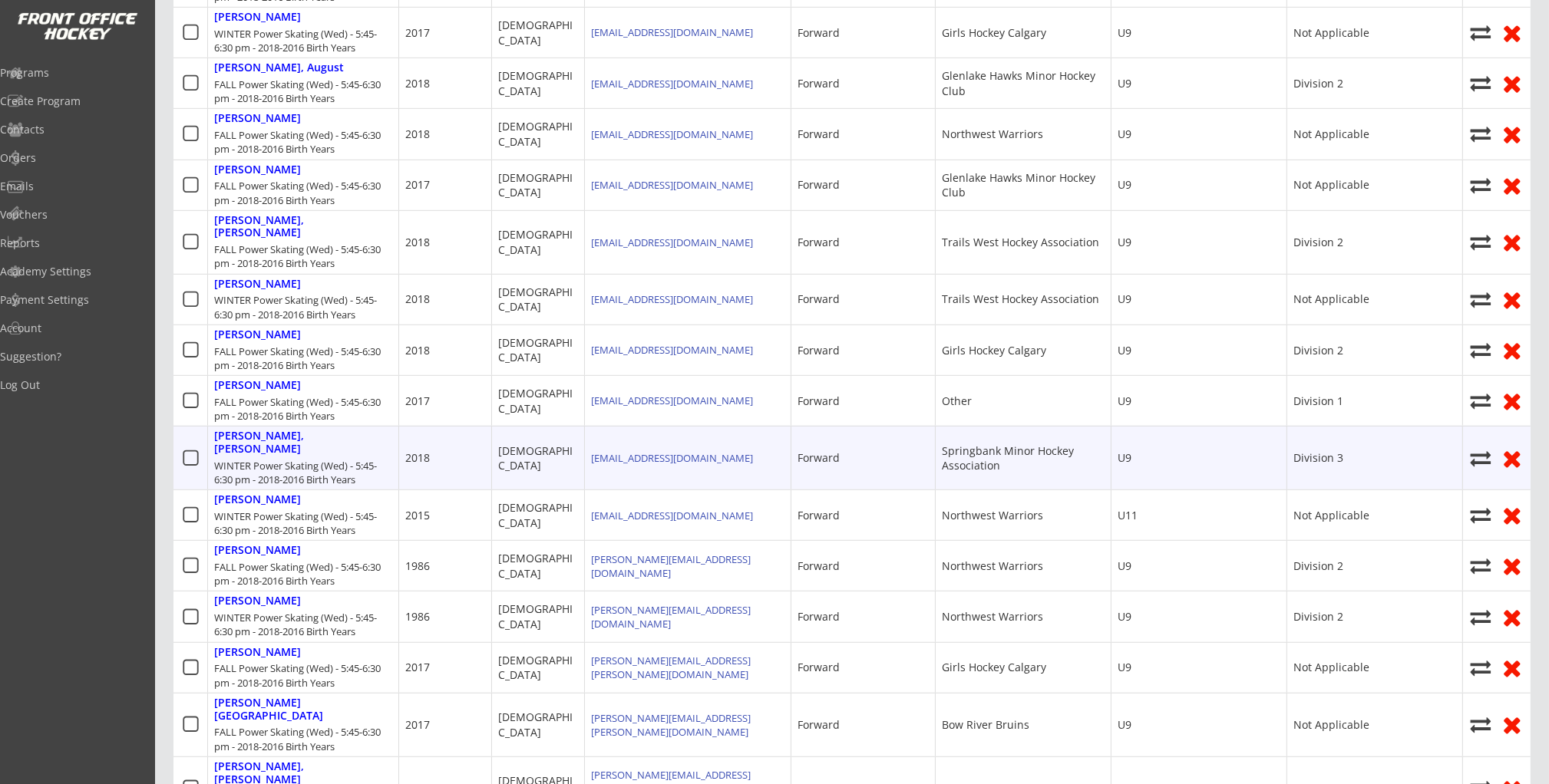
scroll to position [1291, 0]
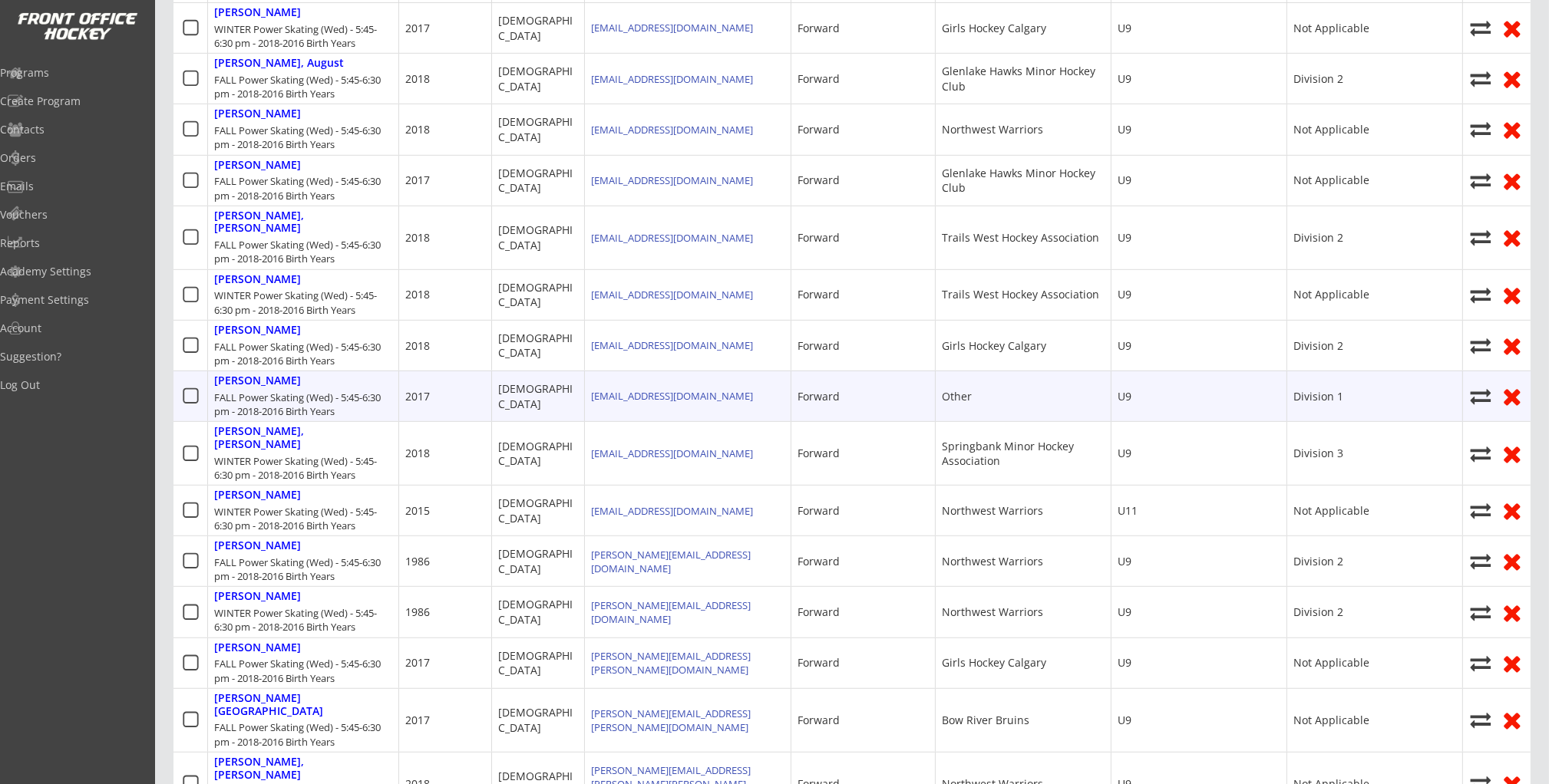
click at [413, 389] on div "2017" at bounding box center [417, 396] width 24 height 15
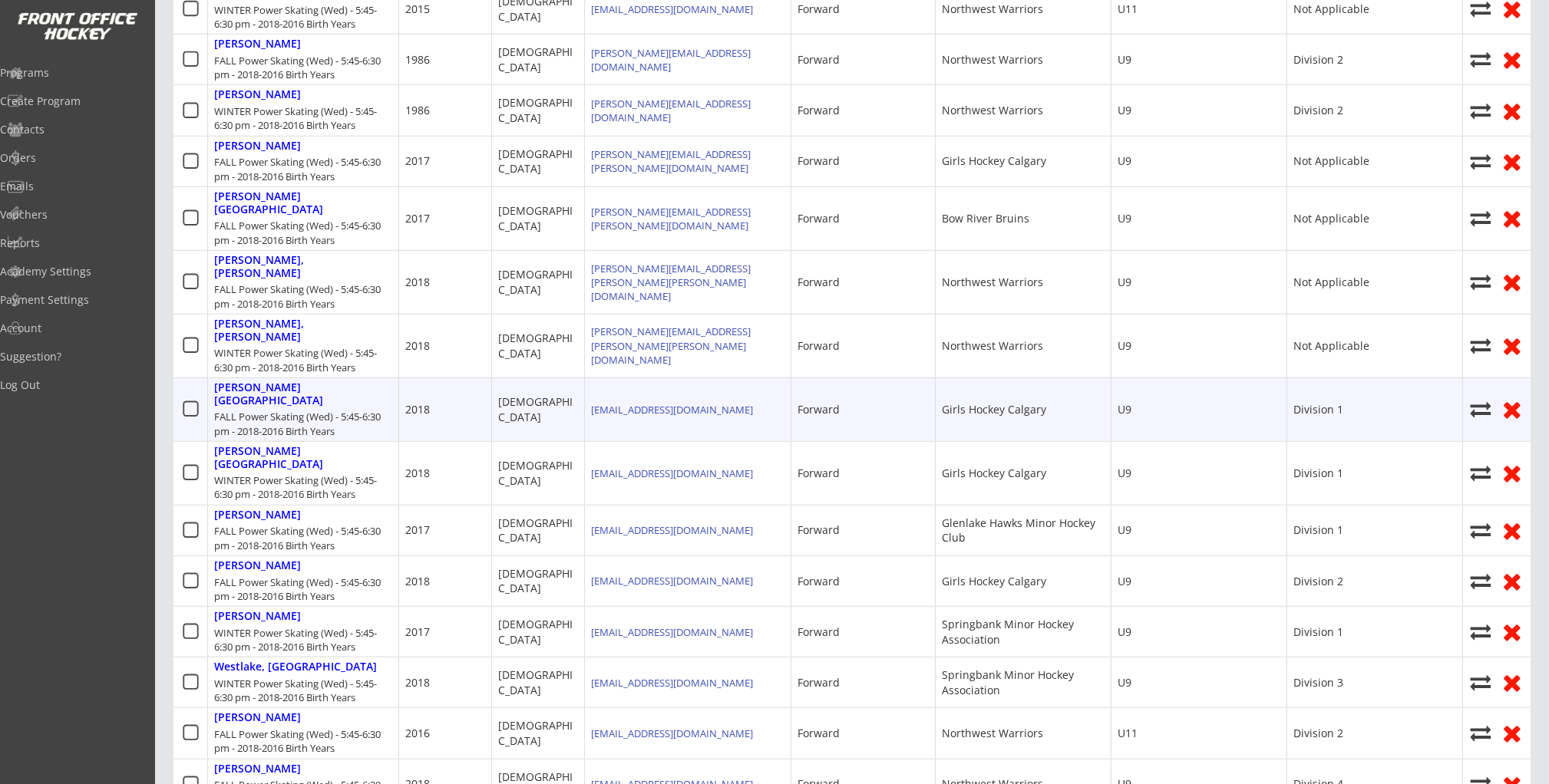
scroll to position [1793, 0]
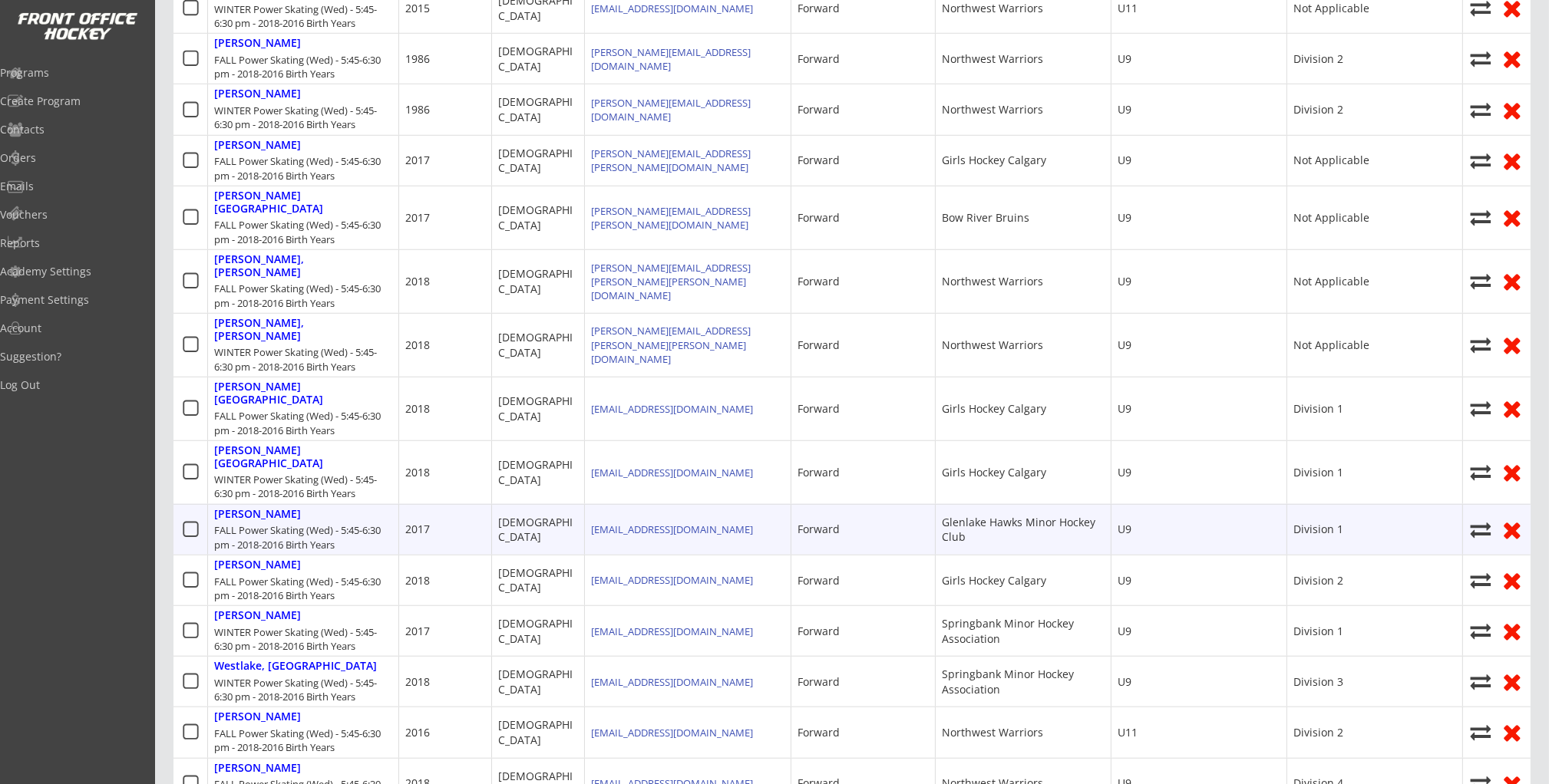
click at [429, 521] on div "2017" at bounding box center [417, 529] width 24 height 15
click at [421, 521] on div "2017" at bounding box center [417, 529] width 24 height 15
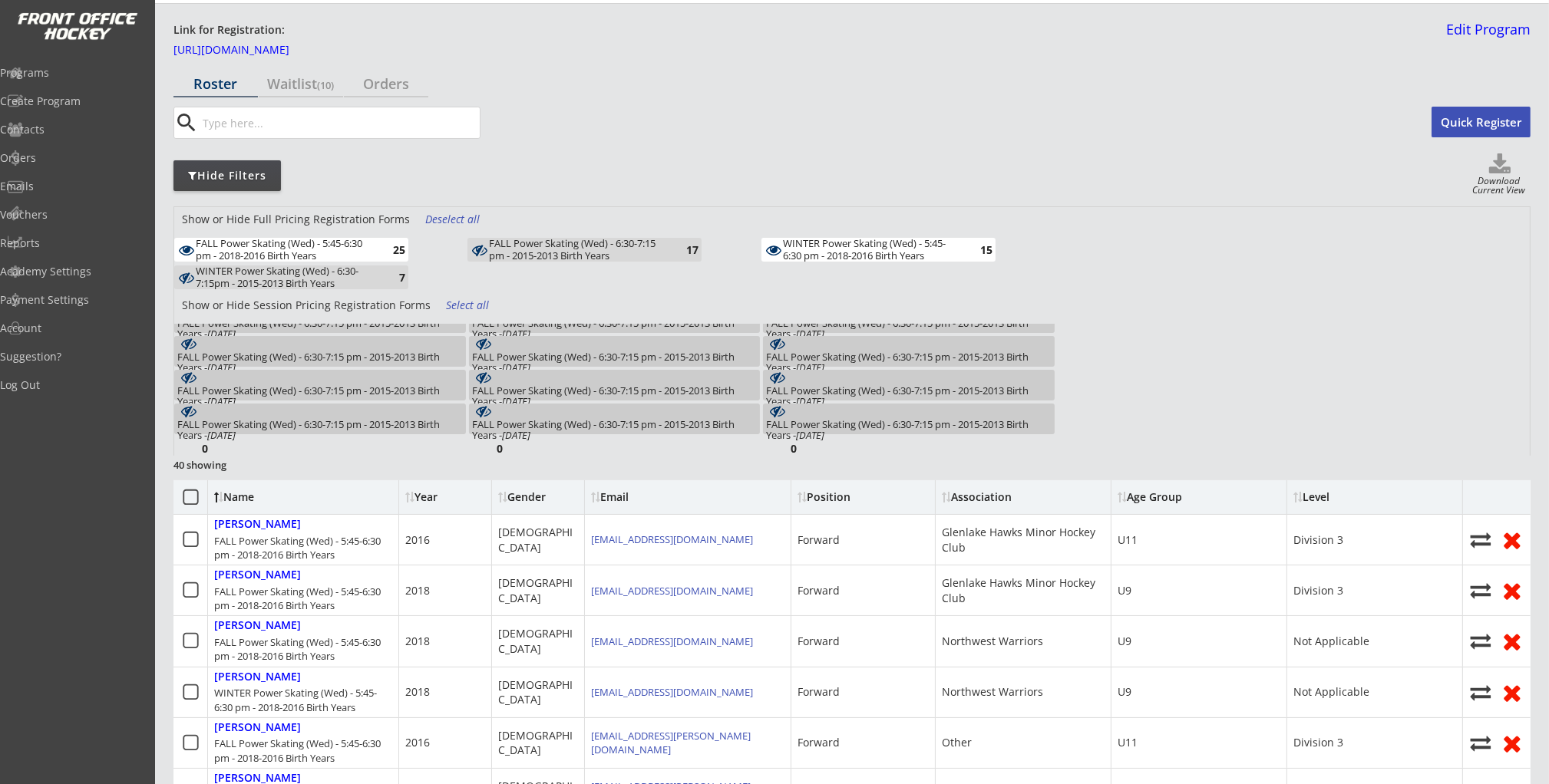
scroll to position [0, 0]
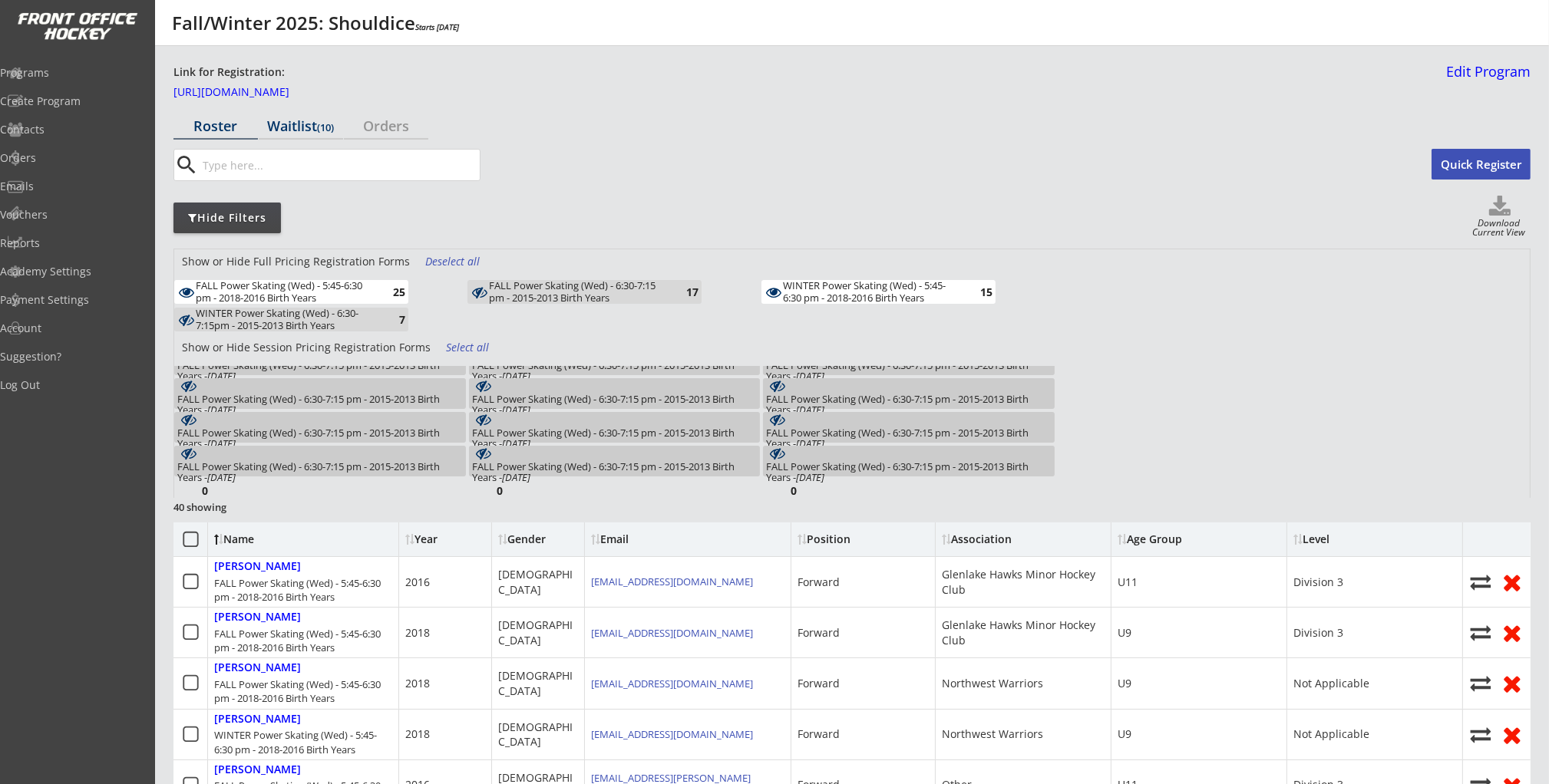
click at [289, 123] on div "Waitlist (10)" at bounding box center [301, 125] width 85 height 14
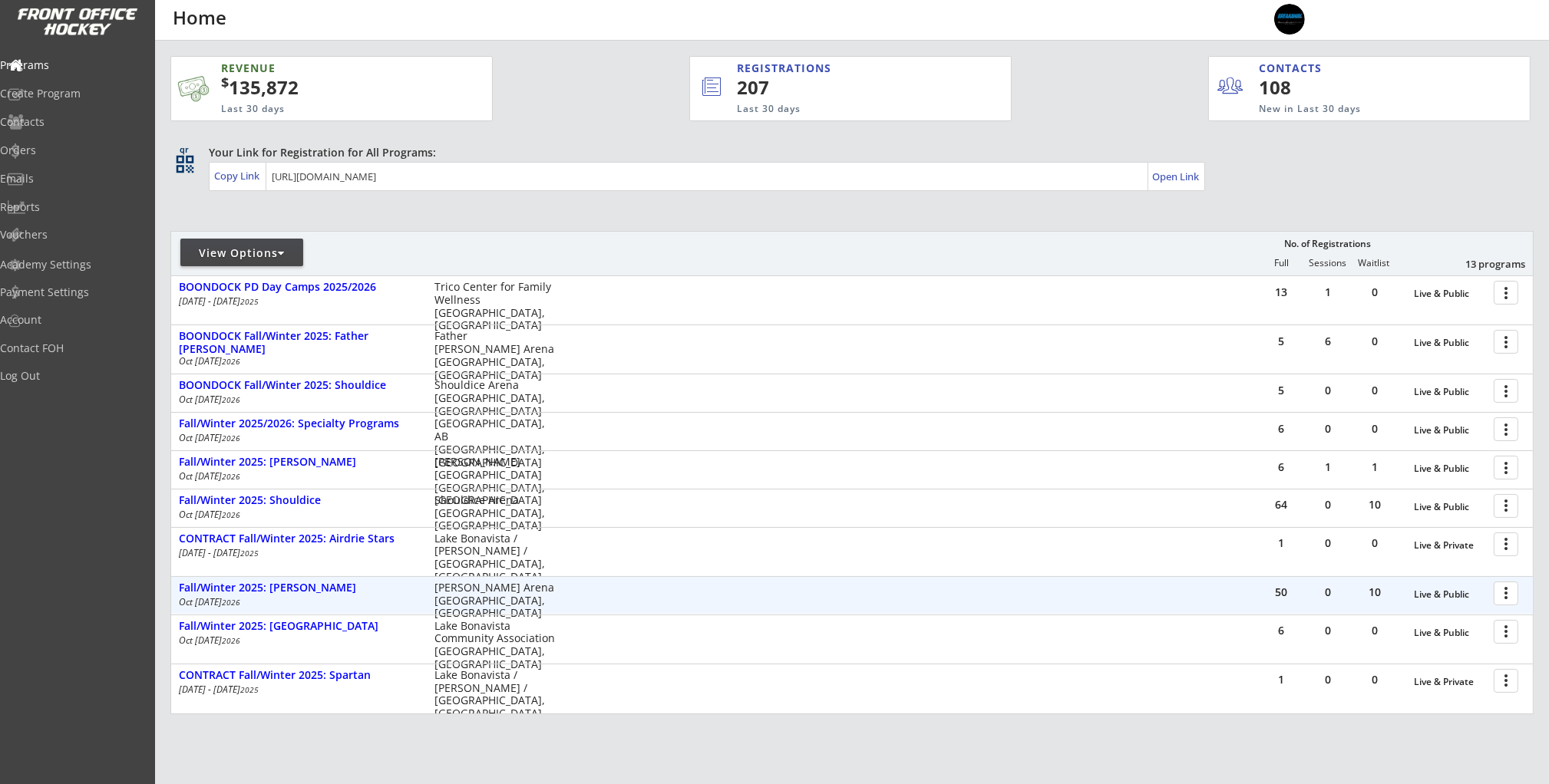
click at [1499, 591] on div at bounding box center [1508, 592] width 27 height 27
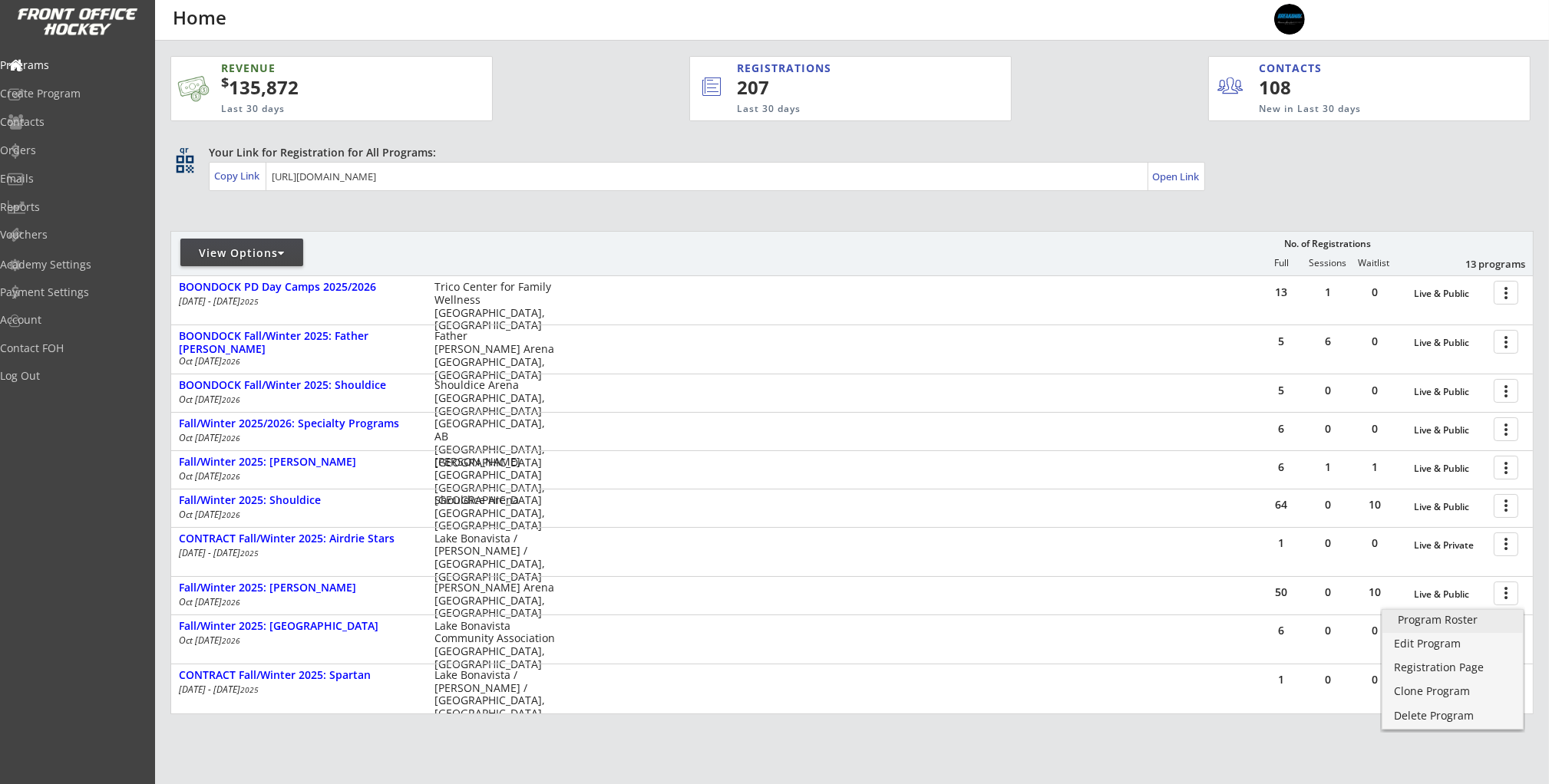
click at [1433, 631] on link "Program Roster" at bounding box center [1452, 621] width 141 height 23
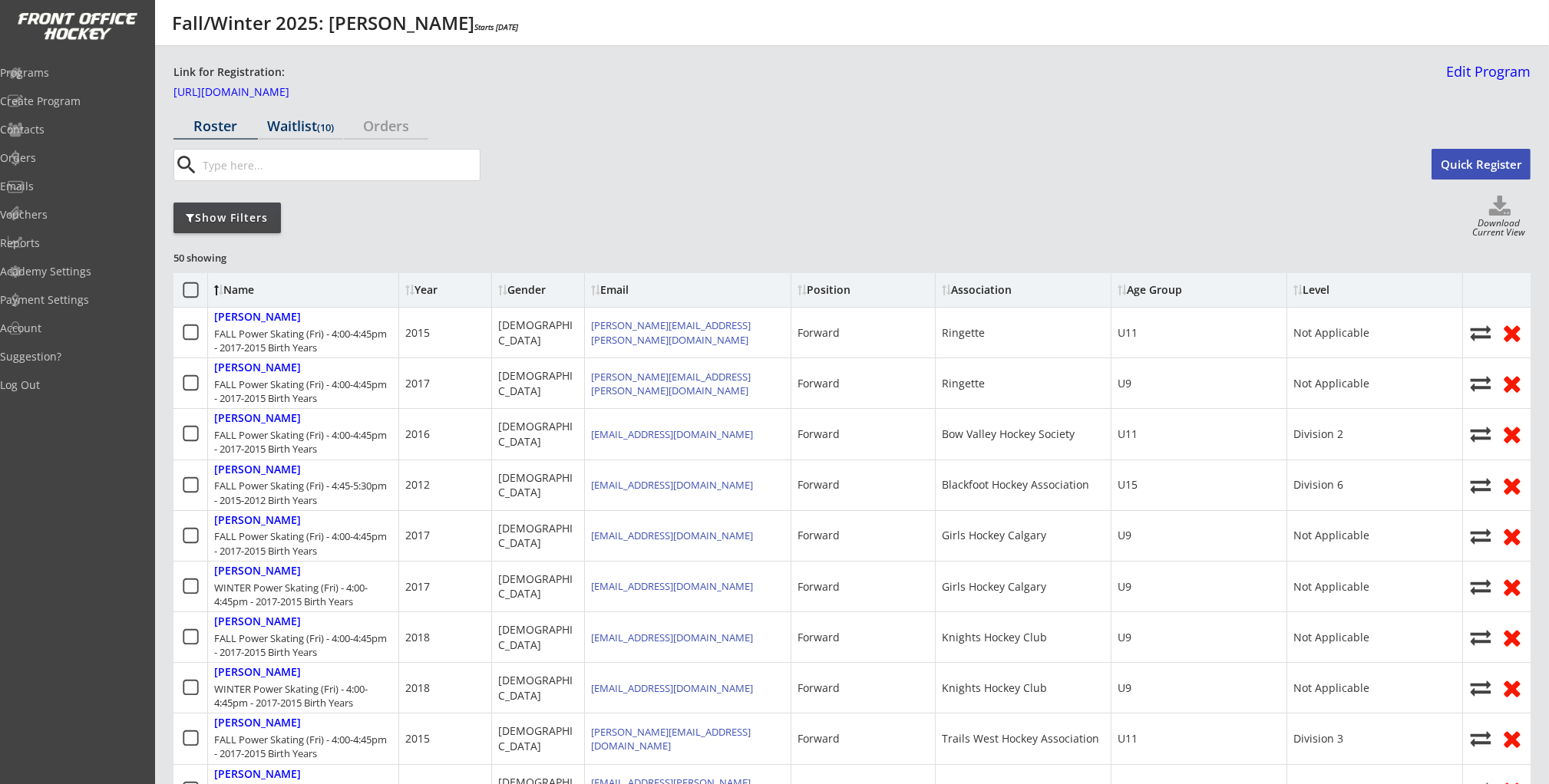
click at [282, 125] on div "Waitlist (10)" at bounding box center [301, 125] width 85 height 14
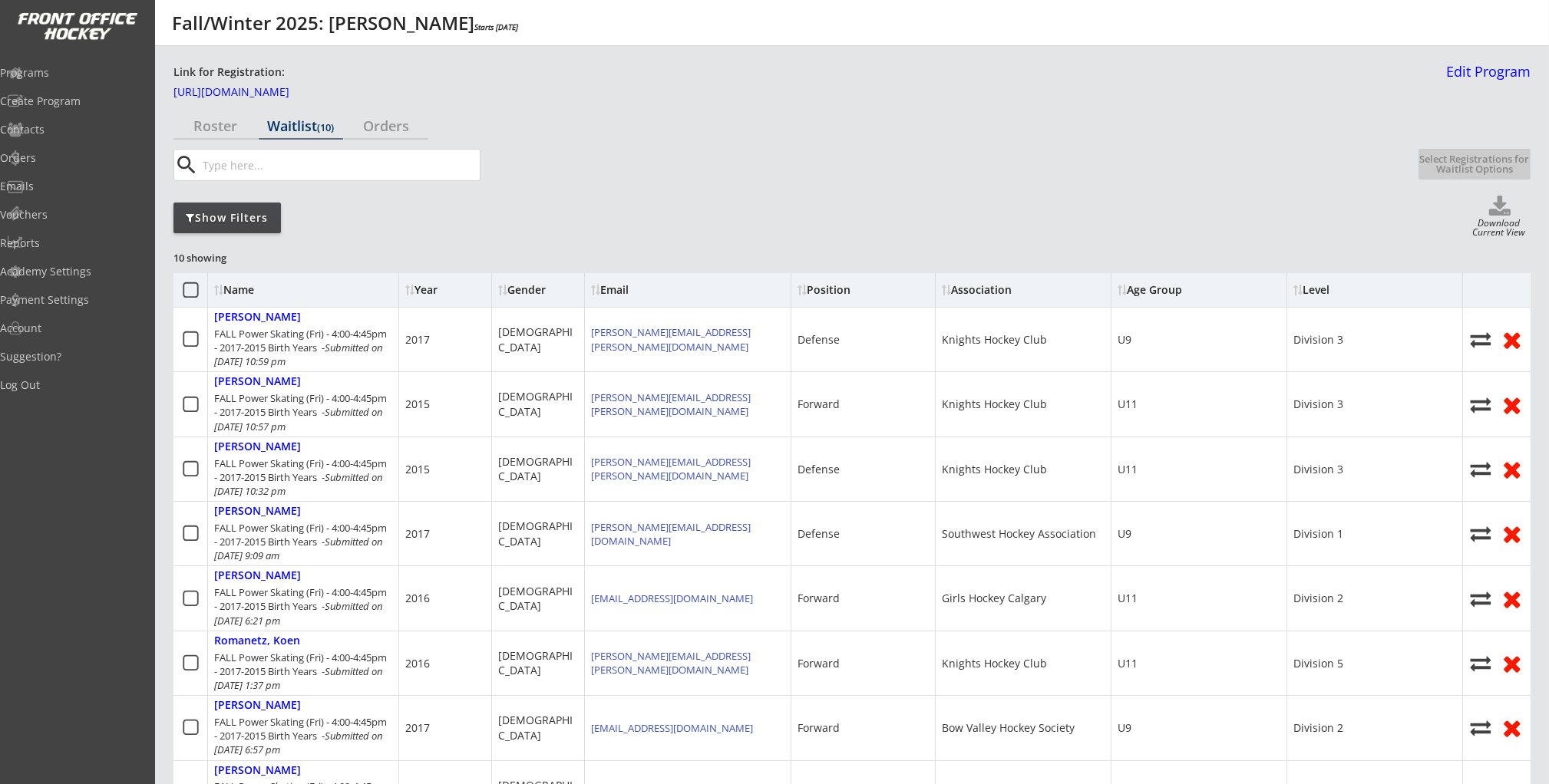
drag, startPoint x: 194, startPoint y: 295, endPoint x: 212, endPoint y: 299, distance: 18.4
click at [194, 295] on icon at bounding box center [191, 290] width 20 height 20
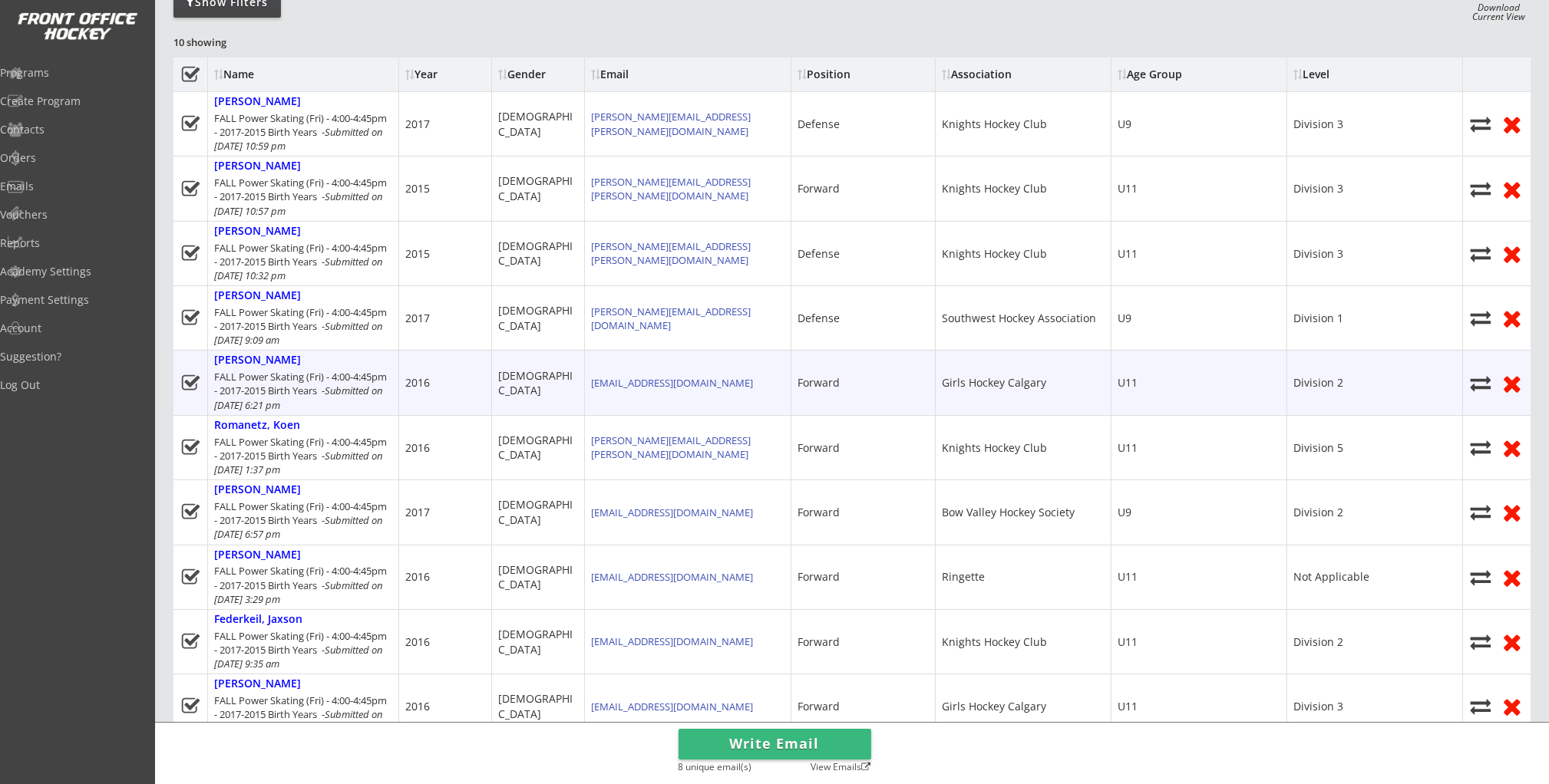
scroll to position [212, 0]
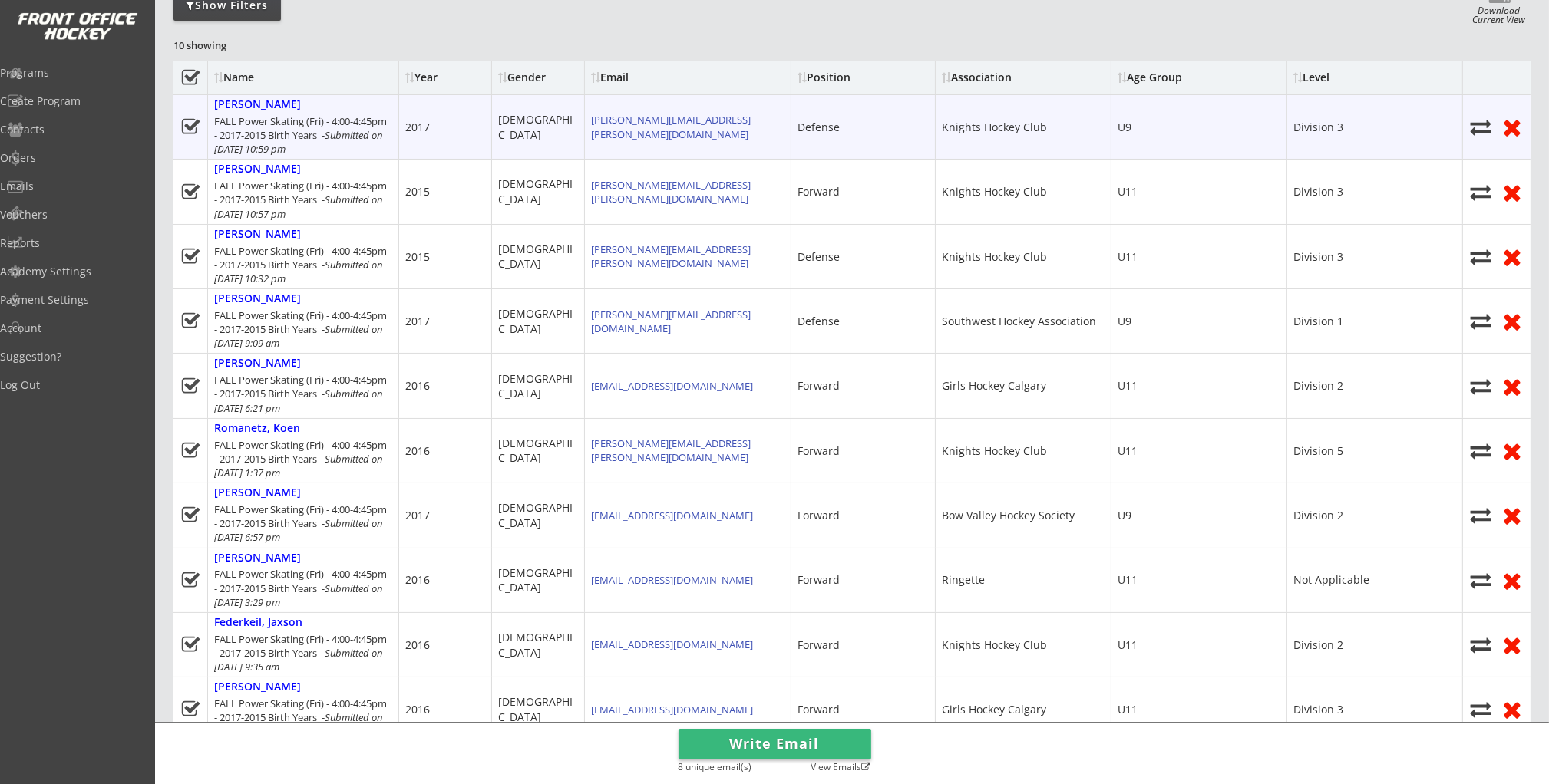
click at [188, 126] on use at bounding box center [190, 126] width 18 height 15
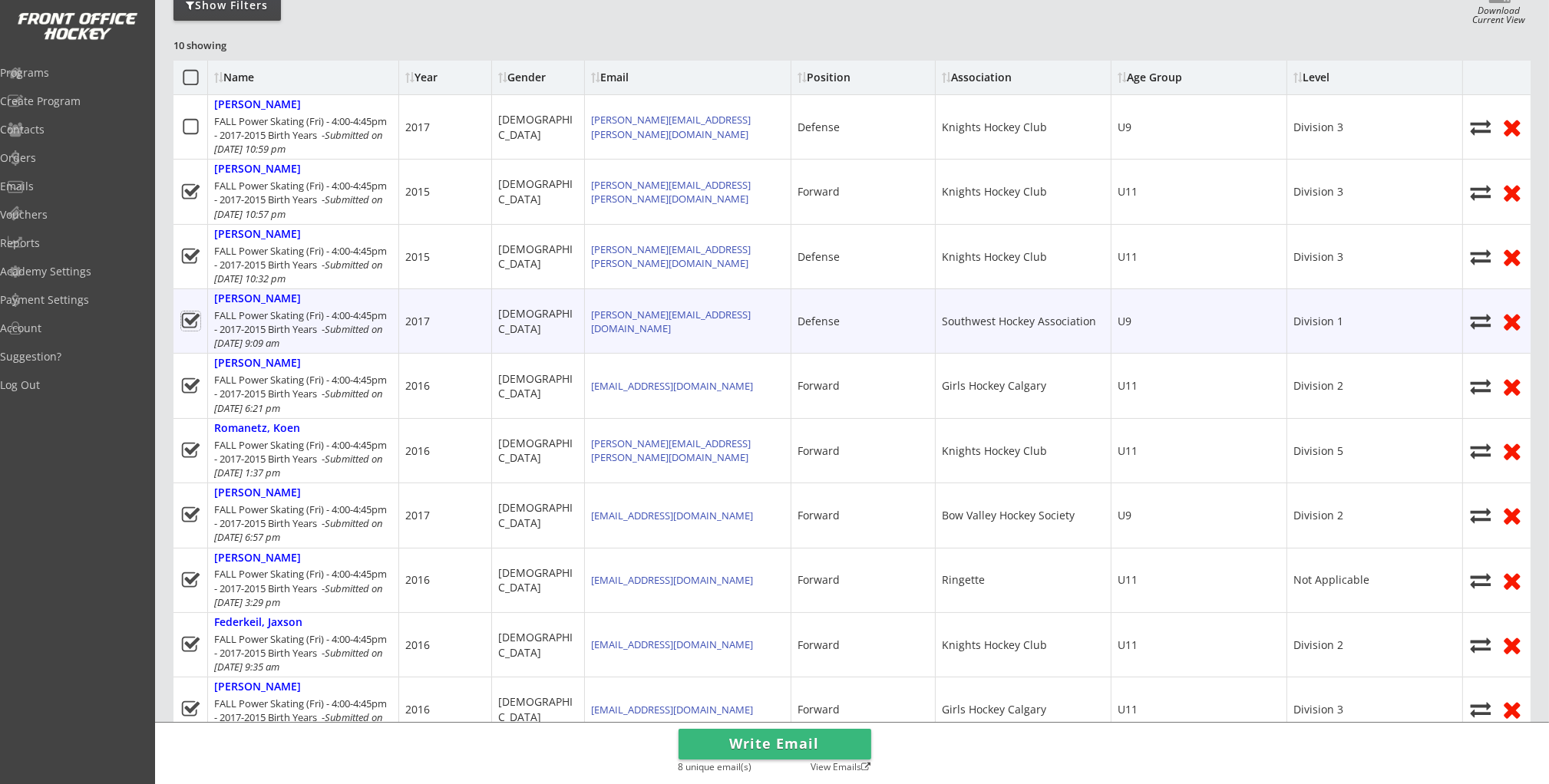
click at [193, 315] on icon at bounding box center [191, 321] width 20 height 20
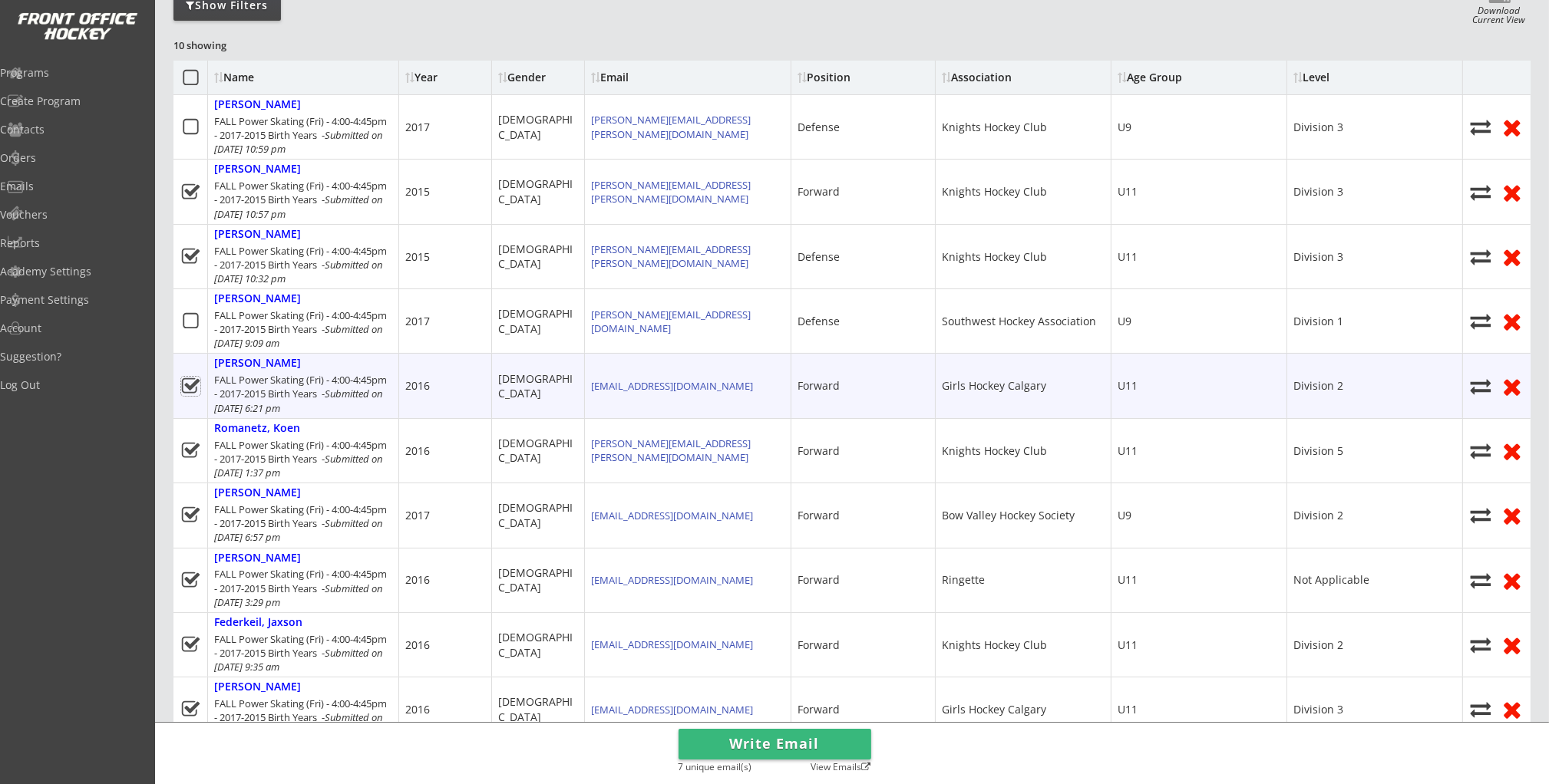
click at [189, 391] on use at bounding box center [190, 385] width 18 height 15
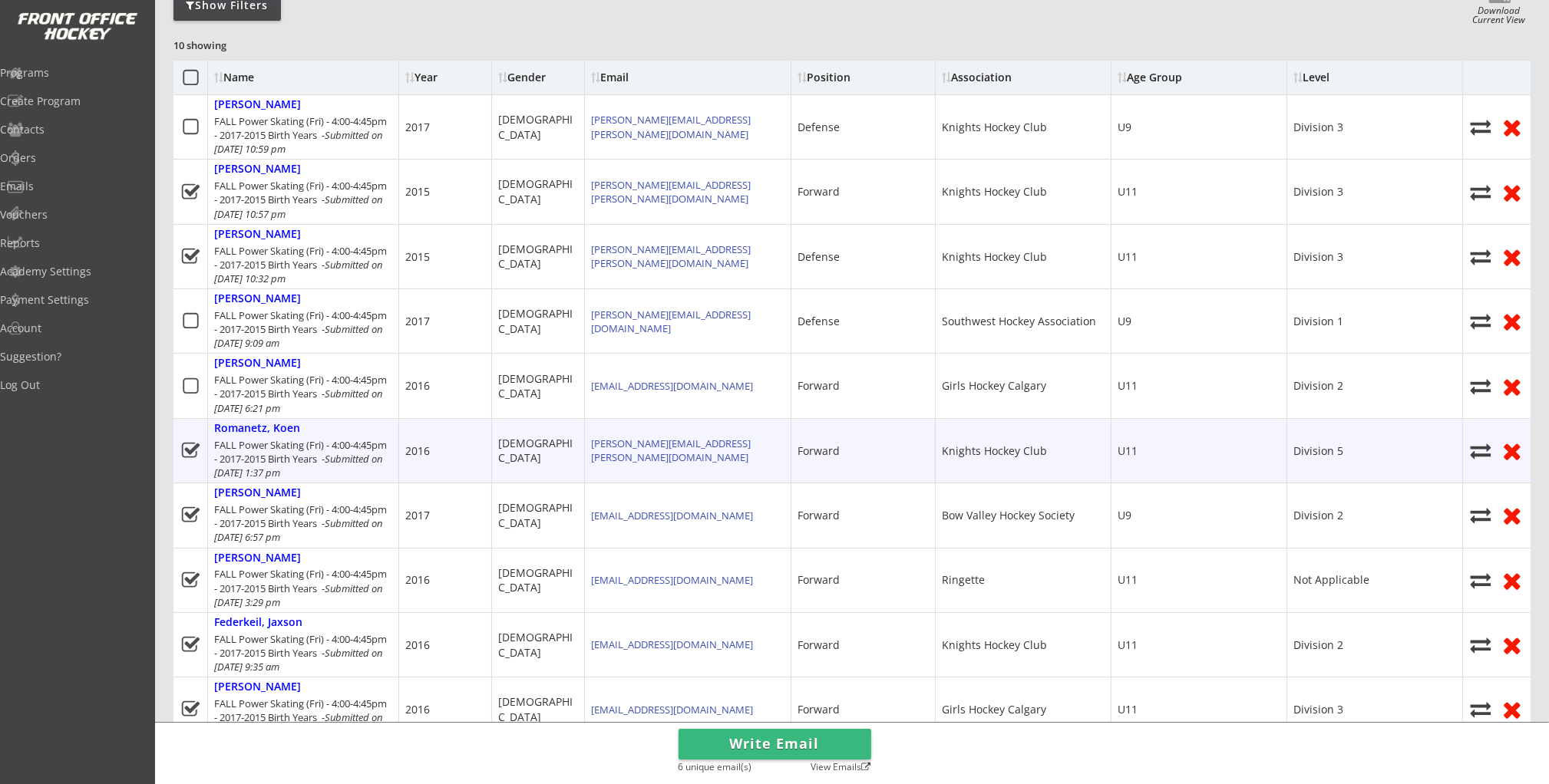
click at [191, 454] on icon at bounding box center [191, 451] width 20 height 20
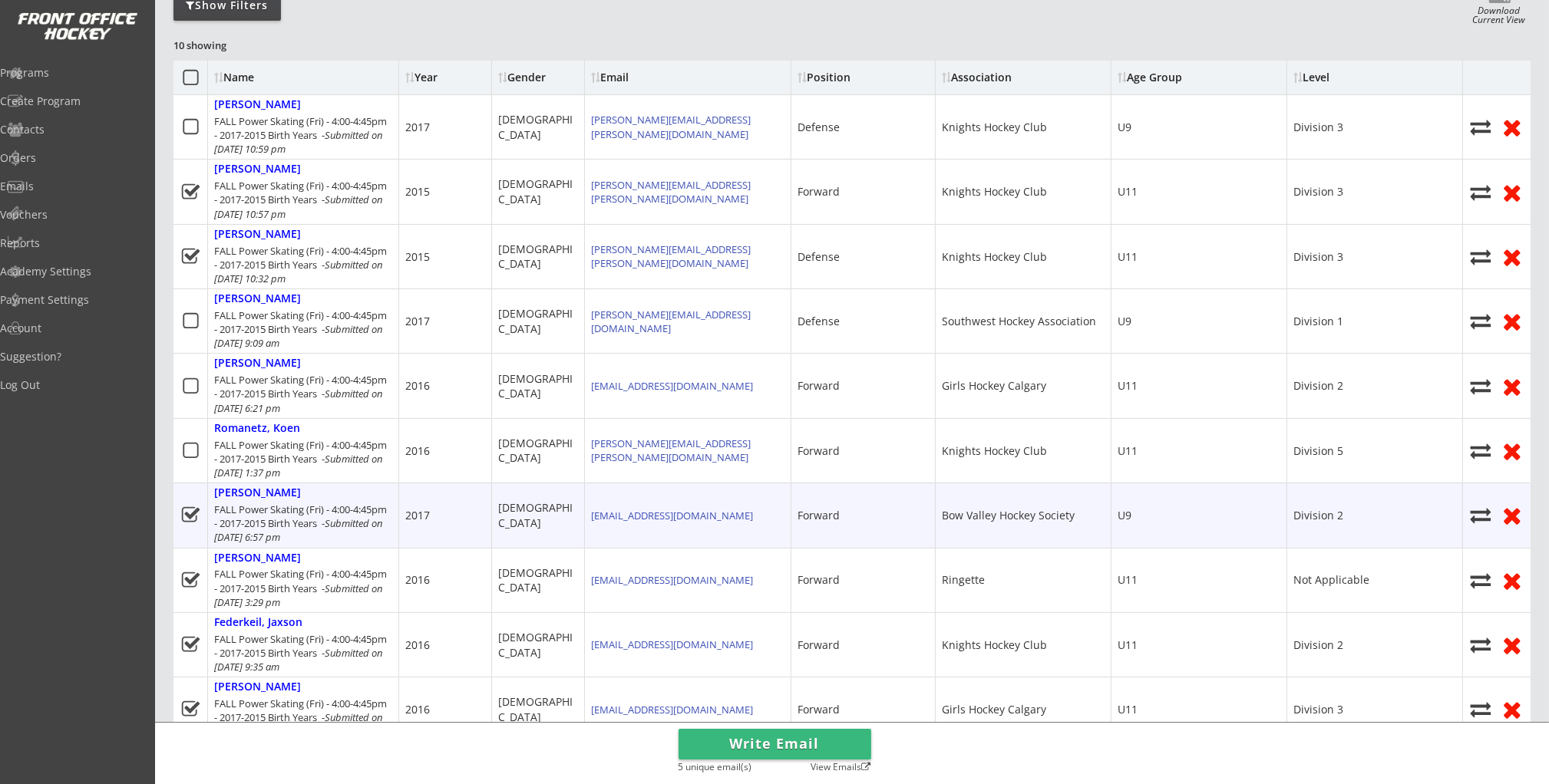
drag, startPoint x: 186, startPoint y: 520, endPoint x: 188, endPoint y: 538, distance: 18.1
click at [186, 520] on icon at bounding box center [191, 516] width 20 height 20
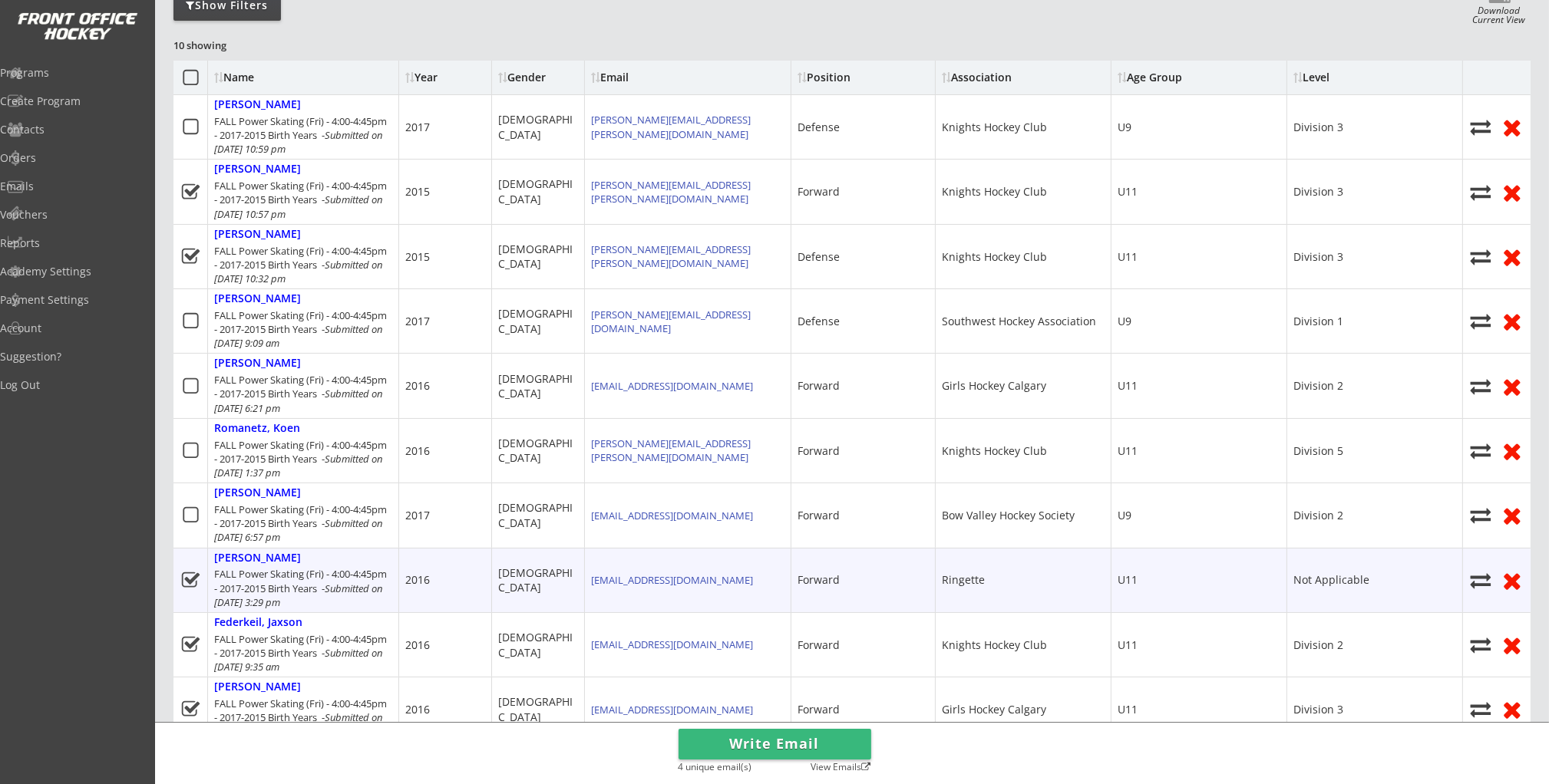
drag, startPoint x: 188, startPoint y: 577, endPoint x: 188, endPoint y: 589, distance: 12.0
click at [188, 578] on icon at bounding box center [191, 581] width 20 height 20
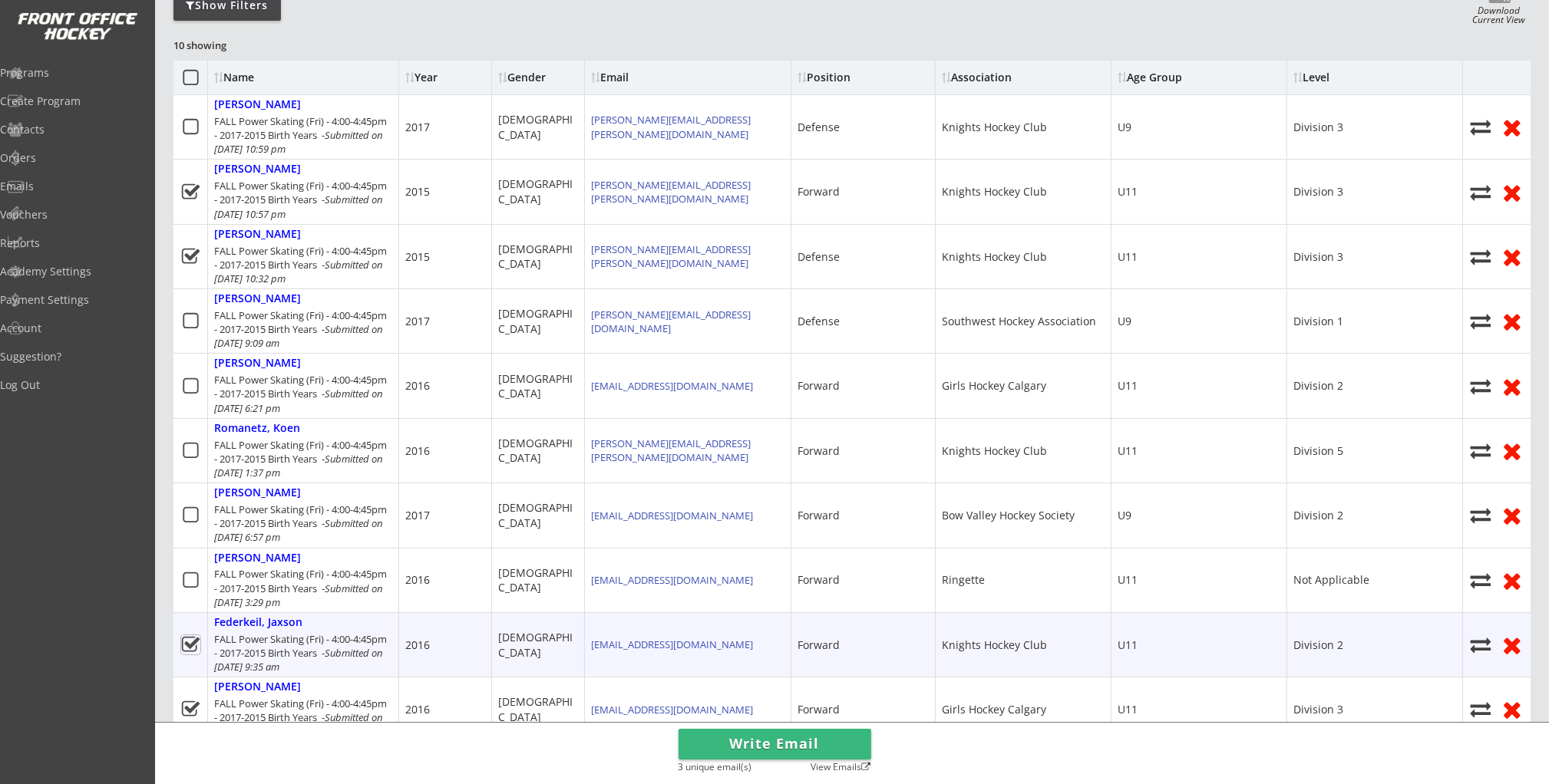
click at [190, 643] on use at bounding box center [190, 644] width 18 height 15
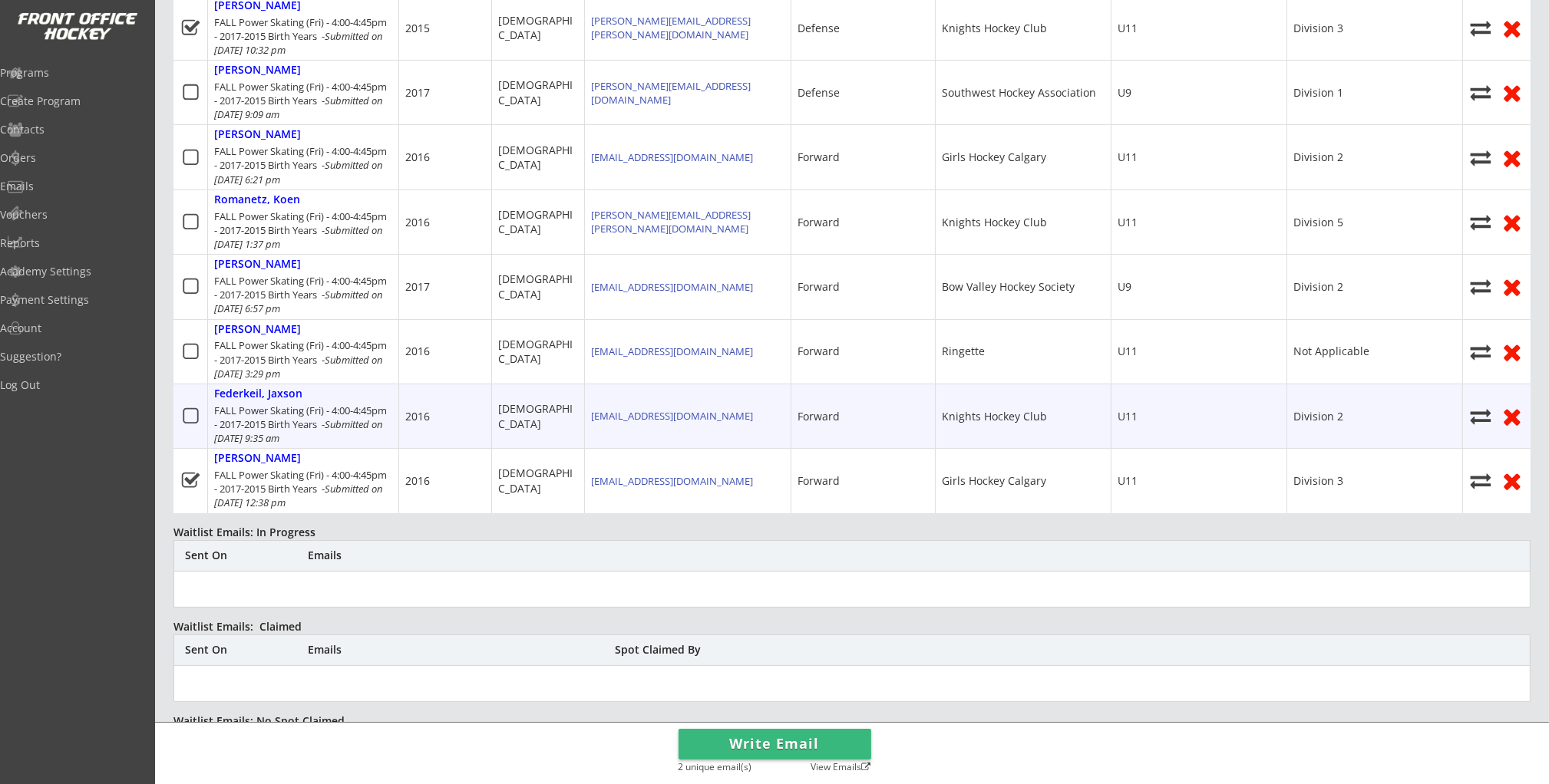
scroll to position [450, 0]
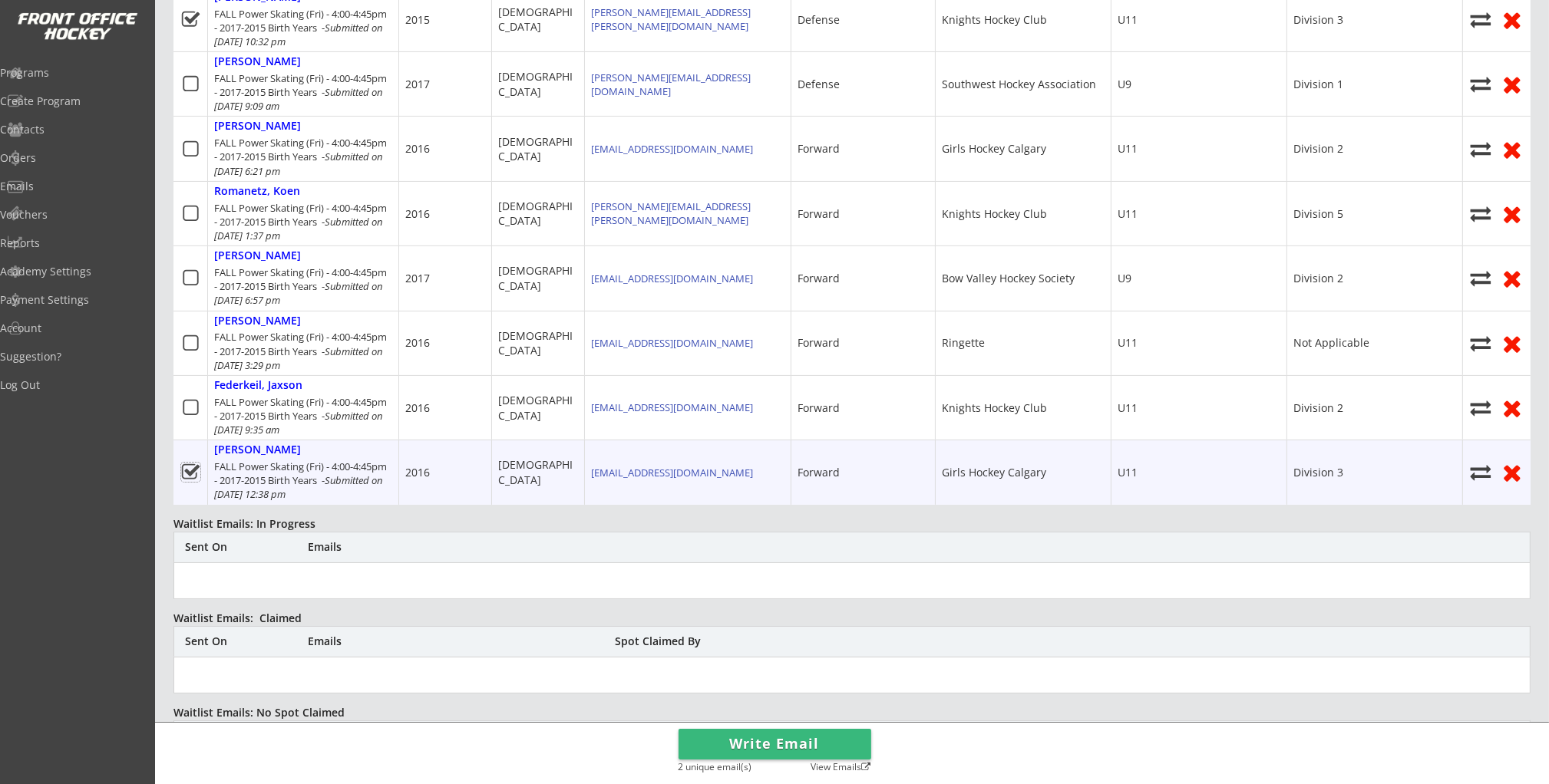
click at [188, 473] on use at bounding box center [190, 472] width 18 height 15
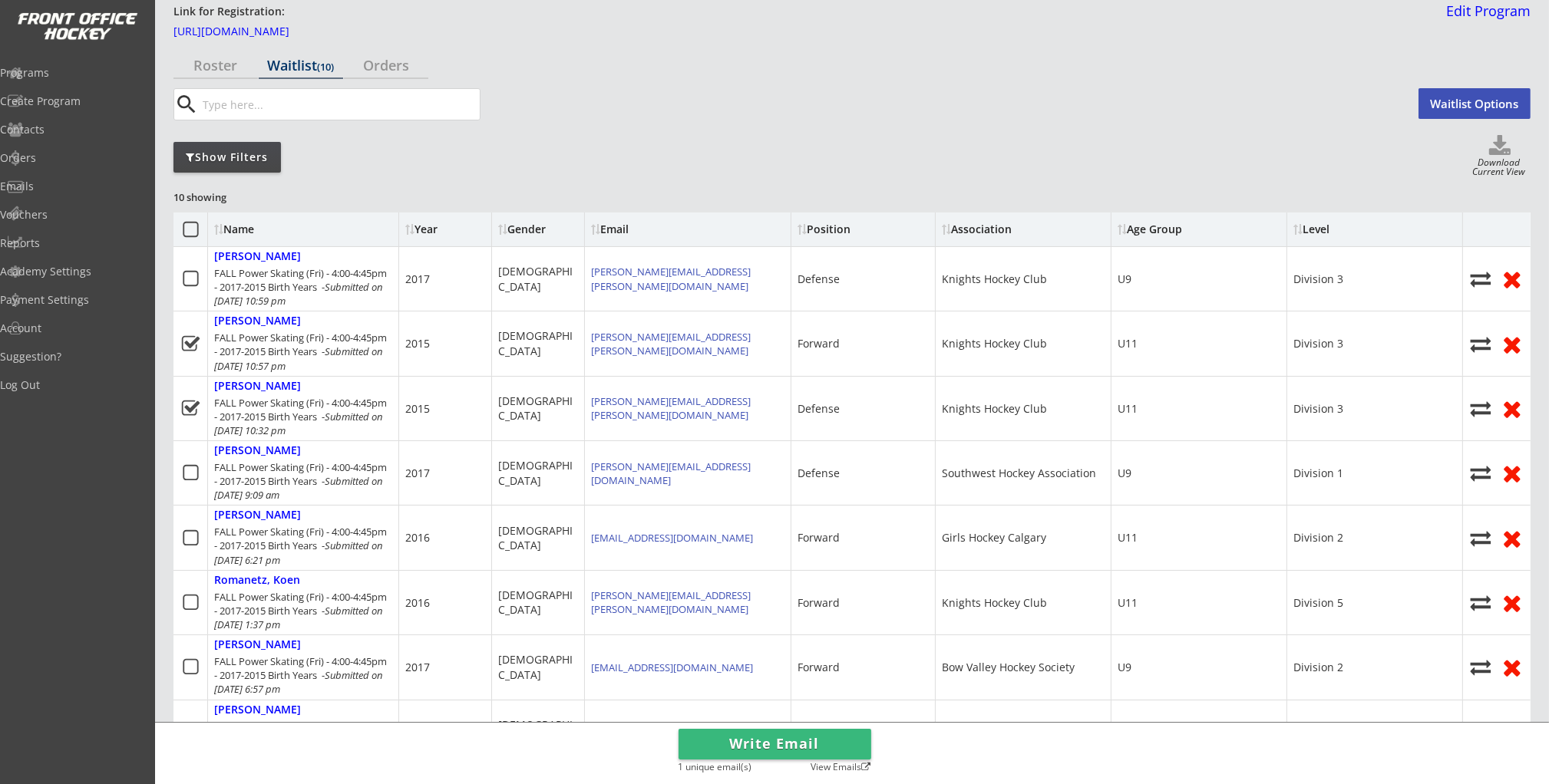
scroll to position [44, 0]
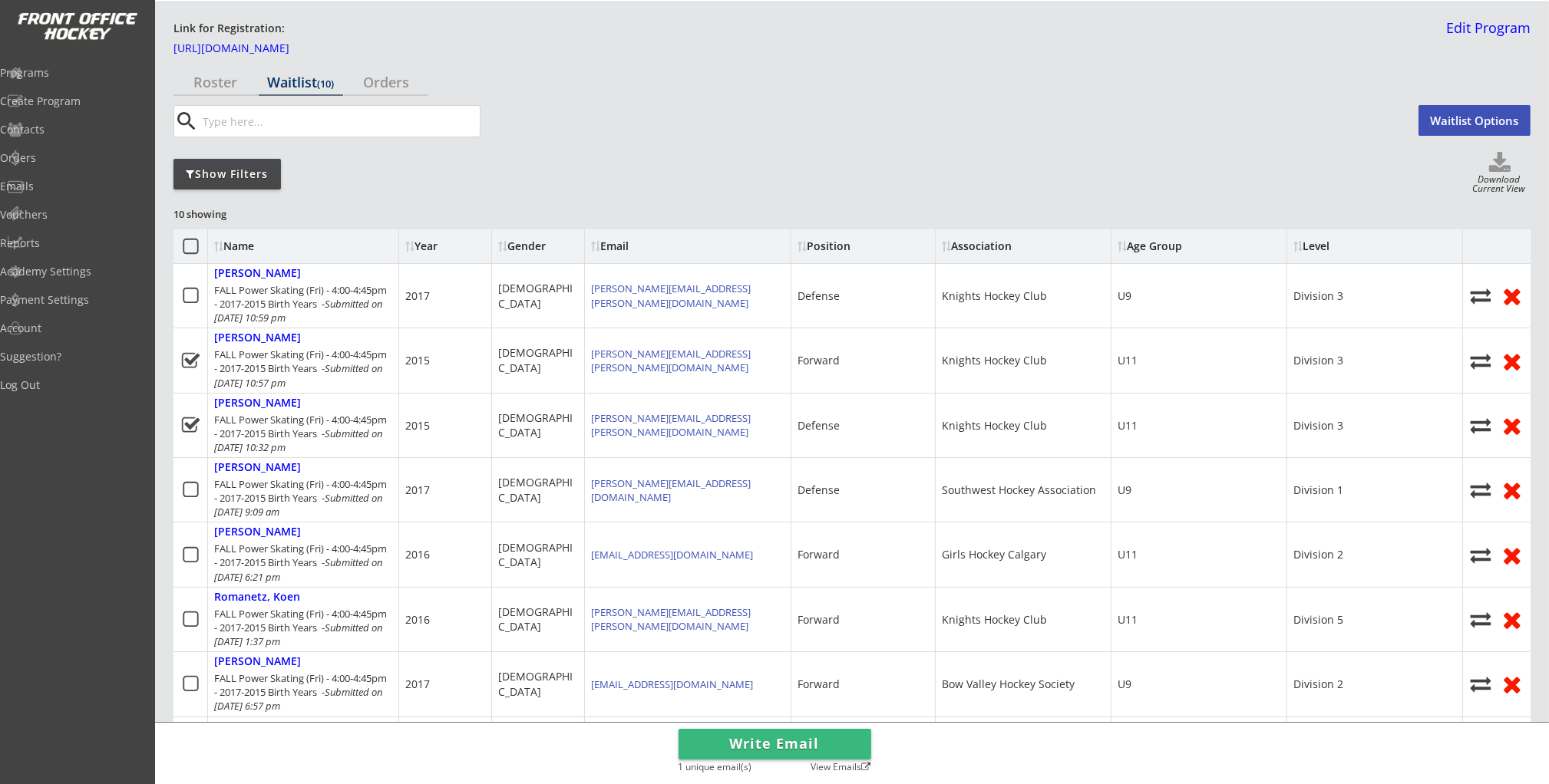
click at [801, 746] on button "Write Email" at bounding box center [774, 744] width 193 height 31
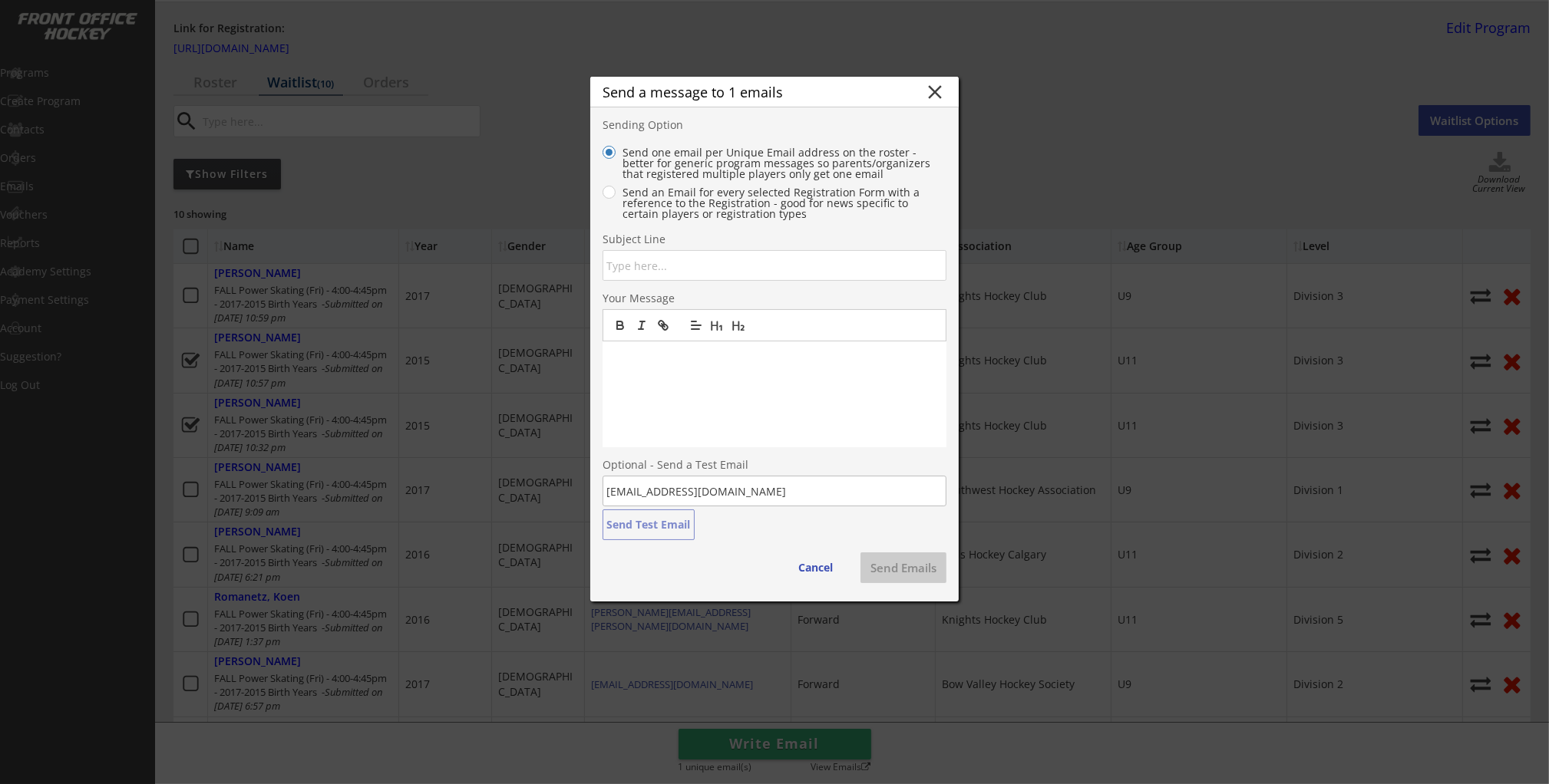
click at [687, 263] on input "input" at bounding box center [774, 266] width 344 height 31
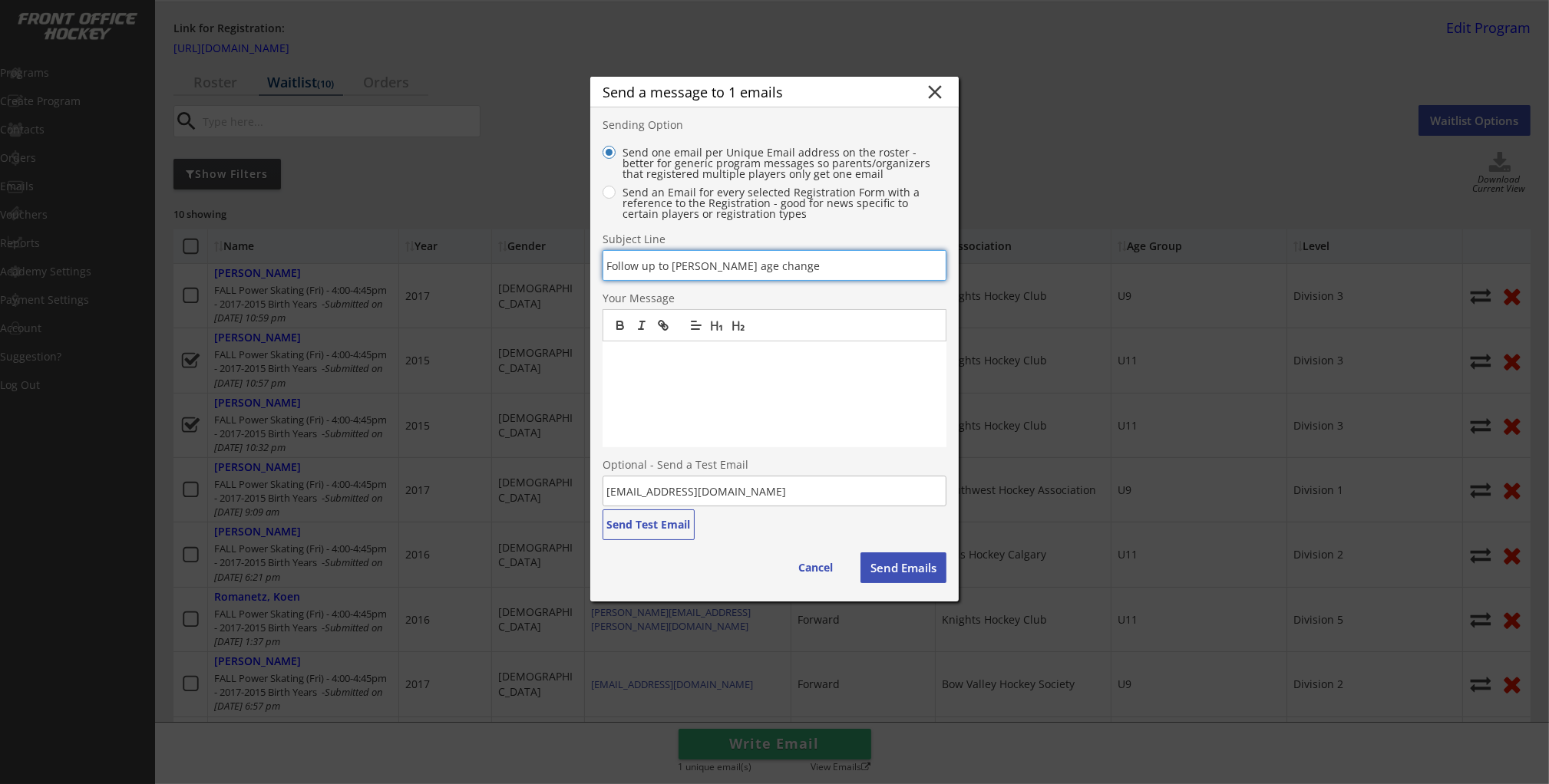
type input "Follow up to [PERSON_NAME] age change"
click at [667, 362] on p at bounding box center [774, 357] width 321 height 14
drag, startPoint x: 756, startPoint y: 86, endPoint x: 859, endPoint y: 96, distance: 103.5
click at [850, 98] on div "Send a message to 1 emails" at bounding box center [763, 92] width 321 height 14
click at [934, 89] on button "close" at bounding box center [935, 92] width 23 height 23
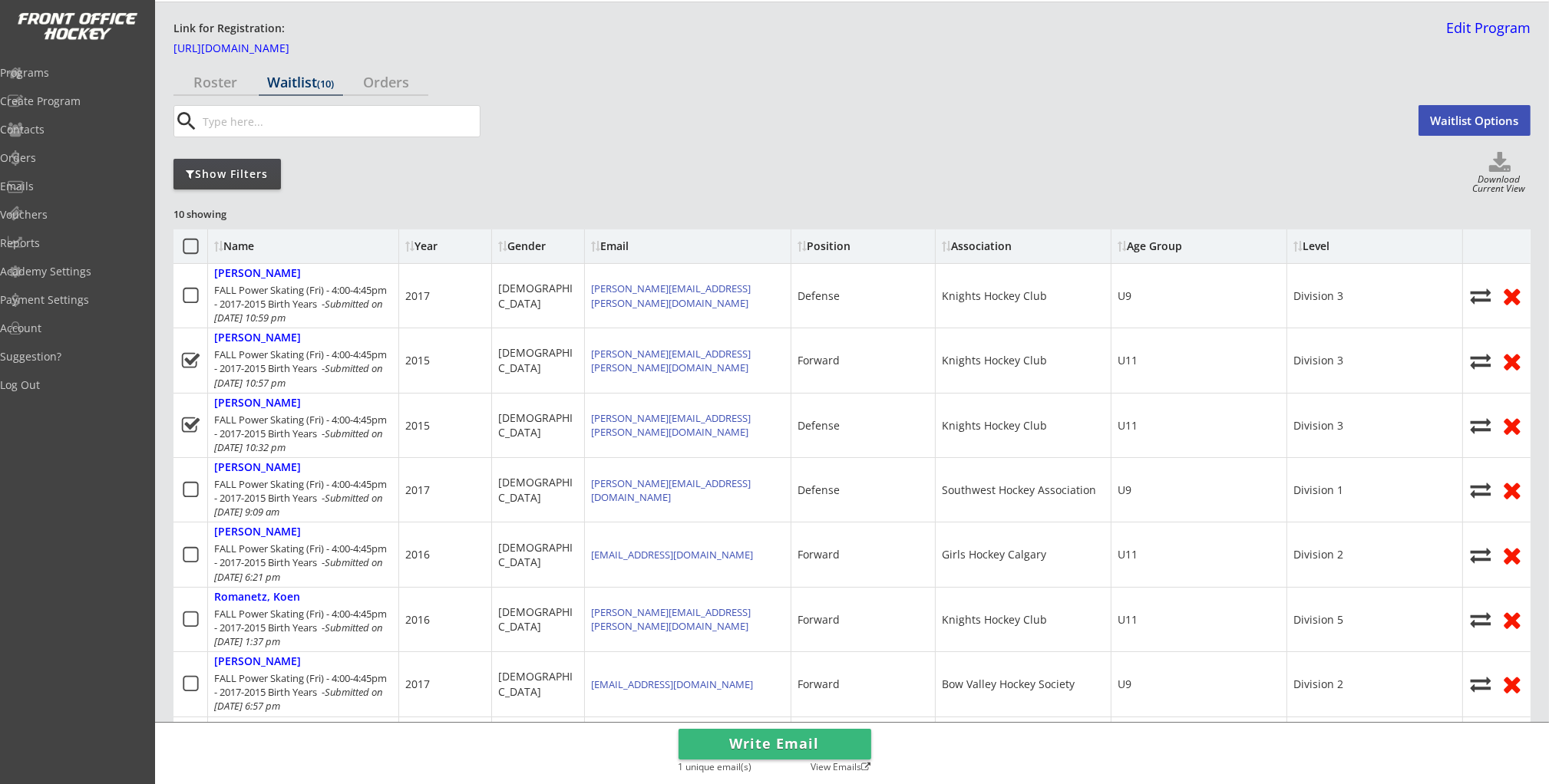
click at [723, 745] on button "Write Email" at bounding box center [774, 744] width 193 height 31
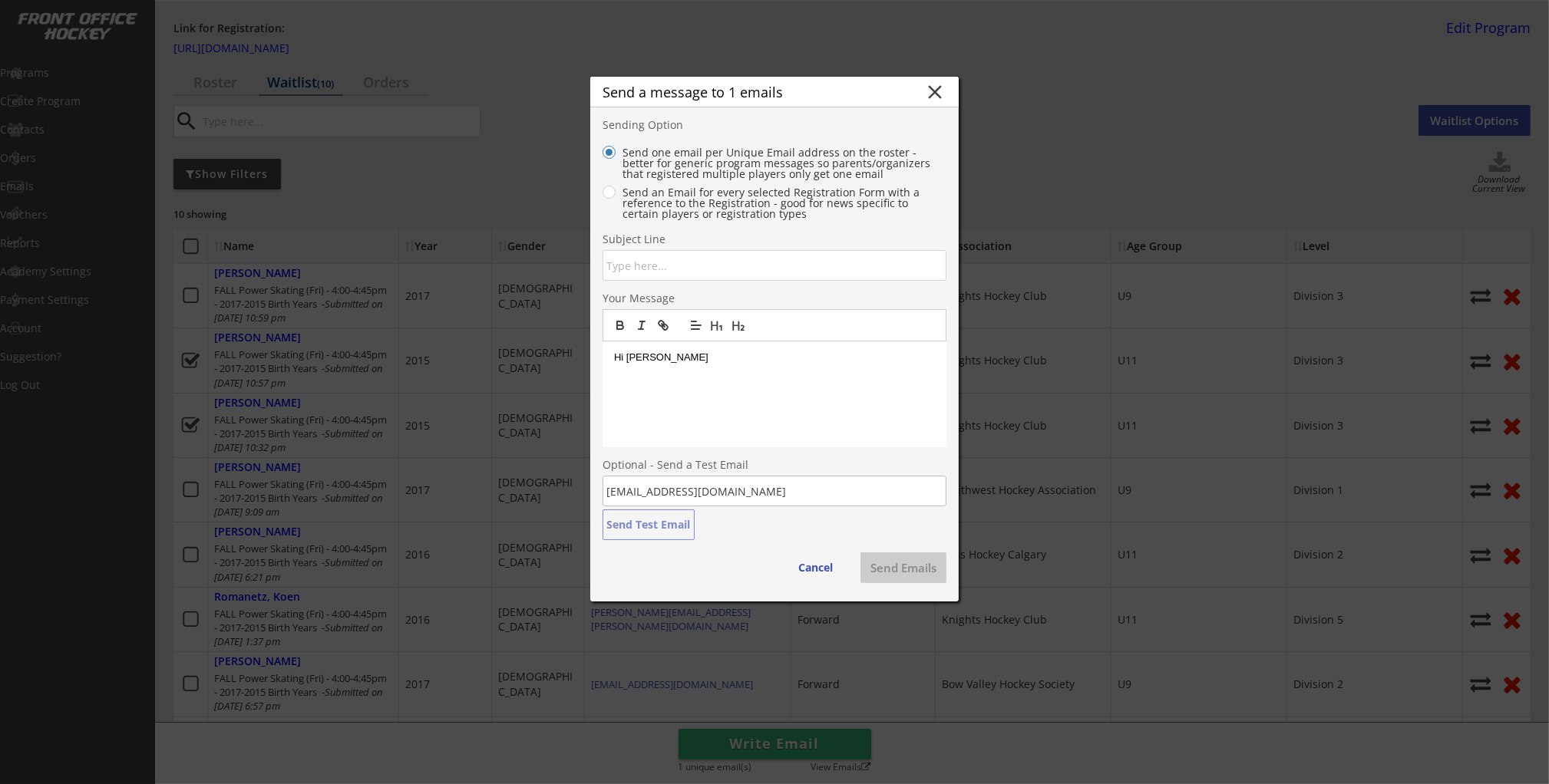
click at [691, 362] on p "Hi Kathryn" at bounding box center [774, 357] width 321 height 14
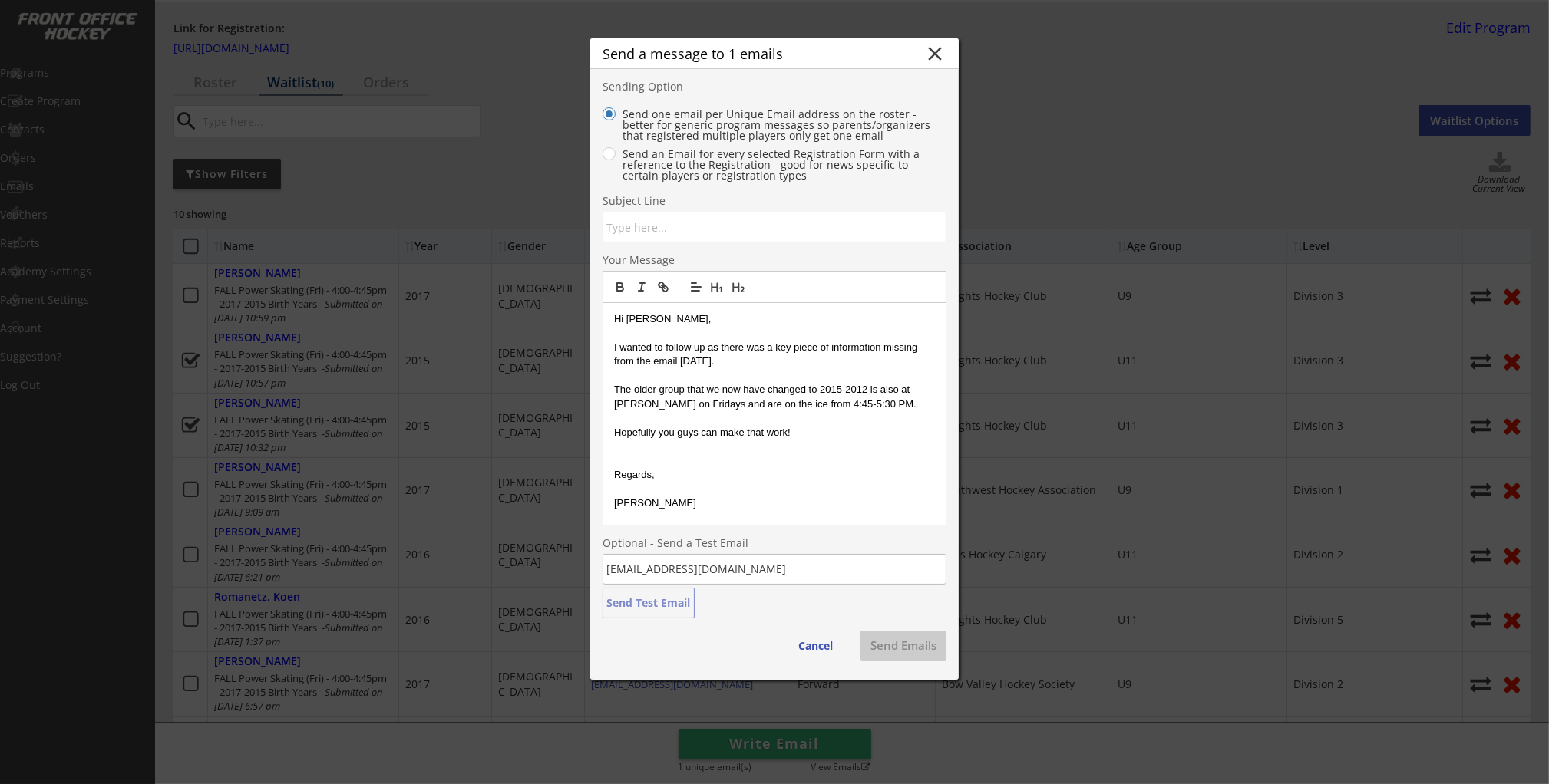
click at [797, 432] on p "Hopefully you guys can make that work!" at bounding box center [774, 433] width 321 height 14
click at [640, 229] on input "input" at bounding box center [774, 227] width 344 height 31
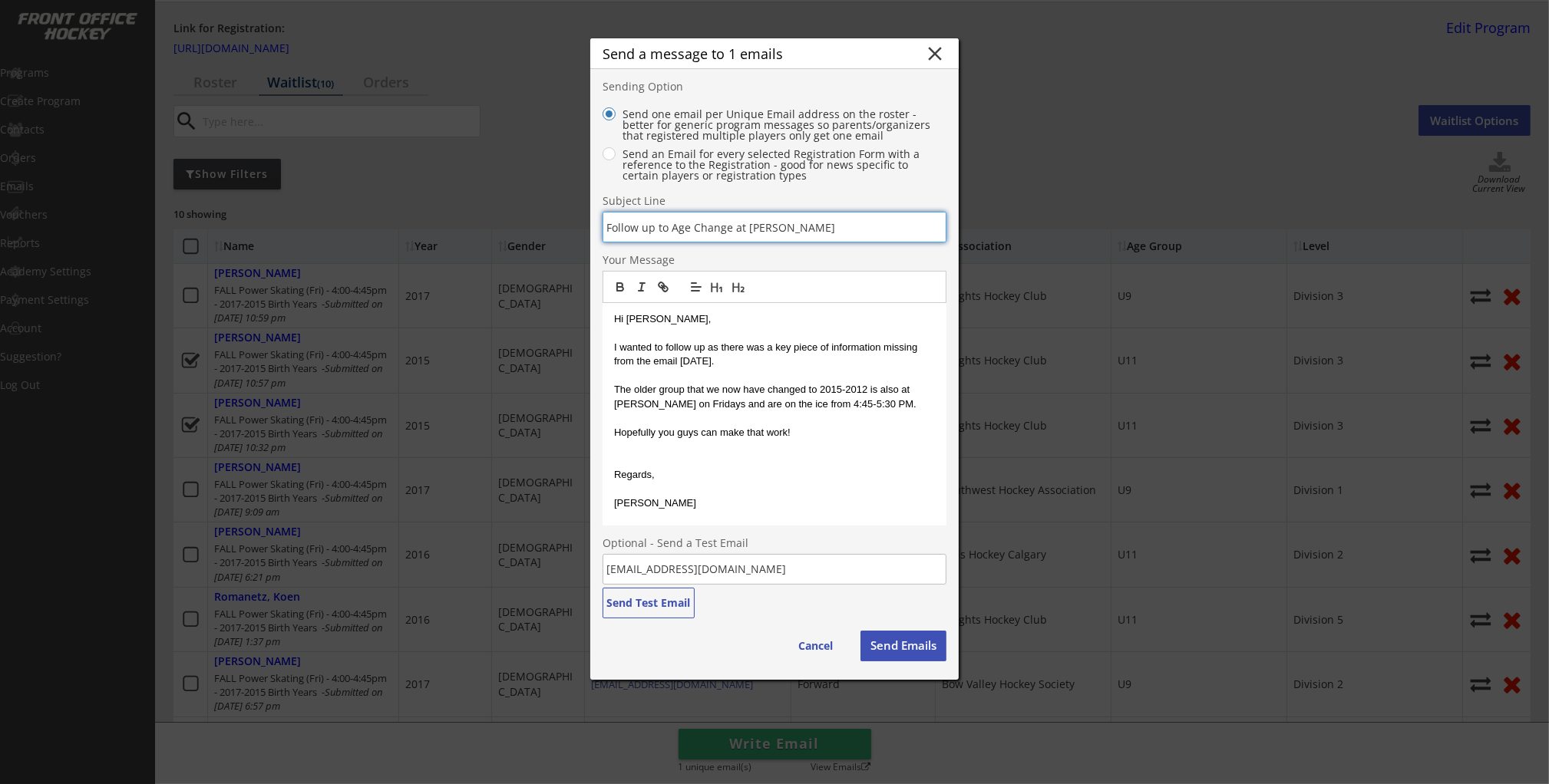
type input "Follow up to Age Change at Frank McCool"
click at [897, 641] on button "Send Emails" at bounding box center [903, 646] width 86 height 31
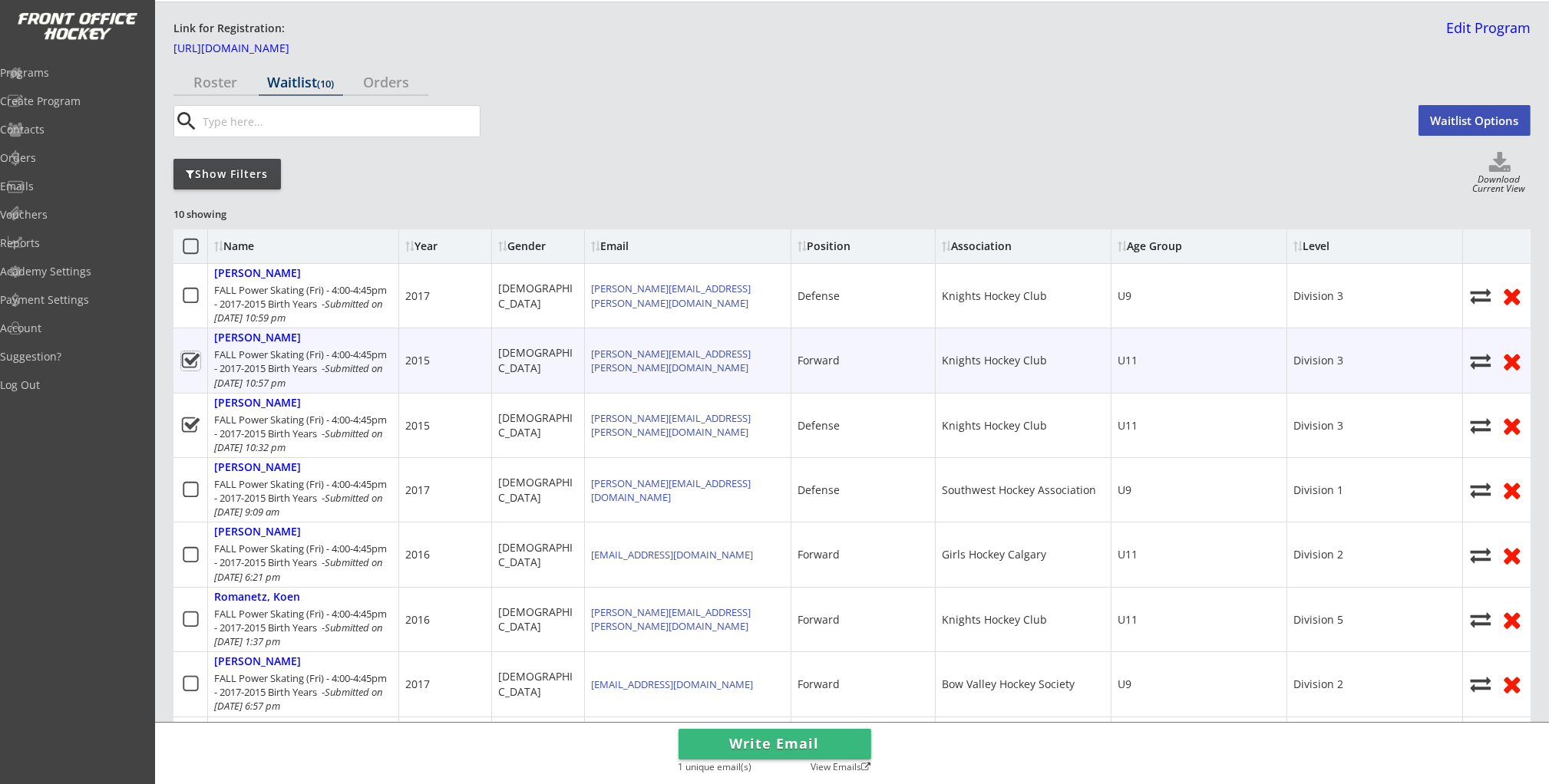
drag, startPoint x: 193, startPoint y: 364, endPoint x: 196, endPoint y: 387, distance: 23.2
click at [193, 364] on icon at bounding box center [191, 361] width 20 height 20
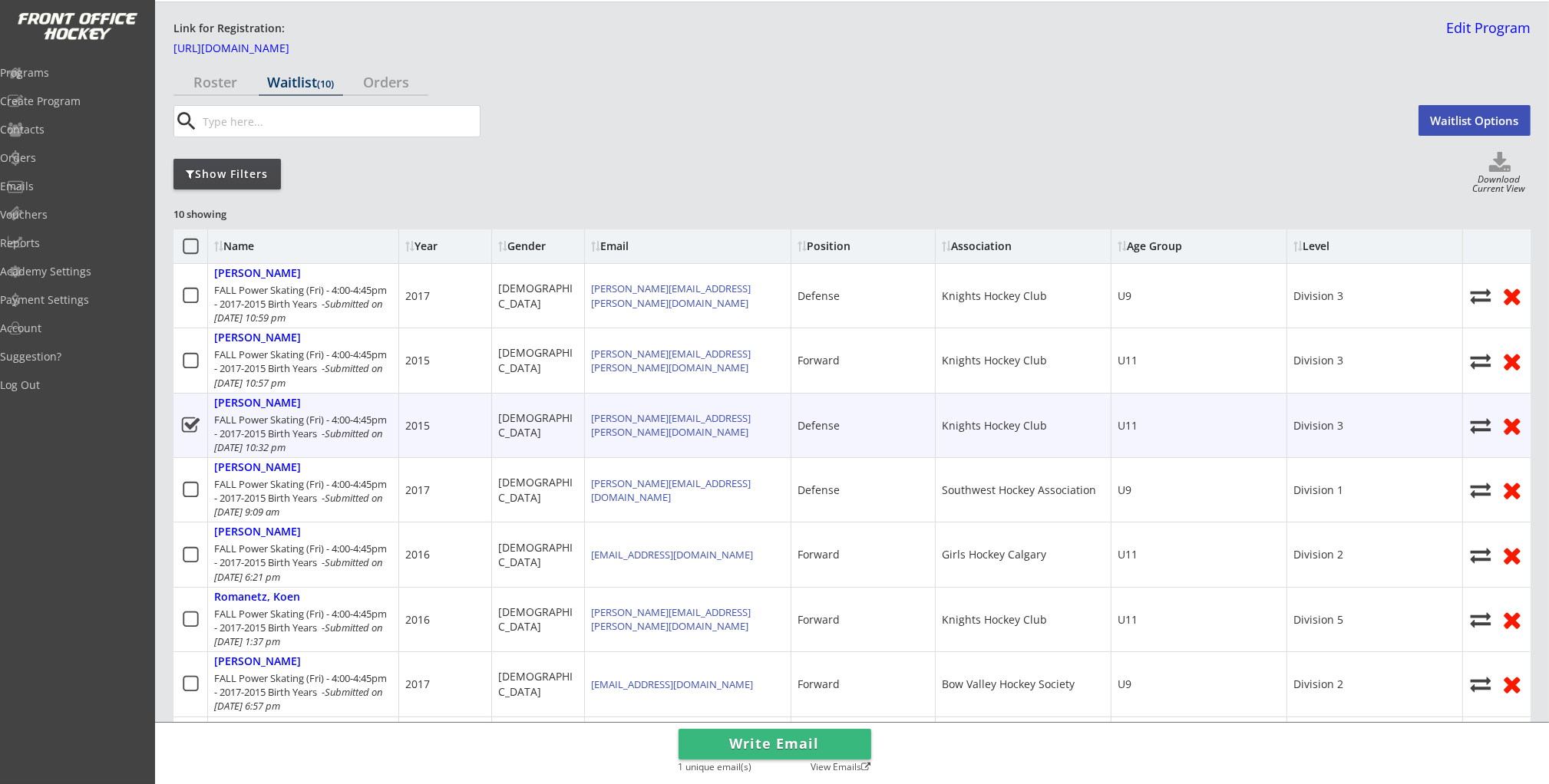
click at [194, 426] on icon at bounding box center [191, 425] width 20 height 20
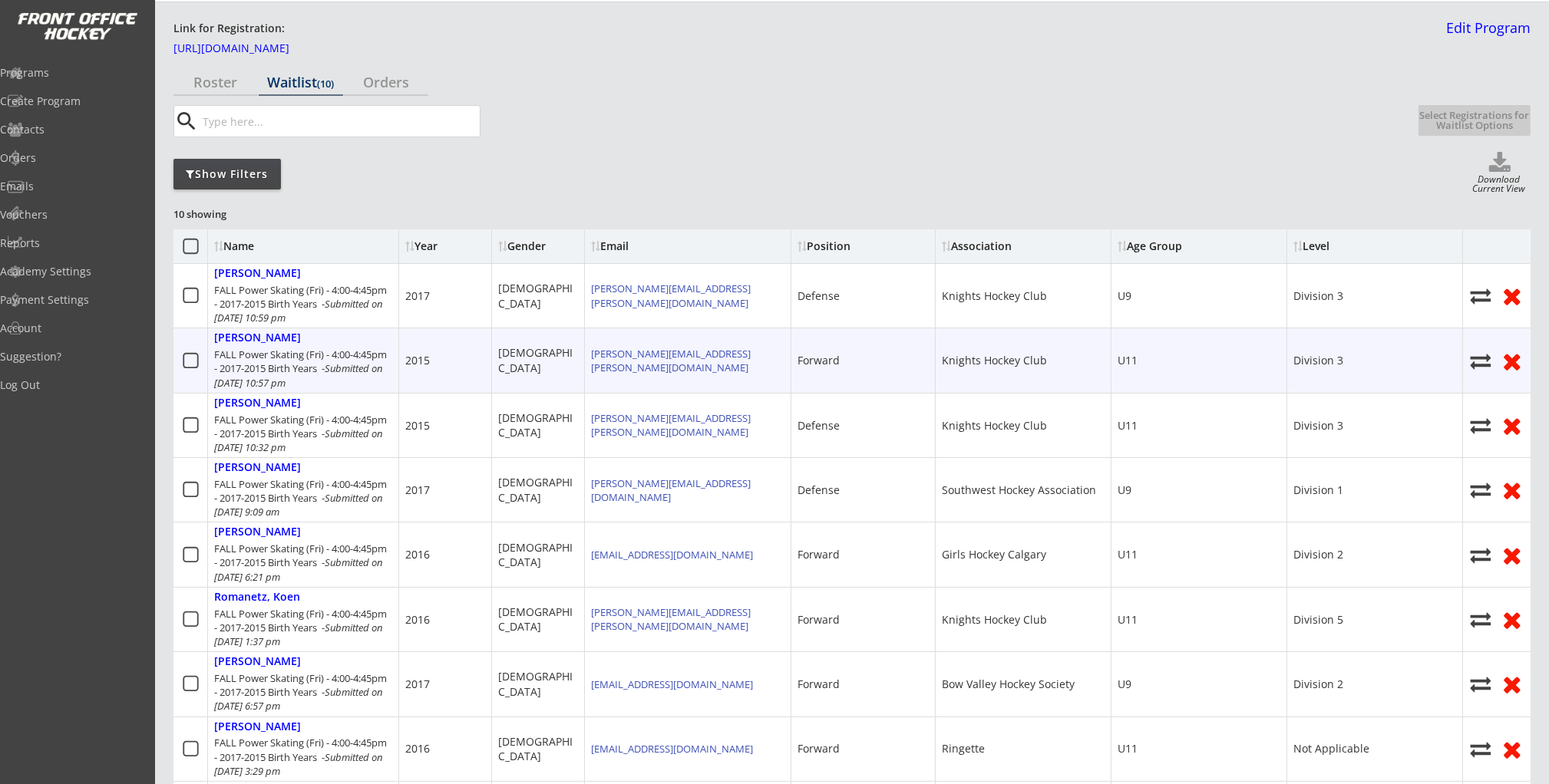
scroll to position [0, 0]
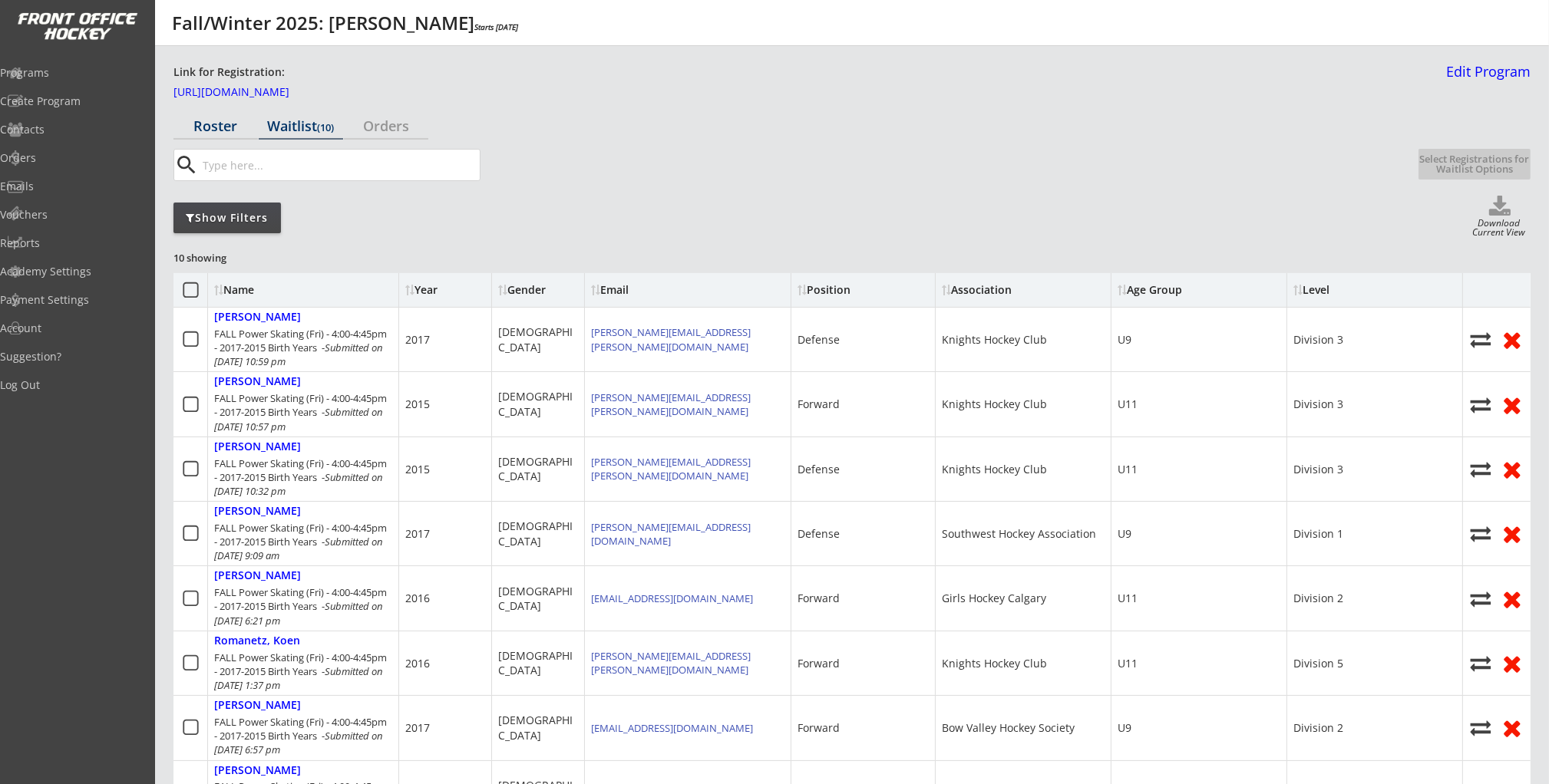
click at [206, 133] on div "Roster" at bounding box center [216, 125] width 85 height 14
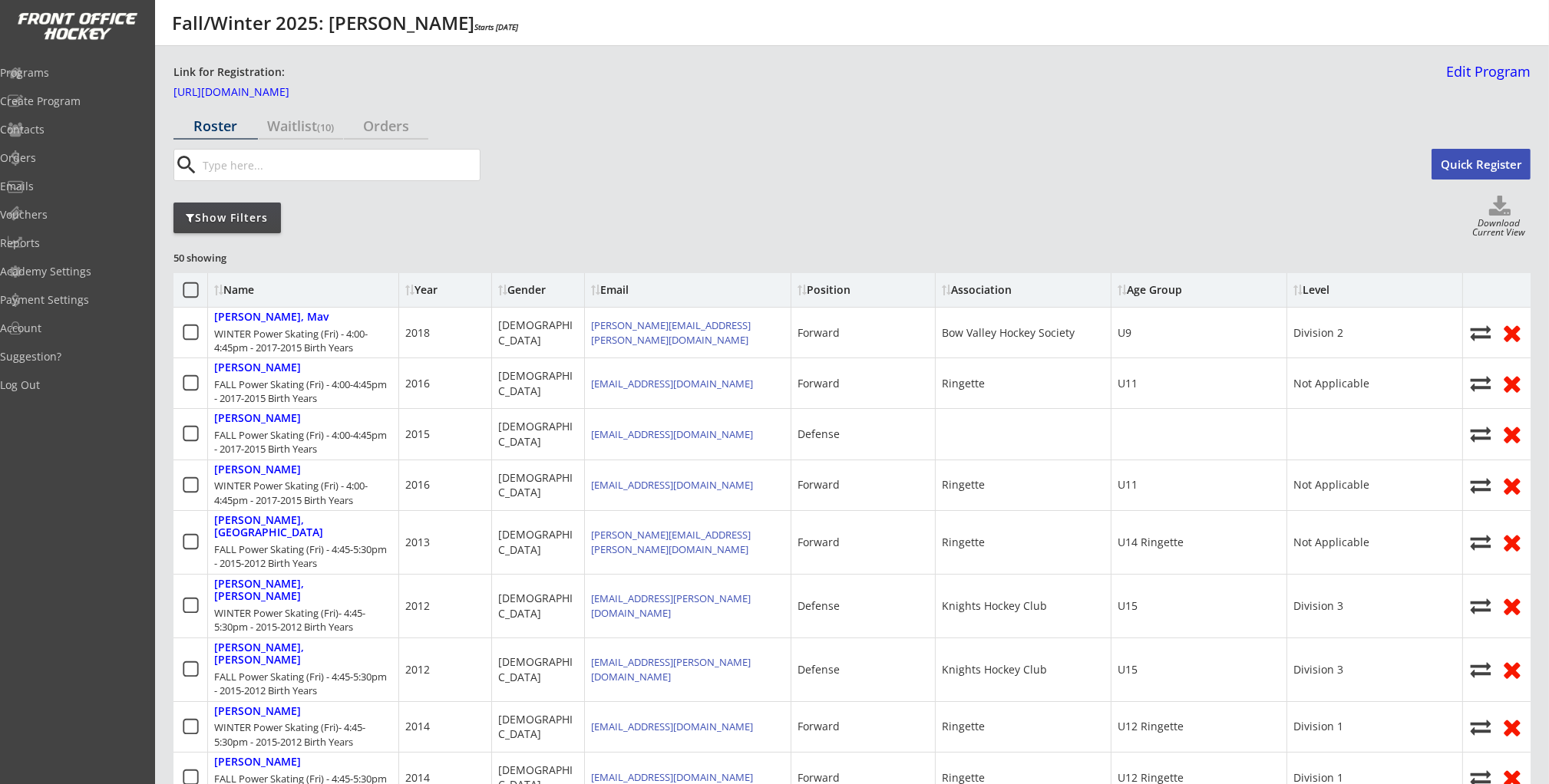
click at [231, 225] on div "Show Filters" at bounding box center [227, 218] width 107 height 31
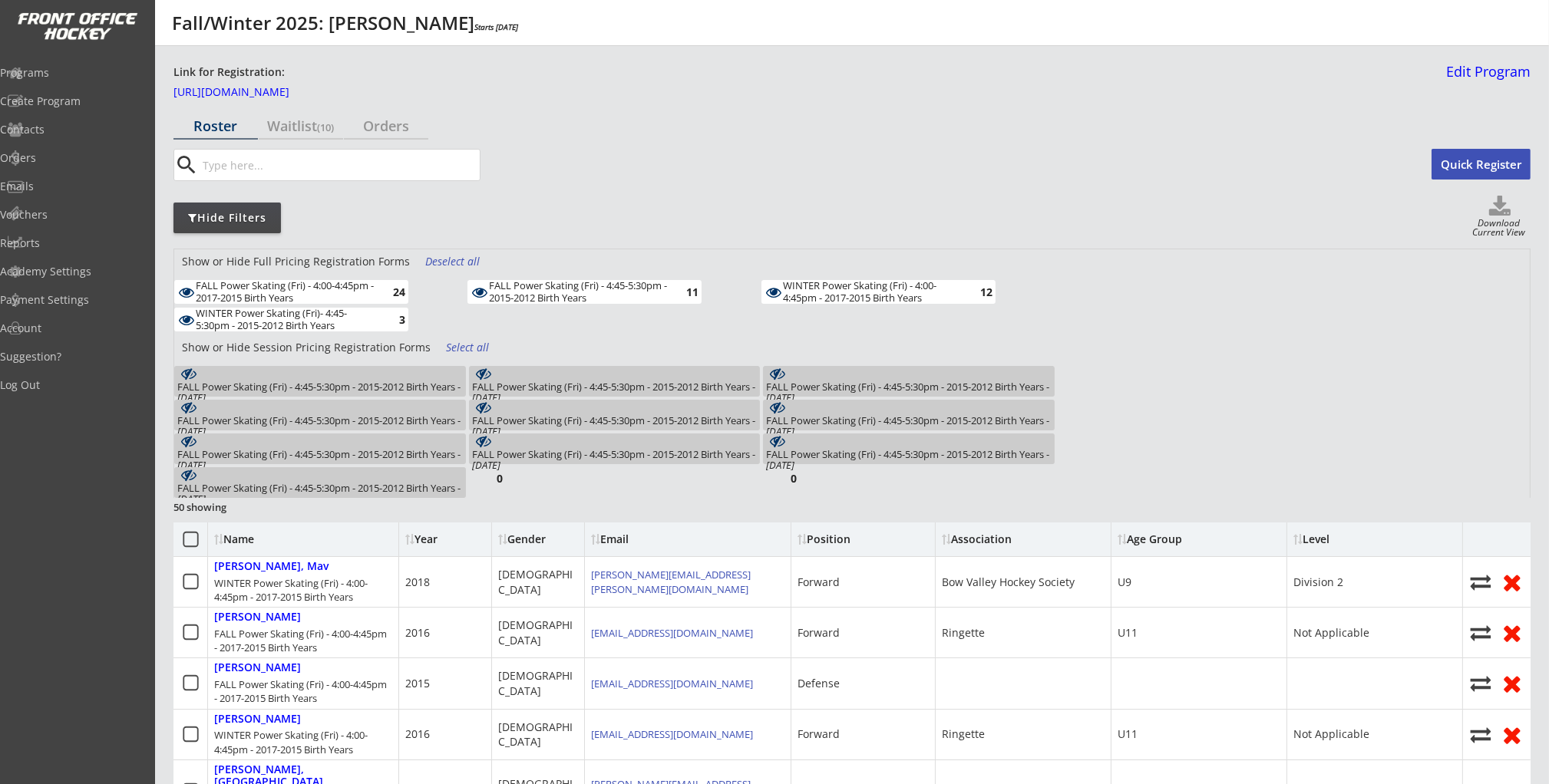
drag, startPoint x: 535, startPoint y: 288, endPoint x: 689, endPoint y: 278, distance: 154.3
click at [535, 288] on div "FALL Power Skating (Fri) - 4:45-5:30pm - 2015-2012 Birth Years" at bounding box center [578, 291] width 179 height 24
drag, startPoint x: 788, startPoint y: 285, endPoint x: 600, endPoint y: 308, distance: 189.4
click at [783, 285] on div "WINTER Power Skating (Fri) - 4:00-4:45pm - 2017-2015 Birth Years" at bounding box center [872, 291] width 179 height 24
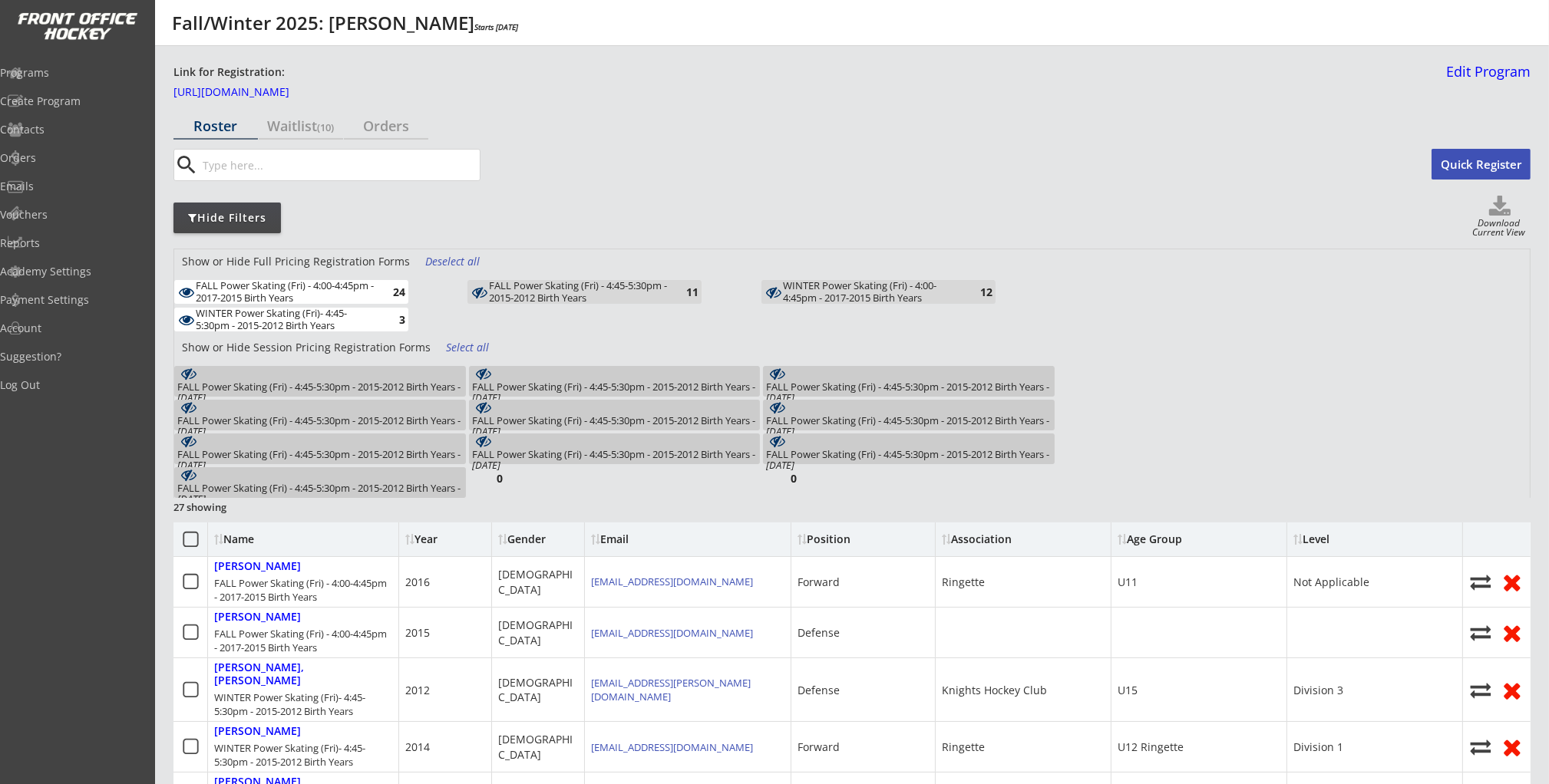
click at [313, 324] on div "WINTER Power Skating (Fri)- 4:45-5:30pm - 2015-2012 Birth Years" at bounding box center [286, 319] width 179 height 24
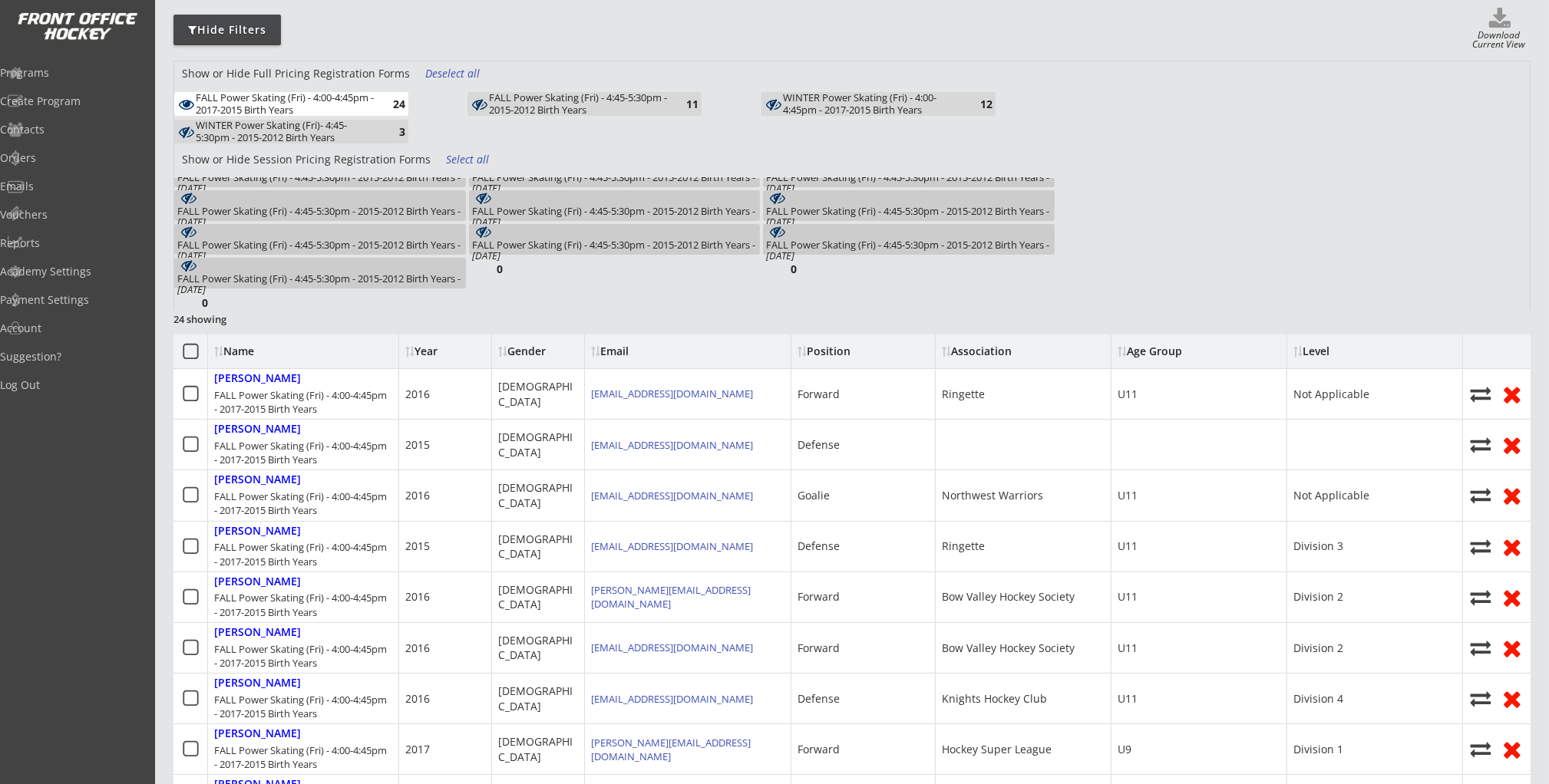
scroll to position [203, 0]
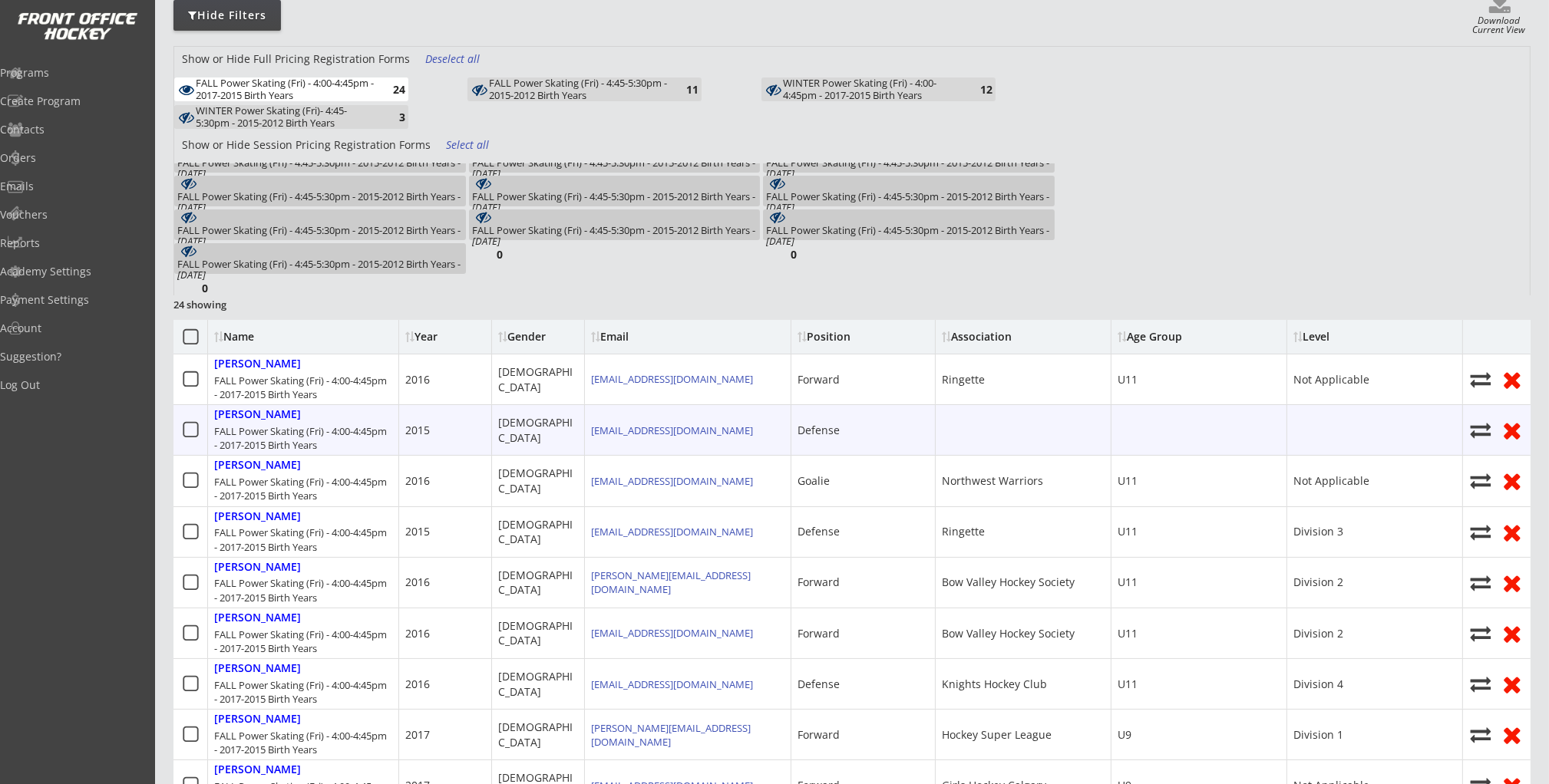
click at [190, 433] on icon at bounding box center [191, 430] width 20 height 20
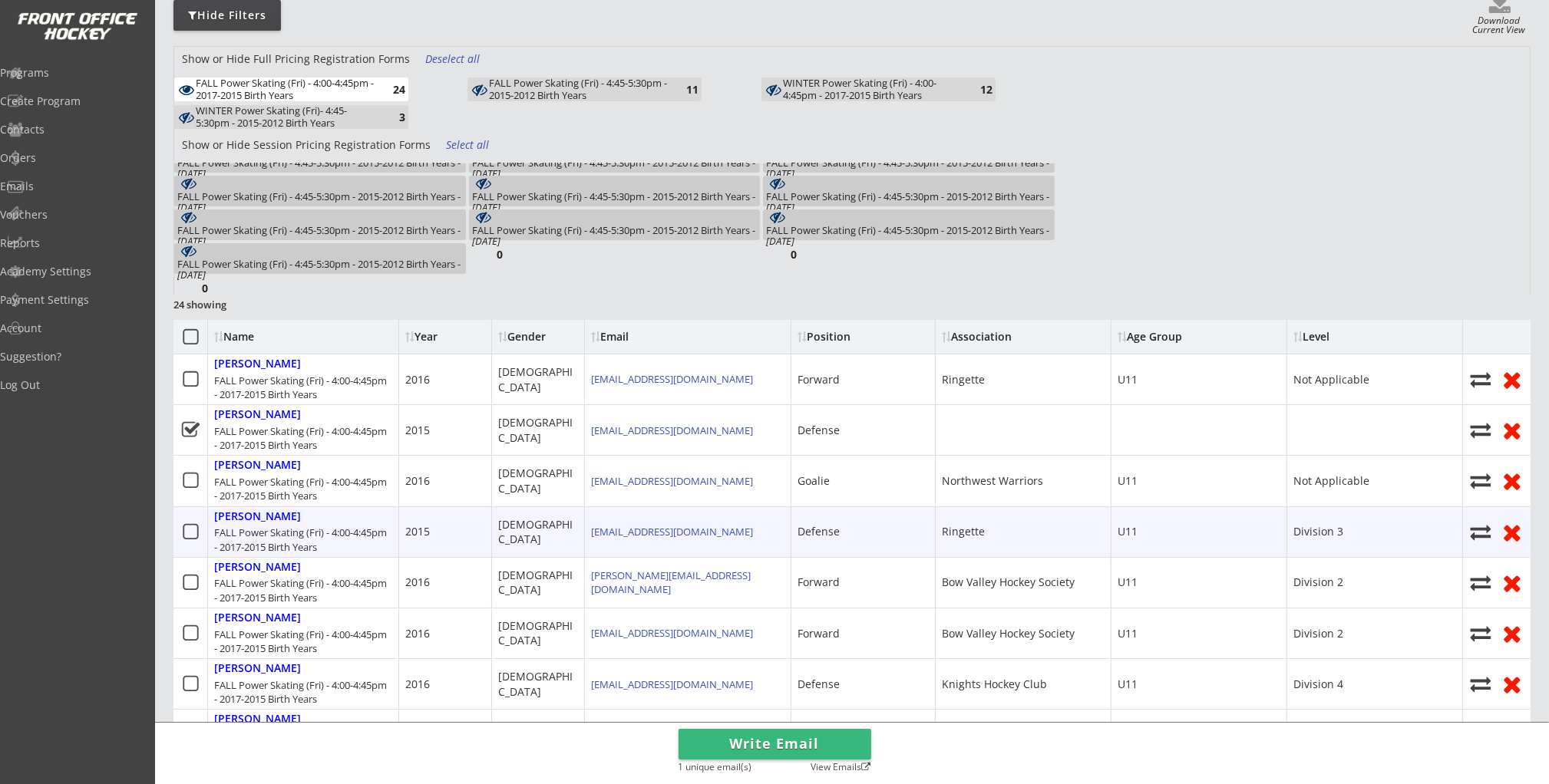
click at [193, 533] on icon at bounding box center [191, 532] width 20 height 20
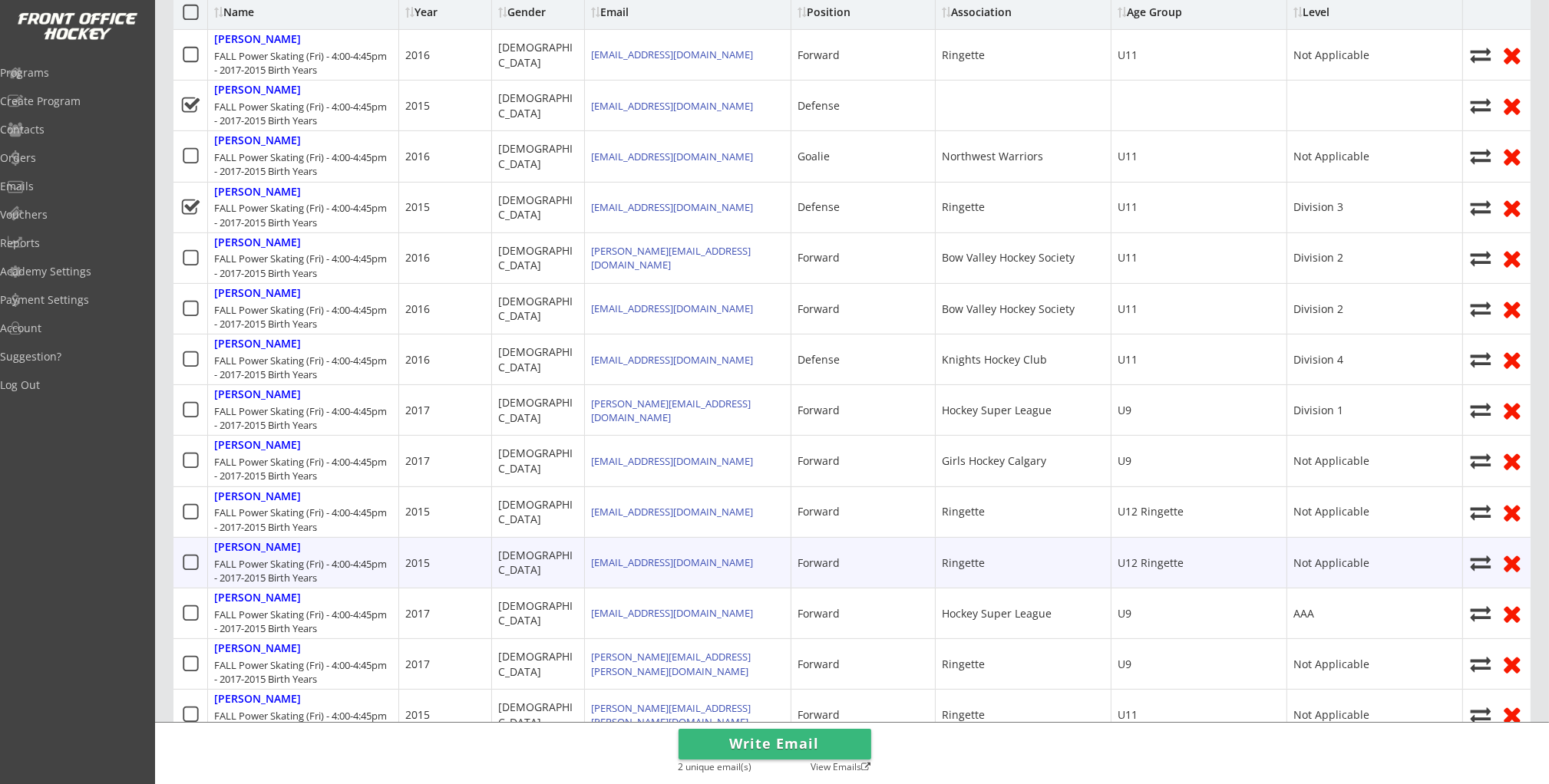
scroll to position [529, 0]
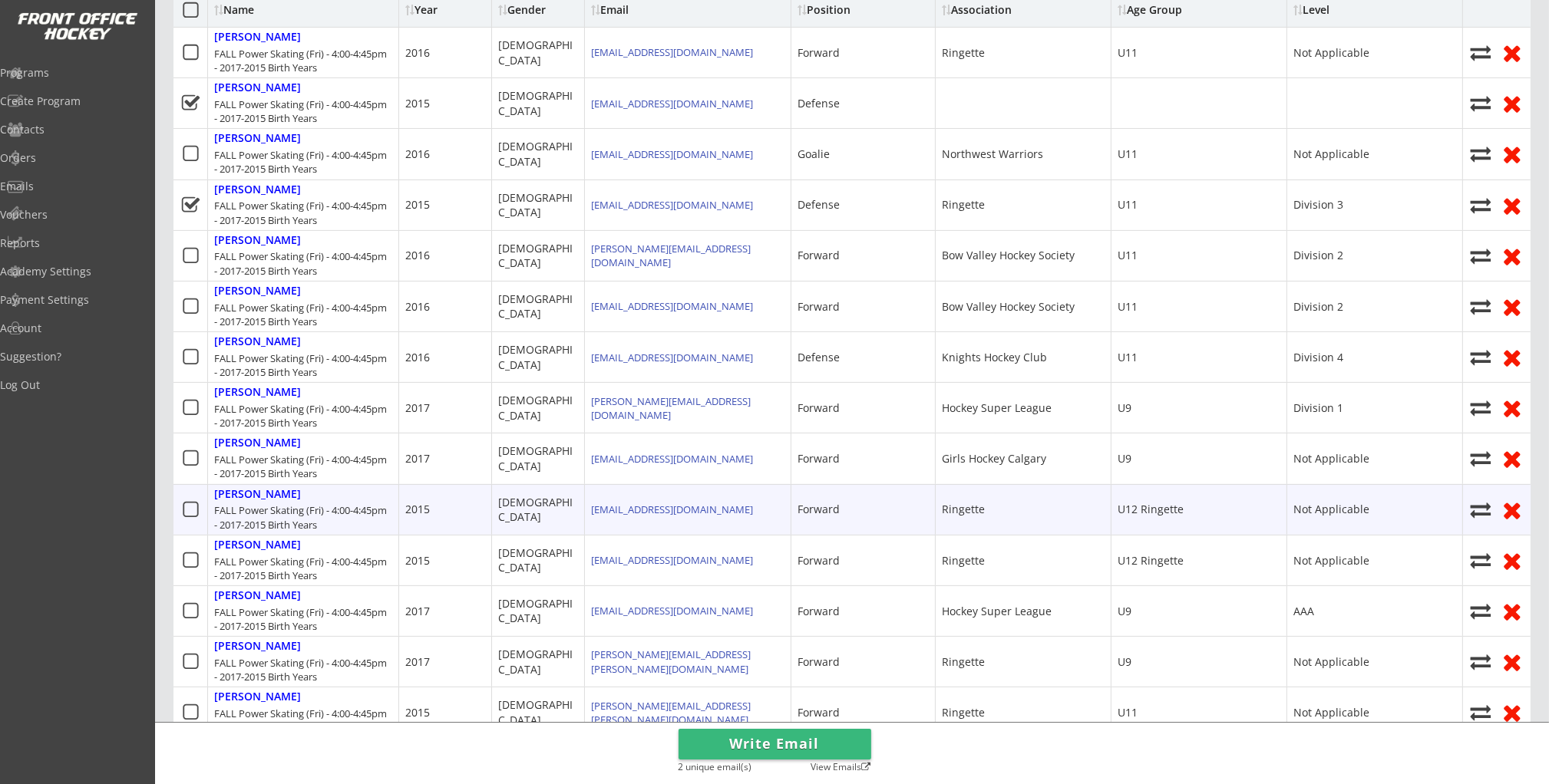
click at [188, 511] on icon at bounding box center [191, 510] width 20 height 20
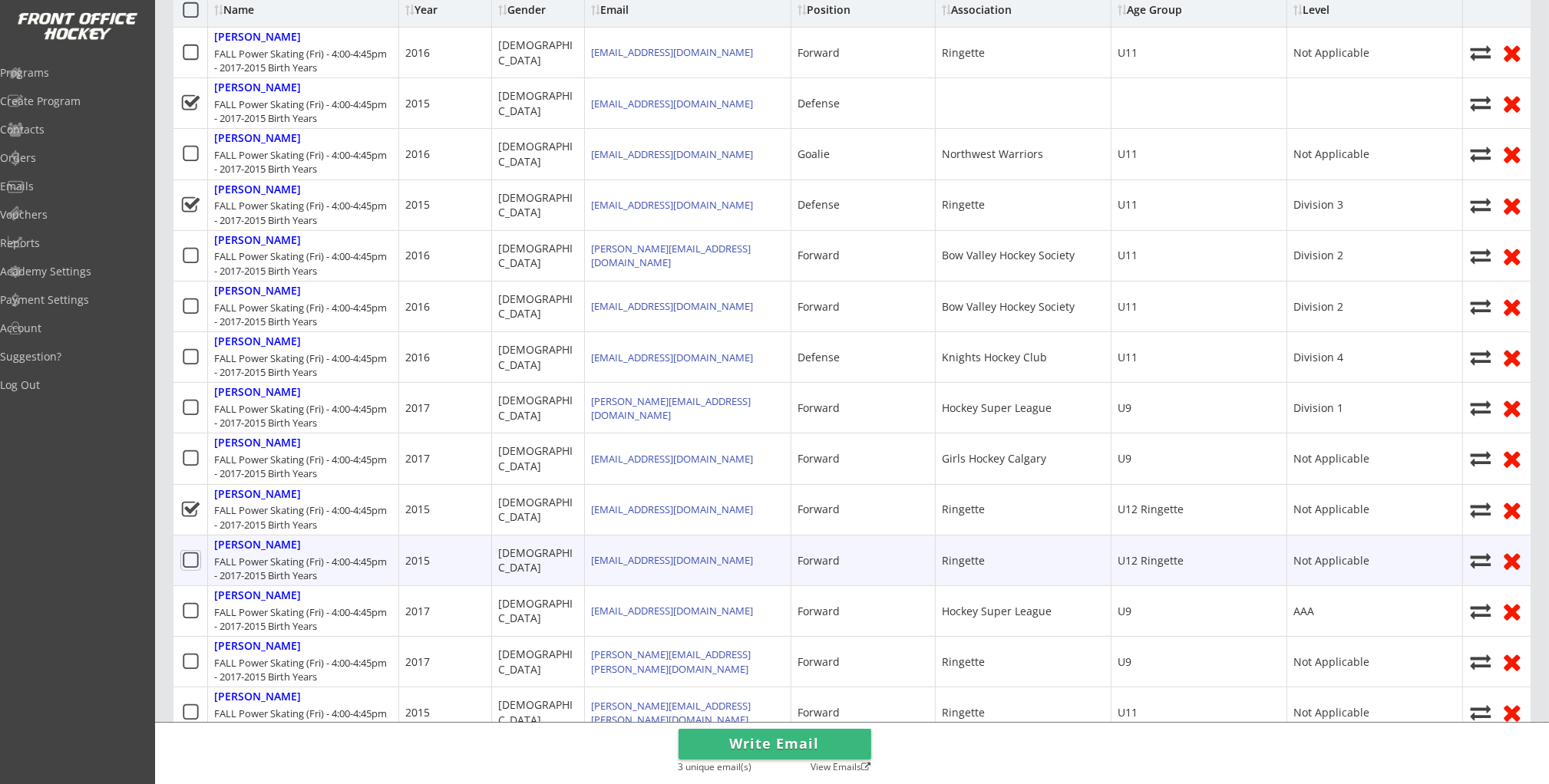
click at [191, 561] on icon at bounding box center [191, 560] width 20 height 20
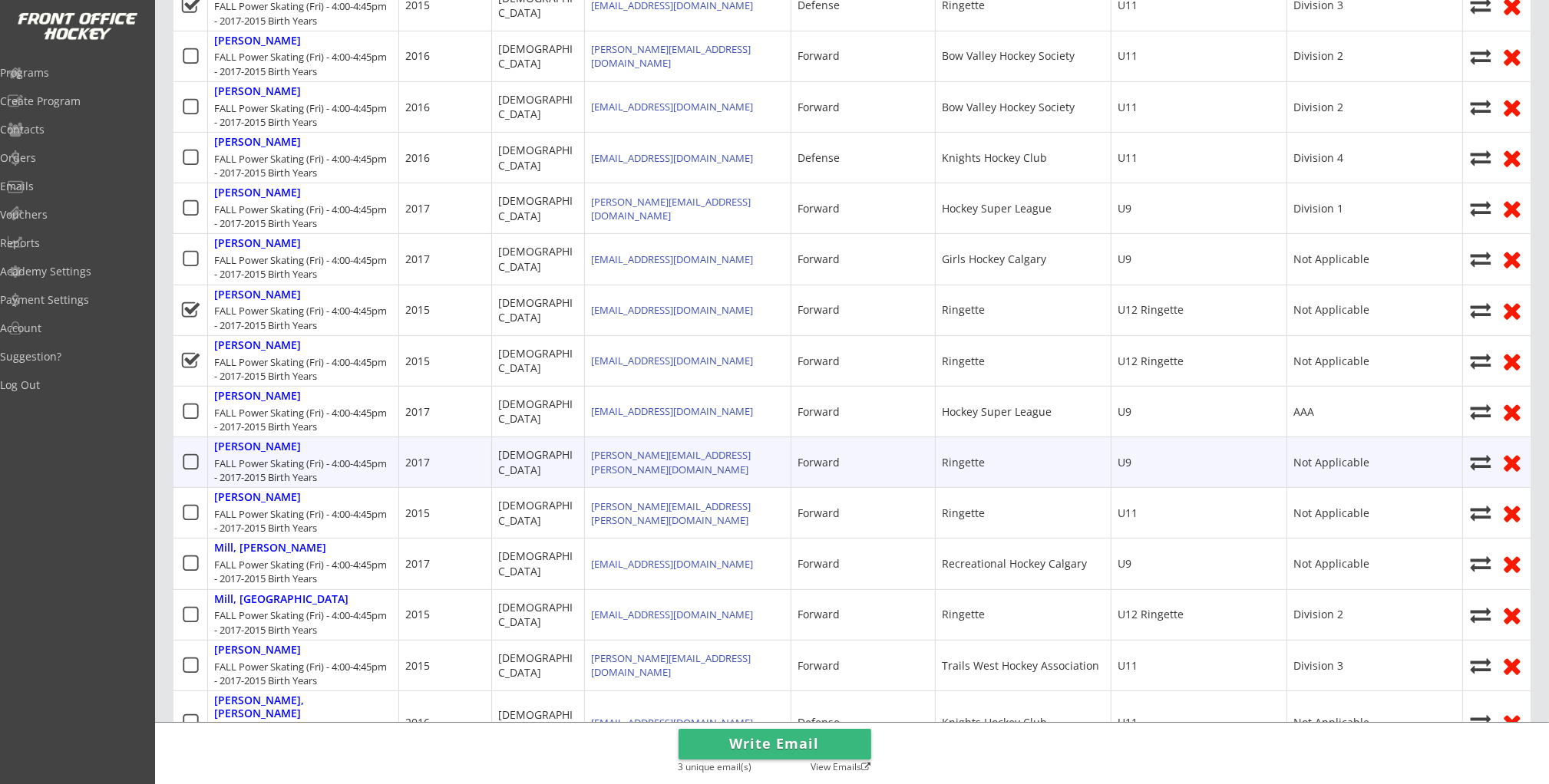
scroll to position [732, 0]
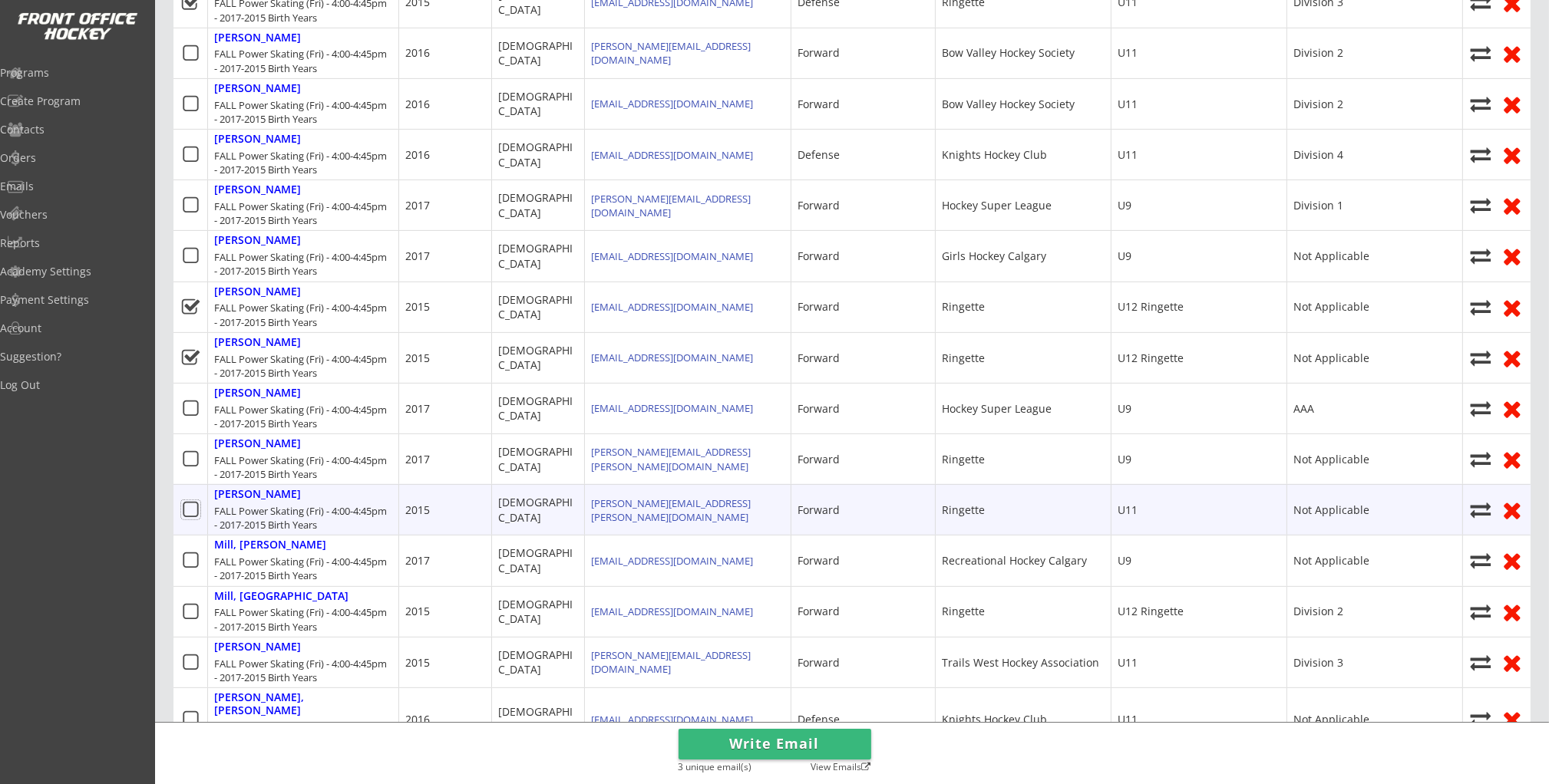
click at [188, 505] on icon at bounding box center [191, 510] width 20 height 20
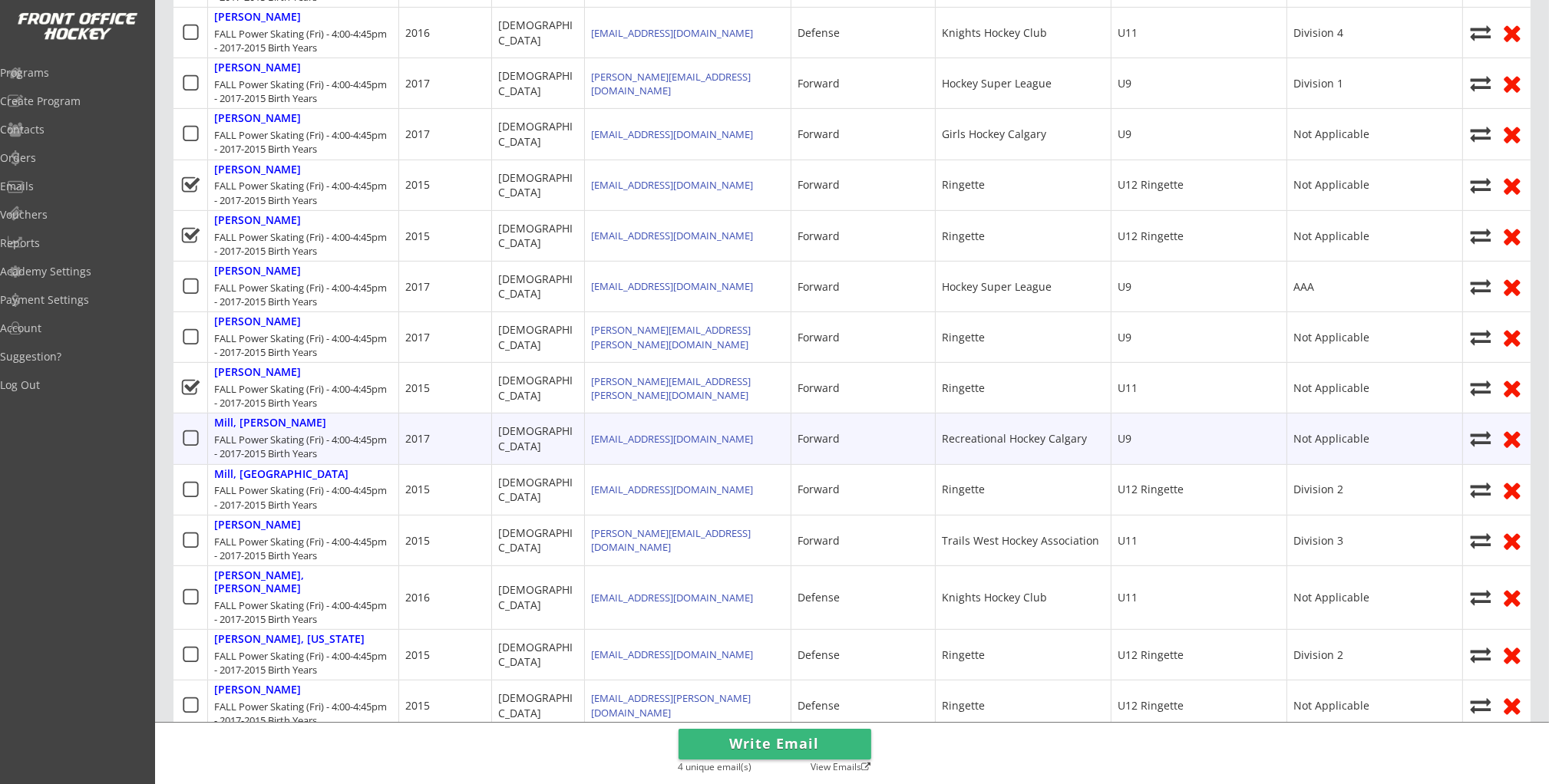
scroll to position [861, 0]
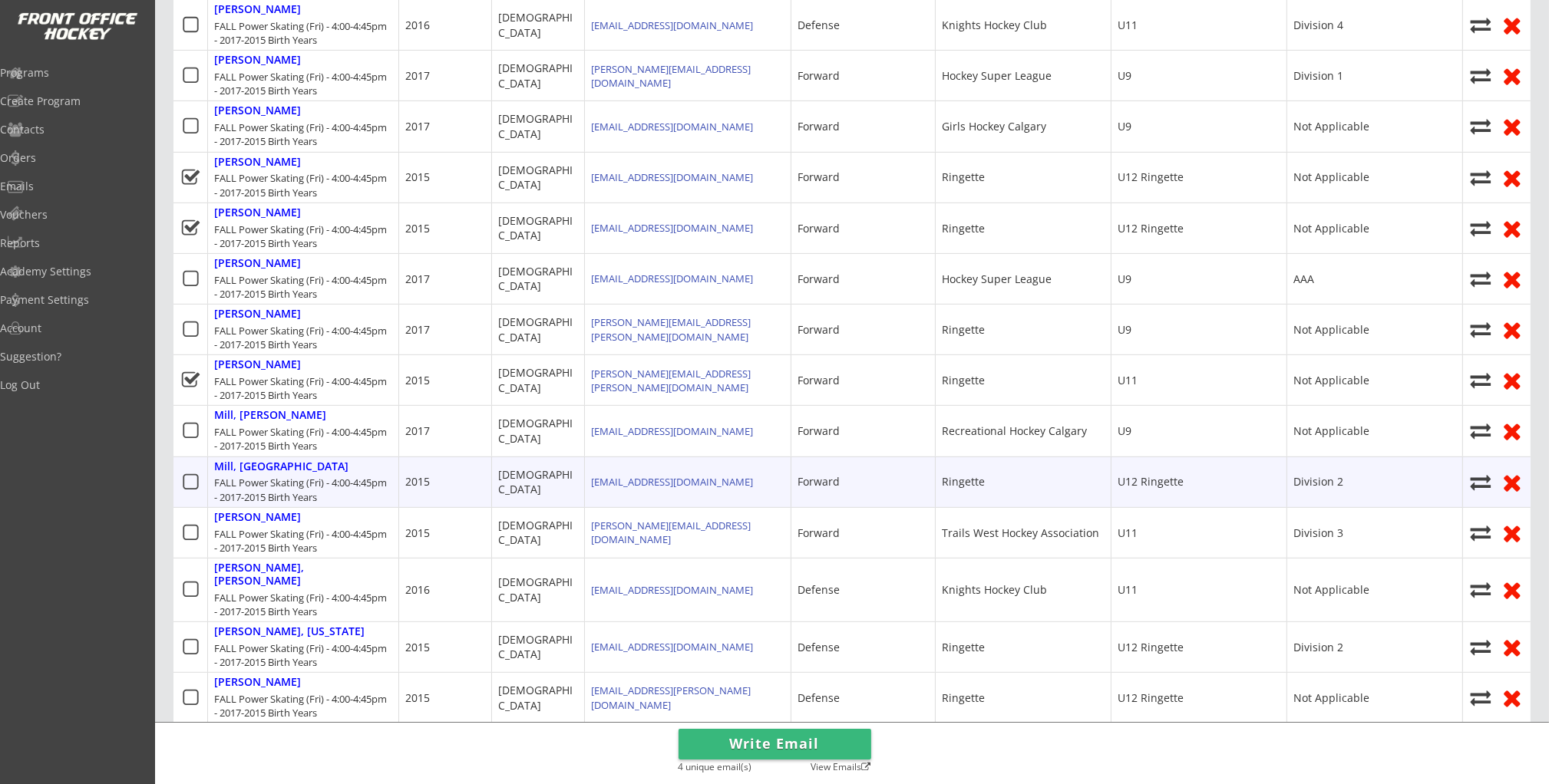
click at [186, 480] on icon at bounding box center [191, 482] width 20 height 20
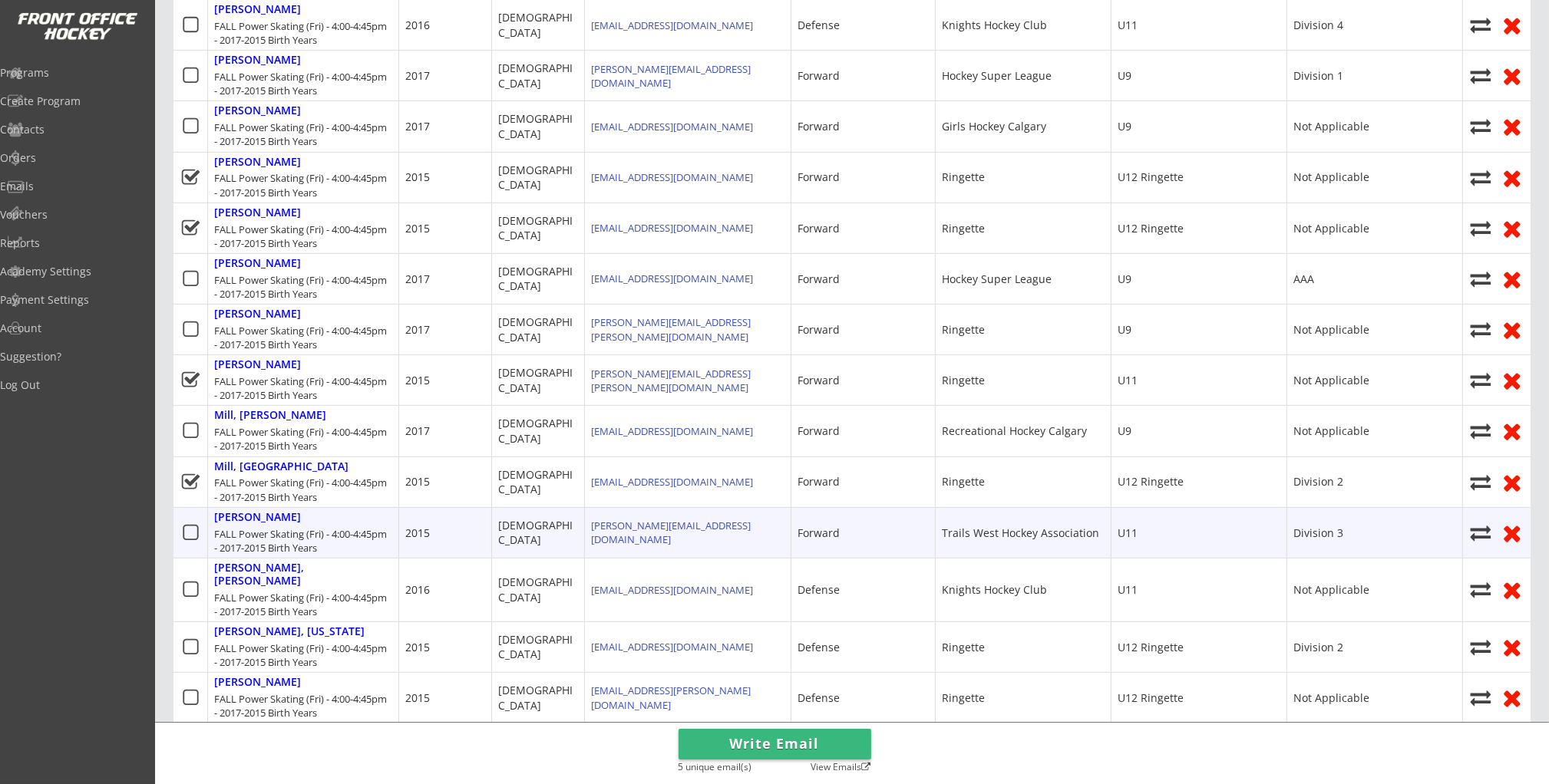
click at [196, 533] on icon at bounding box center [191, 533] width 20 height 20
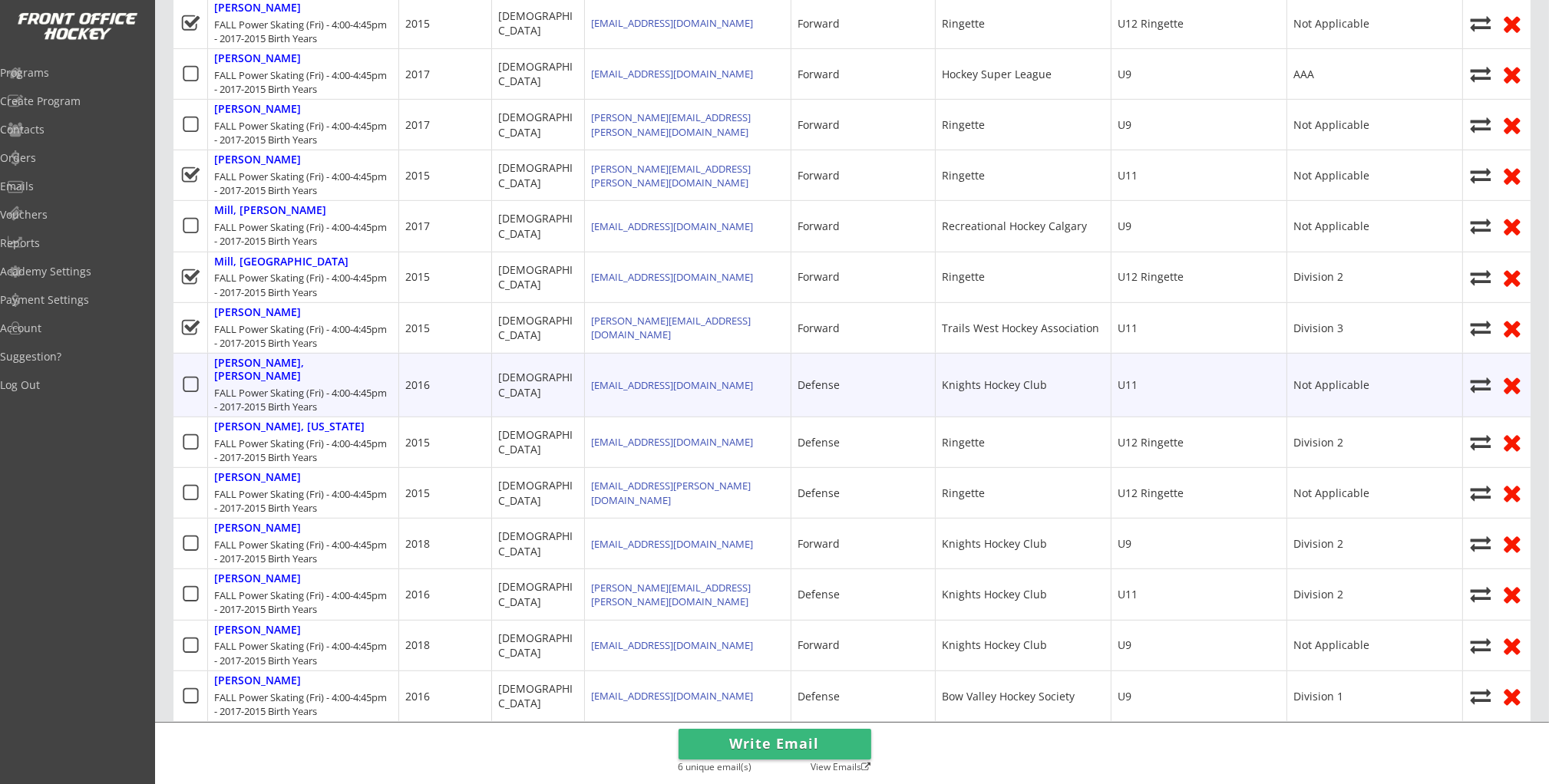
scroll to position [1067, 0]
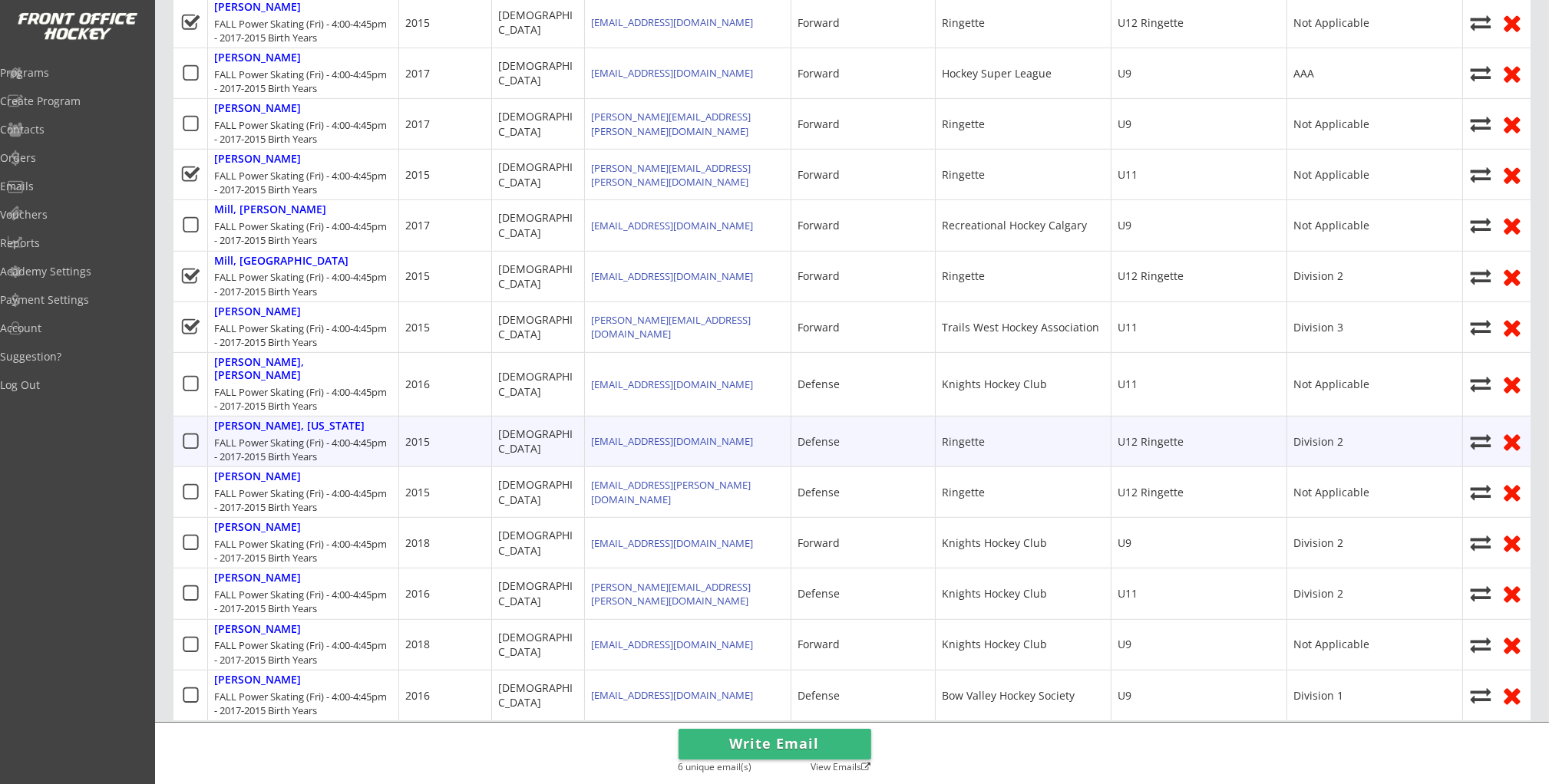
click at [186, 432] on icon at bounding box center [191, 442] width 20 height 20
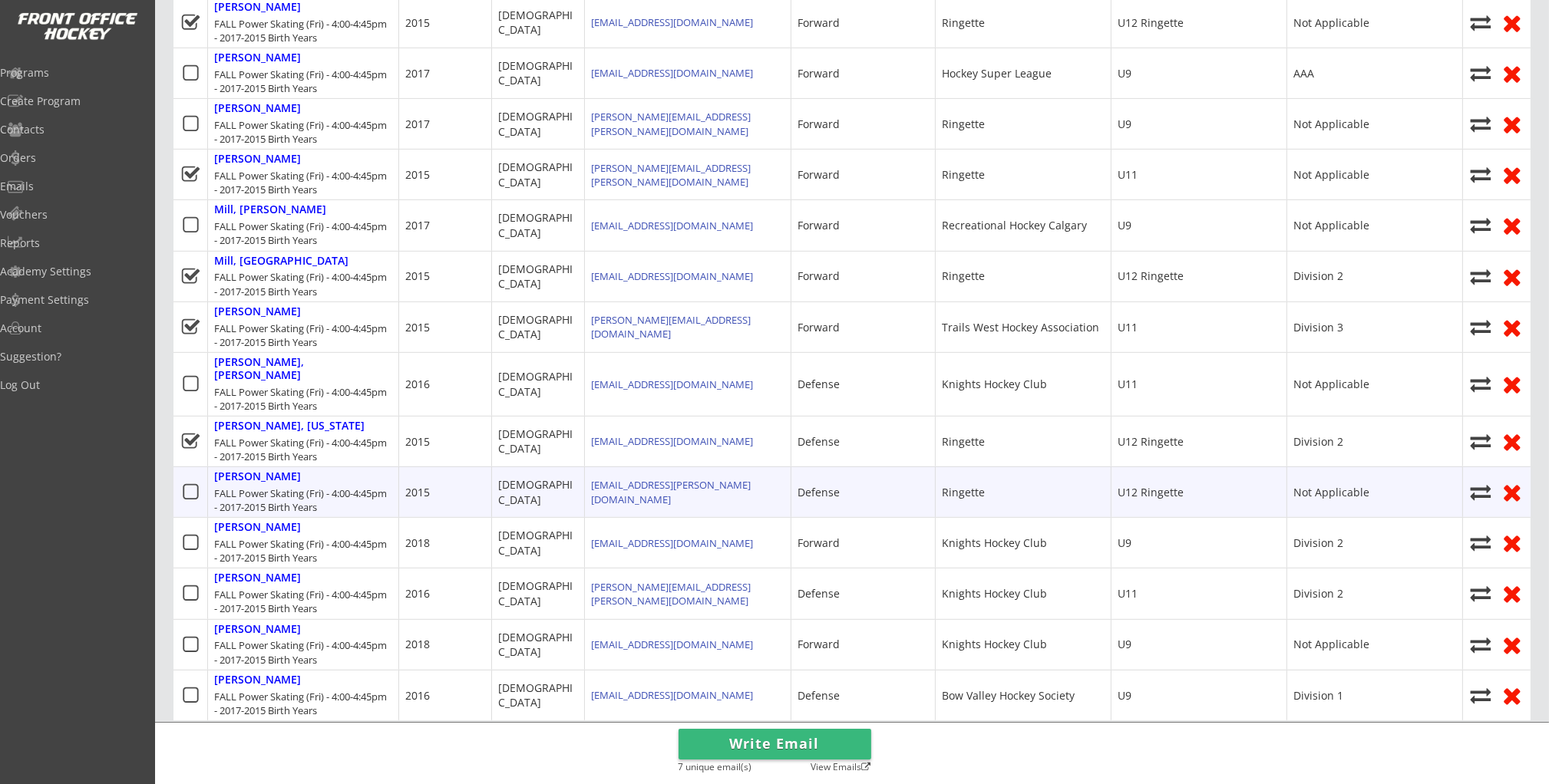
click at [190, 482] on icon at bounding box center [191, 492] width 20 height 20
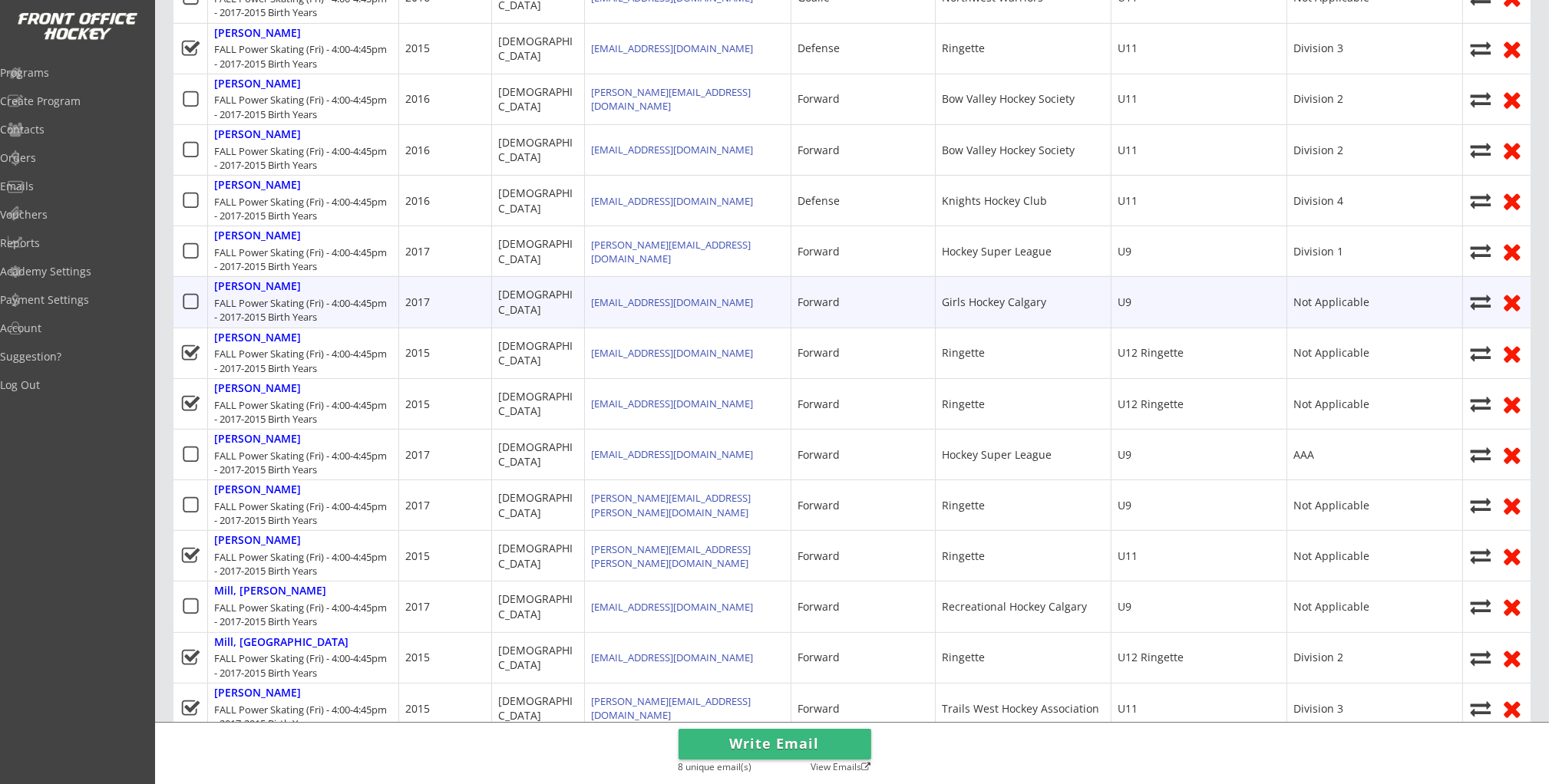
scroll to position [695, 0]
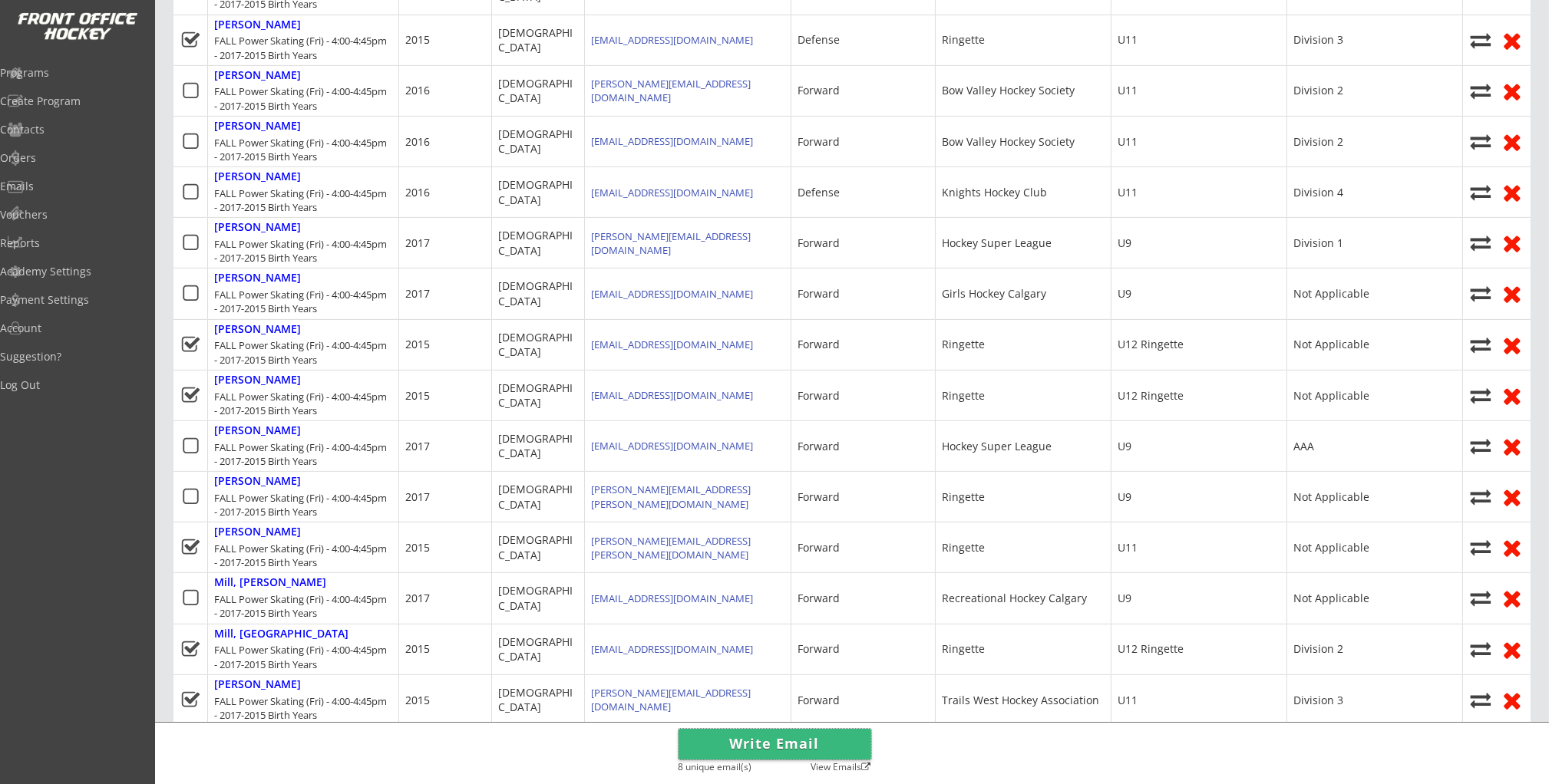
click at [739, 751] on button "Write Email" at bounding box center [774, 744] width 193 height 31
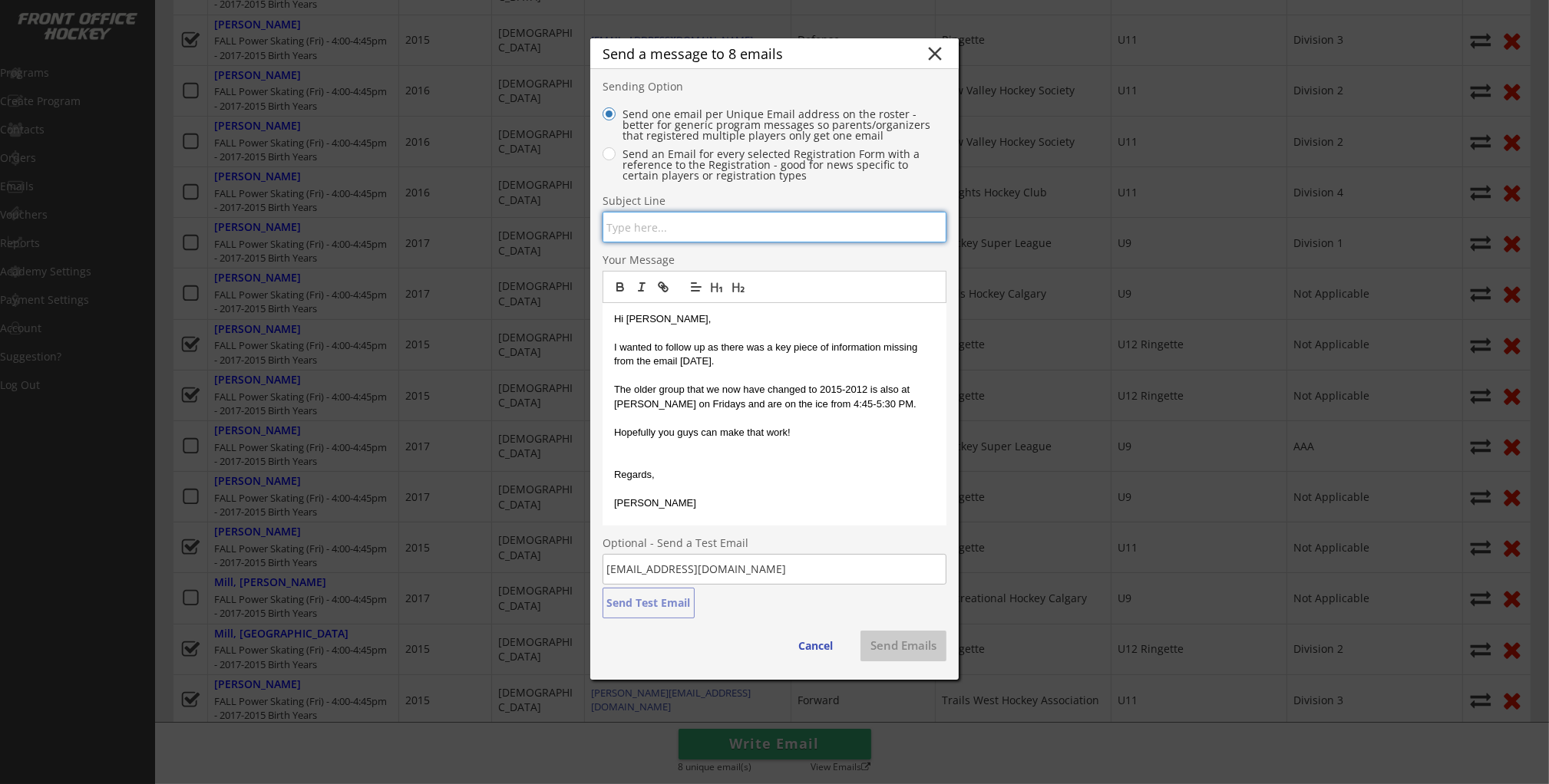
click at [670, 232] on input "input" at bounding box center [774, 227] width 344 height 31
type input "Follow up to age change at Frank McCool"
click at [647, 322] on p "Hi Kathryn," at bounding box center [774, 319] width 321 height 14
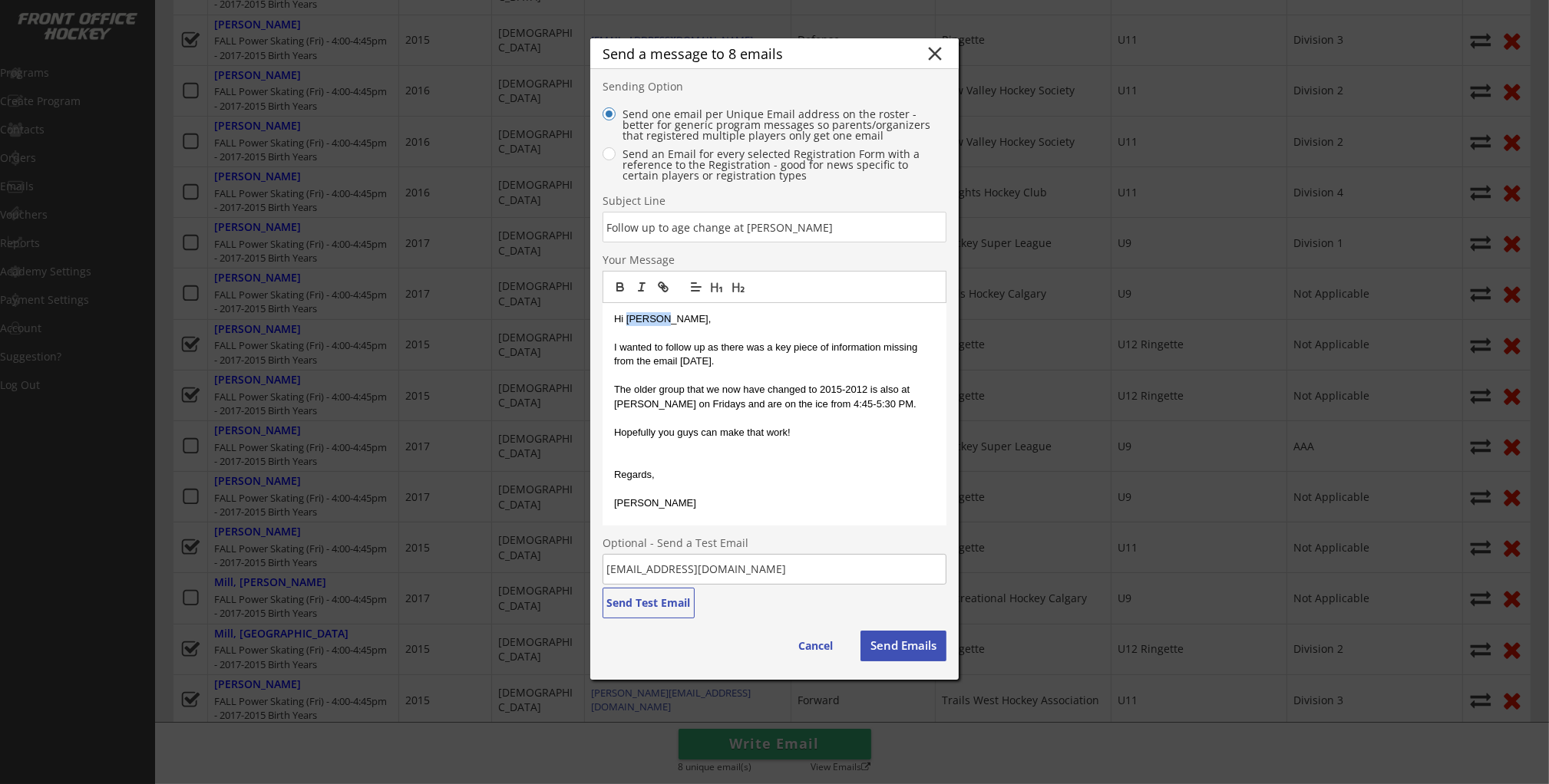
click at [647, 322] on p "Hi Kathryn," at bounding box center [774, 319] width 321 height 14
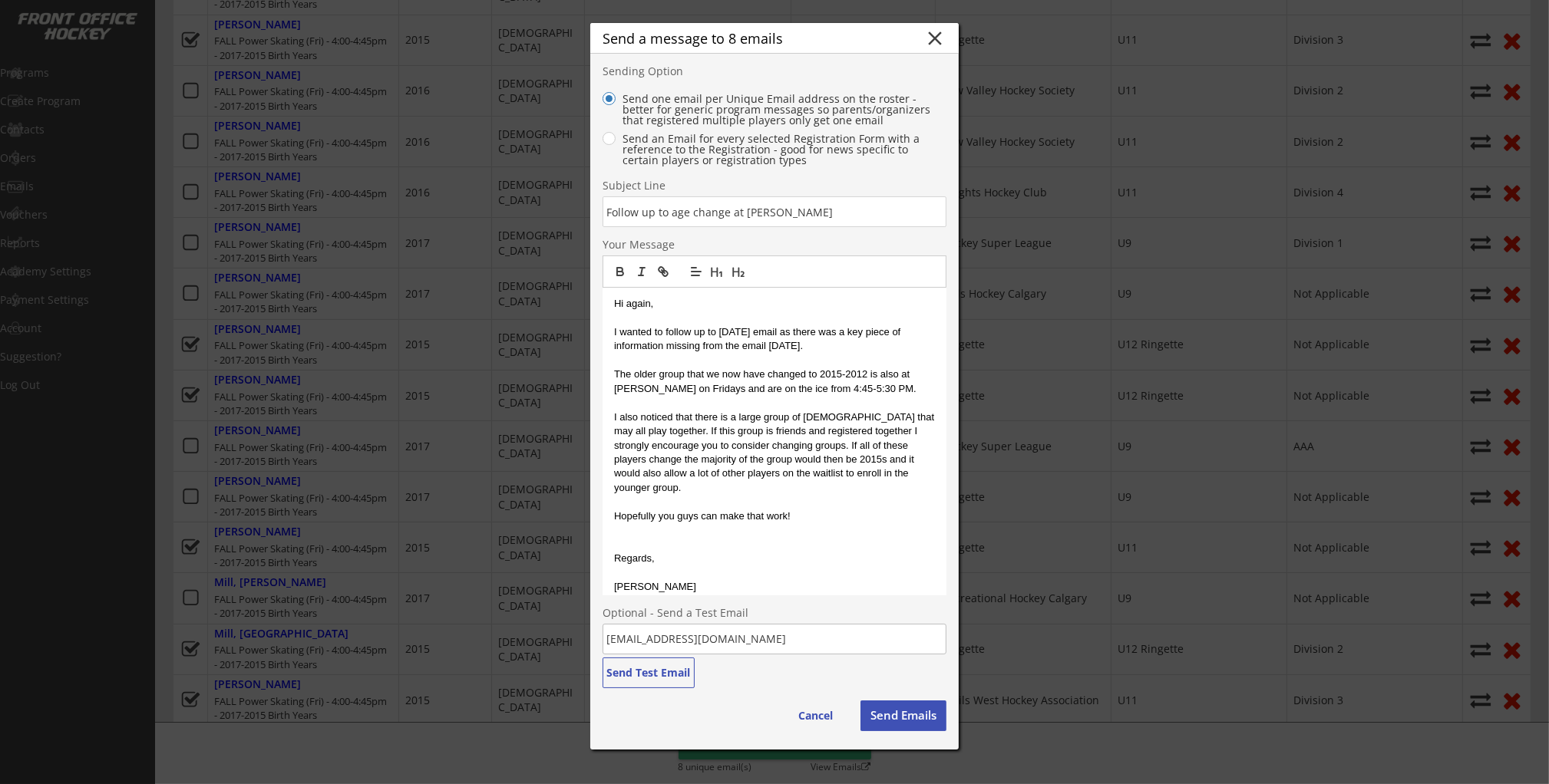
click at [816, 509] on p "Hopefully you guys can make that work!" at bounding box center [774, 516] width 321 height 14
click at [859, 416] on p "I also noticed that there is a large group of females that may all play togethe…" at bounding box center [774, 453] width 321 height 85
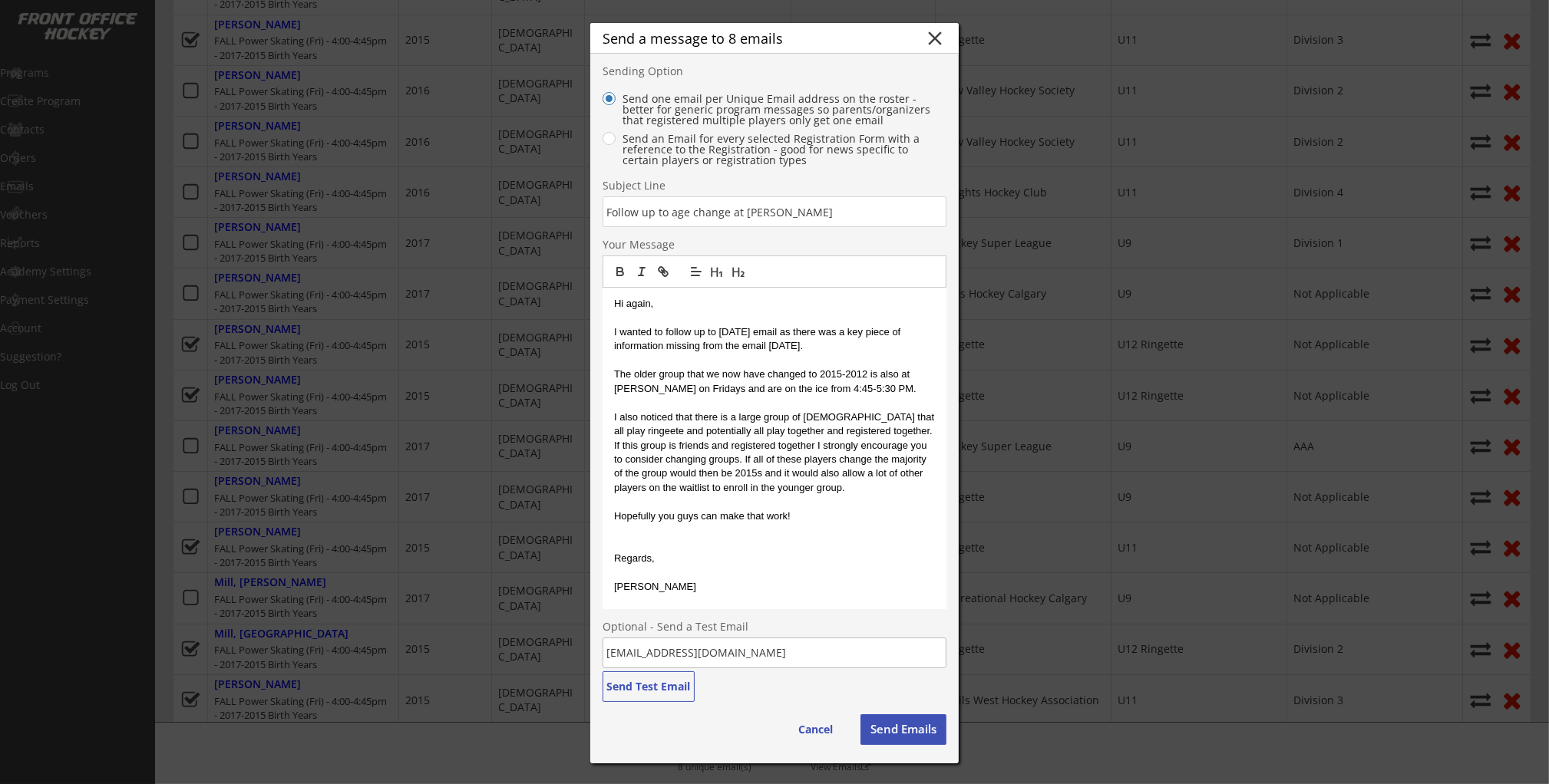
click at [920, 417] on p "I also noticed that there is a large group of females that all play ringeete an…" at bounding box center [774, 453] width 321 height 85
click at [927, 418] on p "I also noticed that there is a large group of females that all play ringette an…" at bounding box center [774, 453] width 321 height 85
drag, startPoint x: 877, startPoint y: 433, endPoint x: 663, endPoint y: 446, distance: 214.4
click at [663, 446] on p "I also noticed that there is a large group of females that all play ringette an…" at bounding box center [774, 453] width 321 height 85
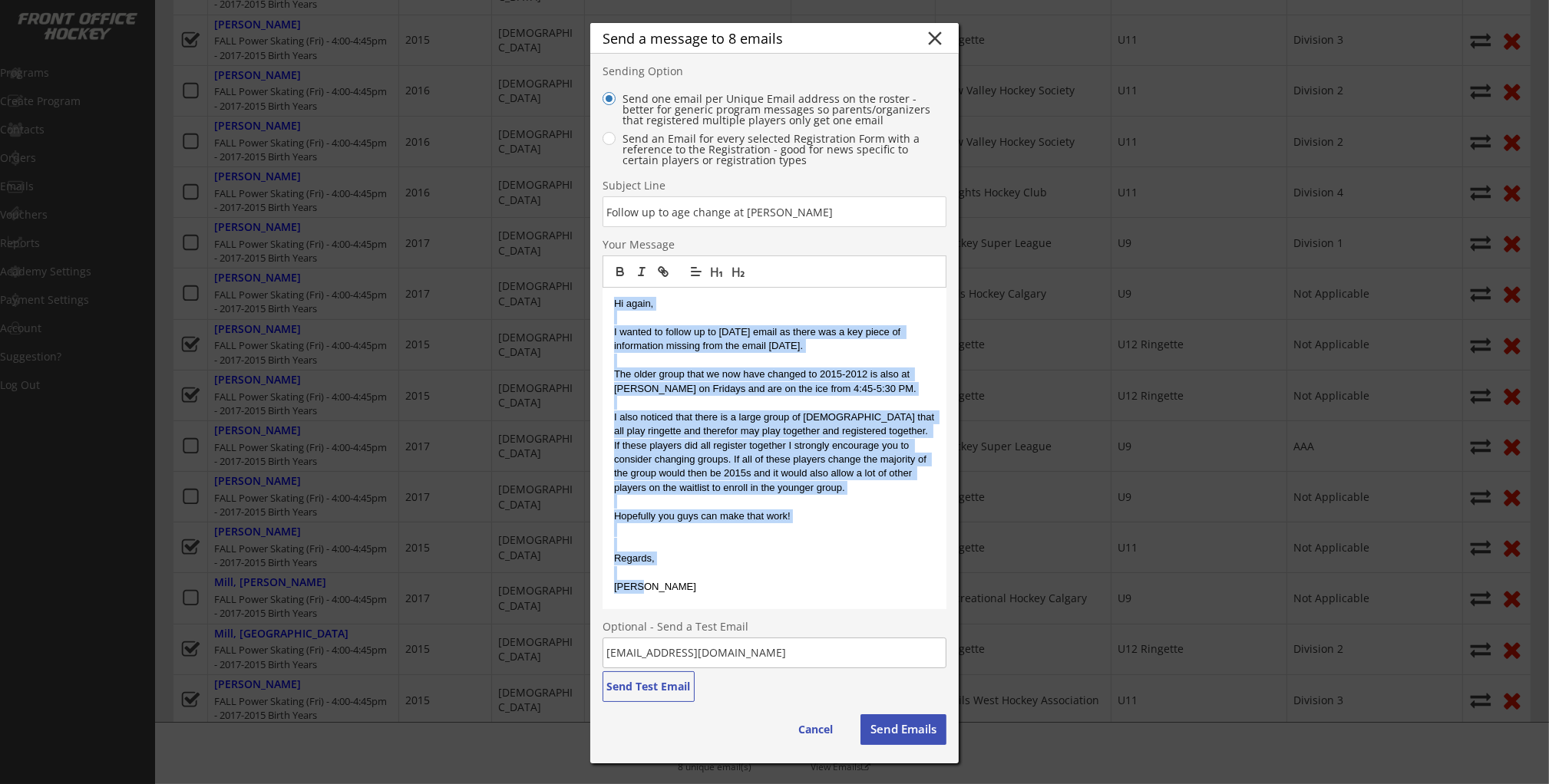
drag, startPoint x: 647, startPoint y: 590, endPoint x: 591, endPoint y: 298, distance: 297.3
click at [591, 298] on div "Send a message to 8 emails close Sending Option Send one email per Unique Email…" at bounding box center [774, 393] width 369 height 740
copy div "Hi again, I wanted to follow up to yesterday's email as there was a key piece o…"
click at [937, 40] on button "close" at bounding box center [935, 38] width 23 height 23
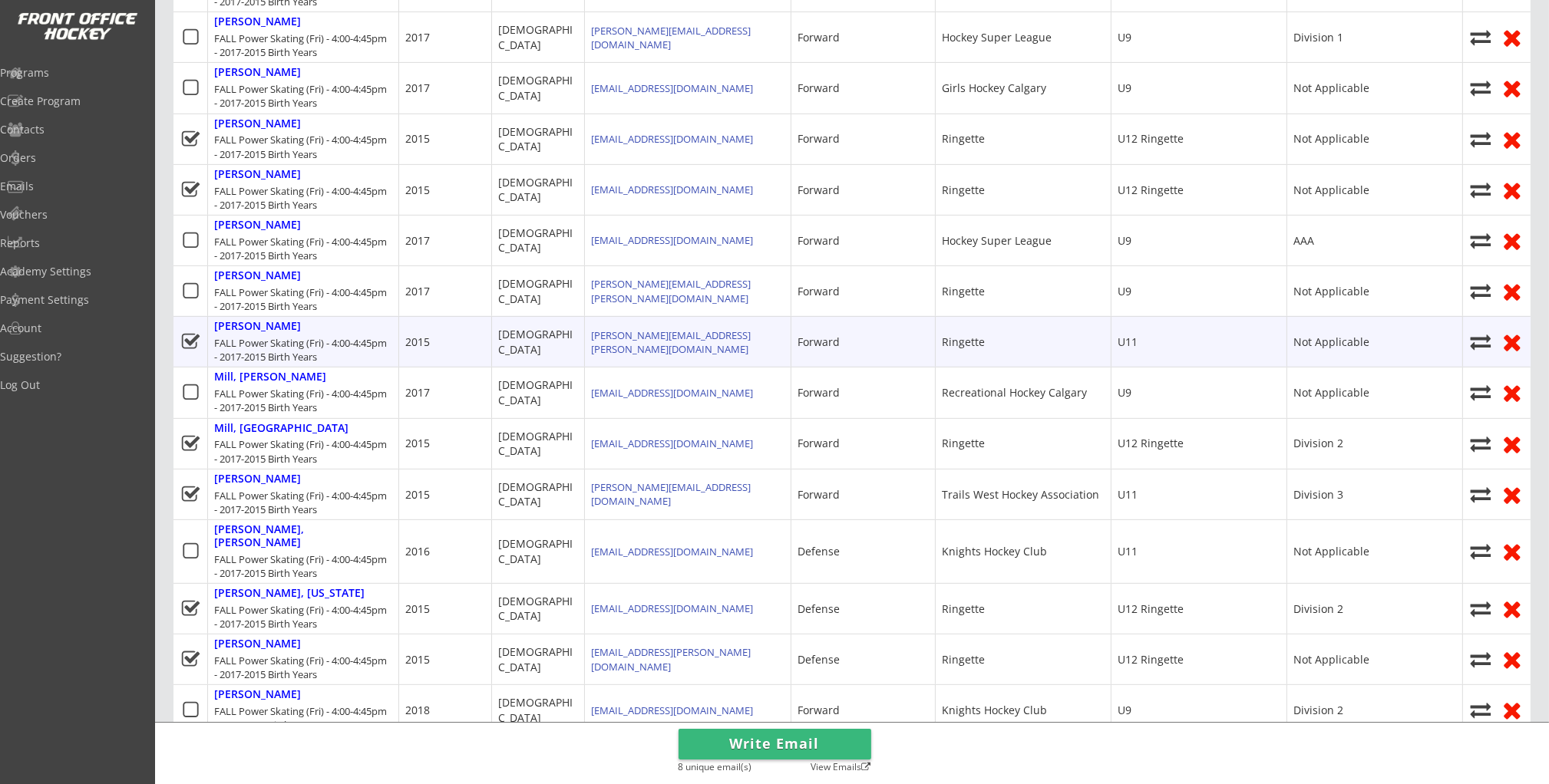
scroll to position [915, 0]
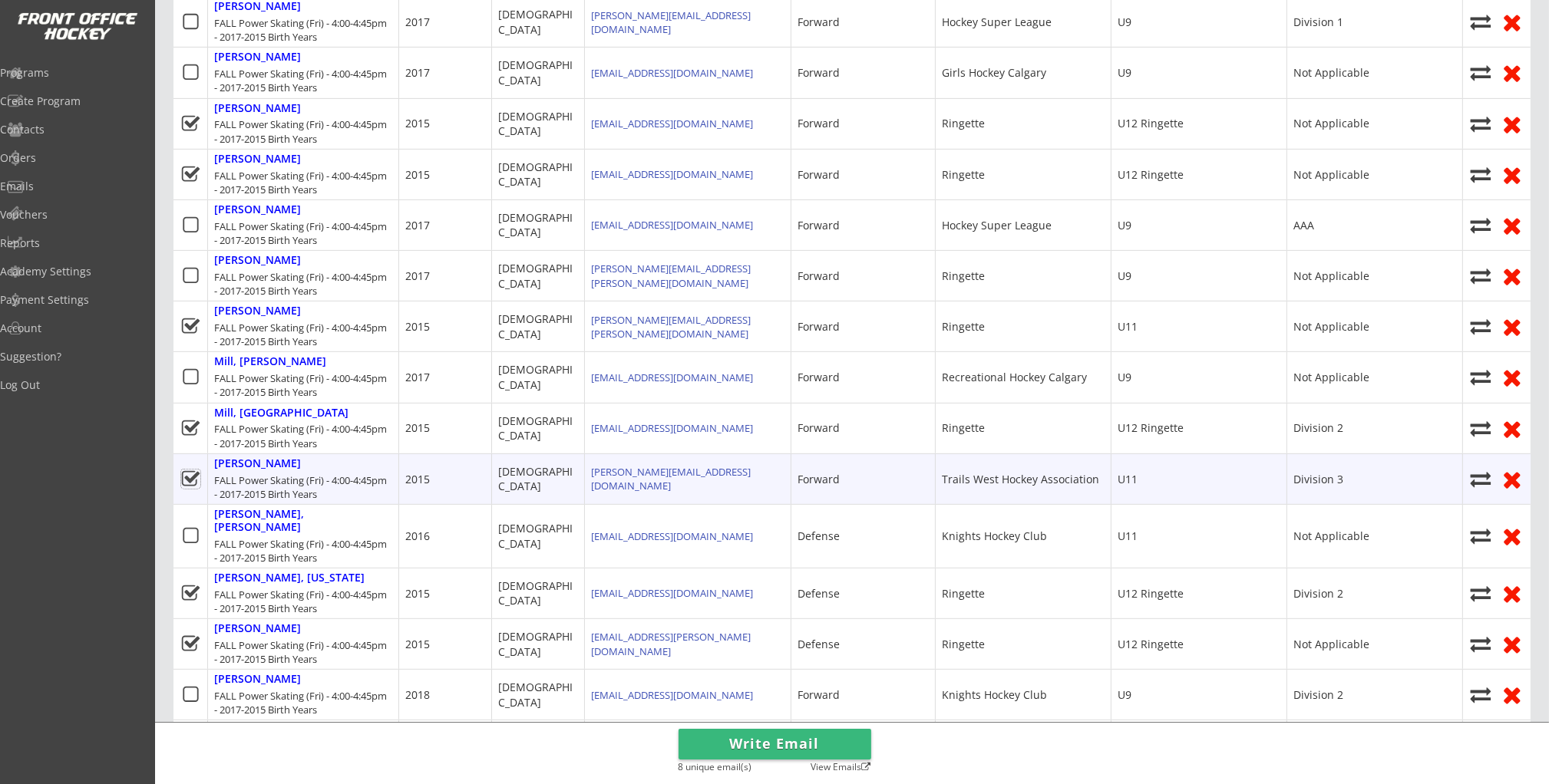
click at [191, 479] on use at bounding box center [190, 478] width 18 height 15
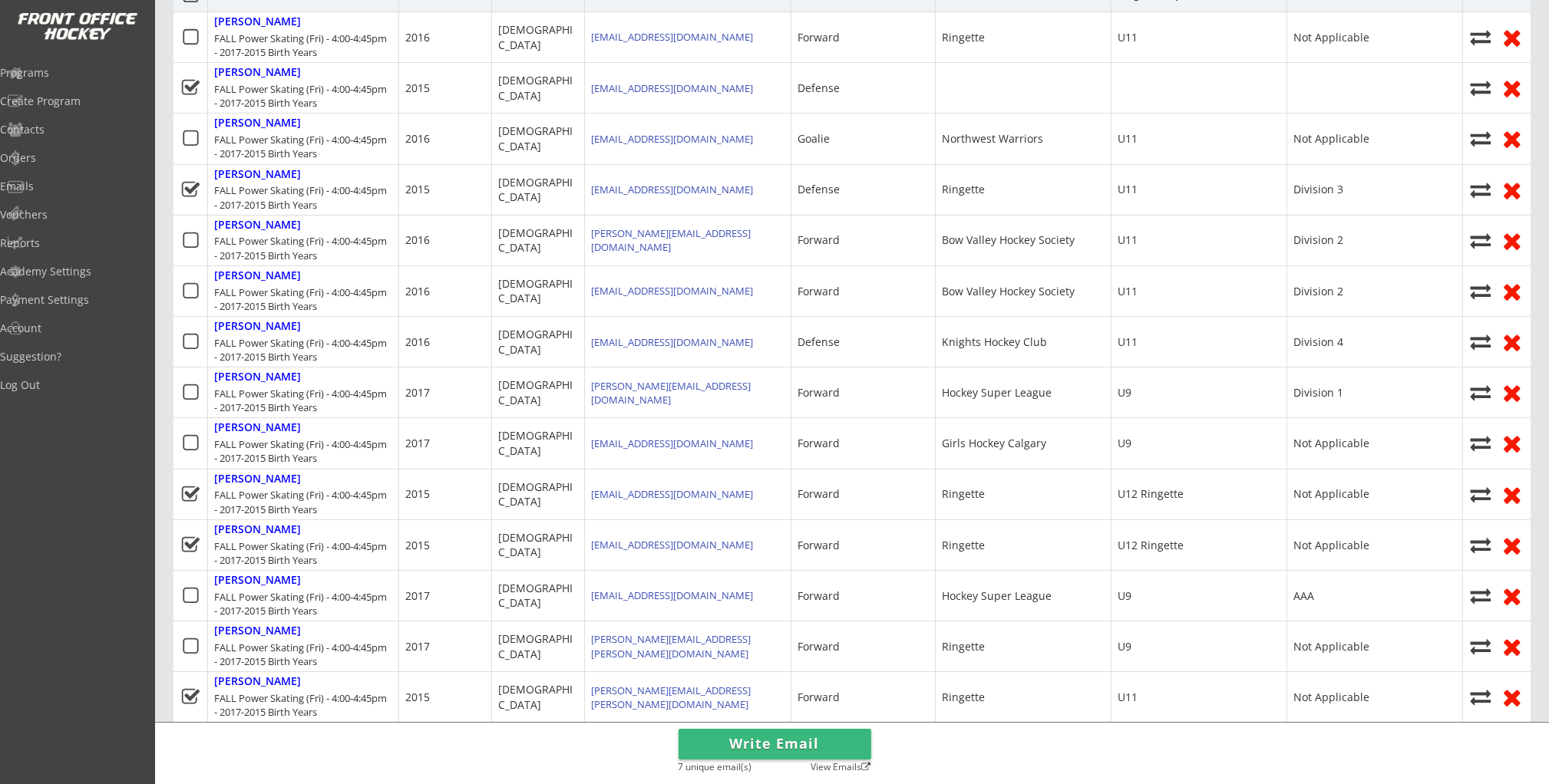
scroll to position [0, 0]
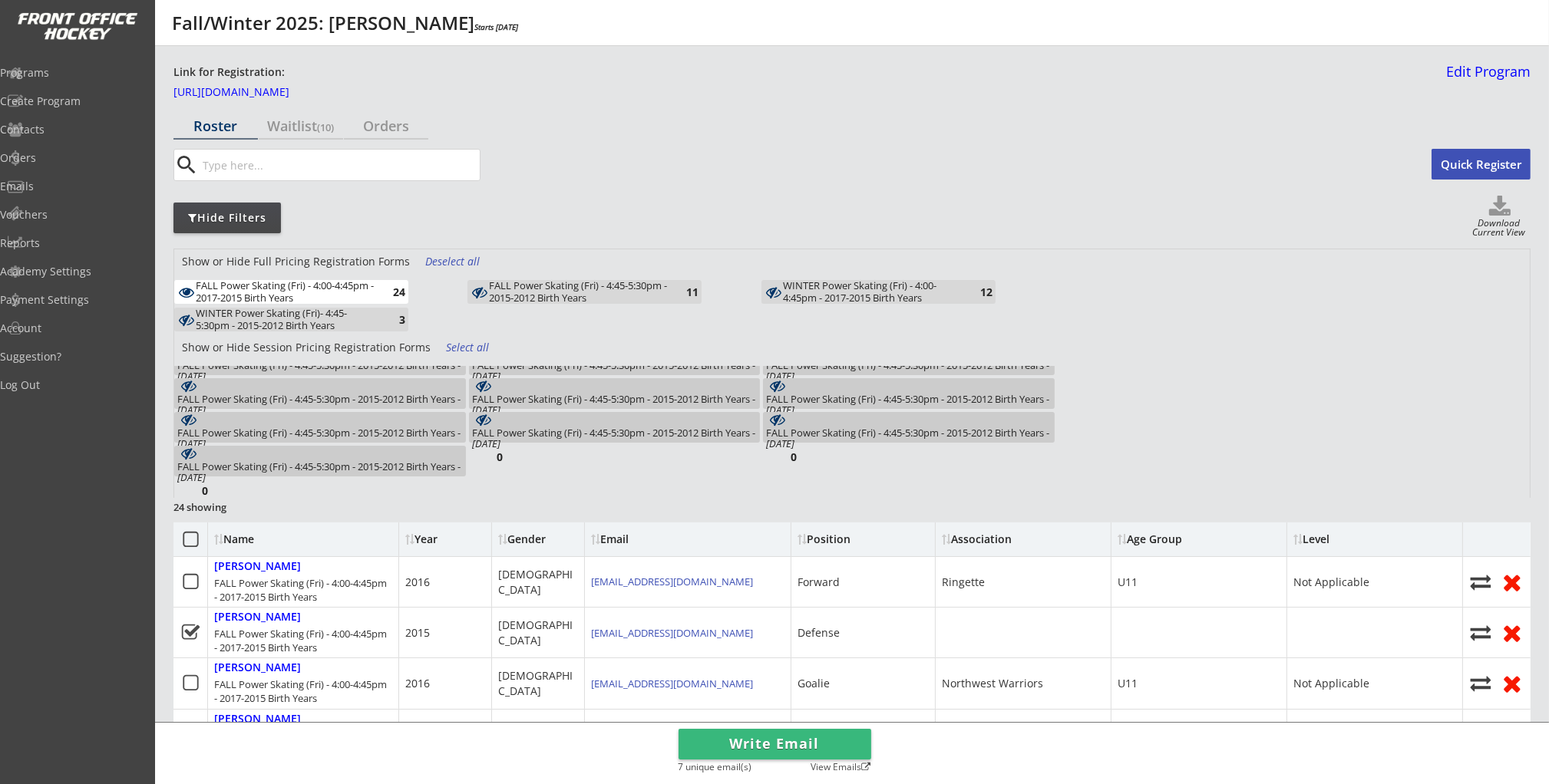
click at [746, 741] on button "Write Email" at bounding box center [774, 744] width 193 height 31
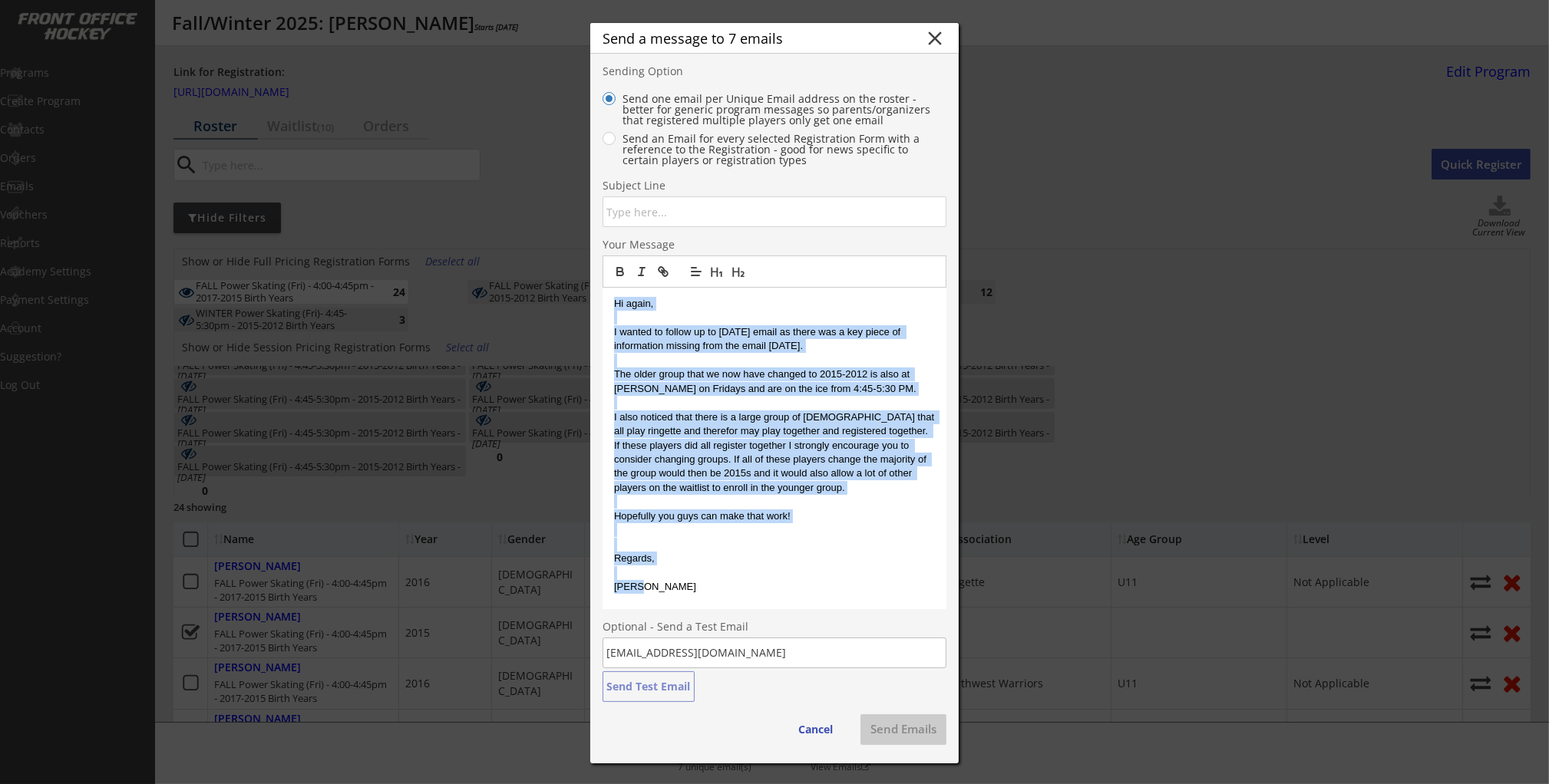
click at [729, 545] on p at bounding box center [774, 544] width 321 height 14
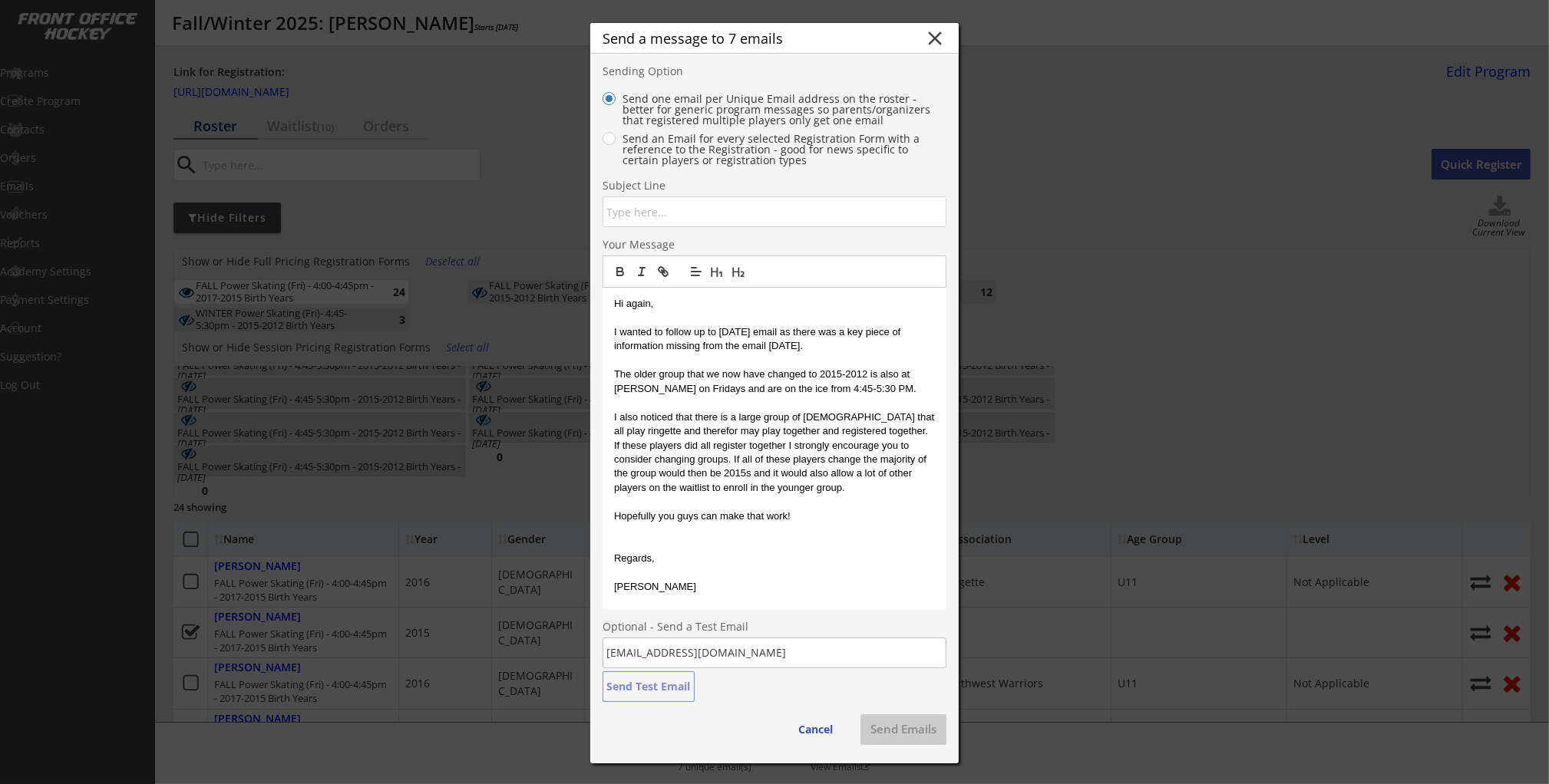
click at [625, 215] on input "input" at bounding box center [774, 211] width 344 height 31
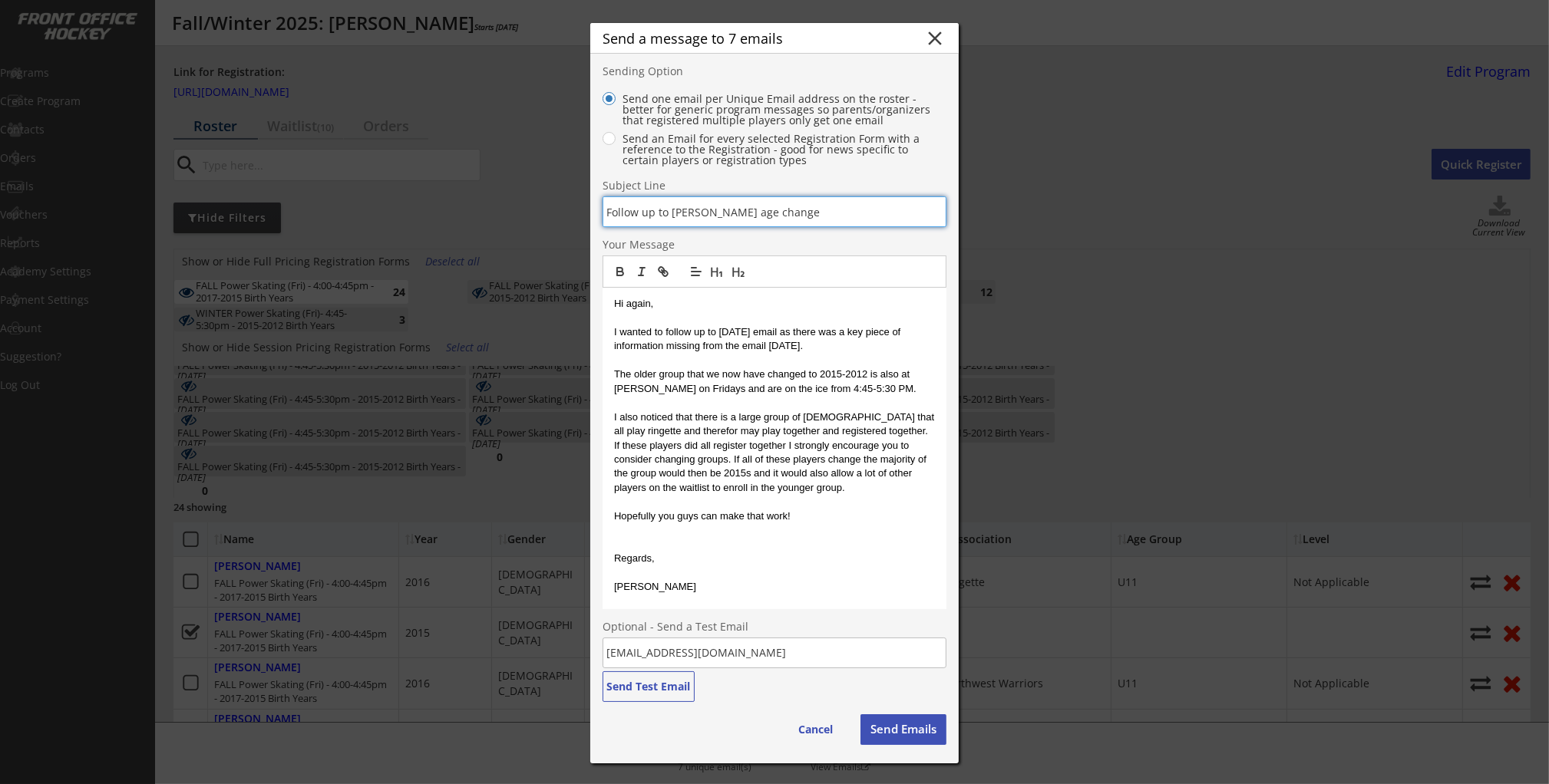
type input "Follow up to Frank McCool age change"
click at [736, 545] on p at bounding box center [774, 544] width 321 height 14
drag, startPoint x: 888, startPoint y: 724, endPoint x: 868, endPoint y: 703, distance: 29.0
click at [888, 724] on button "Send Emails" at bounding box center [903, 730] width 86 height 31
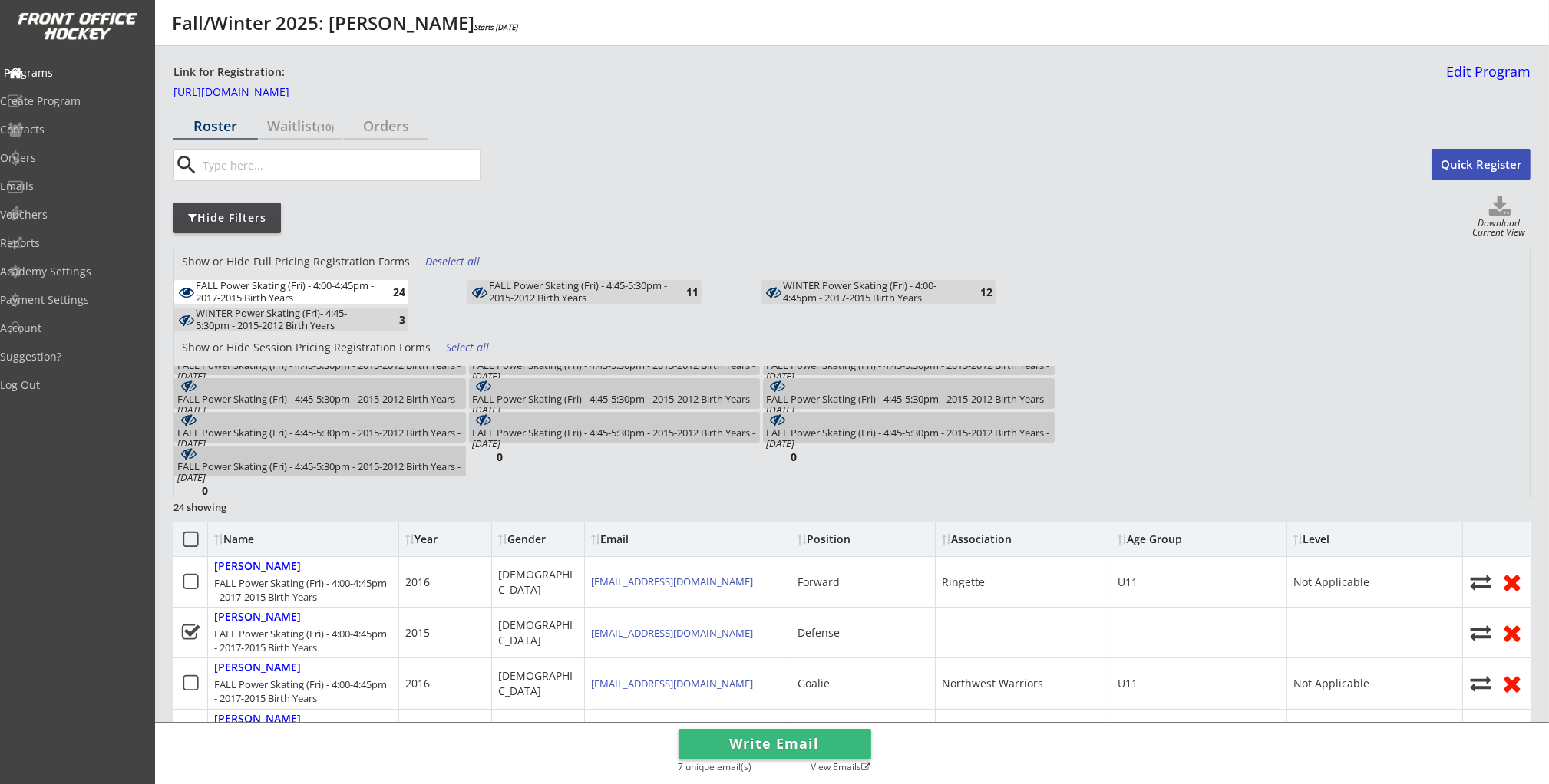
click at [68, 75] on div "Programs" at bounding box center [73, 72] width 138 height 11
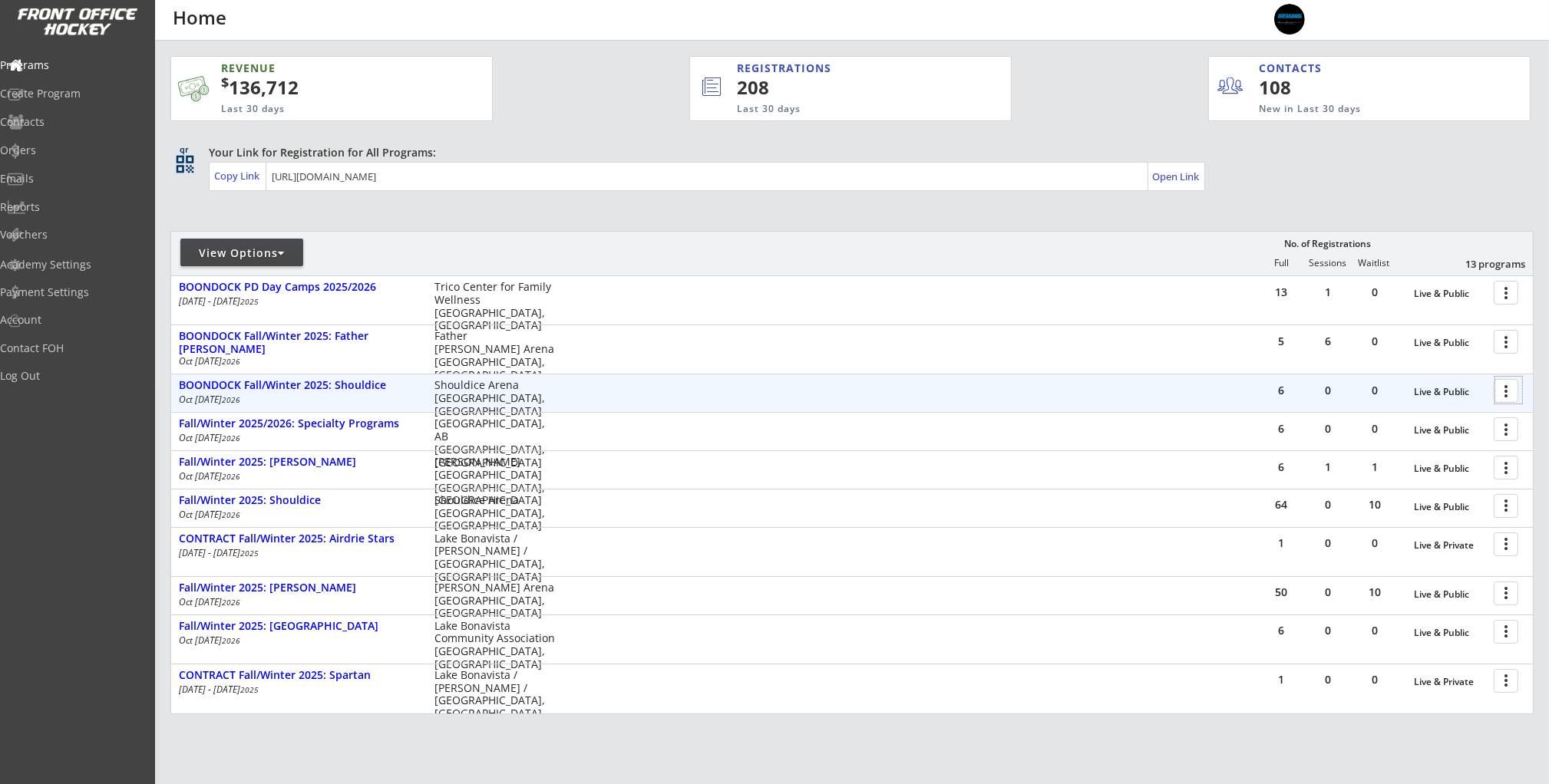
click at [1498, 394] on div at bounding box center [1508, 390] width 27 height 27
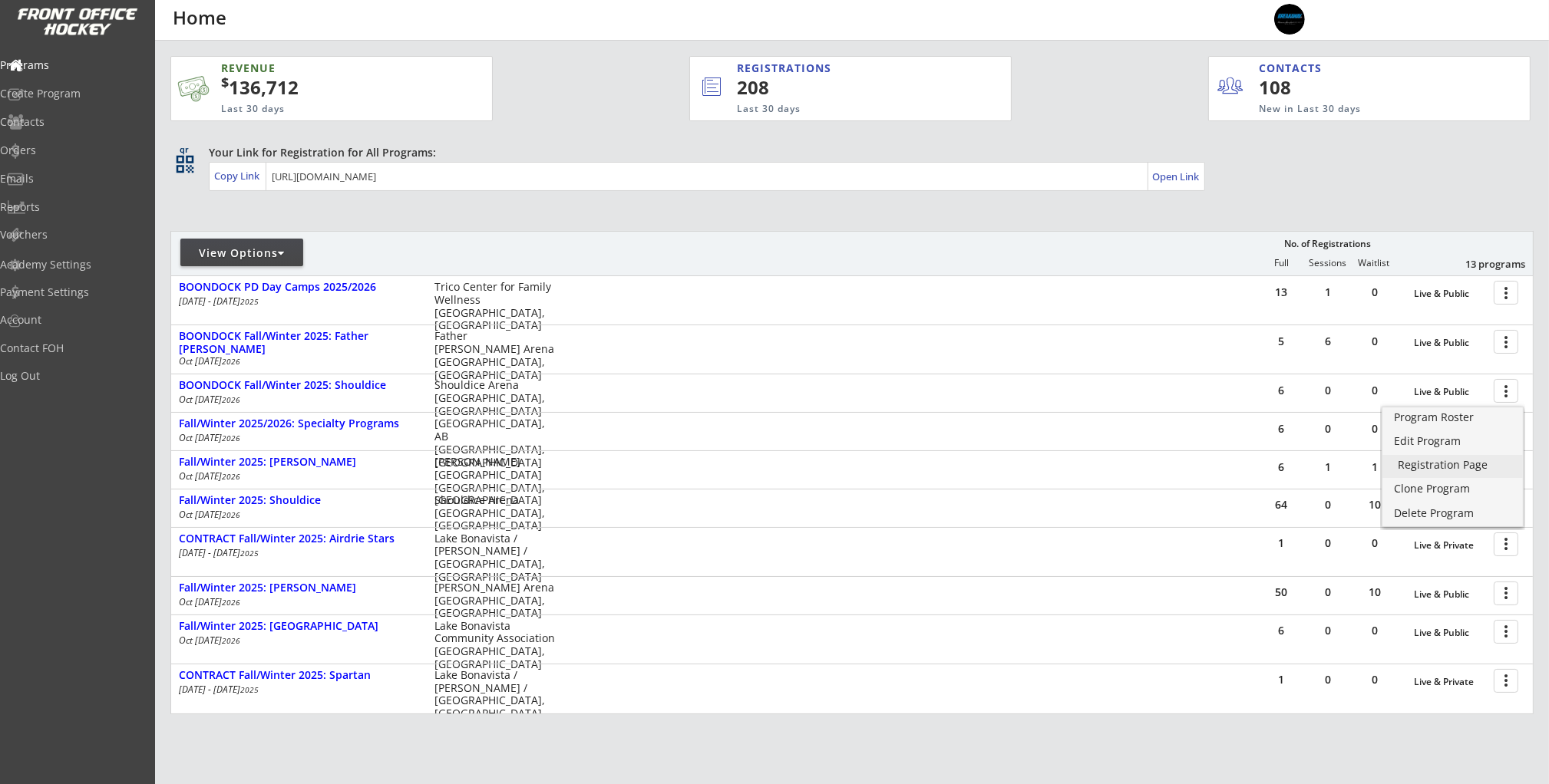
click at [1455, 468] on div "Registration Page" at bounding box center [1452, 464] width 110 height 11
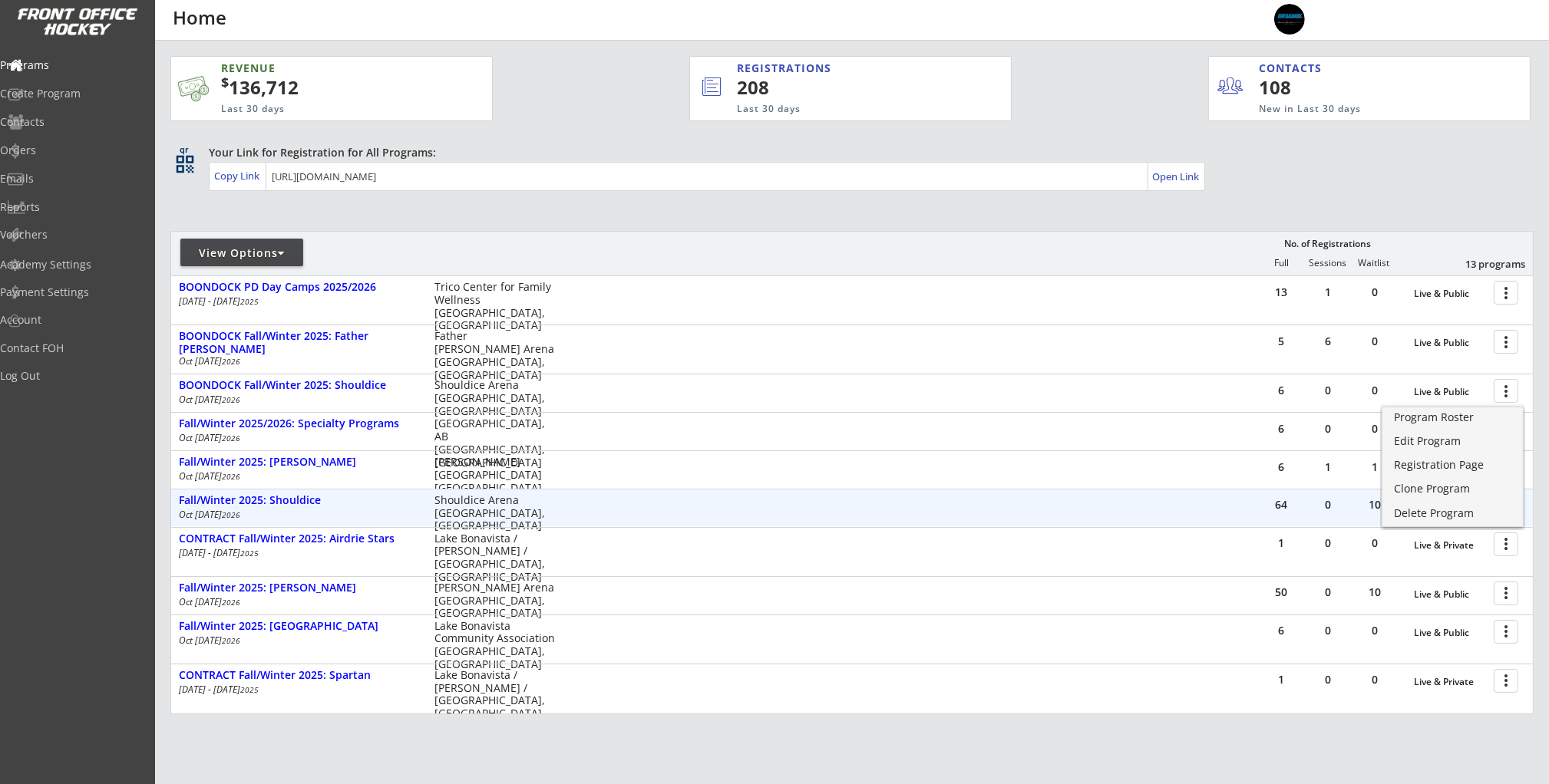
click at [1145, 507] on div "64 0 10 Live & Public more_vert Fall/Winter 2025: Shouldice [DATE] - [DATE] Sho…" at bounding box center [851, 507] width 1361 height 37
click at [1516, 509] on div at bounding box center [1508, 505] width 27 height 27
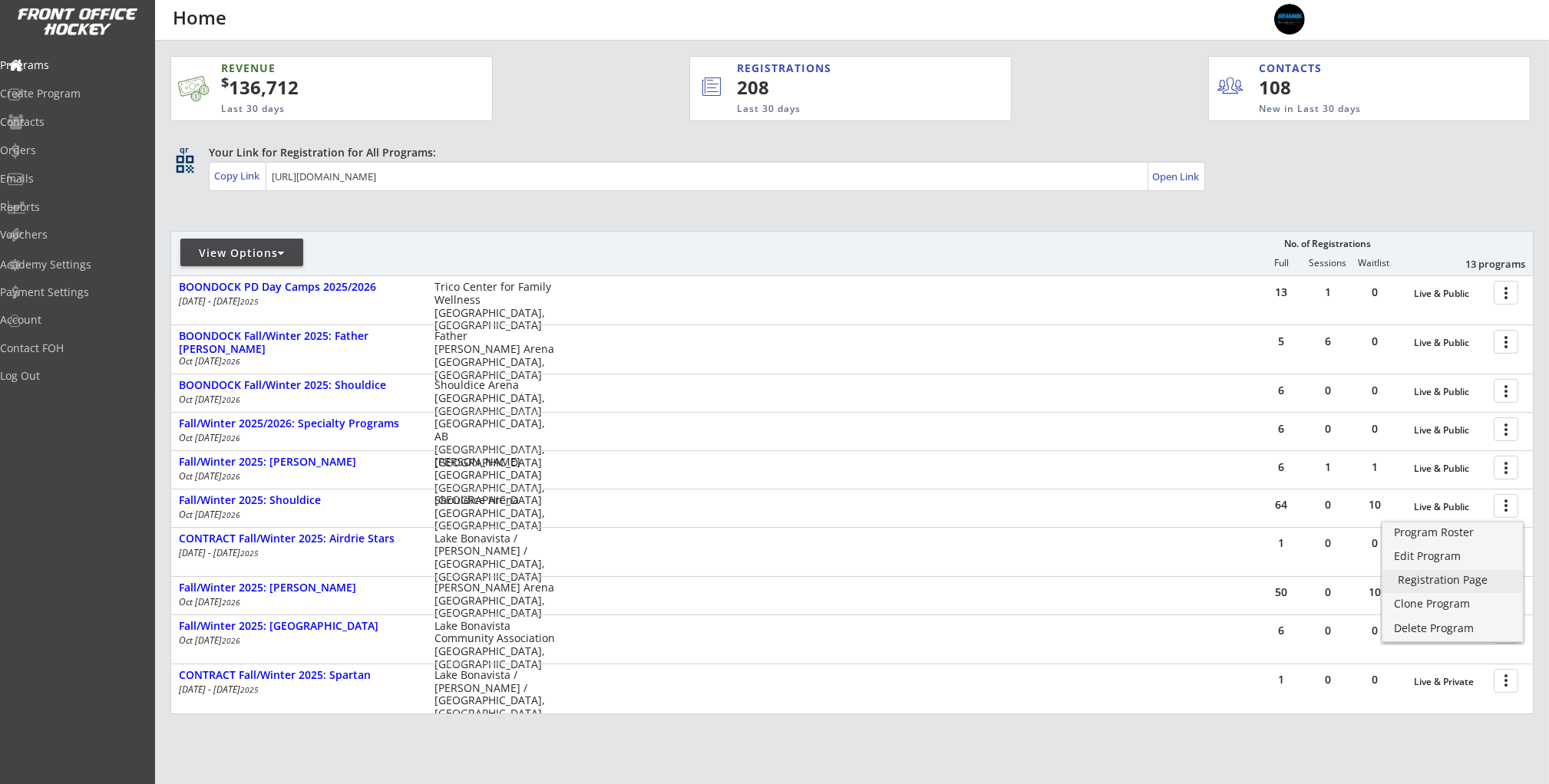
click at [1448, 586] on div "Registration Page" at bounding box center [1452, 580] width 110 height 11
click at [1457, 563] on link "Edit Program" at bounding box center [1452, 558] width 141 height 23
click at [100, 266] on div "Academy Settings" at bounding box center [73, 264] width 138 height 11
select select ""CAD""
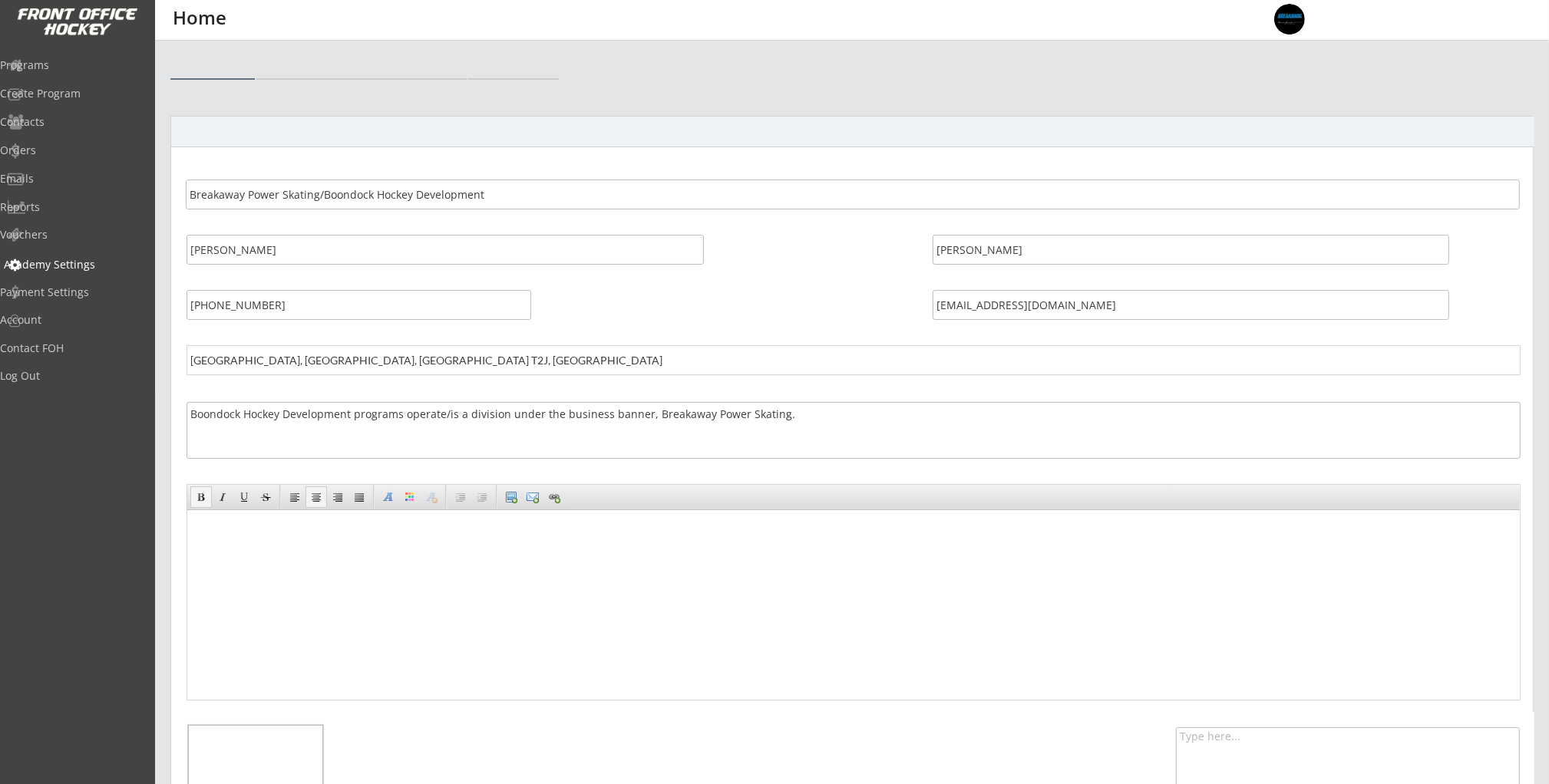
select select ""CAD""
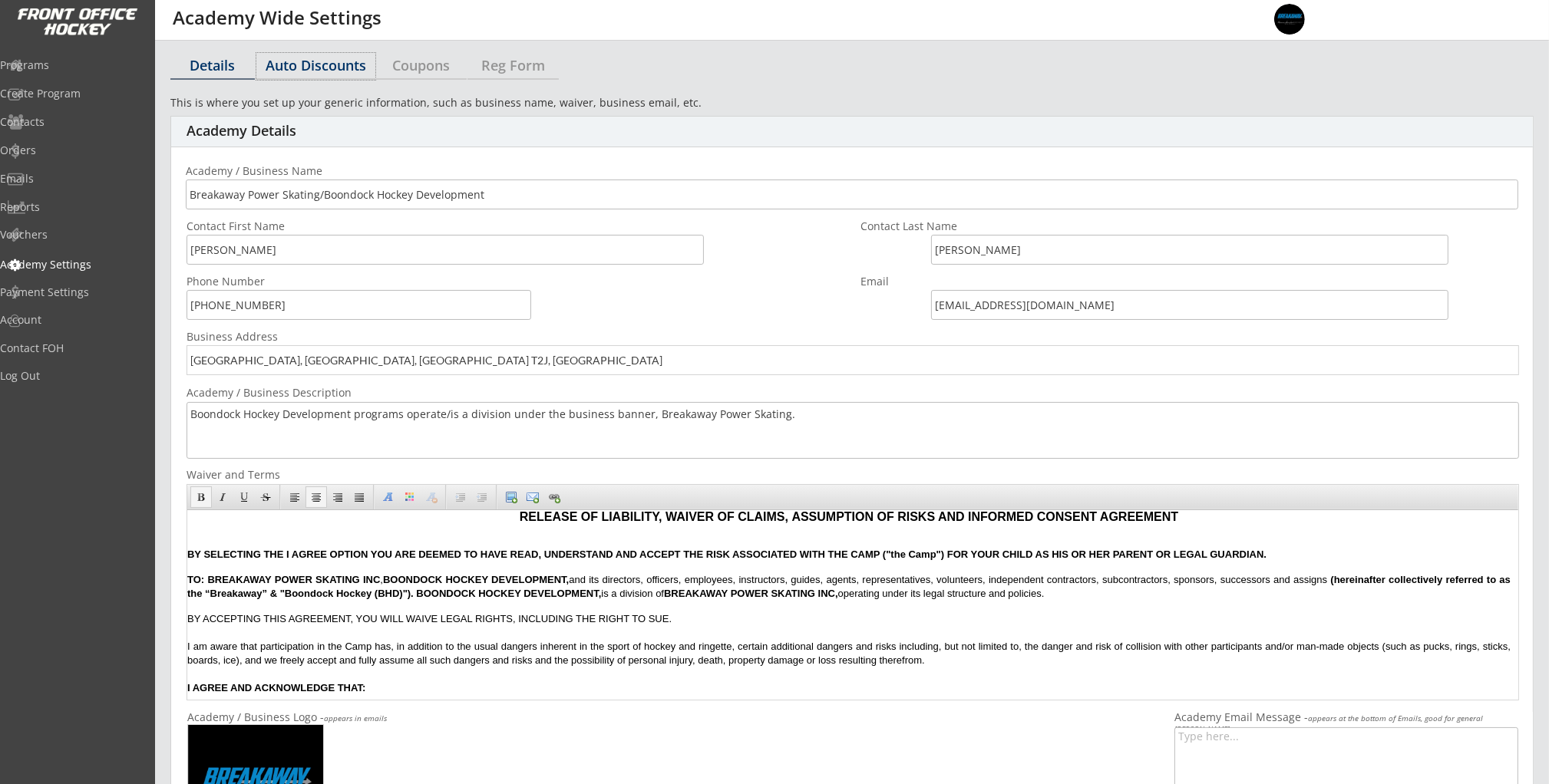
click at [333, 71] on div "Auto Discounts" at bounding box center [316, 65] width 119 height 14
select select "2"
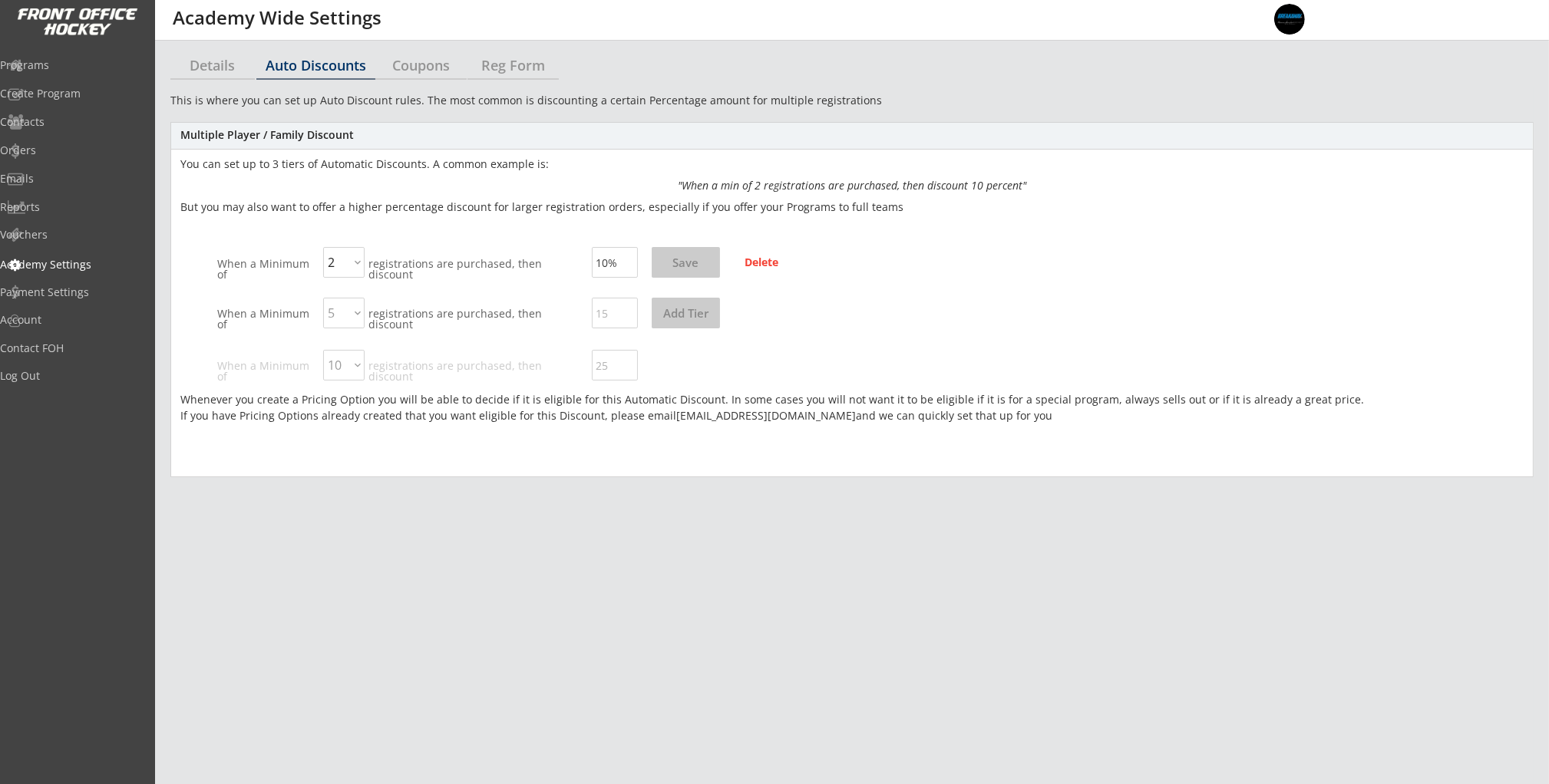
click at [605, 260] on input "input" at bounding box center [614, 263] width 46 height 31
type input "1%"
type input "5%"
click at [676, 264] on button "Save" at bounding box center [686, 263] width 68 height 31
click at [71, 74] on div "Programs" at bounding box center [72, 66] width 146 height 27
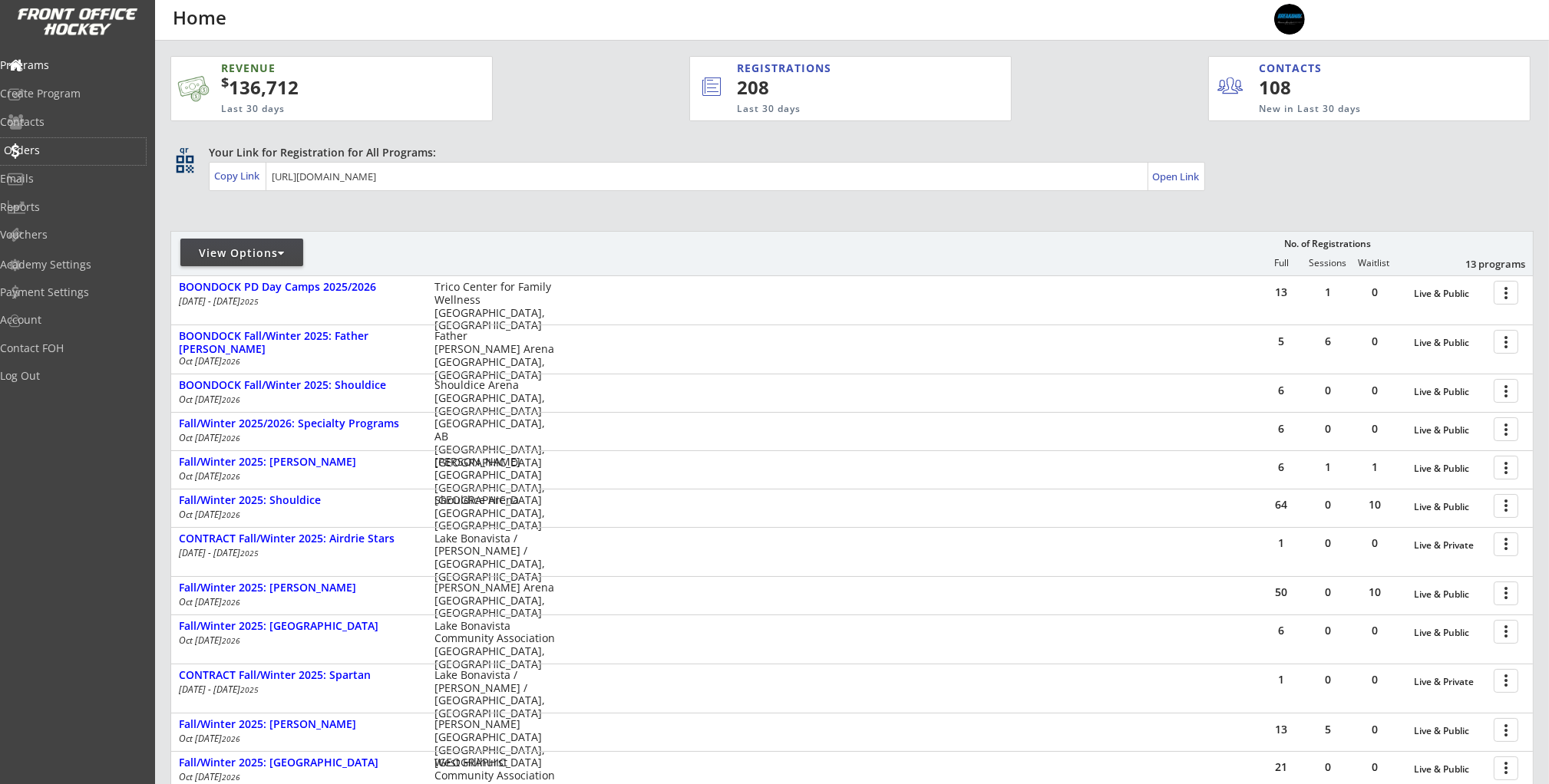
click at [46, 146] on div "Orders" at bounding box center [73, 150] width 138 height 11
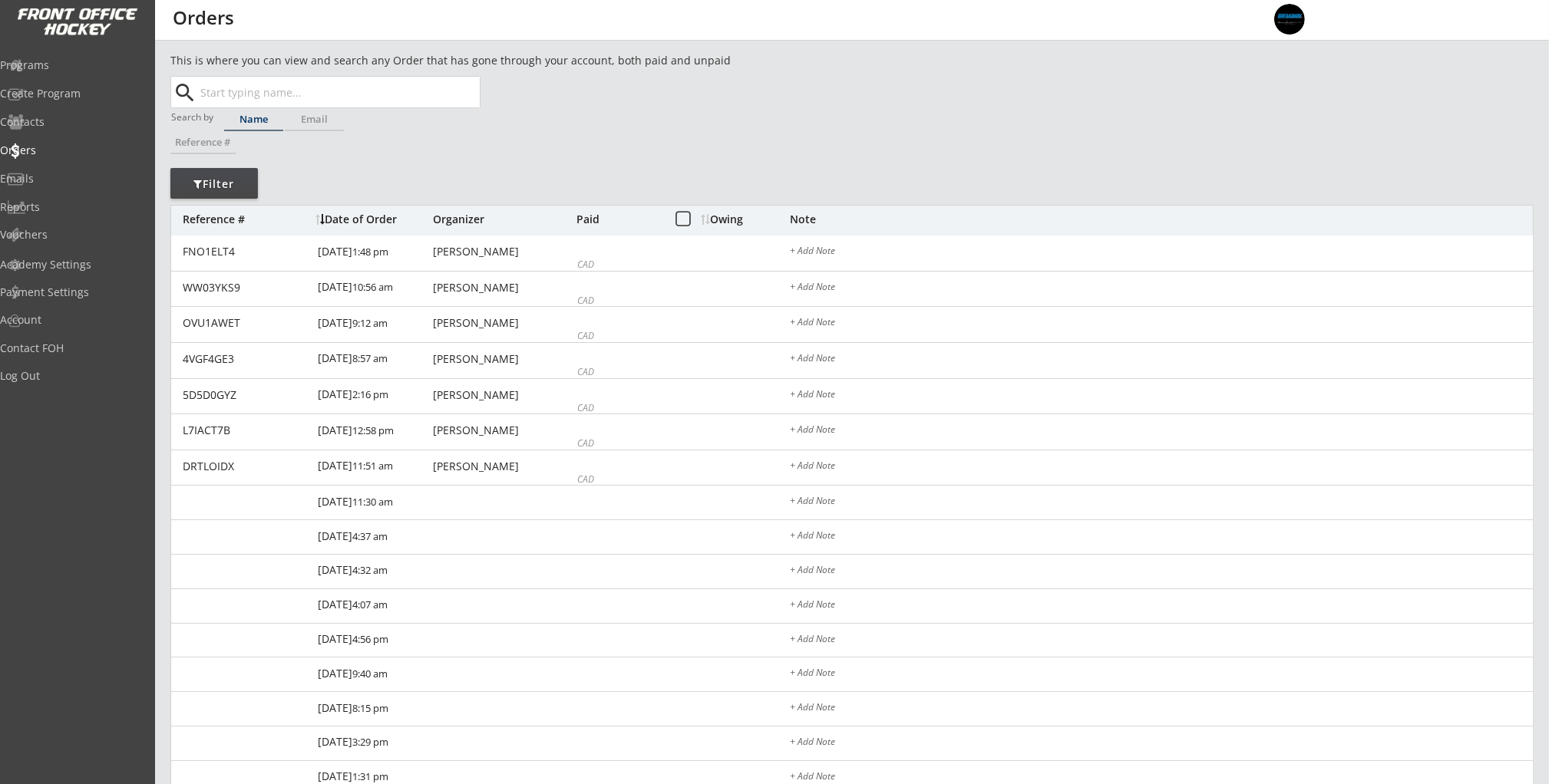
click at [243, 91] on input "text" at bounding box center [338, 92] width 282 height 31
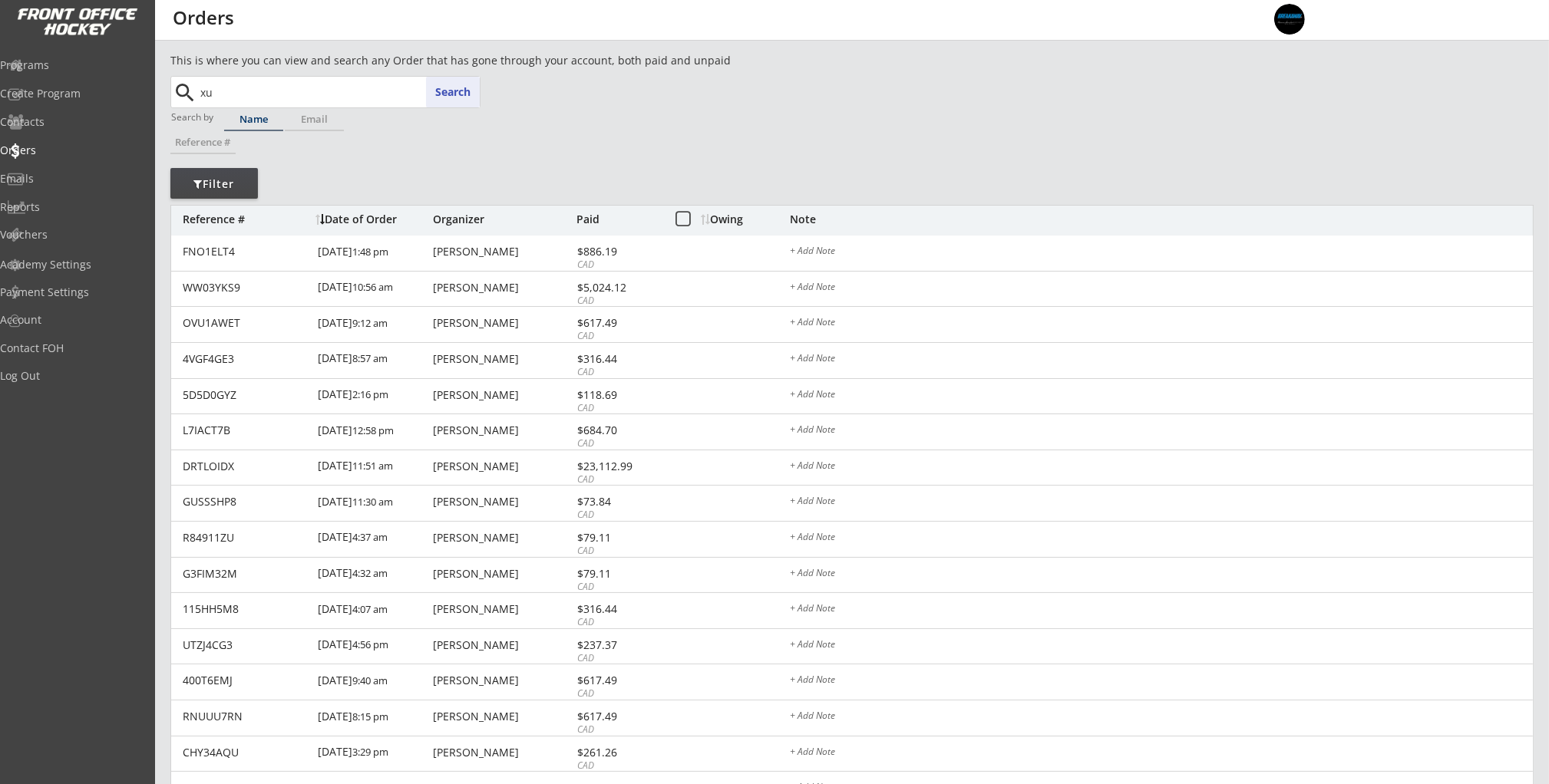
type input "xun"
type input "xun Xu"
type input "xun"
click at [251, 118] on p "Xun Xu" at bounding box center [338, 123] width 281 height 20
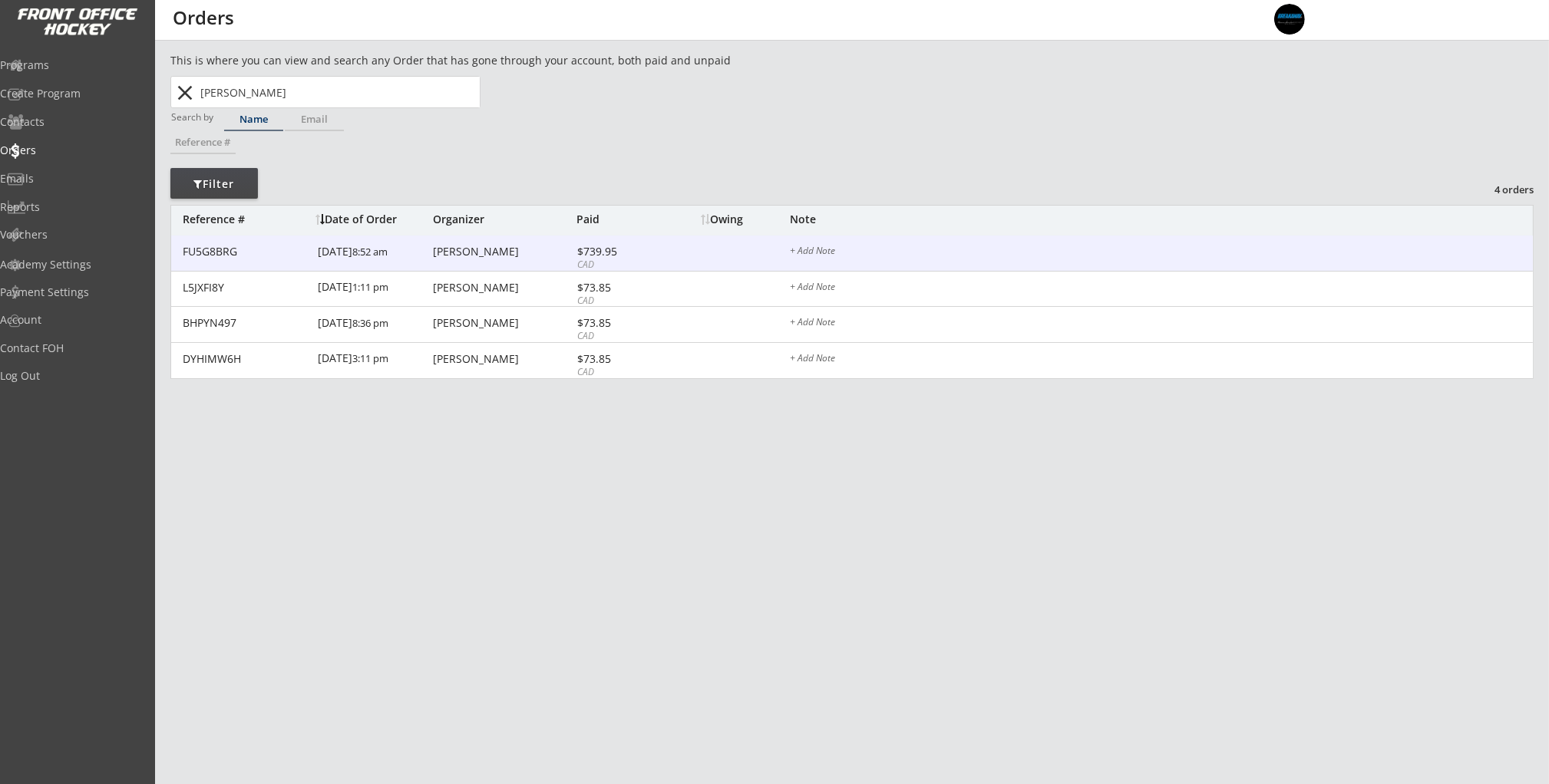
click at [418, 252] on div "9/08/25 8:52 am" at bounding box center [373, 253] width 111 height 34
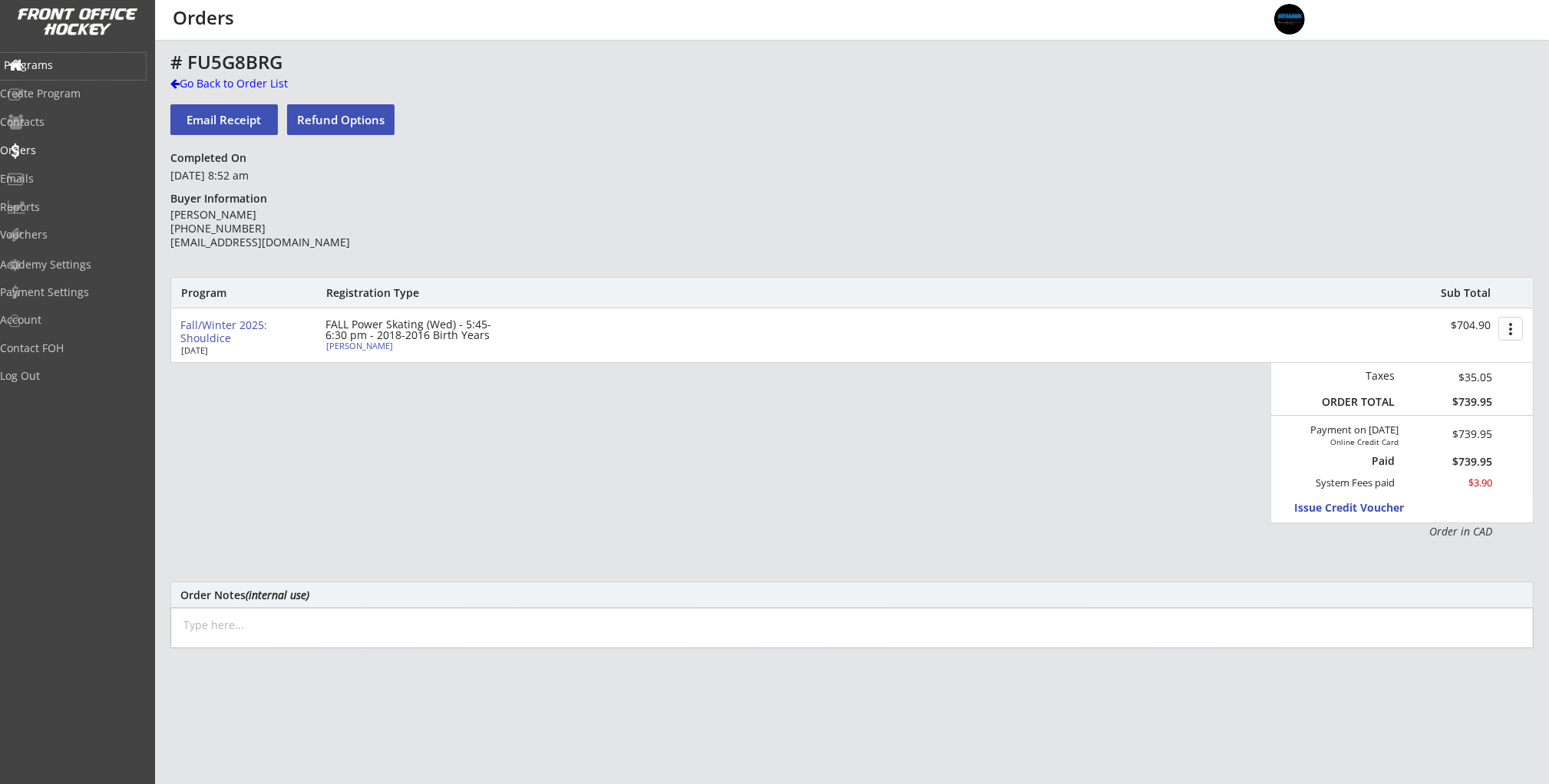
click at [60, 68] on div "Programs" at bounding box center [73, 65] width 138 height 11
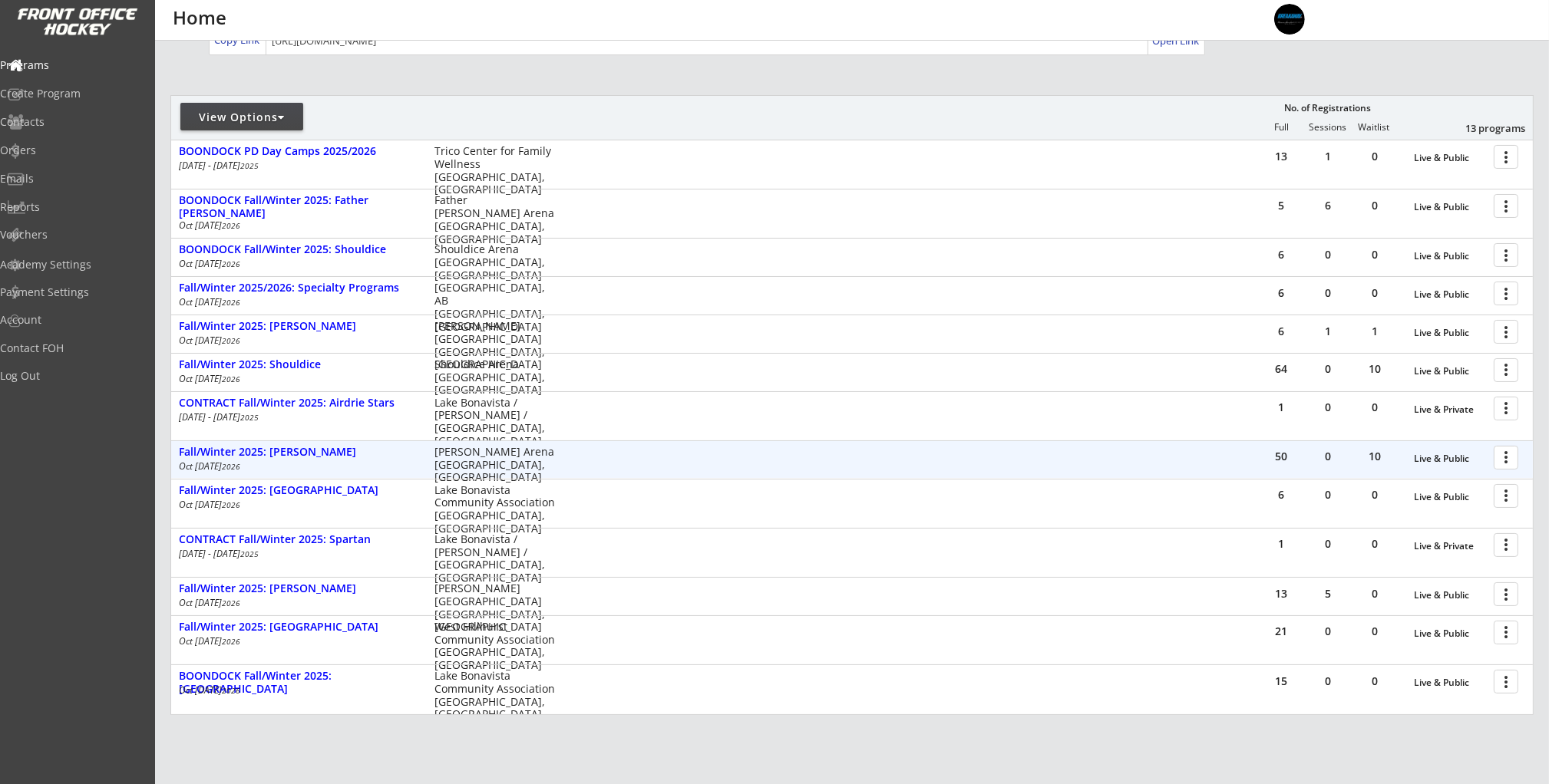
scroll to position [138, 0]
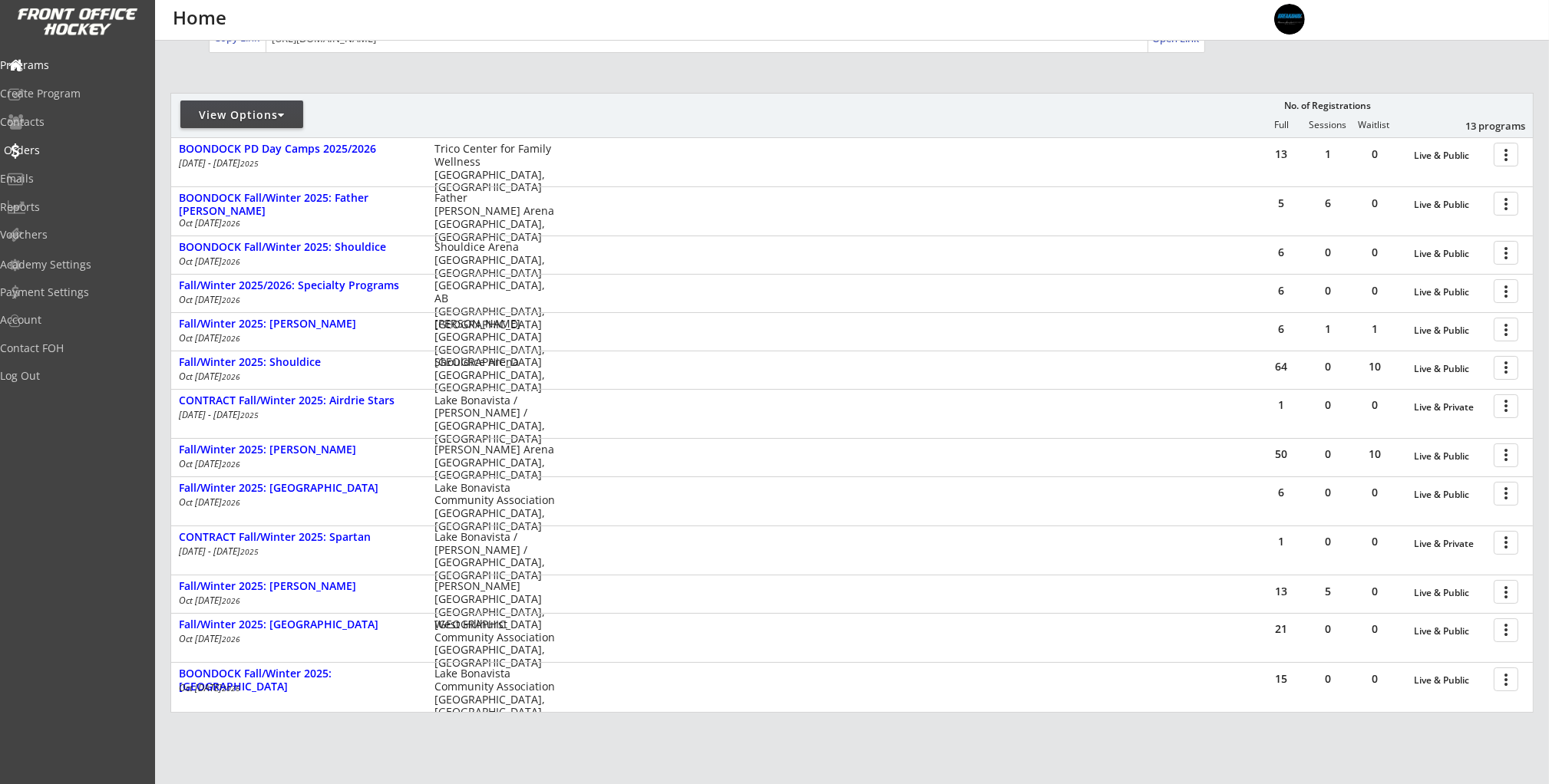
click at [68, 148] on div "Orders" at bounding box center [73, 150] width 138 height 11
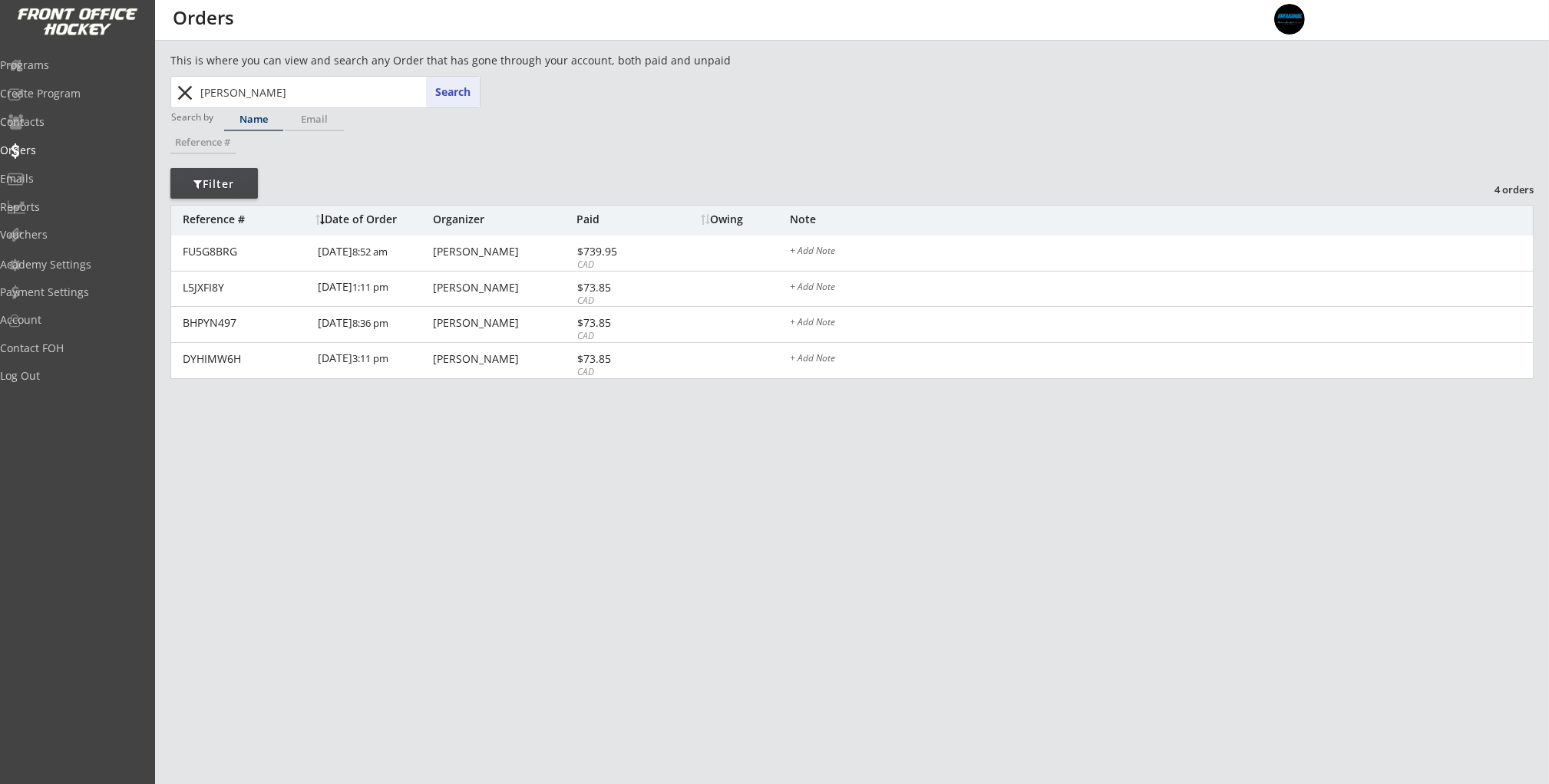
click at [256, 91] on input "Xun Xu" at bounding box center [338, 92] width 282 height 31
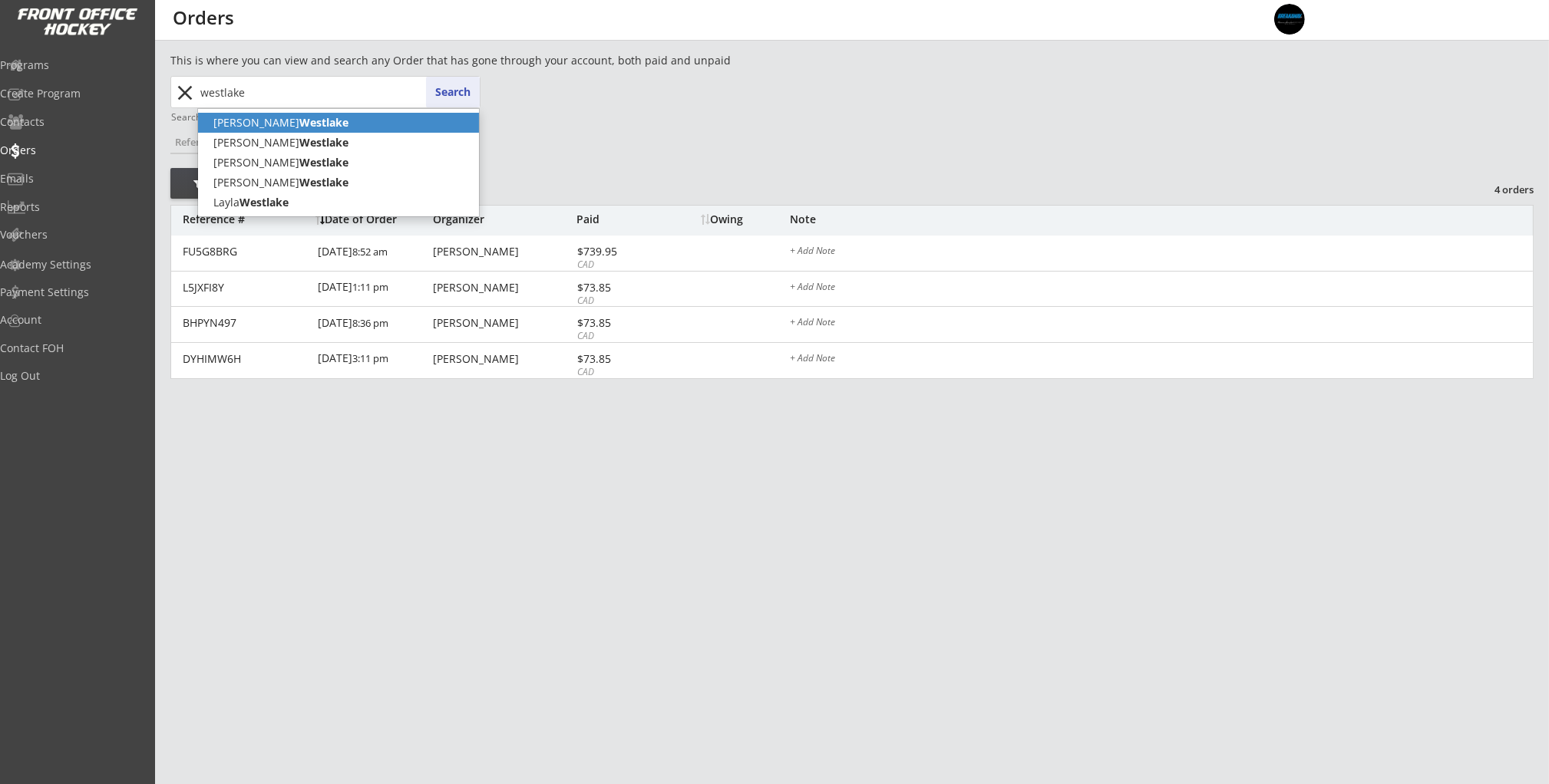
click at [299, 118] on strong "Westlake" at bounding box center [324, 122] width 49 height 15
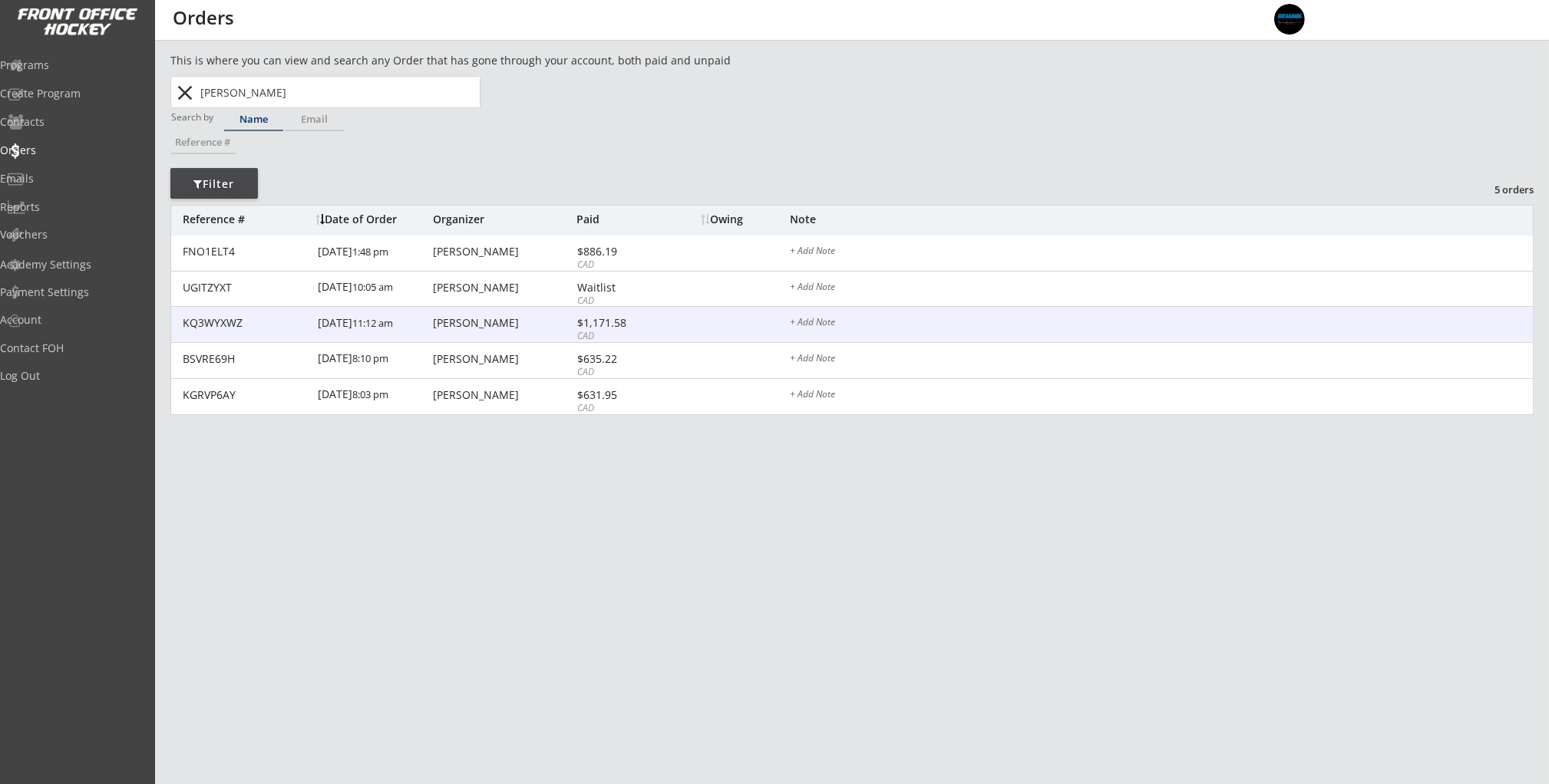
type input "Craig Westlake"
click at [355, 330] on font "11:12 am" at bounding box center [373, 323] width 41 height 14
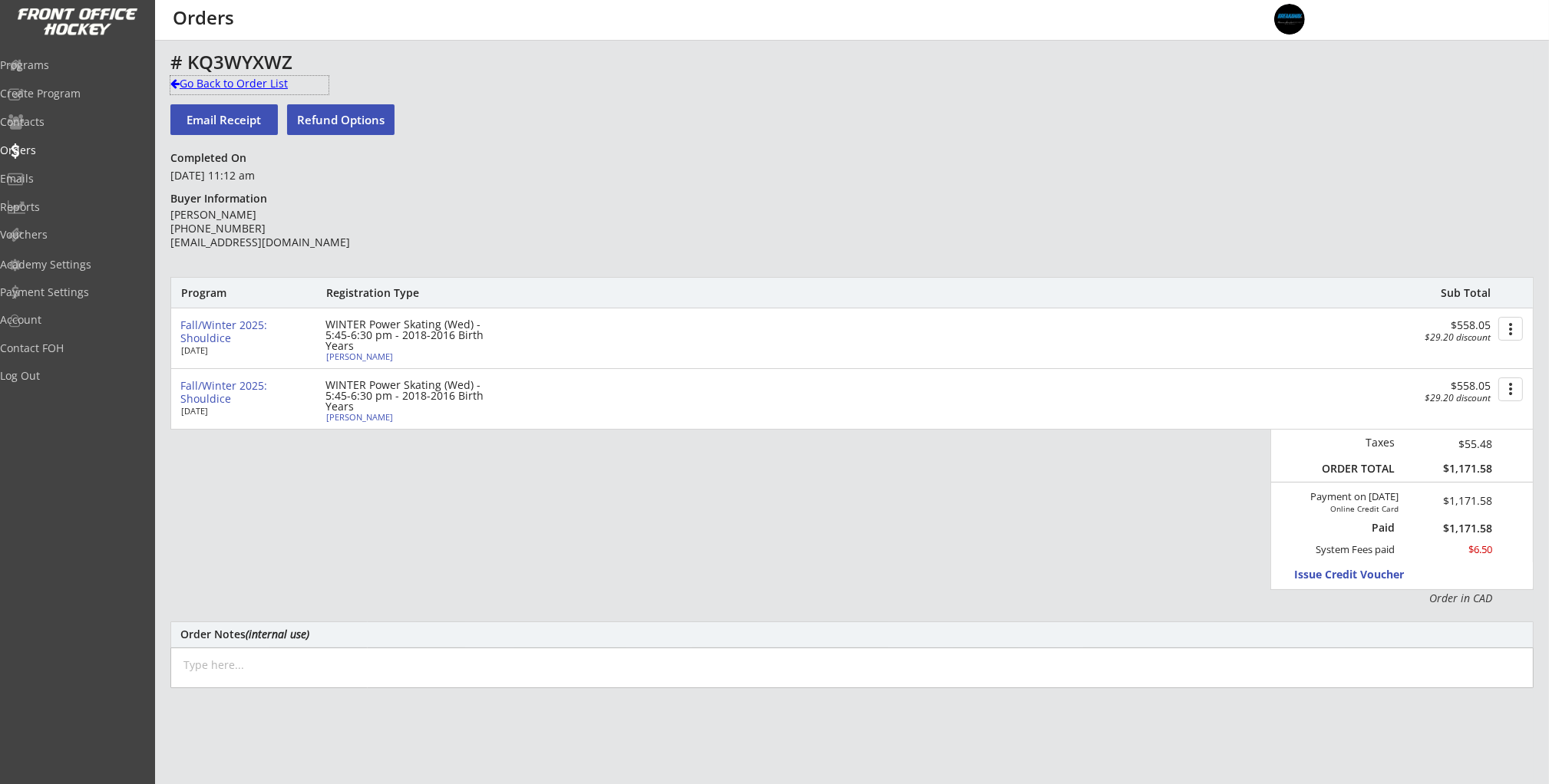
click at [247, 87] on div "Go Back to Order List" at bounding box center [249, 83] width 158 height 15
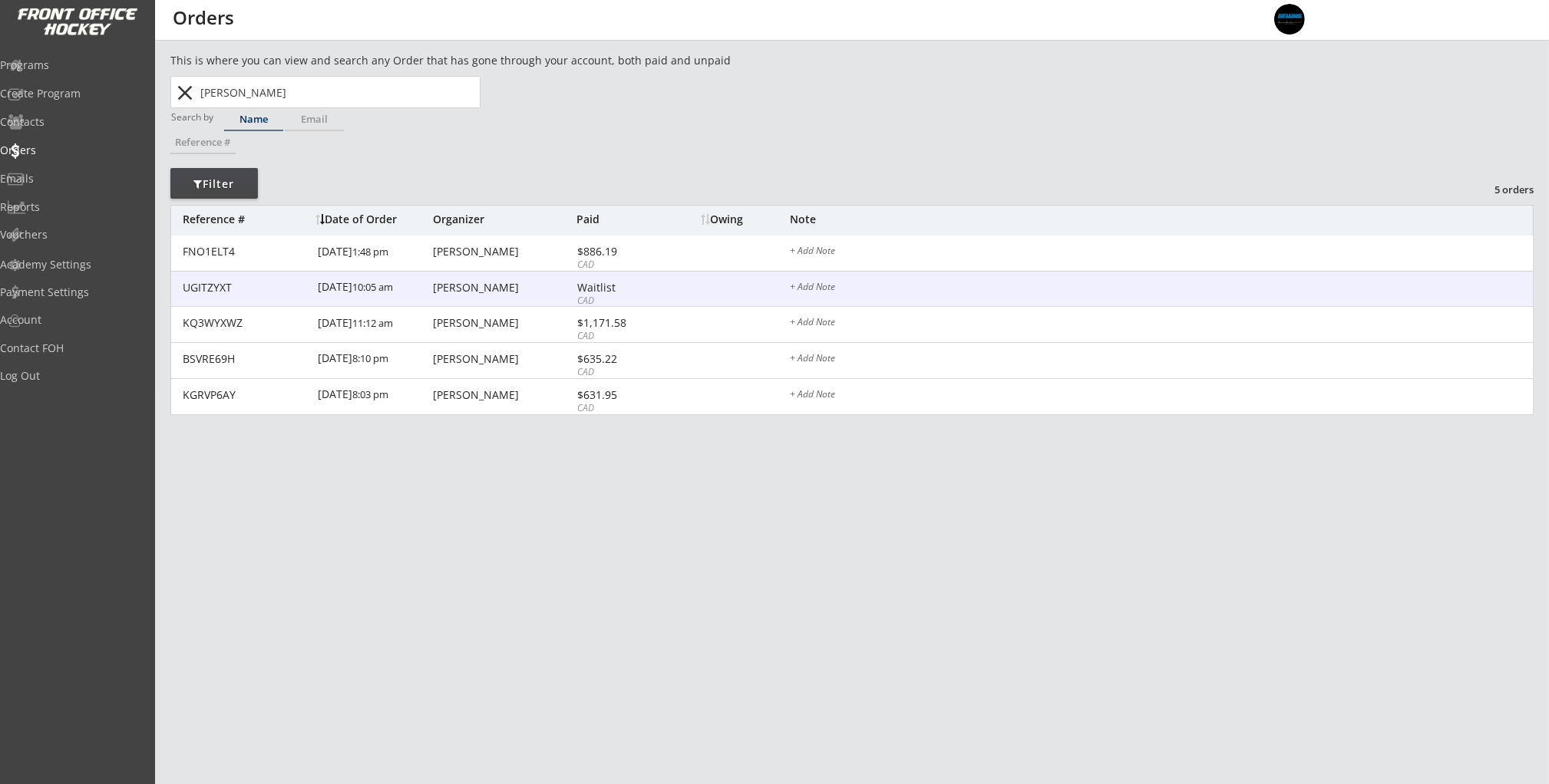
click at [477, 293] on div "Craig Westlake" at bounding box center [503, 287] width 140 height 11
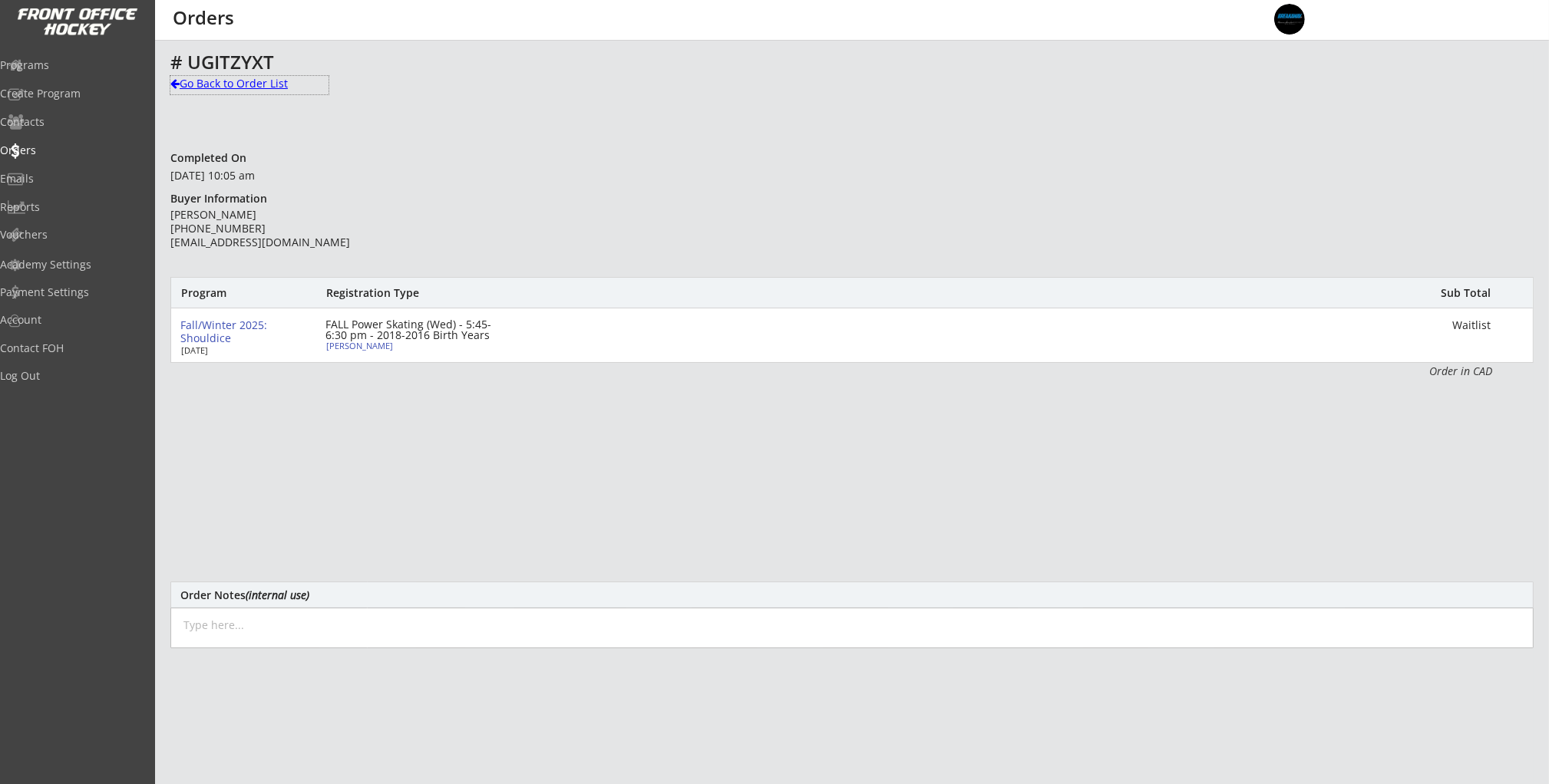
click at [196, 85] on div "Go Back to Order List" at bounding box center [249, 83] width 158 height 15
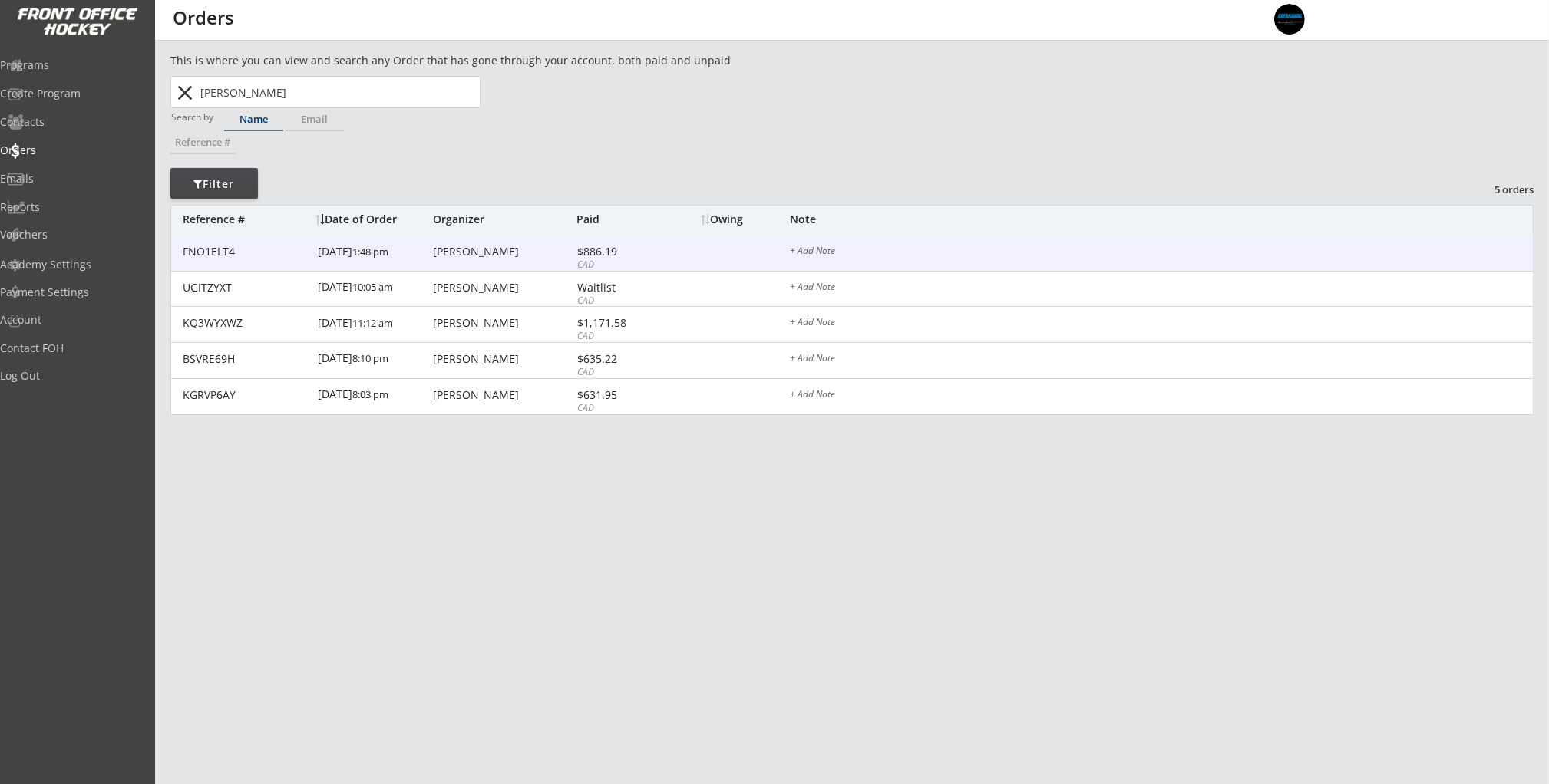
click at [386, 260] on div "9/25/25 1:48 pm" at bounding box center [373, 253] width 111 height 34
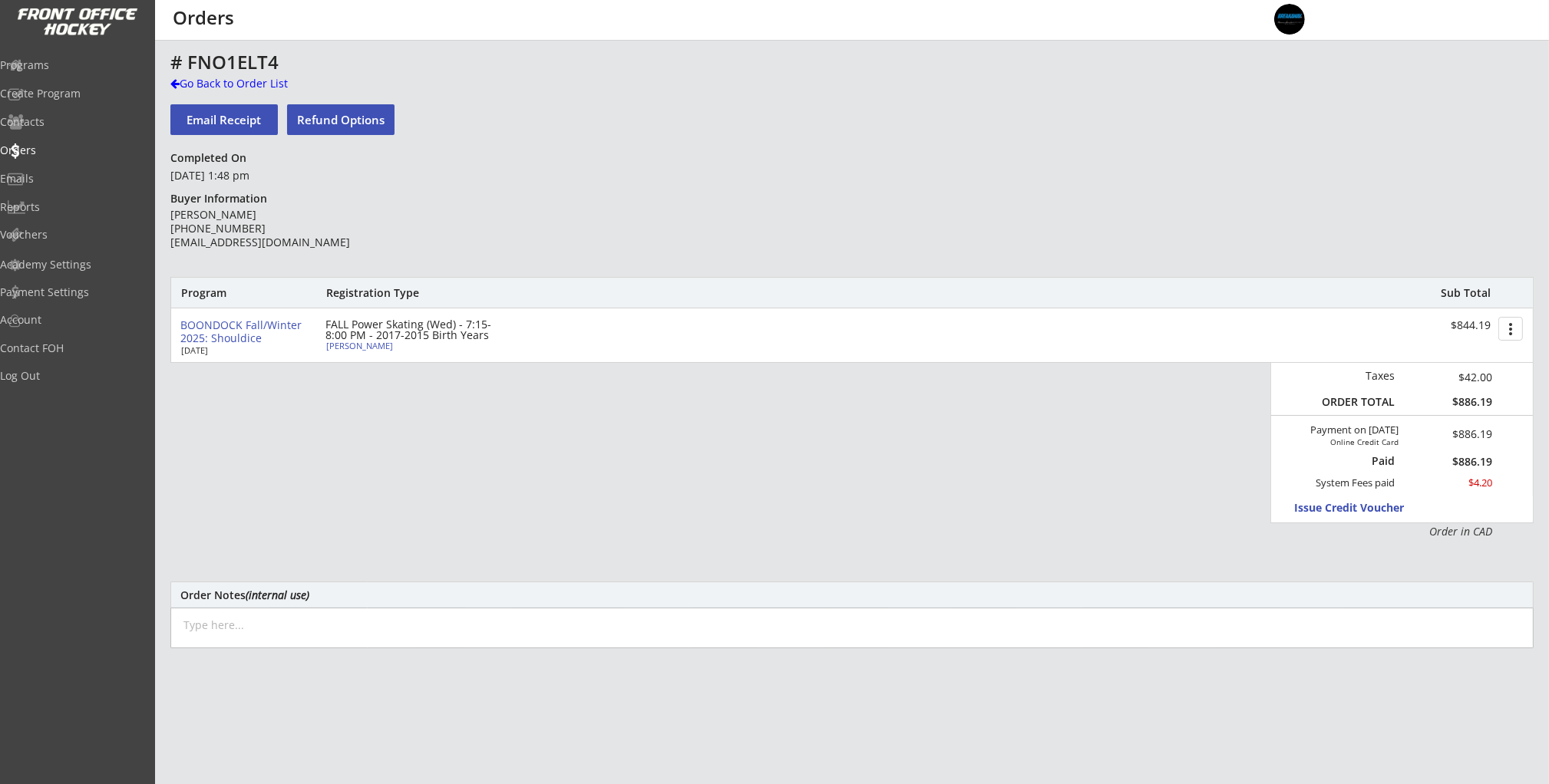
click at [341, 117] on button "Refund Options" at bounding box center [341, 120] width 107 height 31
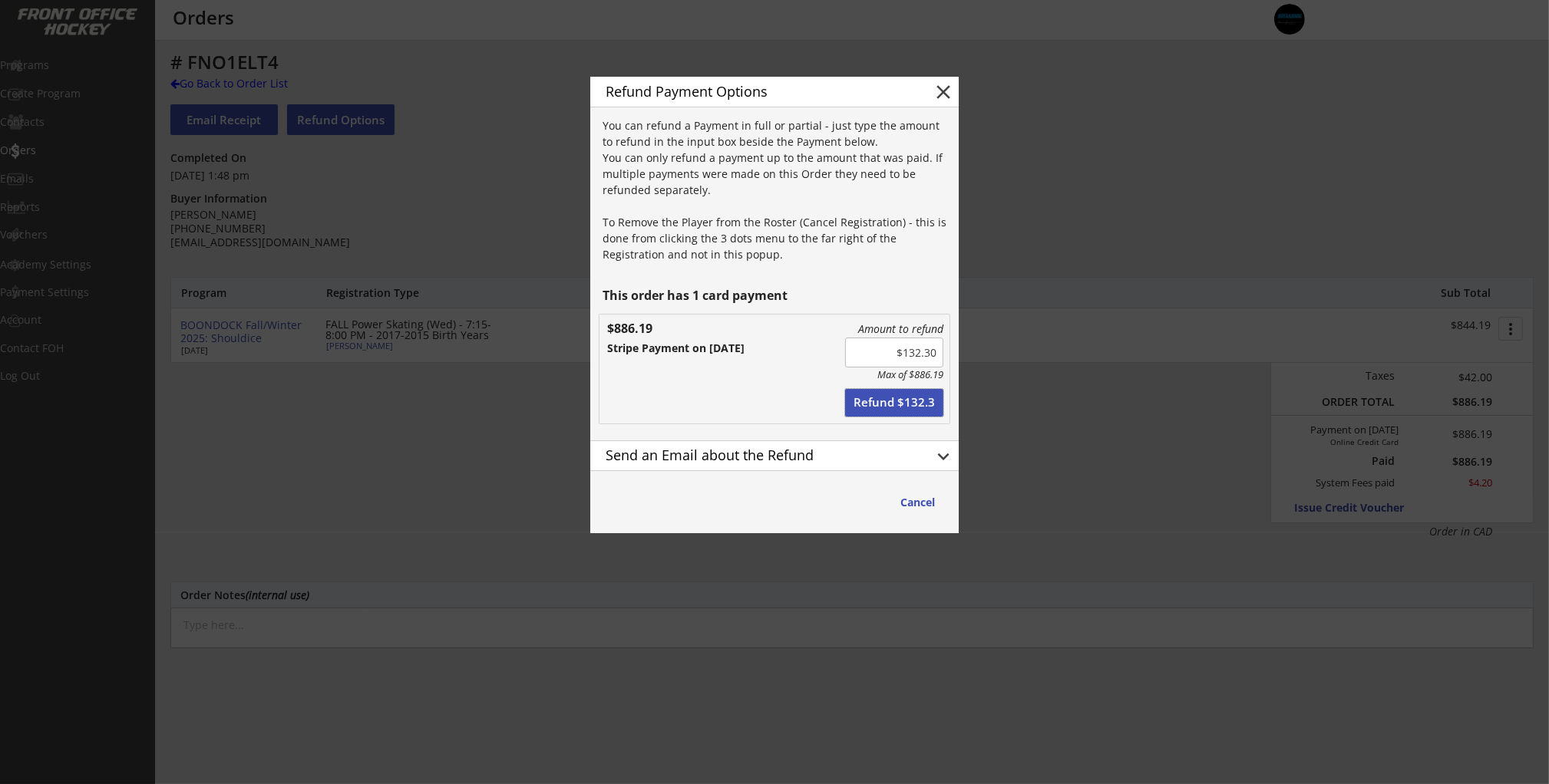
click at [883, 403] on button "Refund $132.3" at bounding box center [894, 403] width 98 height 28
type input "$0.00"
click at [945, 92] on button "close" at bounding box center [943, 92] width 23 height 23
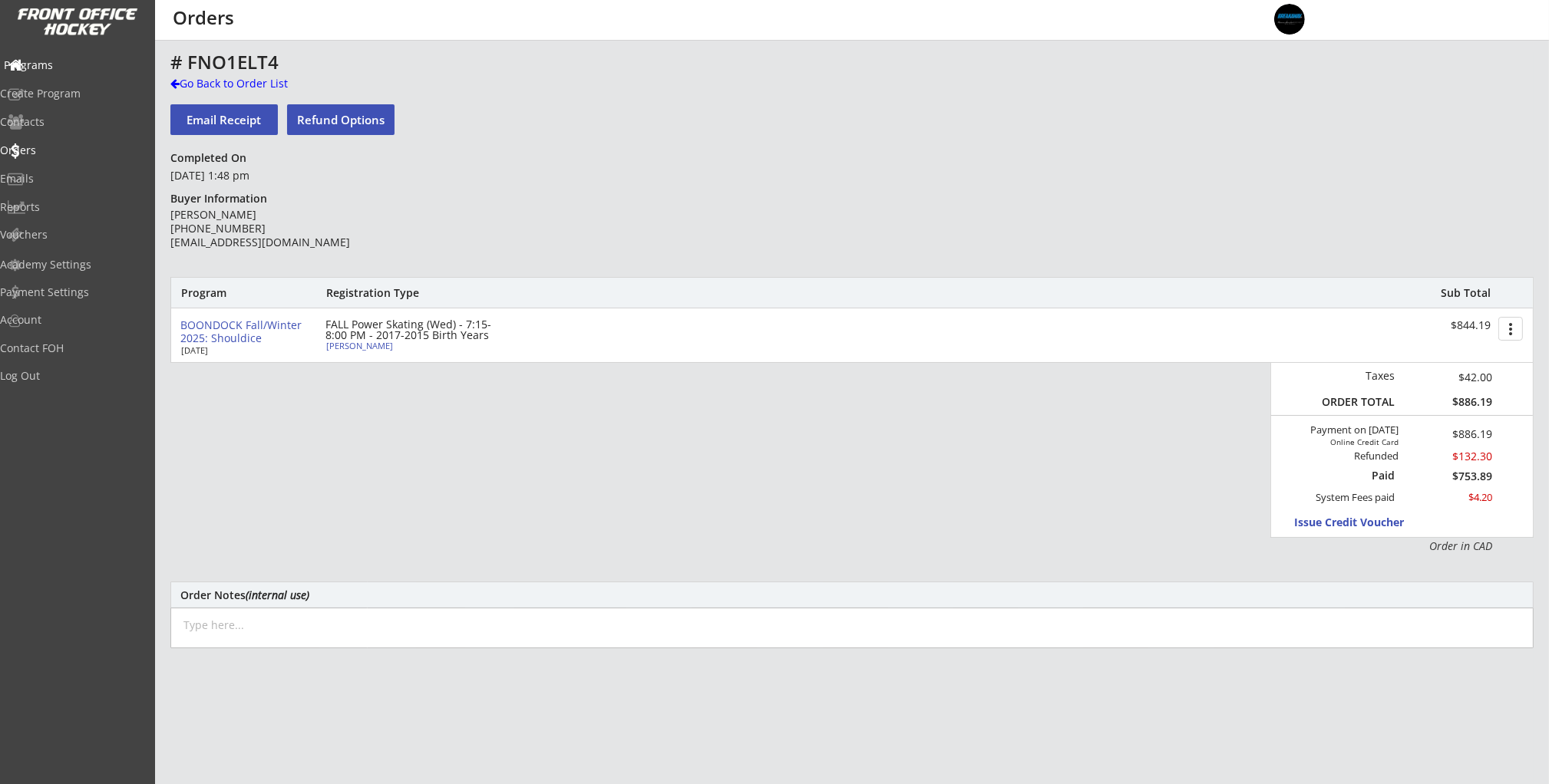
click at [63, 64] on div "Programs" at bounding box center [73, 65] width 138 height 11
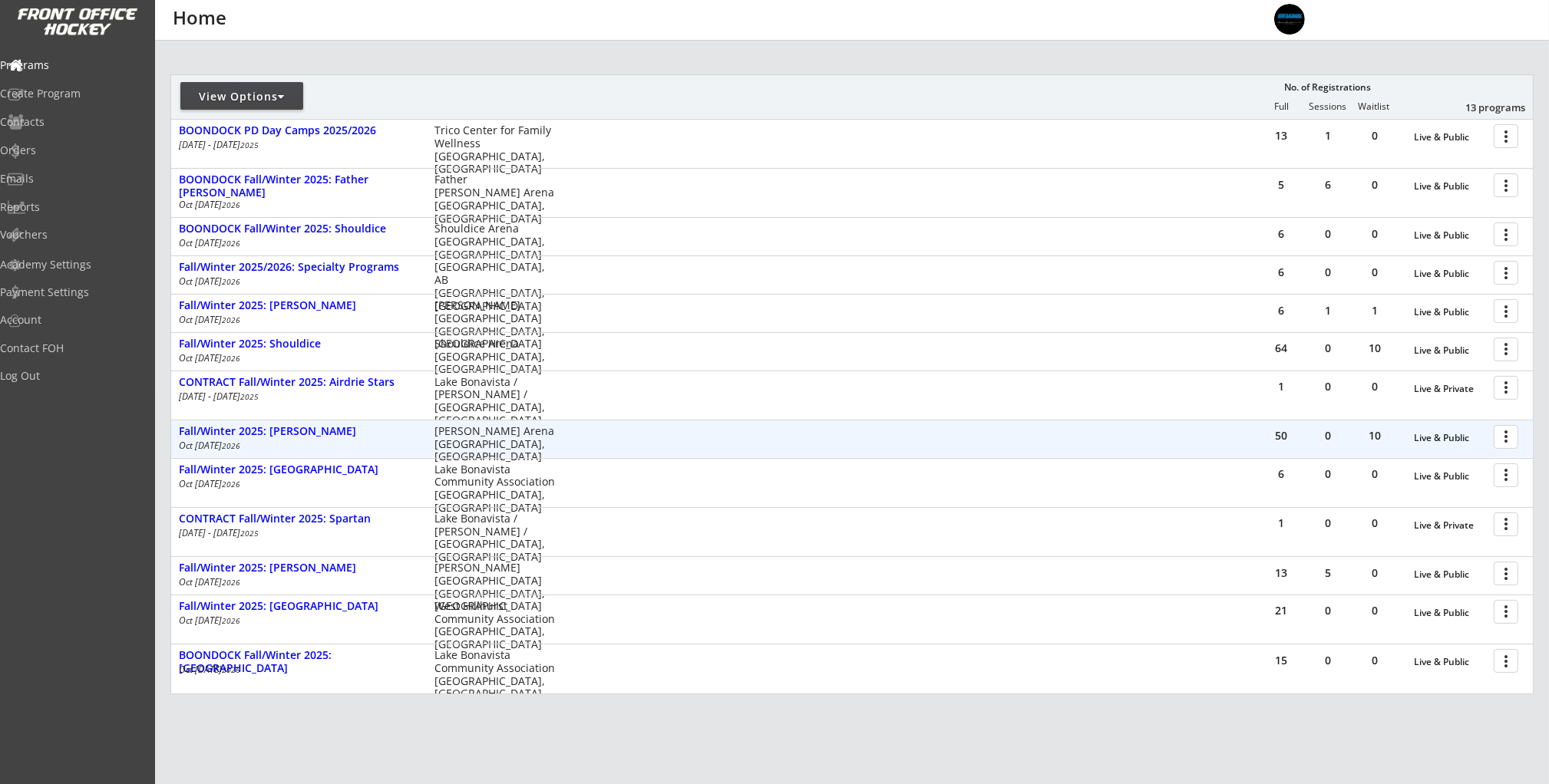
scroll to position [172, 0]
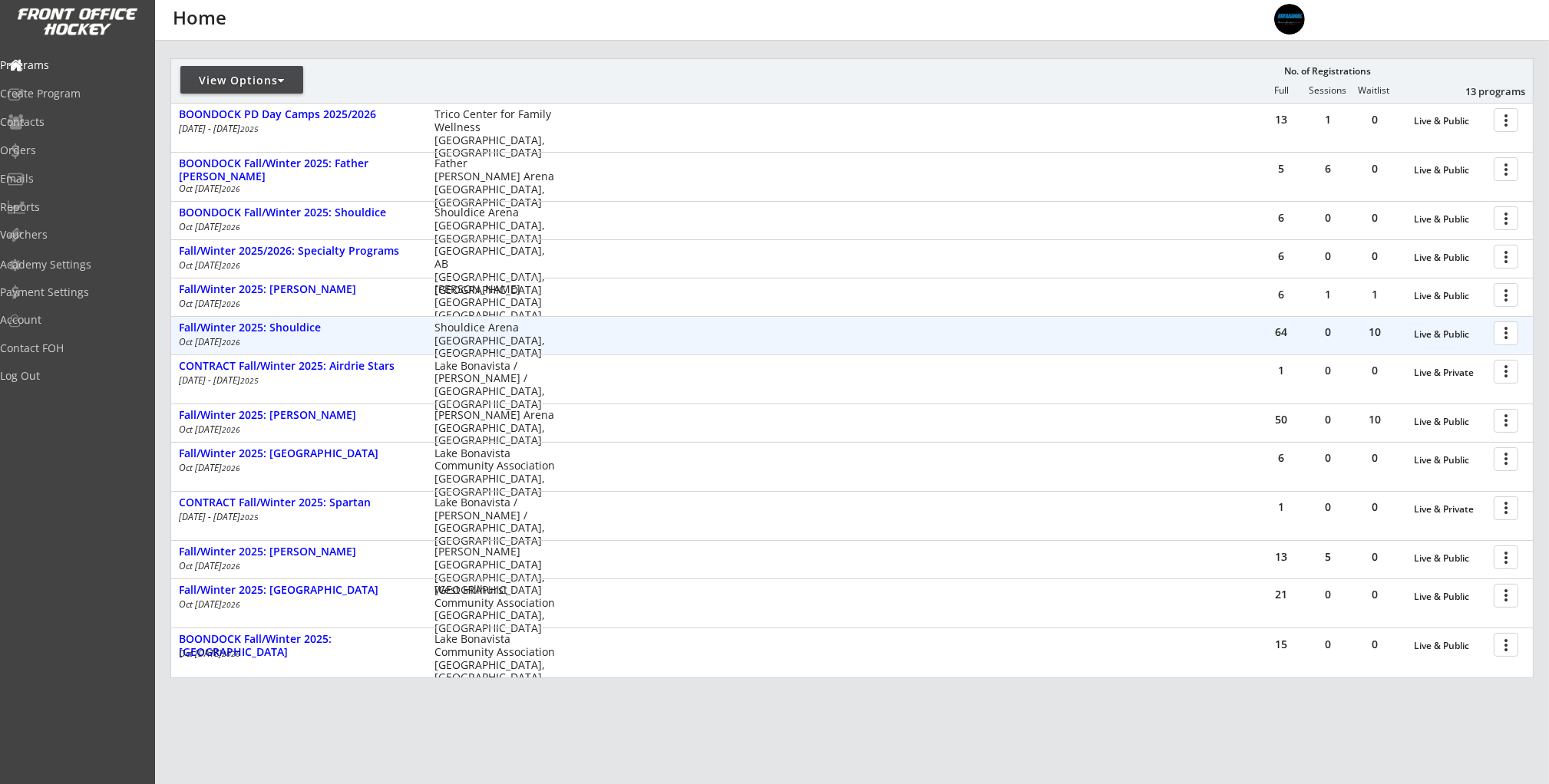
click at [1513, 329] on div at bounding box center [1508, 332] width 27 height 27
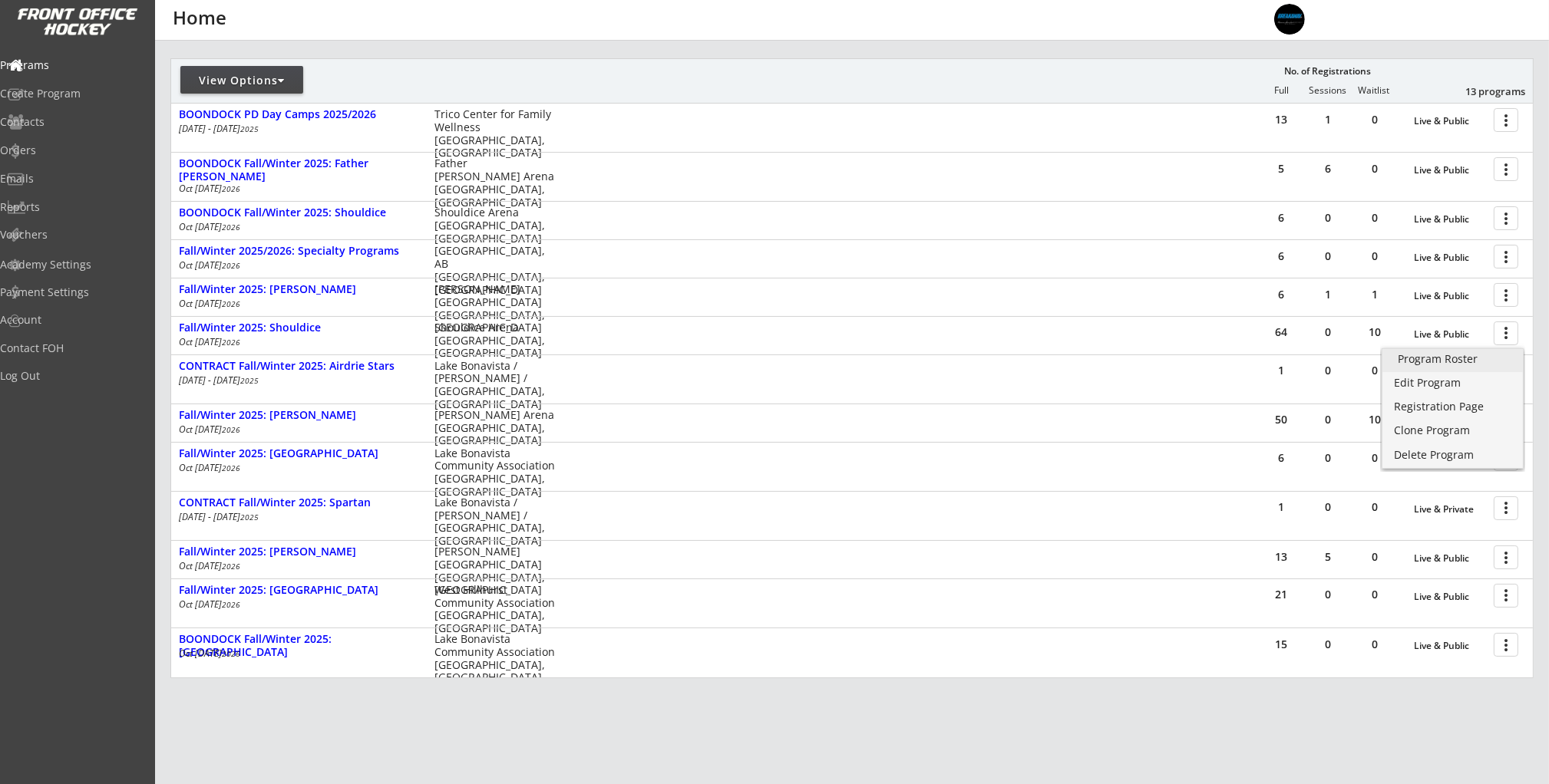
click at [1462, 359] on div "Program Roster" at bounding box center [1452, 359] width 110 height 11
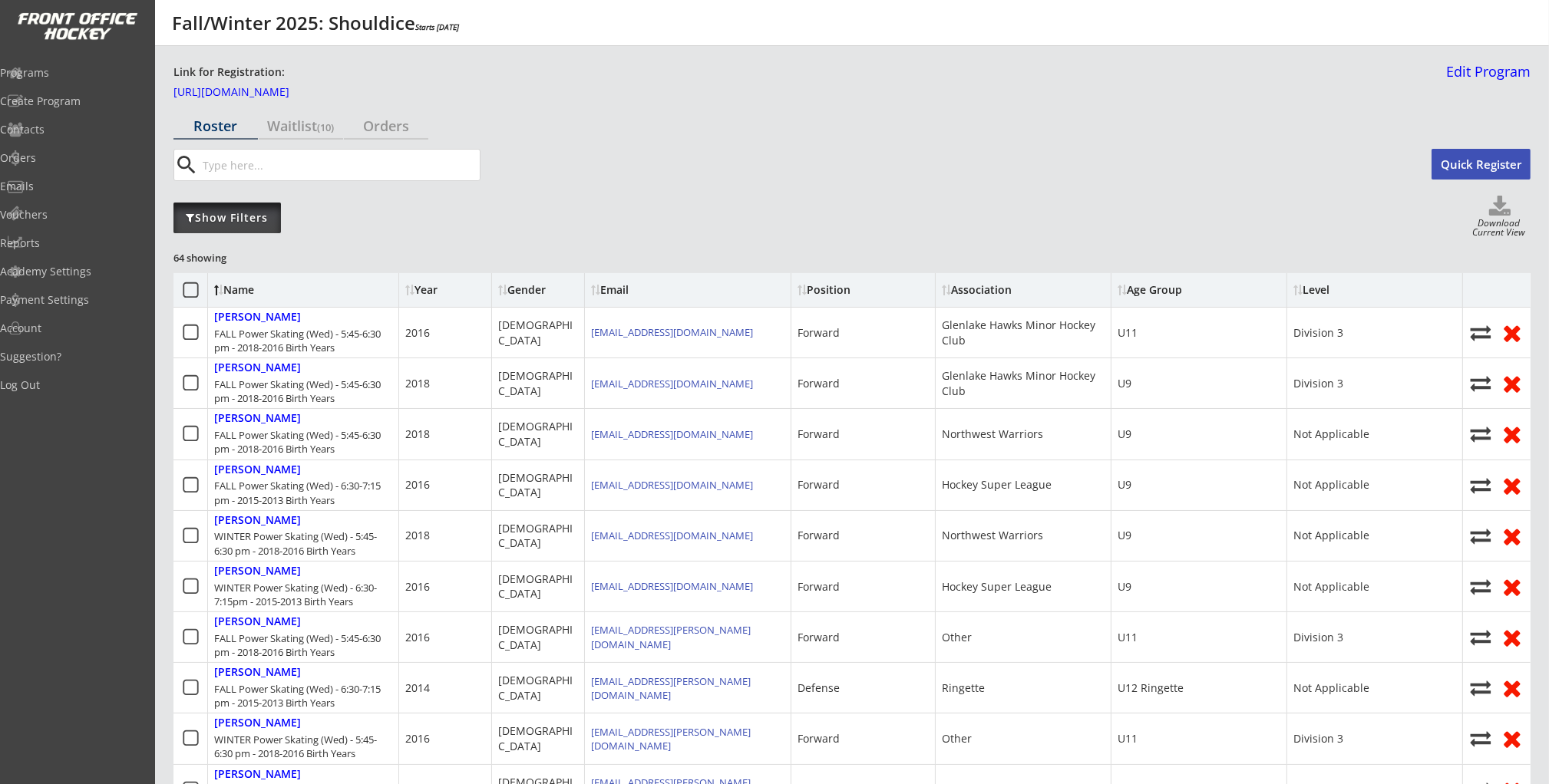
click at [242, 213] on div "Show Filters" at bounding box center [227, 217] width 107 height 15
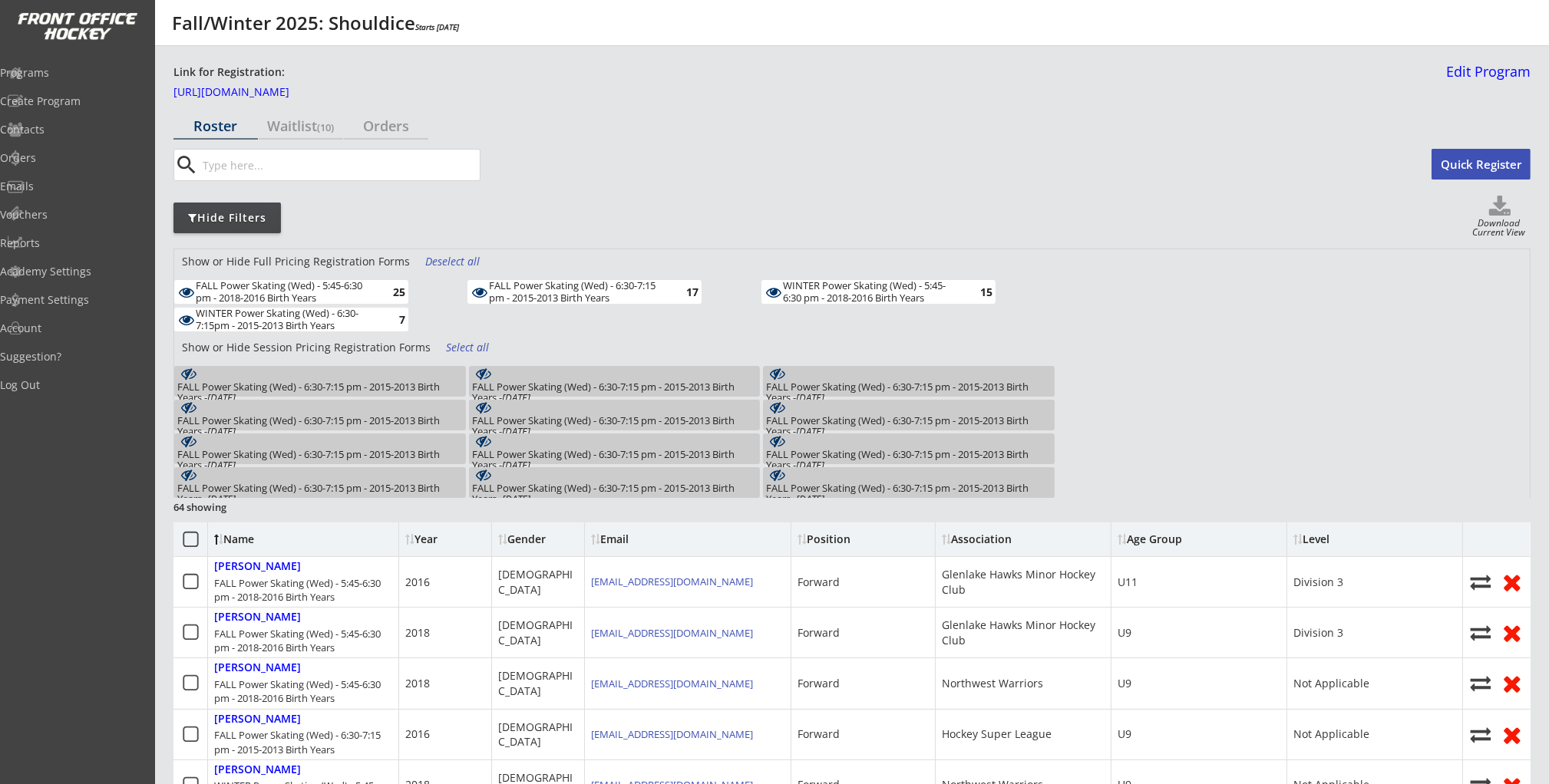
drag, startPoint x: 581, startPoint y: 280, endPoint x: 680, endPoint y: 286, distance: 99.2
click at [583, 280] on div "FALL Power Skating (Wed) - 6:30-7:15 pm - 2015-2013 Birth Years" at bounding box center [578, 291] width 179 height 24
drag, startPoint x: 818, startPoint y: 291, endPoint x: 600, endPoint y: 291, distance: 218.0
click at [814, 291] on div "WINTER Power Skating (Wed) - 5:45-6:30 pm - 2018-2016 Birth Years" at bounding box center [872, 291] width 179 height 24
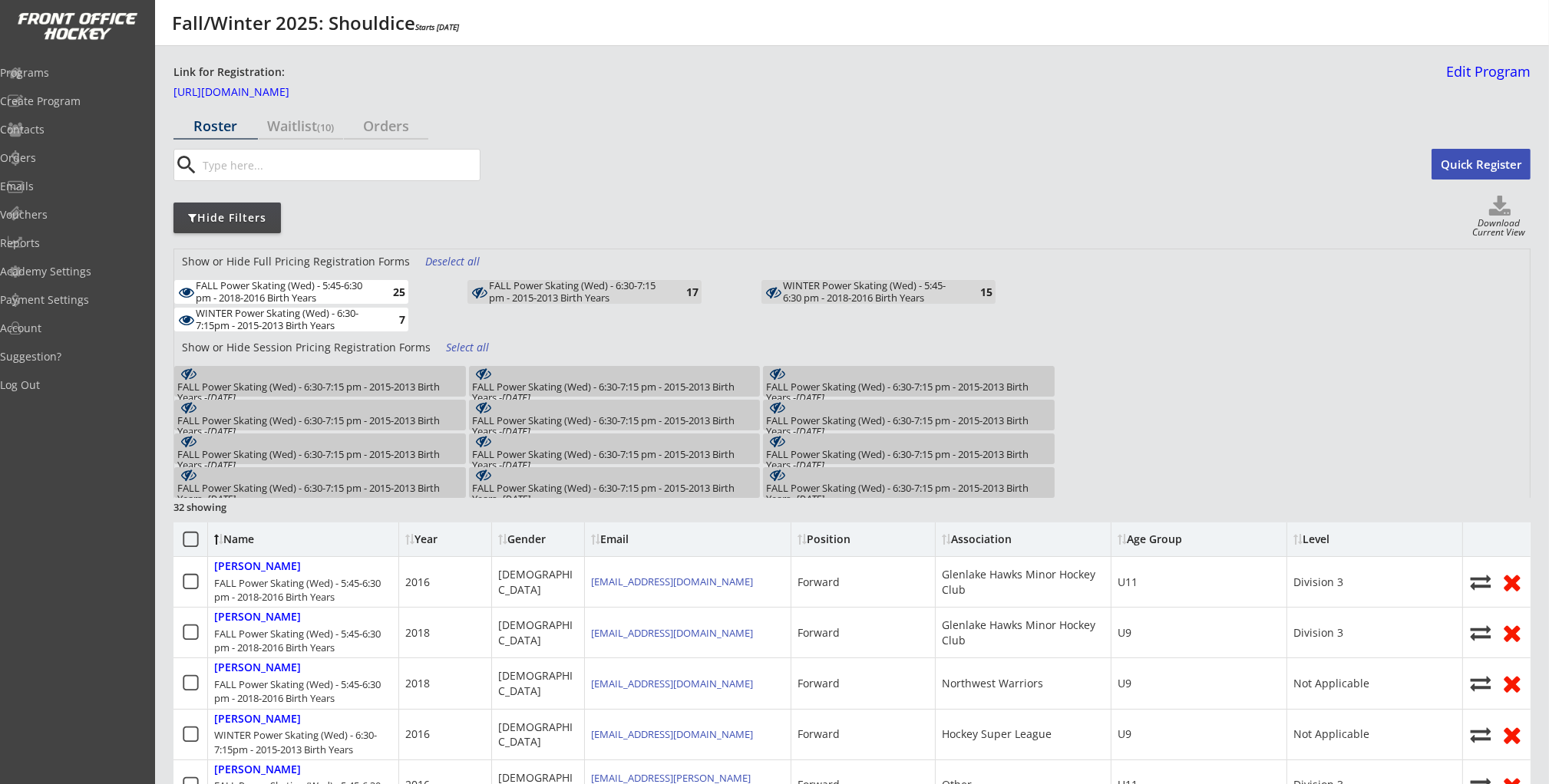
drag, startPoint x: 350, startPoint y: 317, endPoint x: 416, endPoint y: 319, distance: 66.0
click at [351, 317] on div "WINTER Power Skating (Wed) - 6:30-7:15pm - 2015-2013 Birth Years" at bounding box center [286, 319] width 179 height 24
click at [1484, 72] on link "Edit Program" at bounding box center [1485, 77] width 90 height 27
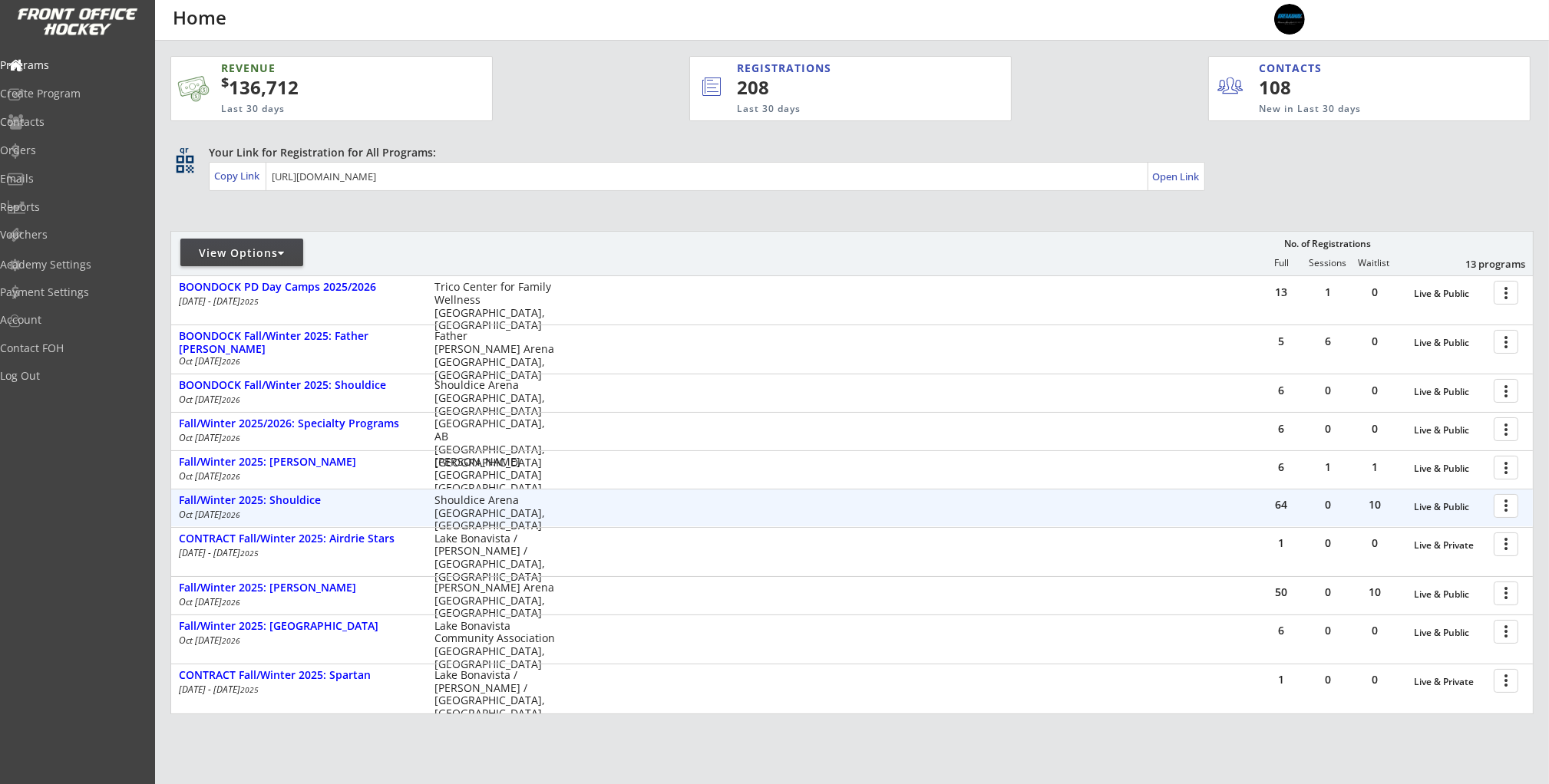
click at [1515, 513] on div at bounding box center [1508, 505] width 27 height 27
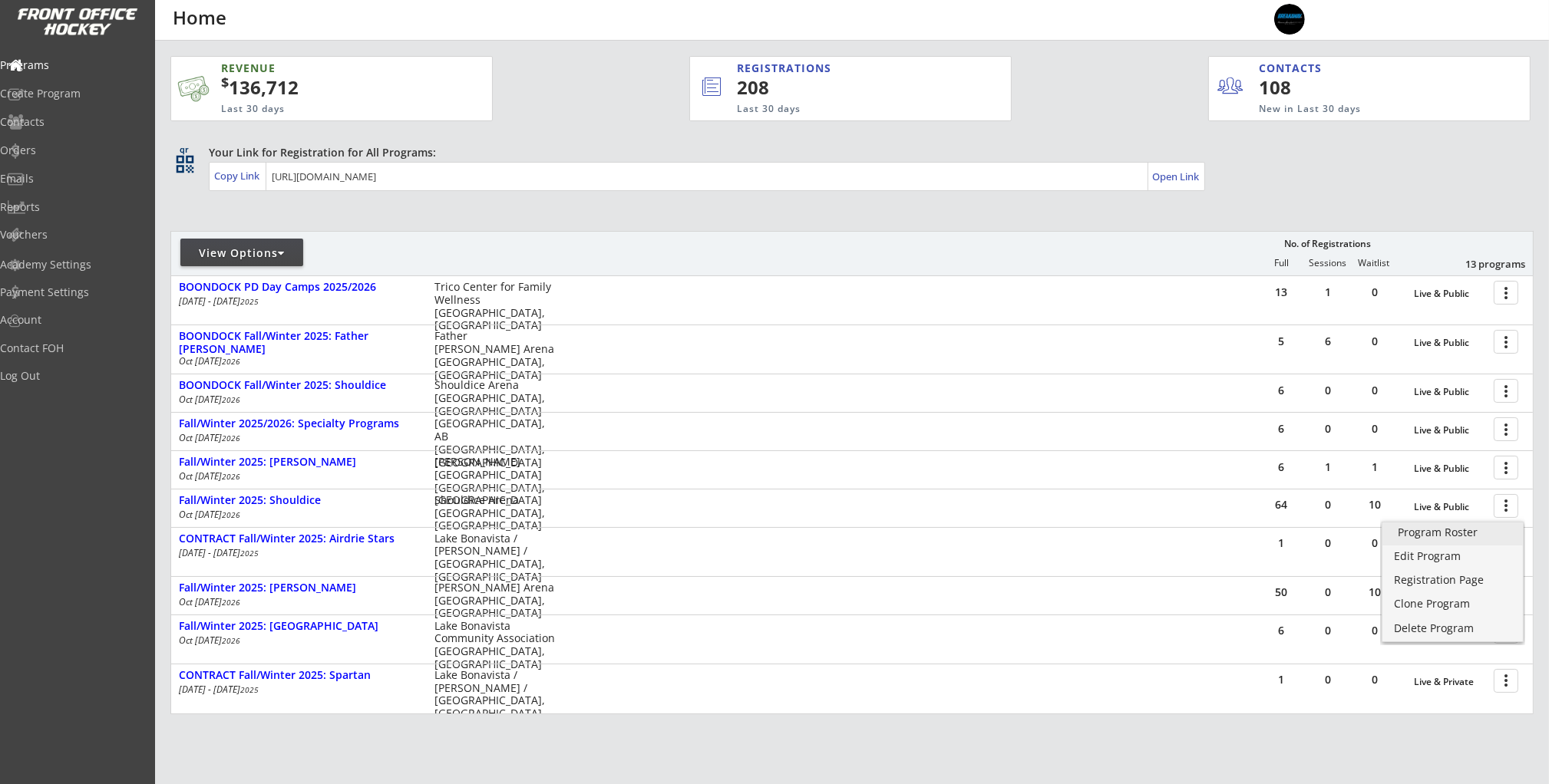
click at [1436, 531] on div "Program Roster" at bounding box center [1452, 532] width 110 height 11
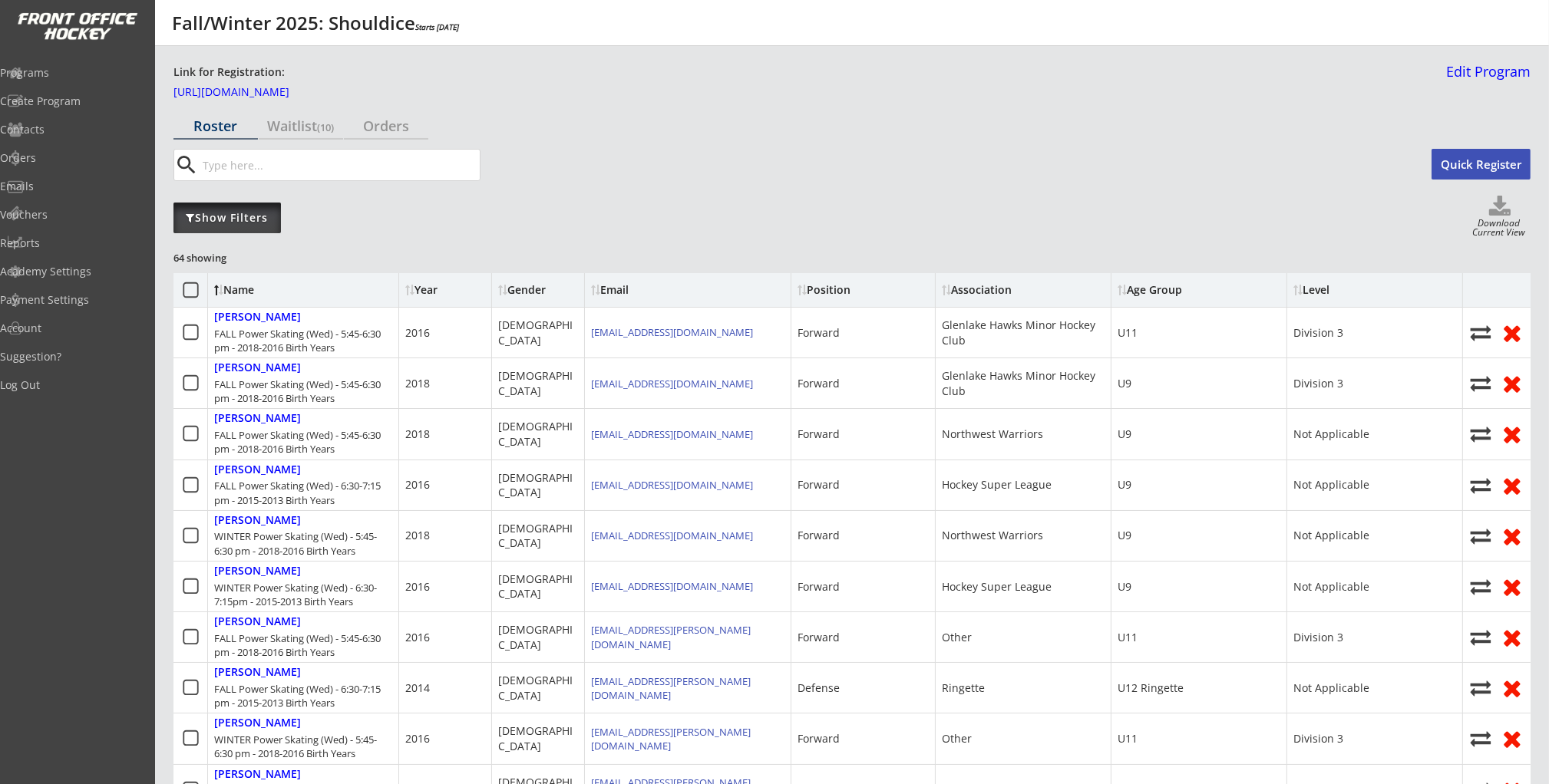
click at [216, 226] on div "Show Filters" at bounding box center [227, 218] width 107 height 31
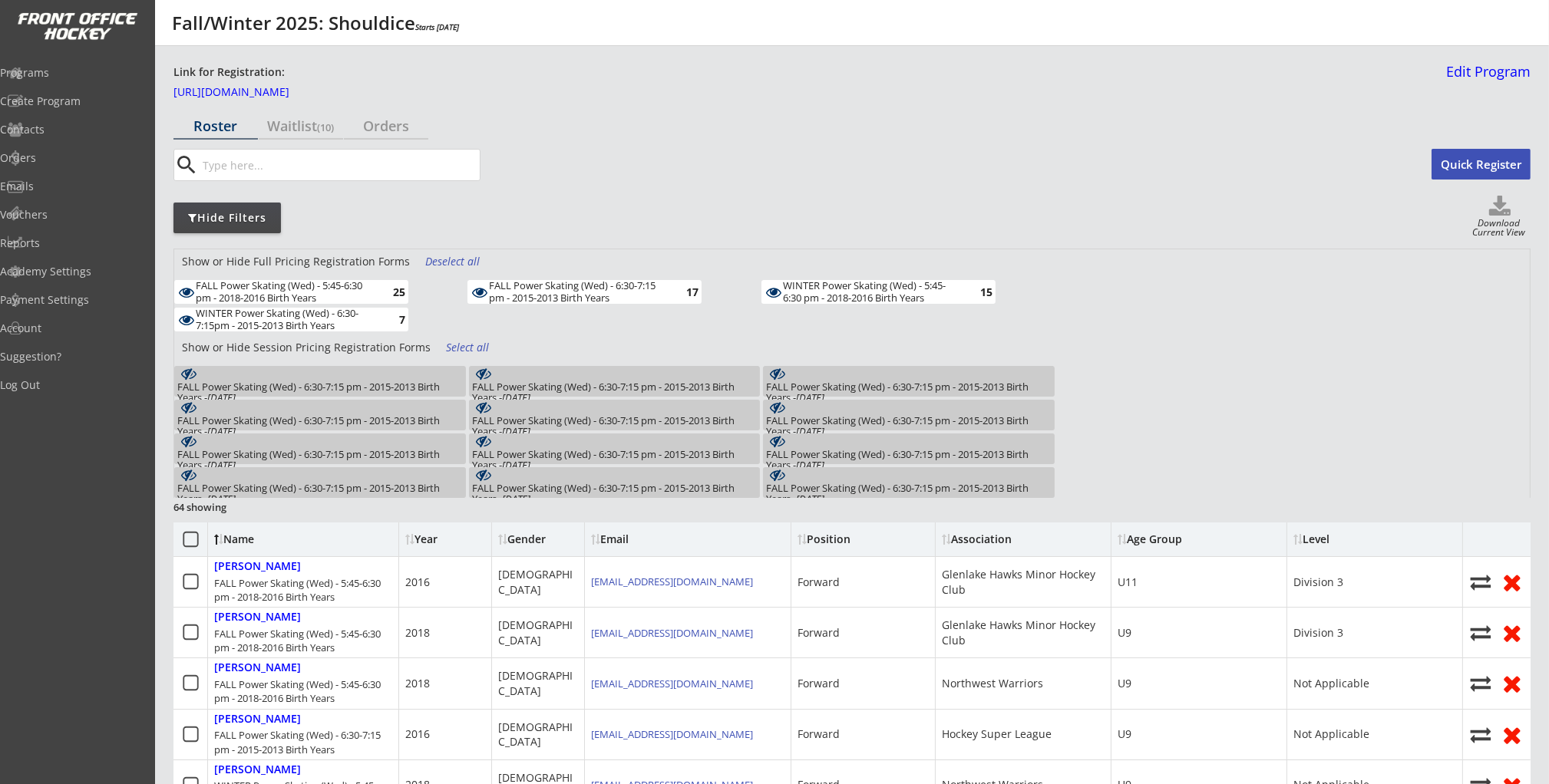
click at [443, 260] on div "Deselect all" at bounding box center [454, 261] width 57 height 15
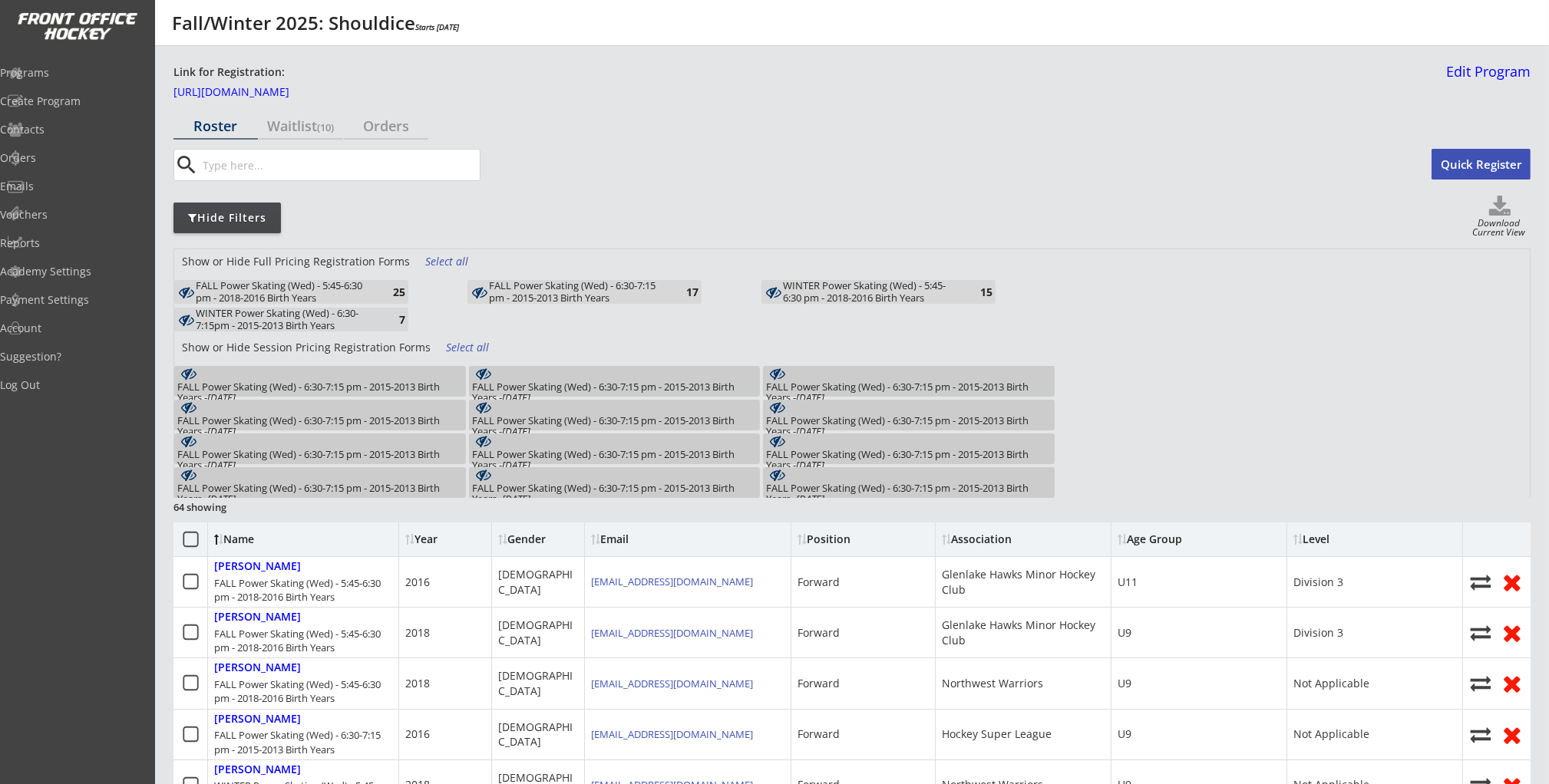
click at [356, 294] on div "FALL Power Skating (Wed) - 5:45-6:30 pm - 2018-2016 Birth Years" at bounding box center [286, 291] width 179 height 24
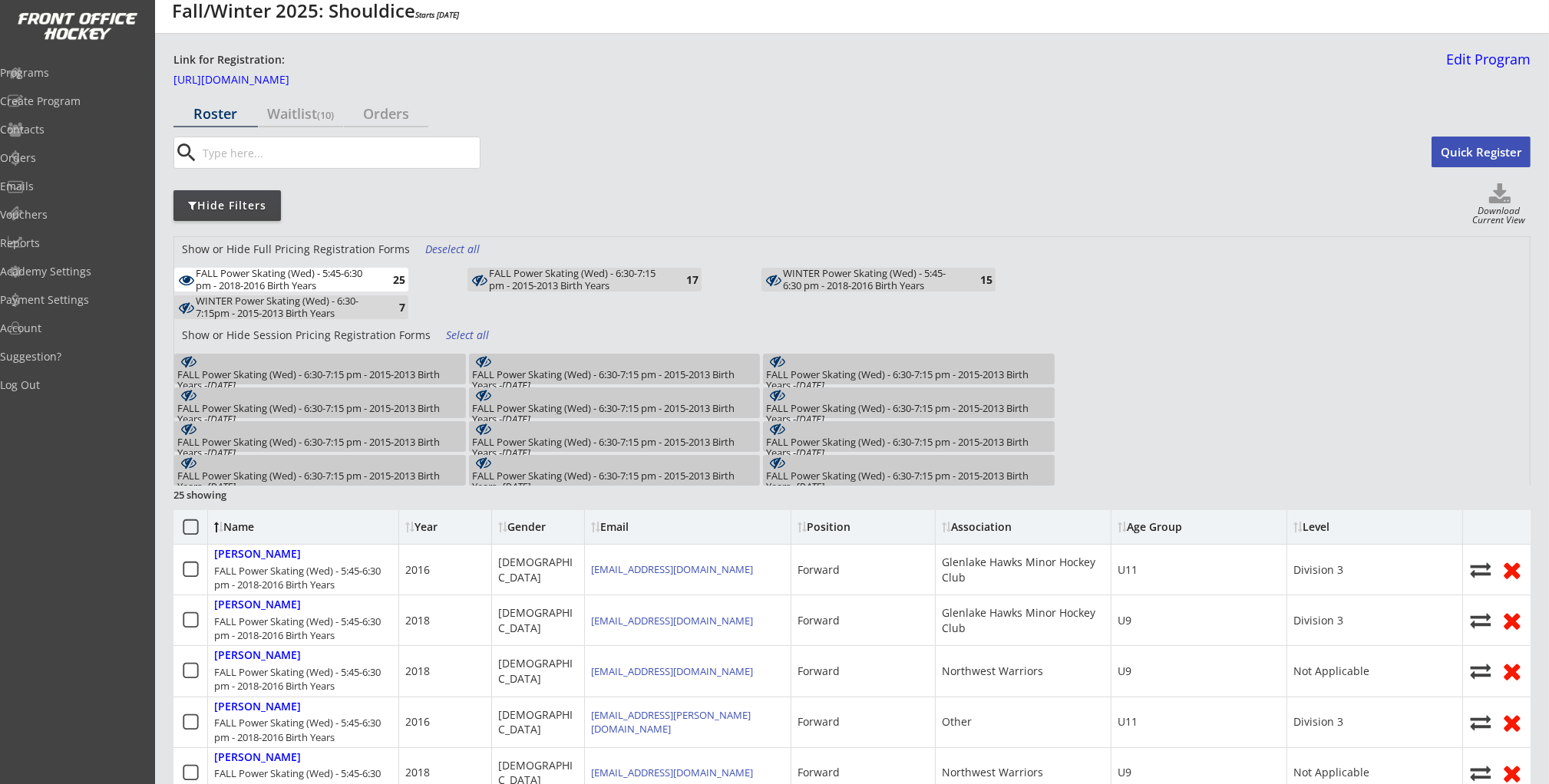
scroll to position [15, 0]
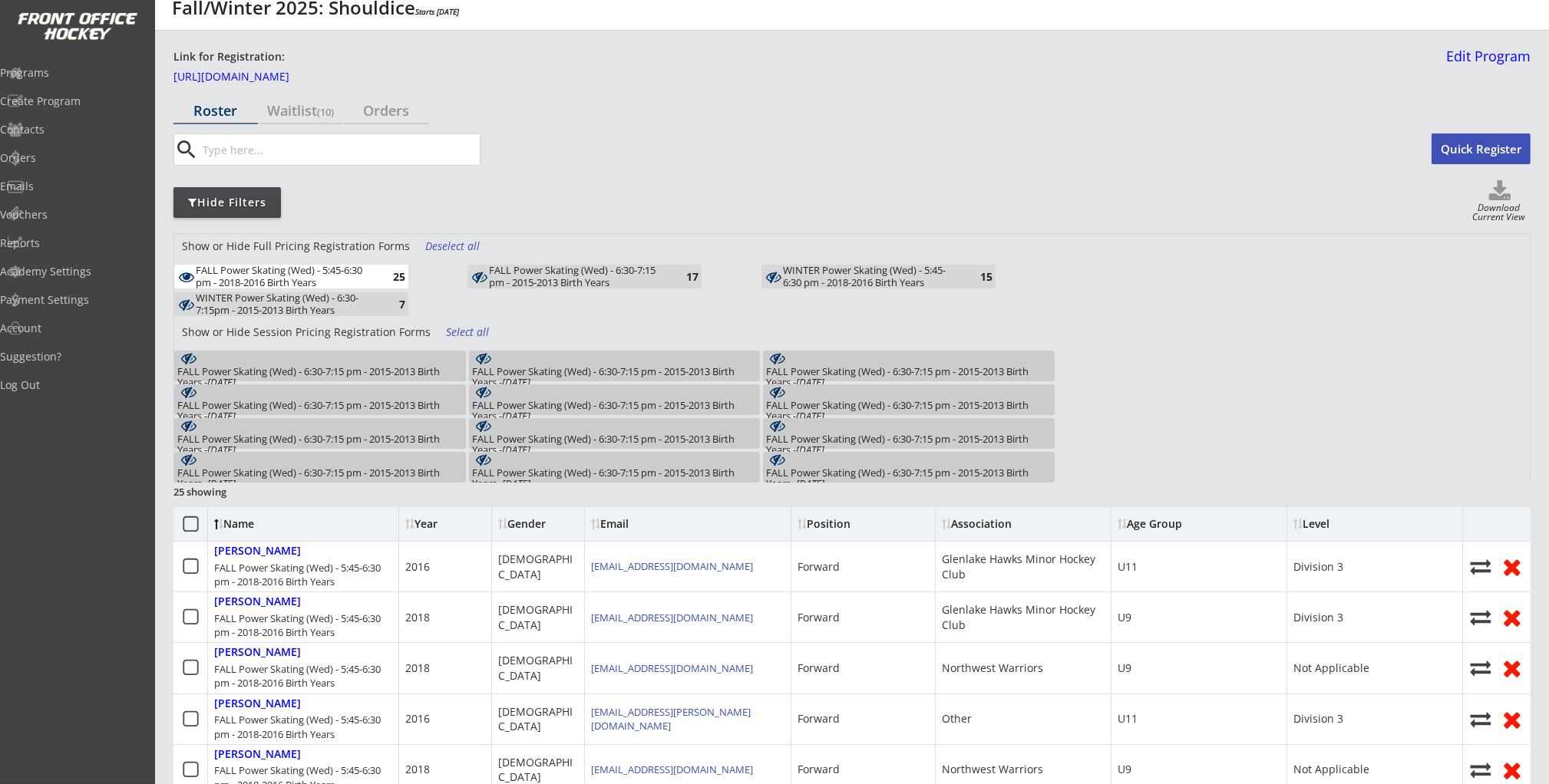
drag, startPoint x: 337, startPoint y: 283, endPoint x: 500, endPoint y: 277, distance: 163.1
click at [337, 283] on div "FALL Power Skating (Wed) - 5:45-6:30 pm - 2018-2016 Birth Years" at bounding box center [286, 276] width 179 height 24
click at [789, 277] on div "WINTER Power Skating (Wed) - 5:45-6:30 pm - 2018-2016 Birth Years" at bounding box center [872, 276] width 179 height 24
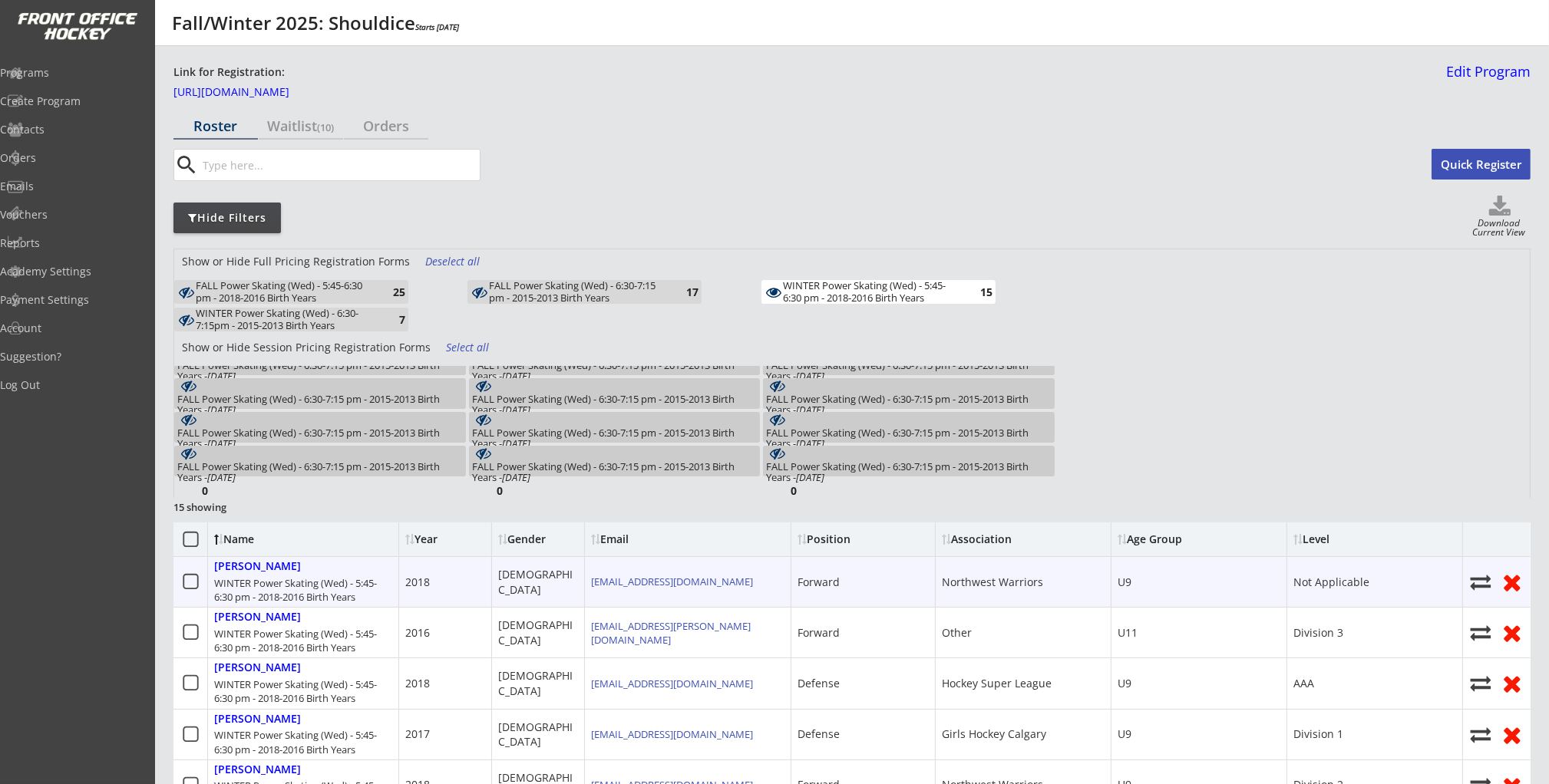
scroll to position [0, 0]
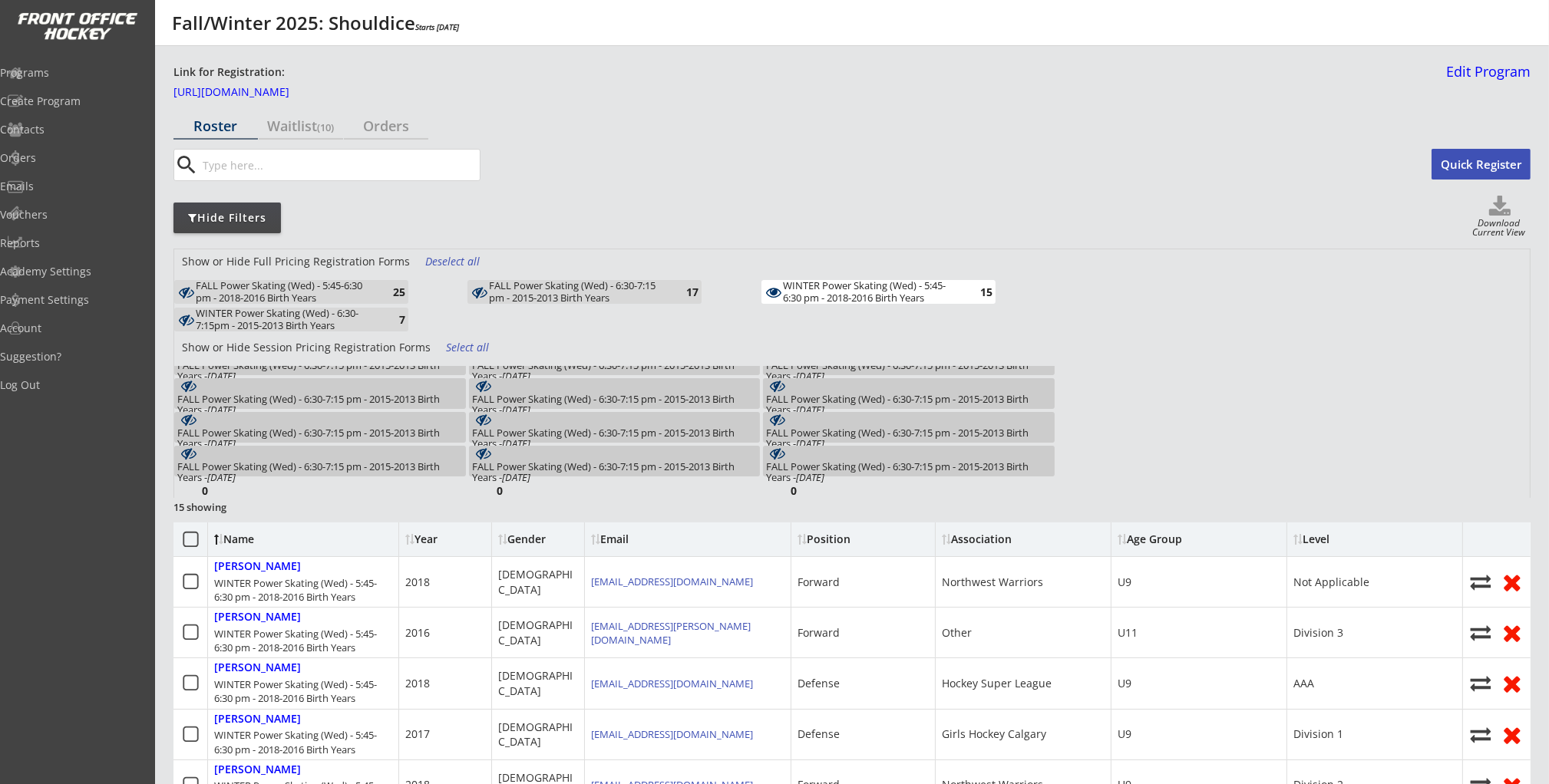
click at [826, 293] on div "WINTER Power Skating (Wed) - 5:45-6:30 pm - 2018-2016 Birth Years" at bounding box center [872, 291] width 179 height 24
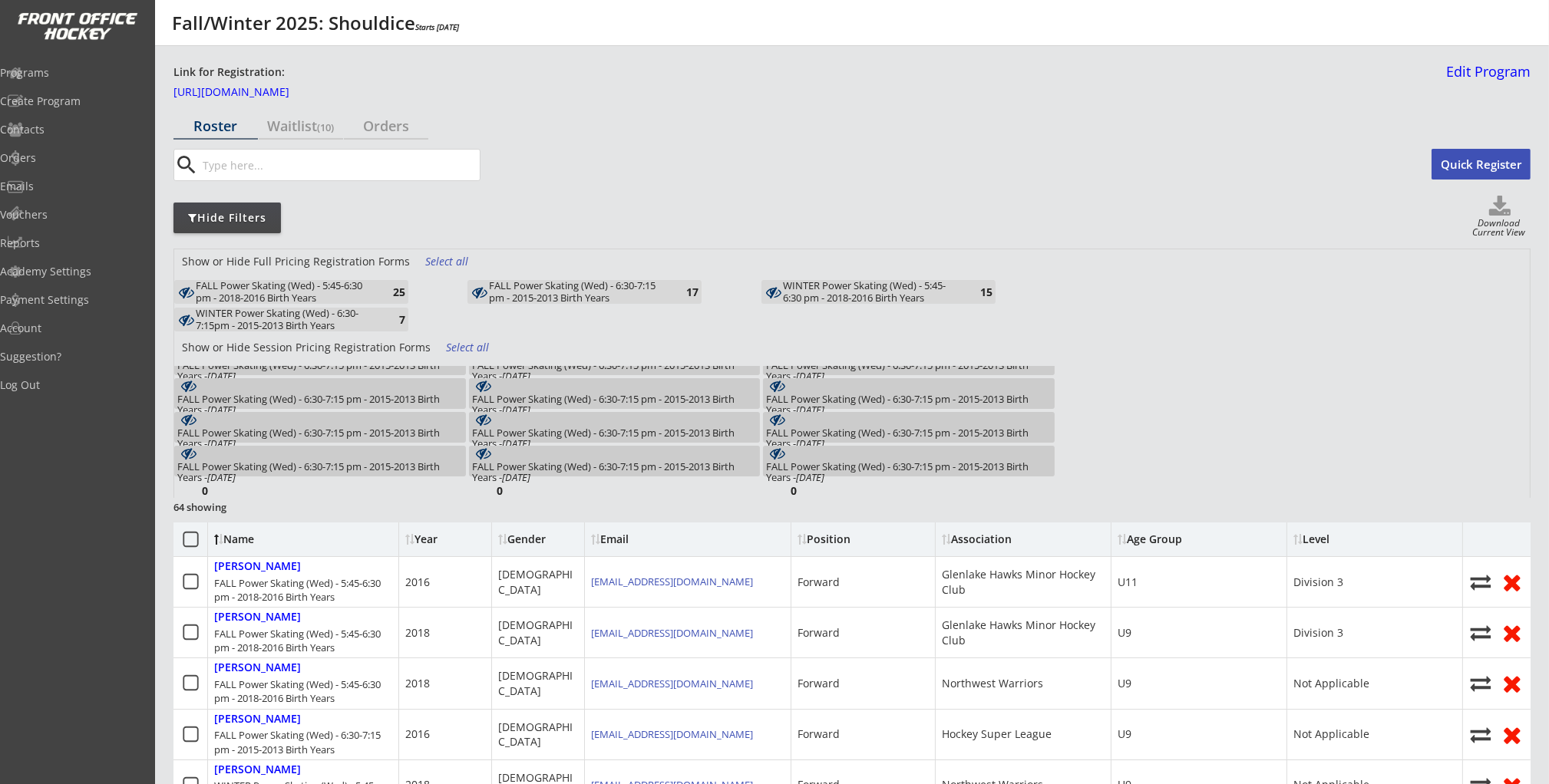
click at [367, 292] on div "FALL Power Skating (Wed) - 5:45-6:30 pm - 2018-2016 Birth Years" at bounding box center [286, 291] width 179 height 24
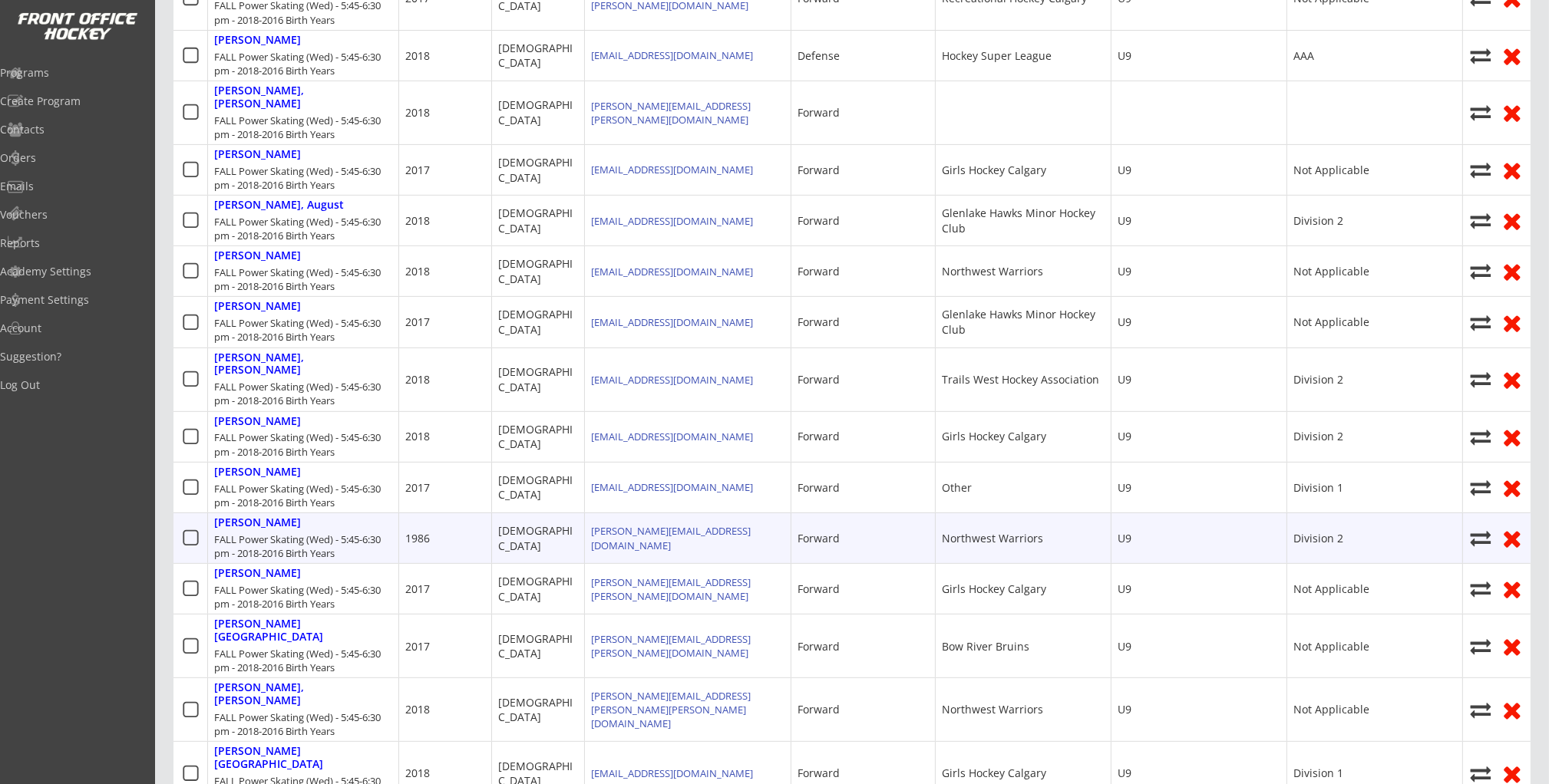
scroll to position [852, 0]
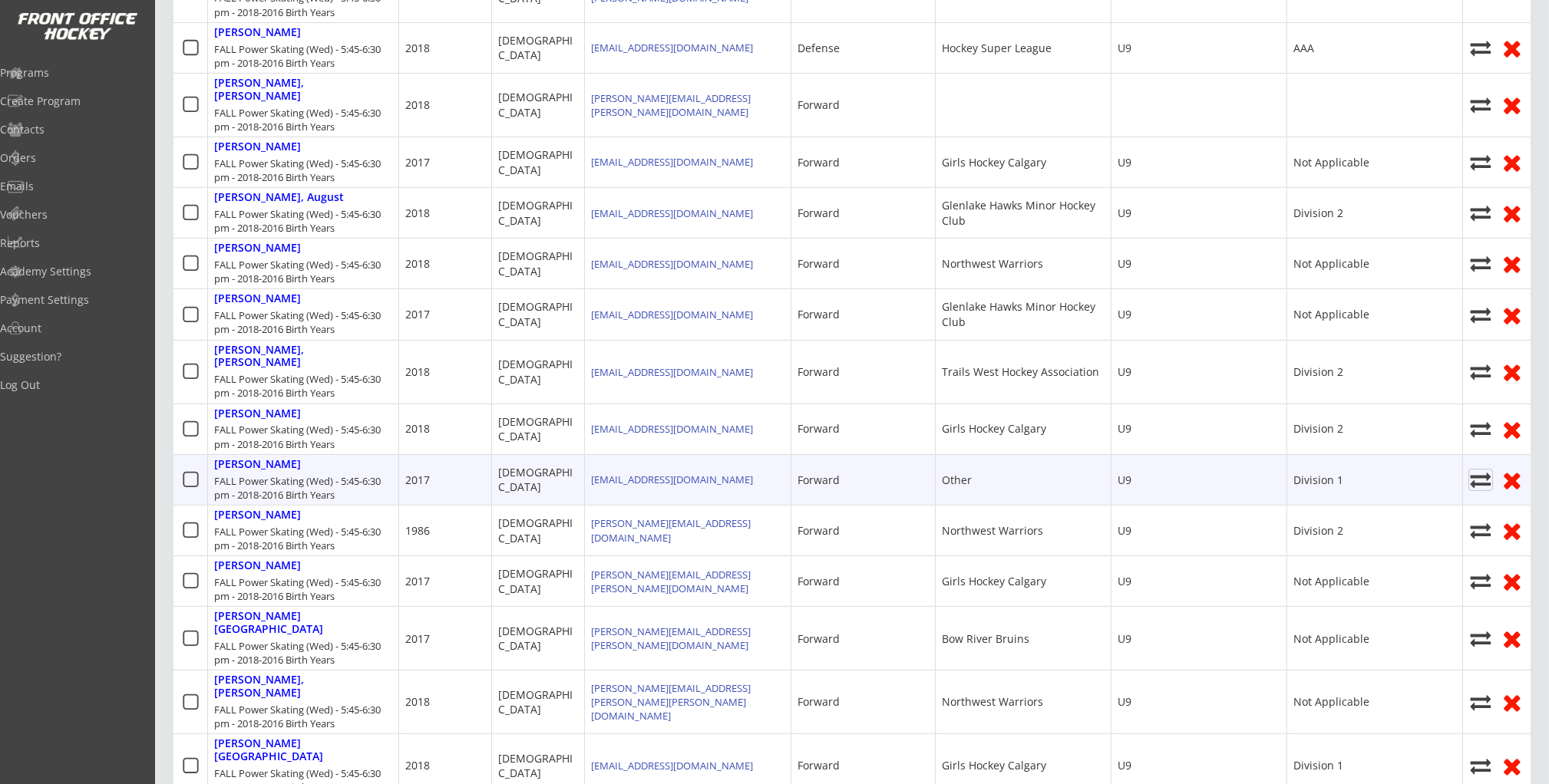
click at [1484, 469] on icon at bounding box center [1481, 479] width 23 height 20
select select ""1348695171700984260__LOOKUP__1755791265144x211531098905378800""
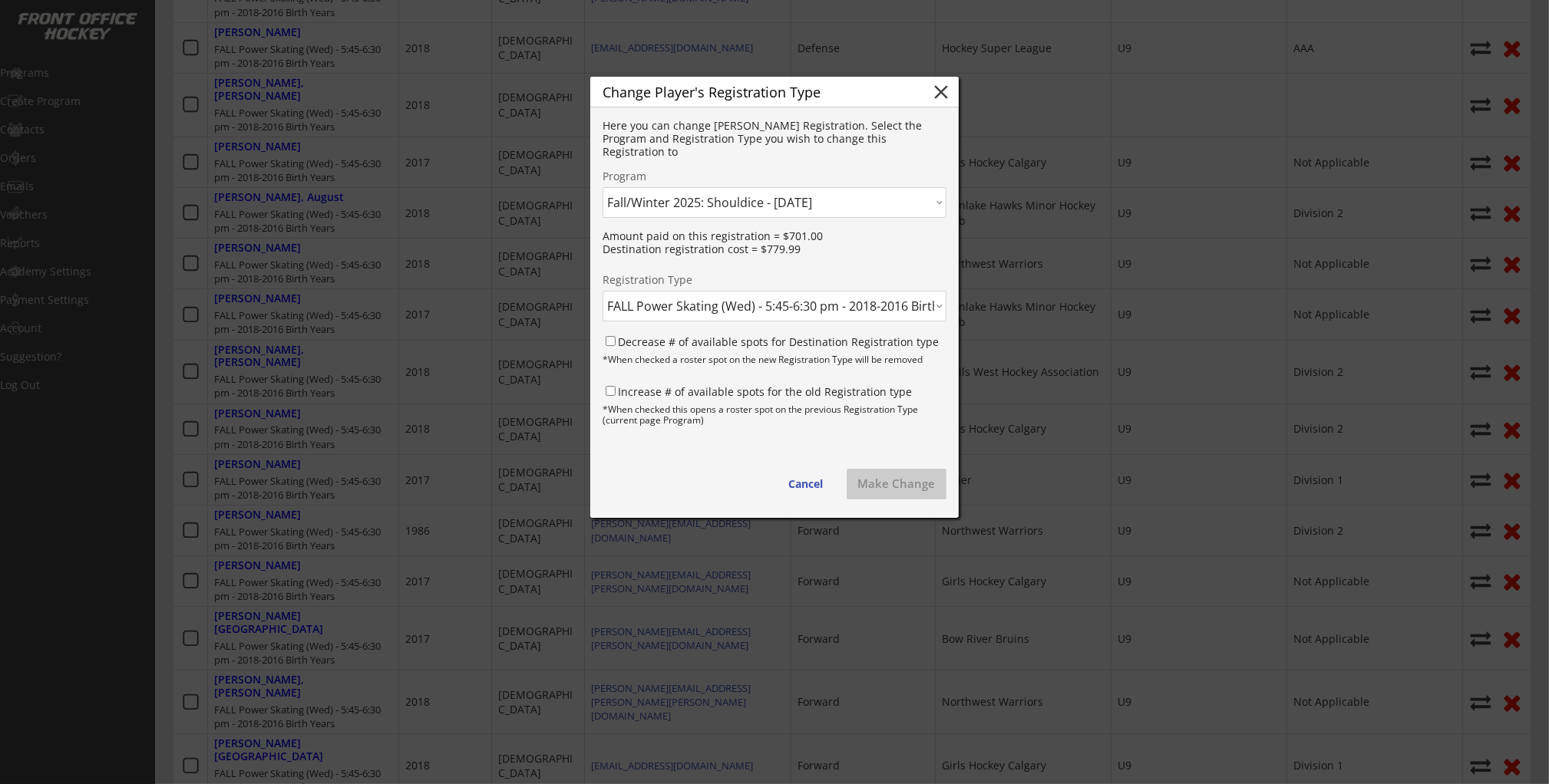
click at [725, 203] on select "Click here... Summer 2025: Half Day Training Camps - [DATE] Summer 2025: [DATE]…" at bounding box center [774, 203] width 344 height 31
select select ""1348695171700984260__LOOKUP__1756911534995x624471500578619400""
click at [603, 187] on select "Click here... Summer 2025: Half Day Training Camps - [DATE] Summer 2025: [DATE]…" at bounding box center [774, 203] width 344 height 31
click at [706, 308] on select "Click here... FALL Power Skating (Wed) - 7:15-8:00 PM - 2017-2015 Birth Years -…" at bounding box center [774, 307] width 344 height 31
select select ""1348695171700984260__LOOKUP__1756911534995x424500627509346300""
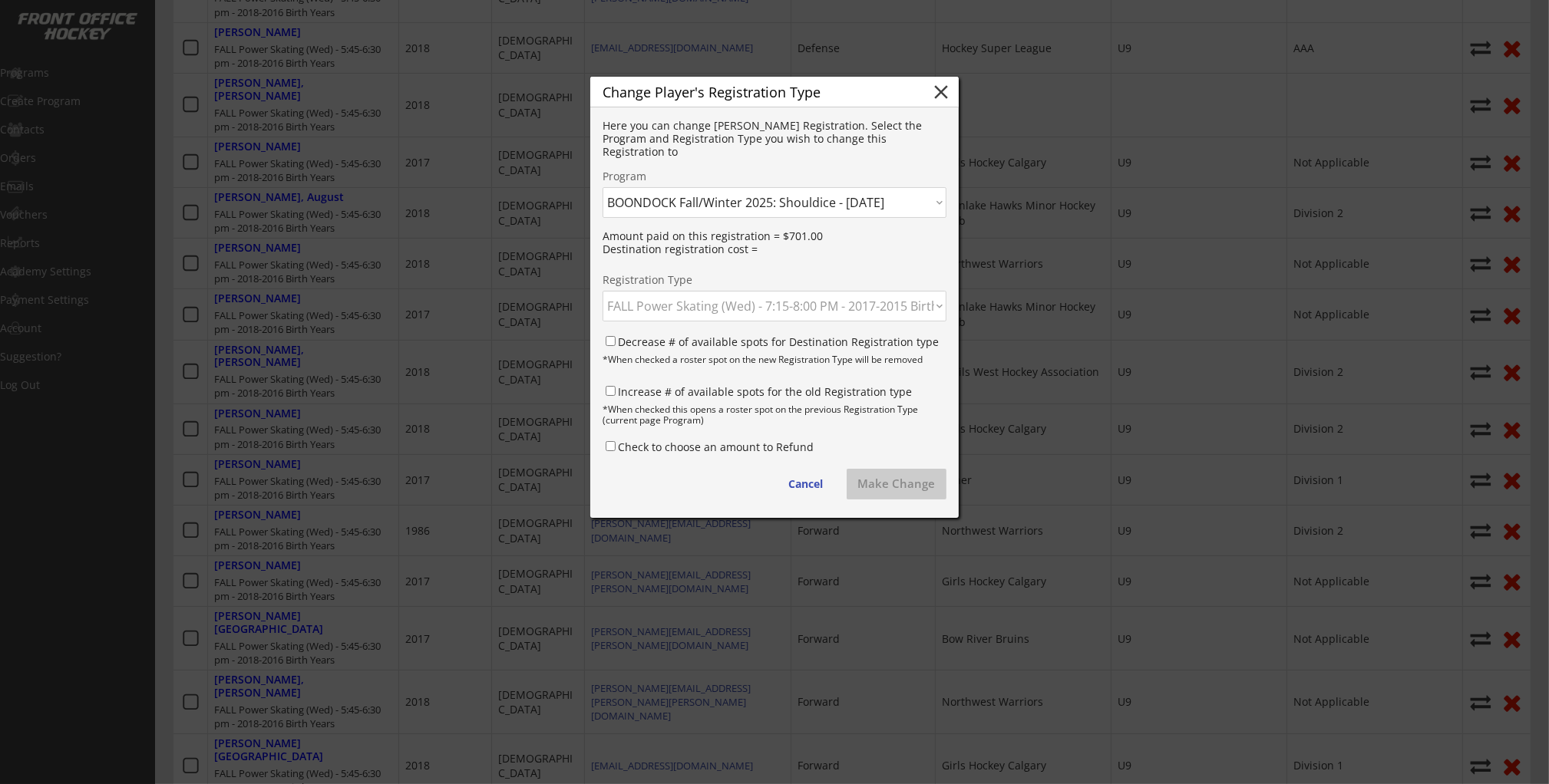
click at [603, 291] on select "Click here... FALL Power Skating (Wed) - 7:15-8:00 PM - 2017-2015 Birth Years -…" at bounding box center [774, 307] width 344 height 31
drag, startPoint x: 611, startPoint y: 342, endPoint x: 613, endPoint y: 355, distance: 13.2
click at [611, 342] on input "Decrease # of available spots for Destination Registration type" at bounding box center [610, 341] width 10 height 10
checkbox input "true"
click at [612, 394] on input "Increase # of available spots for the old Registration type" at bounding box center [610, 390] width 10 height 10
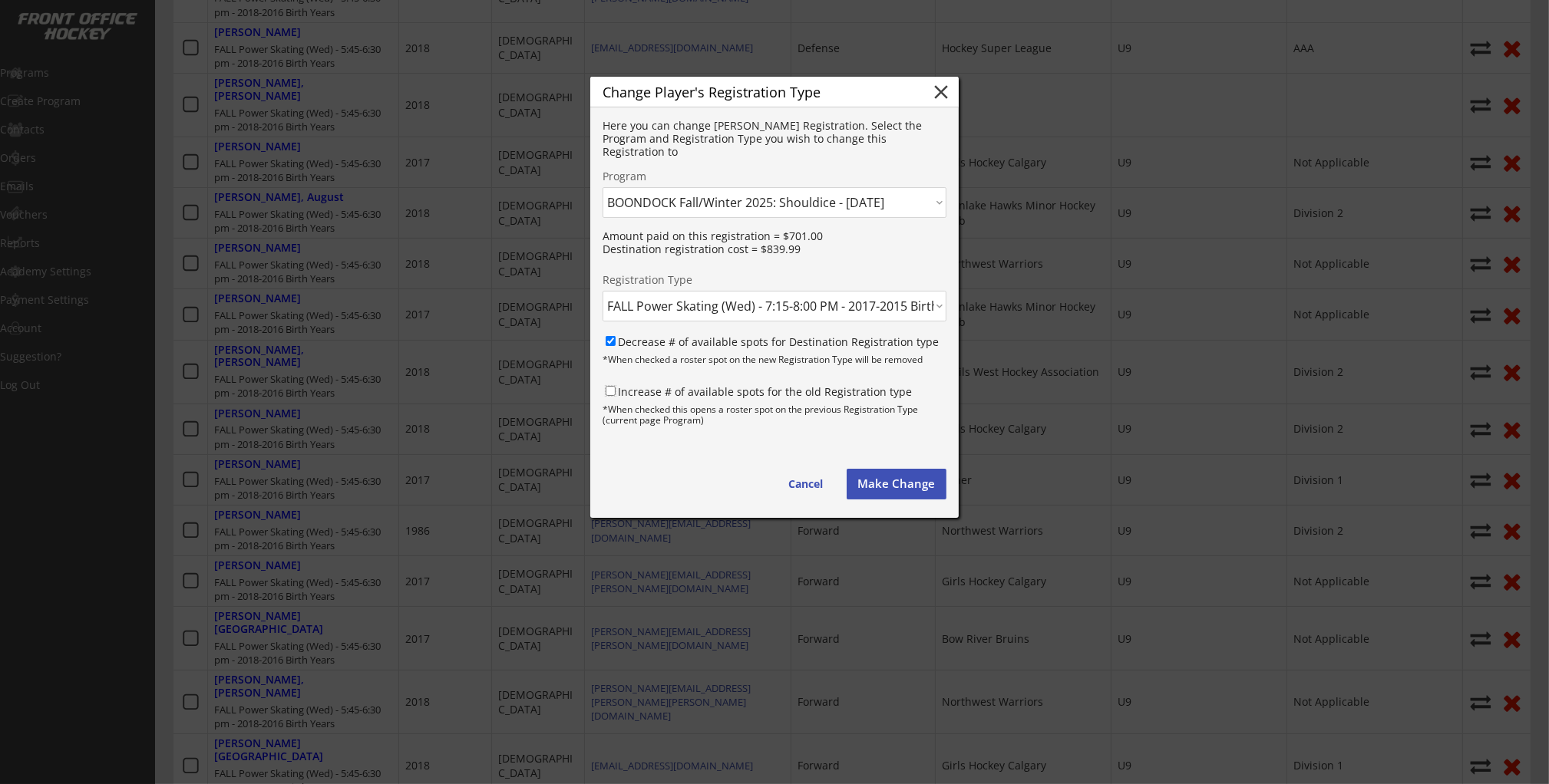
checkbox input "true"
click at [887, 484] on button "Make Change" at bounding box center [896, 484] width 100 height 31
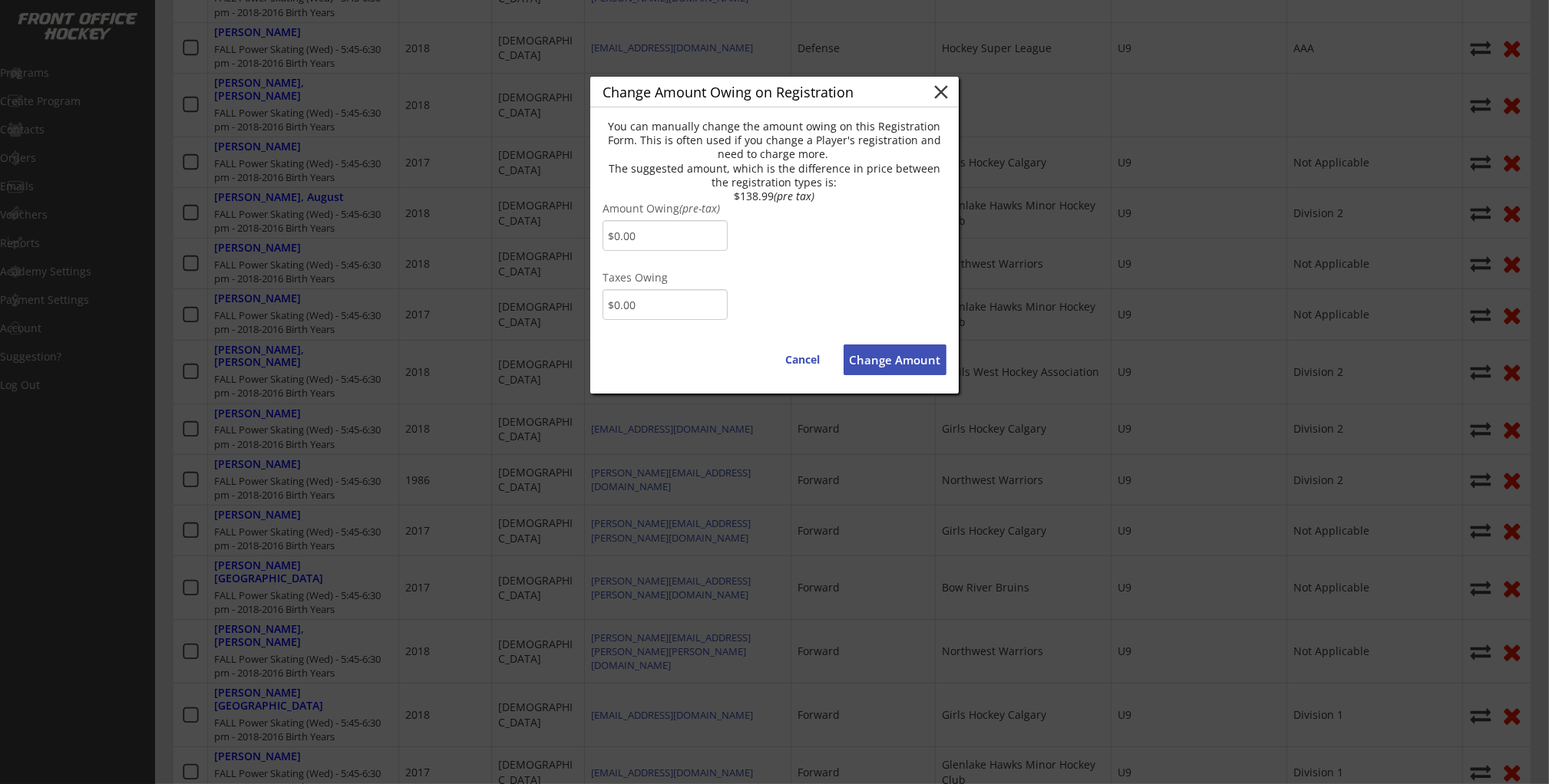
click at [646, 231] on input "input" at bounding box center [665, 236] width 125 height 31
type input "$54.85"
click at [619, 305] on input "input" at bounding box center [665, 305] width 125 height 31
type input "$2.89"
click at [895, 366] on button "Change Amount" at bounding box center [895, 360] width 103 height 31
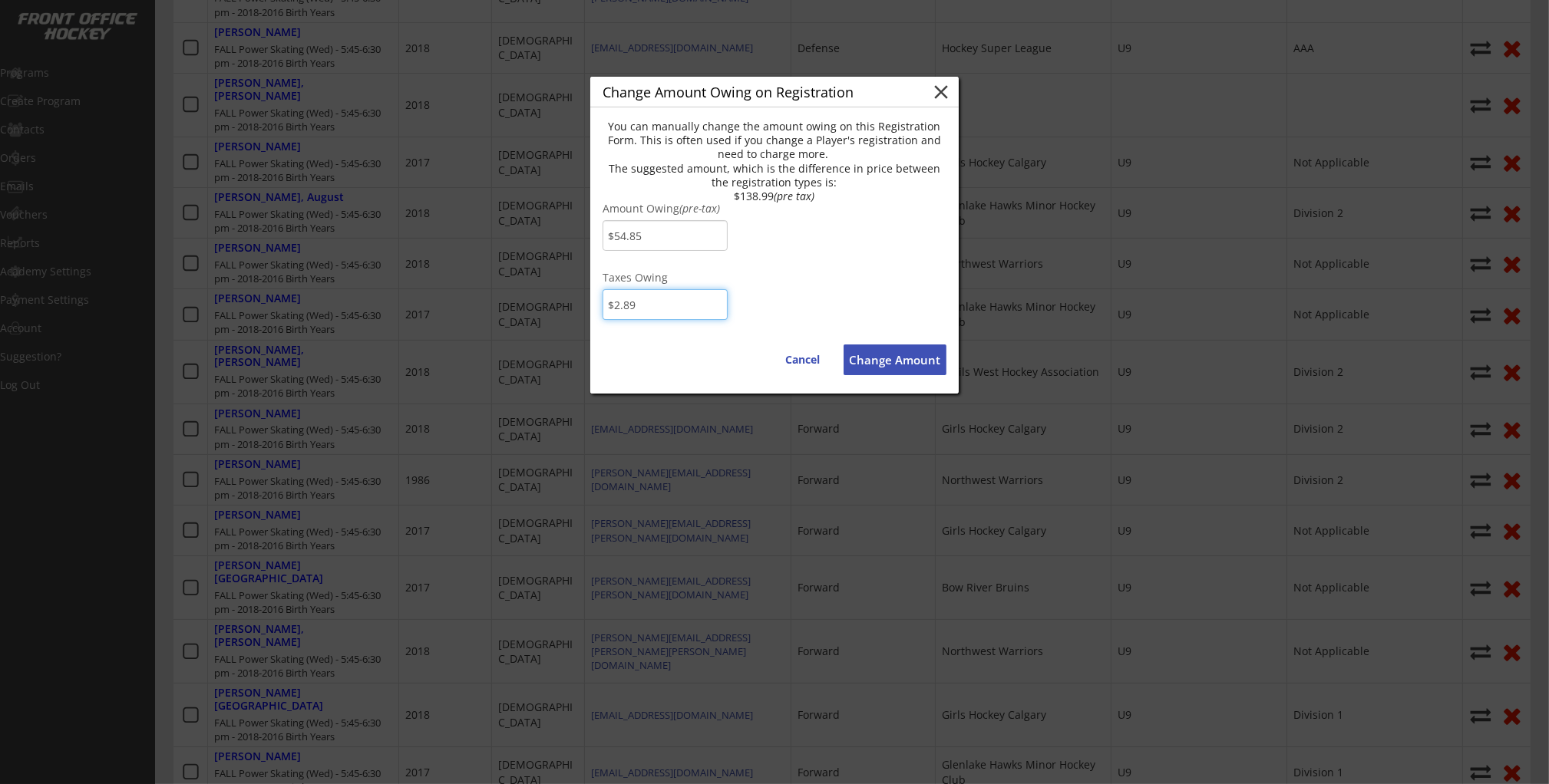
type input "$0.00"
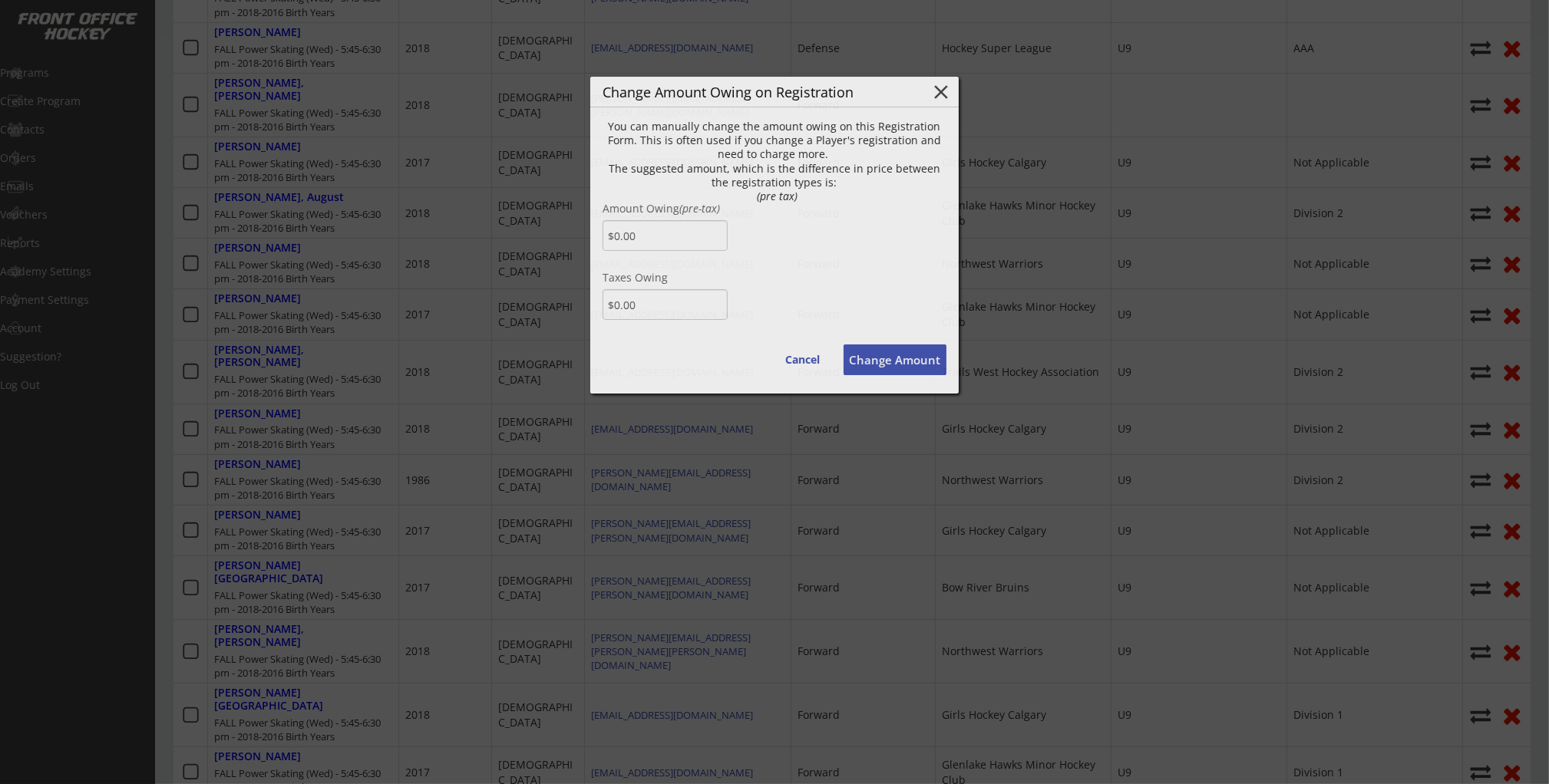
type input "[EMAIL_ADDRESS][DOMAIN_NAME]"
type textarea "Hello [PERSON_NAME], There is some money owing on your account from your Order …"
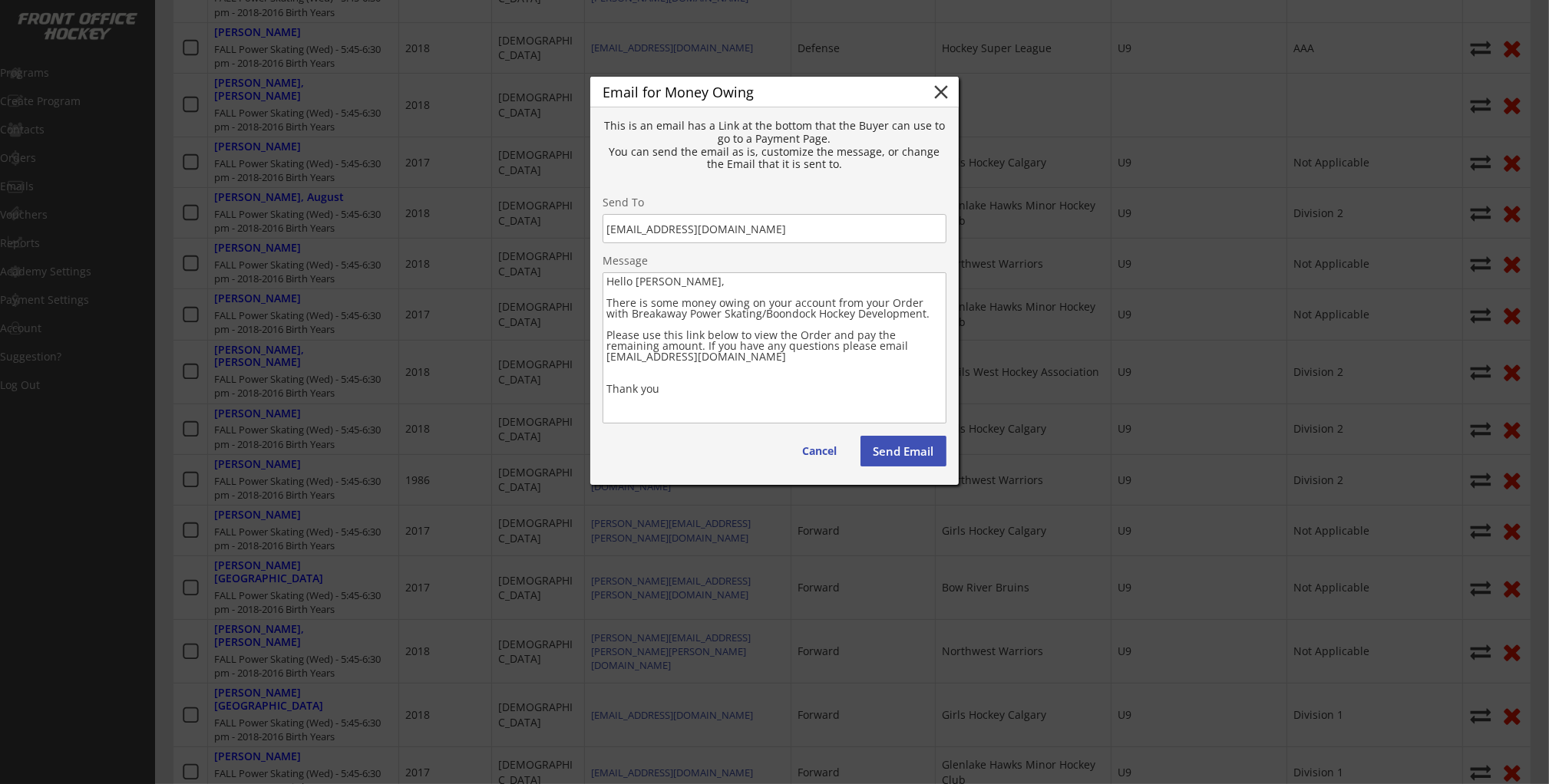
click at [904, 460] on button "Send Email" at bounding box center [903, 451] width 86 height 31
type textarea "Hello , There is some money owing on your account from your Order with . Please…"
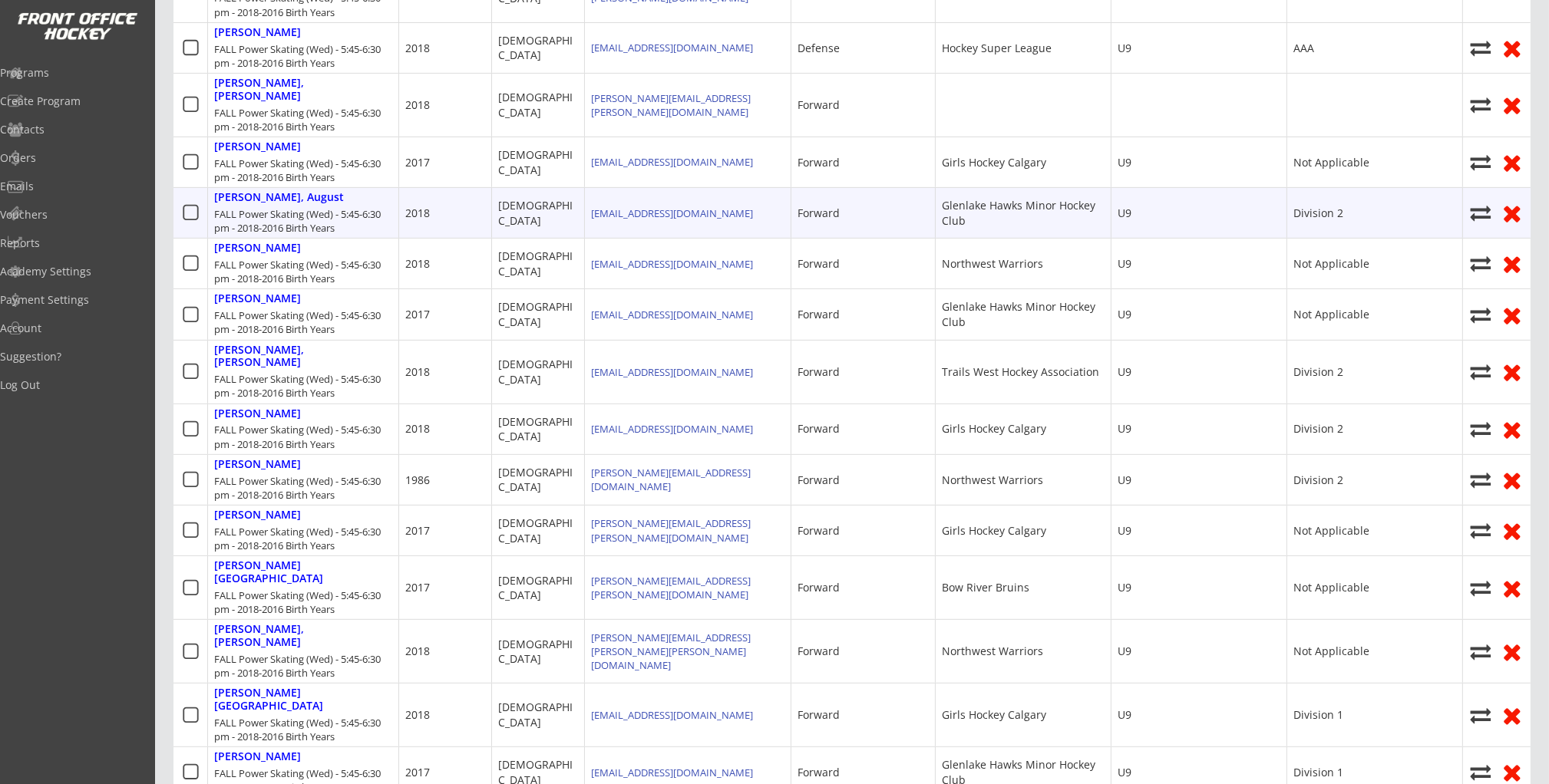
scroll to position [0, 0]
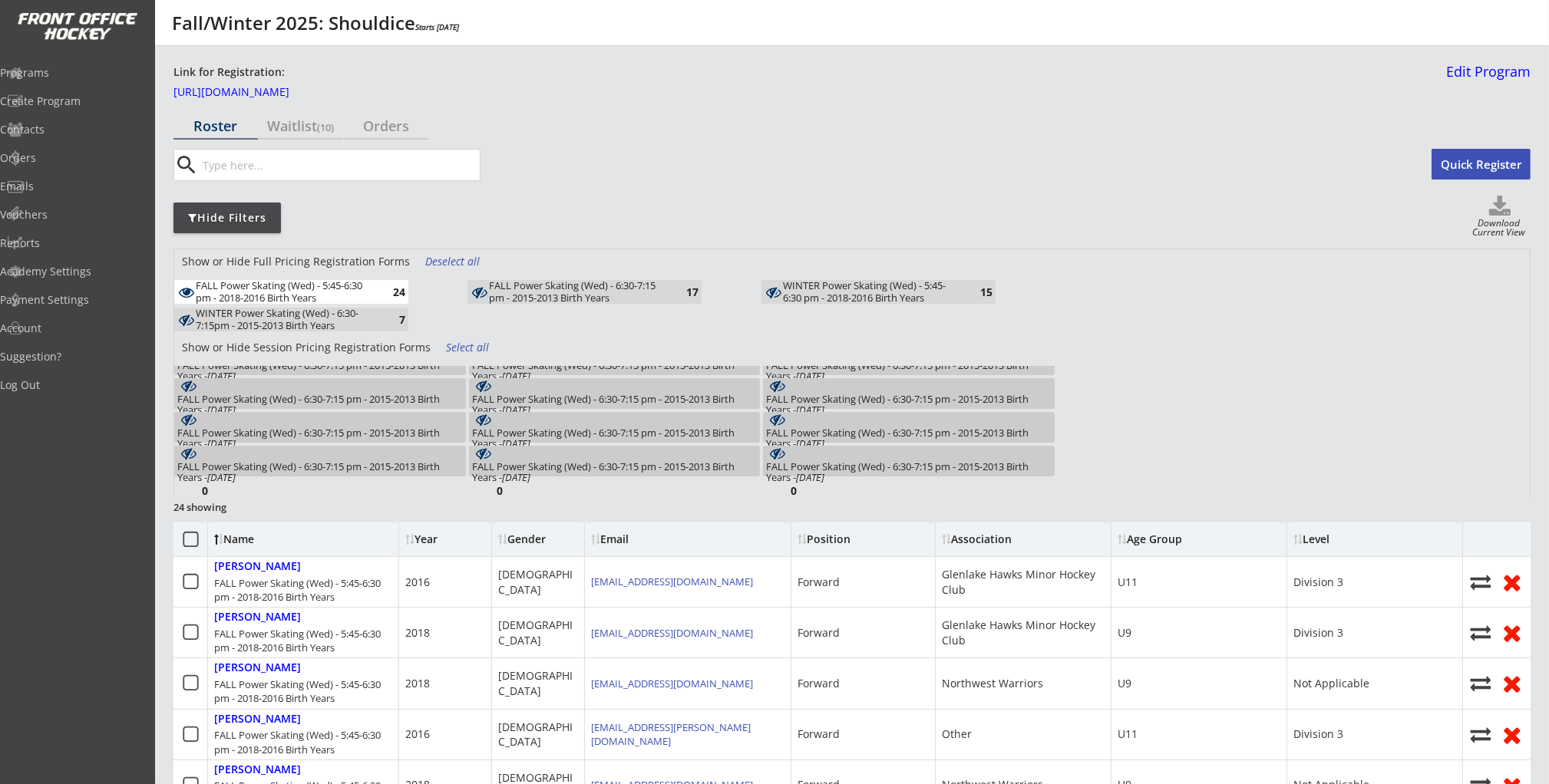
drag, startPoint x: 362, startPoint y: 294, endPoint x: 468, endPoint y: 293, distance: 106.0
click at [362, 294] on div "FALL Power Skating (Wed) - 5:45-6:30 pm - 2018-2016 Birth Years" at bounding box center [286, 291] width 179 height 24
click at [567, 294] on div "FALL Power Skating (Wed) - 6:30-7:15 pm - 2015-2013 Birth Years" at bounding box center [578, 291] width 179 height 24
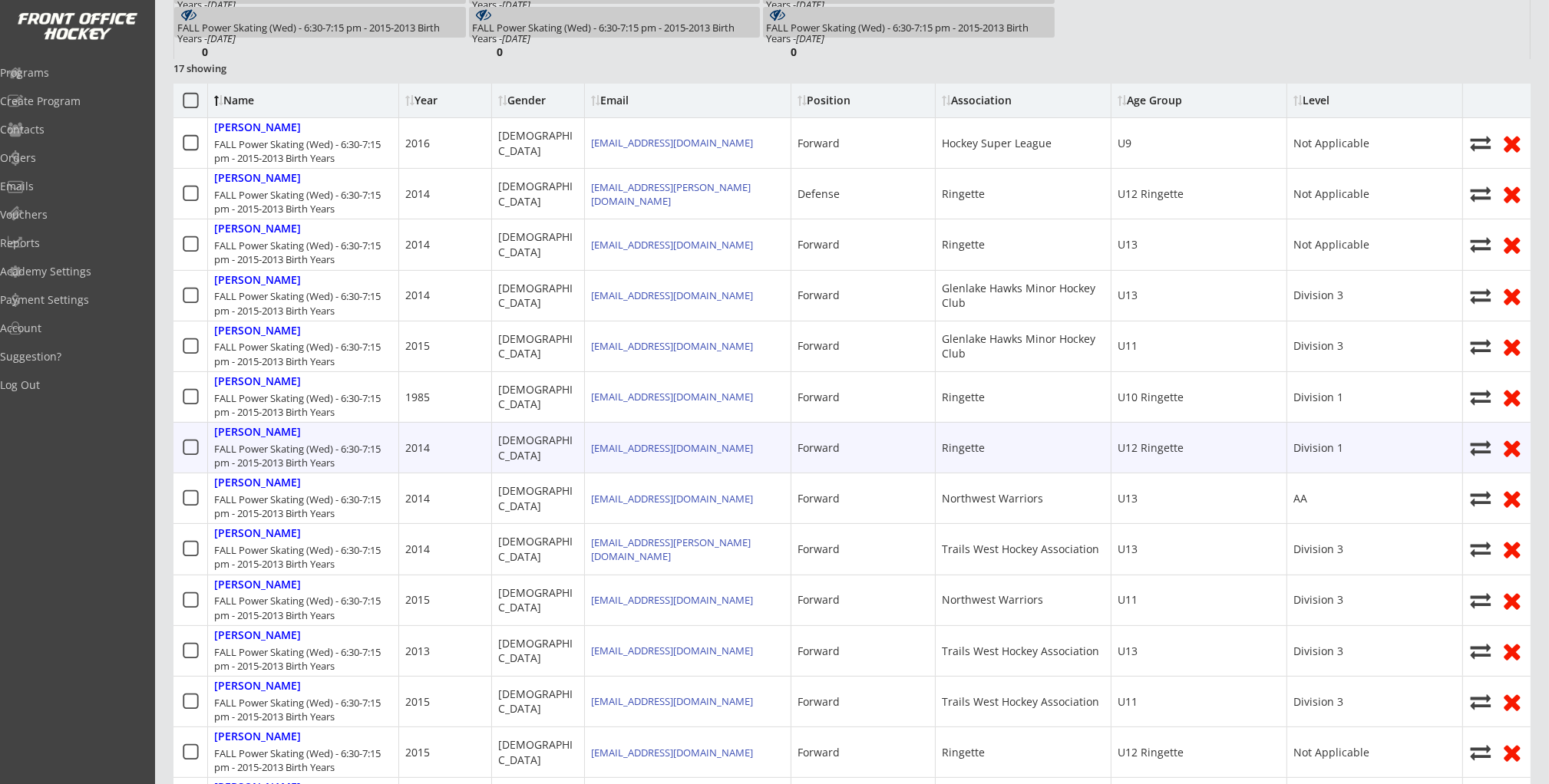
scroll to position [440, 0]
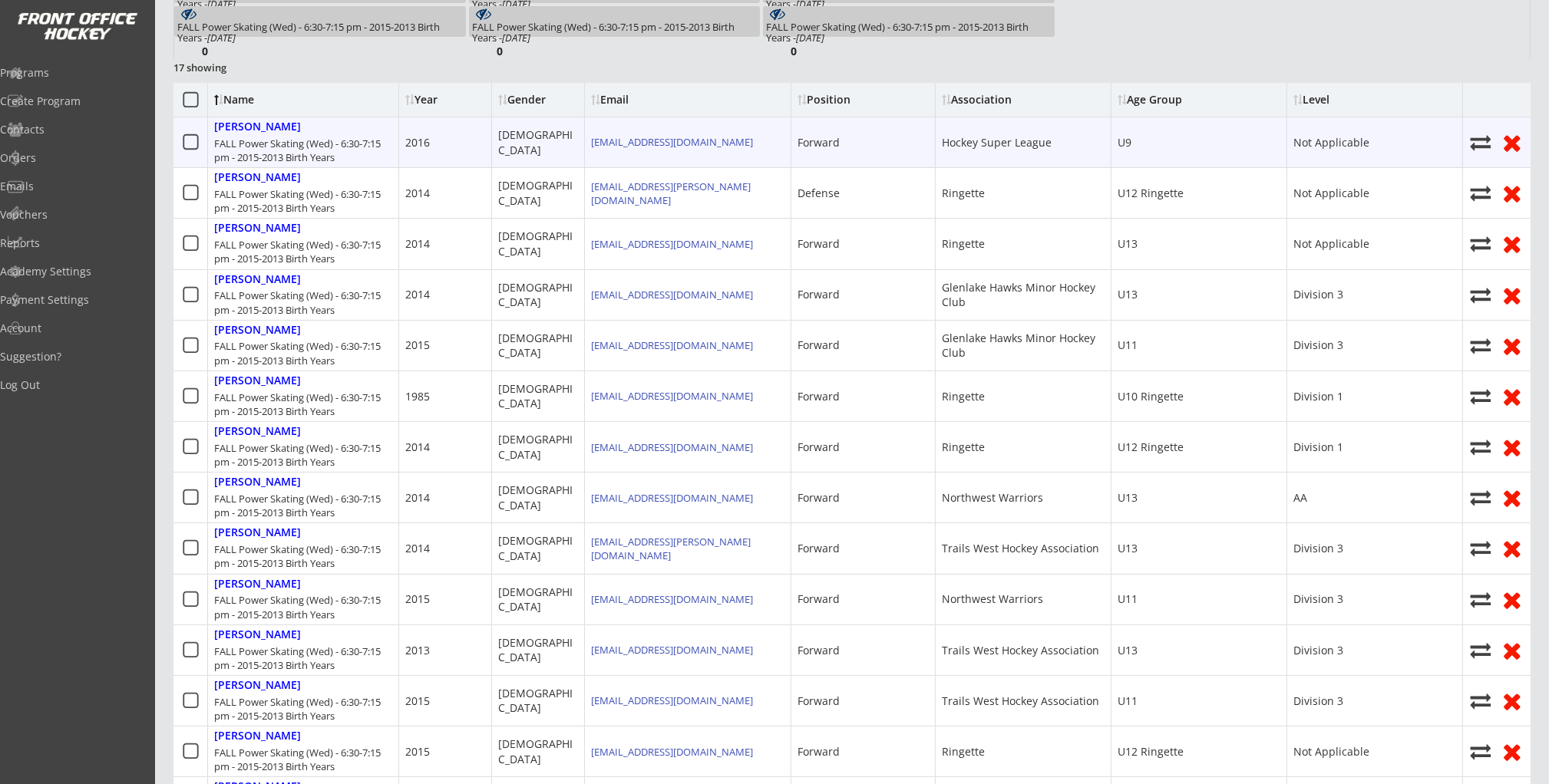
drag, startPoint x: 255, startPoint y: 146, endPoint x: 364, endPoint y: 158, distance: 109.7
click at [364, 158] on div "FALL Power Skating (Wed) - 6:30-7:15 pm - 2015-2013 Birth Years" at bounding box center [303, 150] width 178 height 28
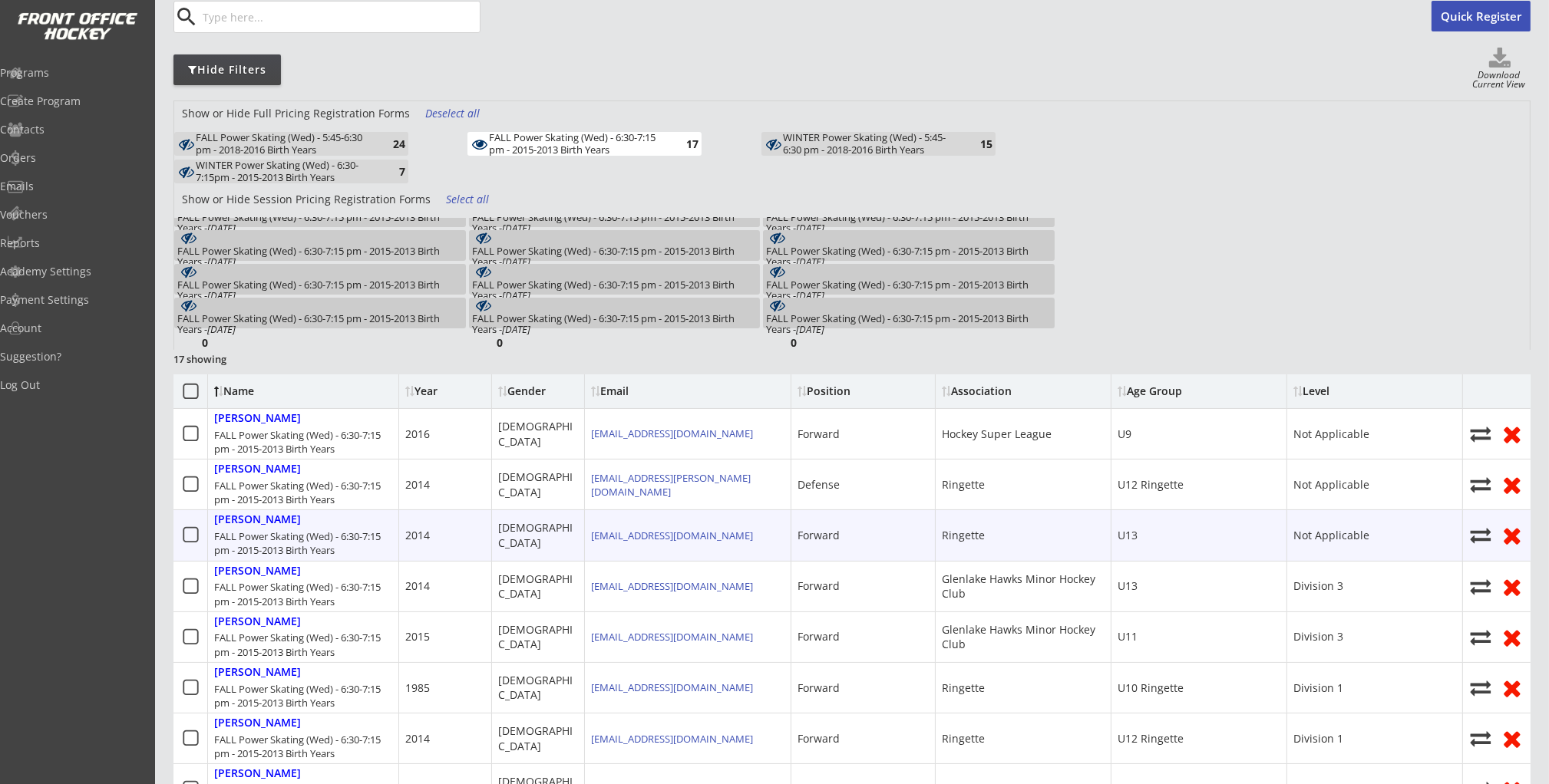
scroll to position [0, 0]
